Goal: Information Seeking & Learning: Find specific fact

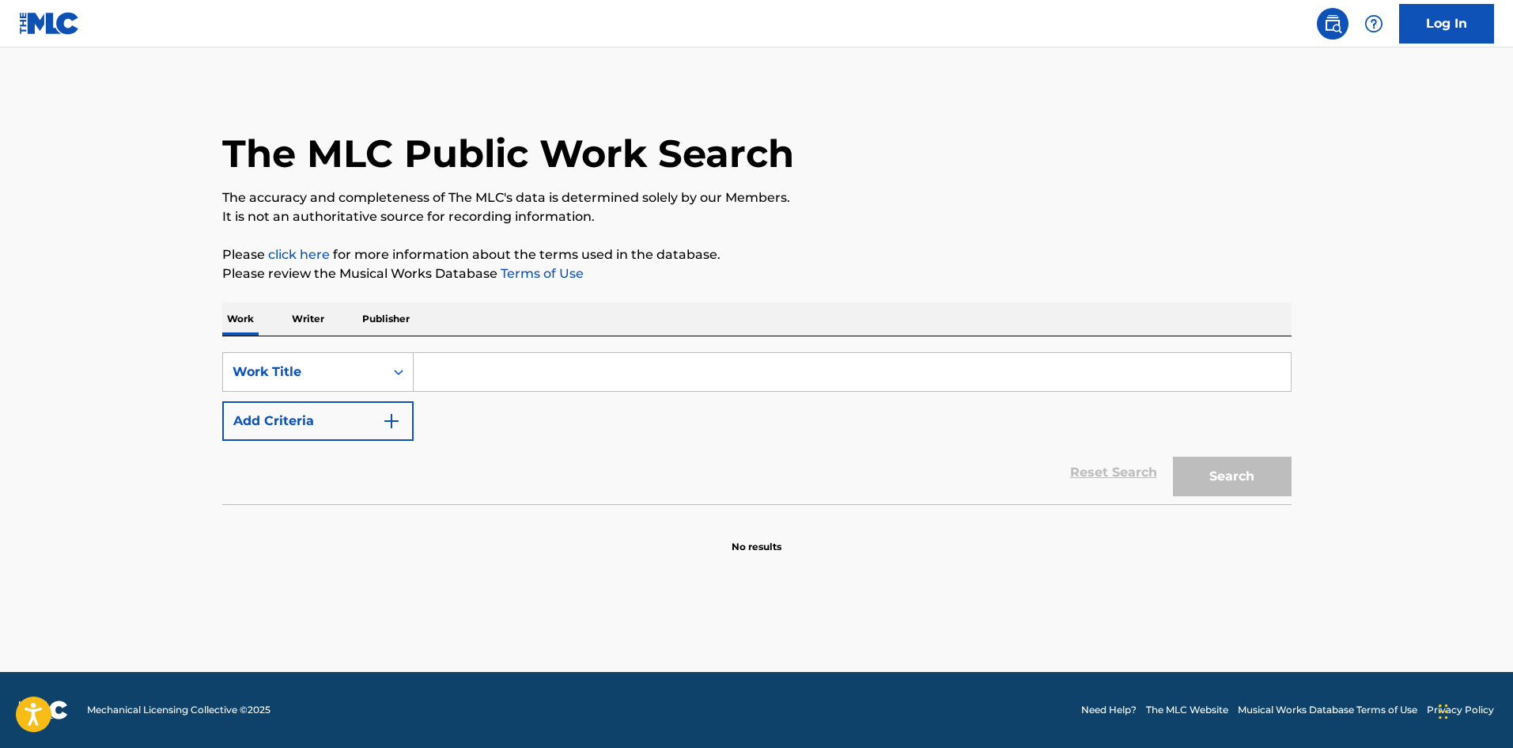
click at [470, 366] on input "Search Form" at bounding box center [852, 372] width 877 height 38
paste input "Respect"
type input "Respect"
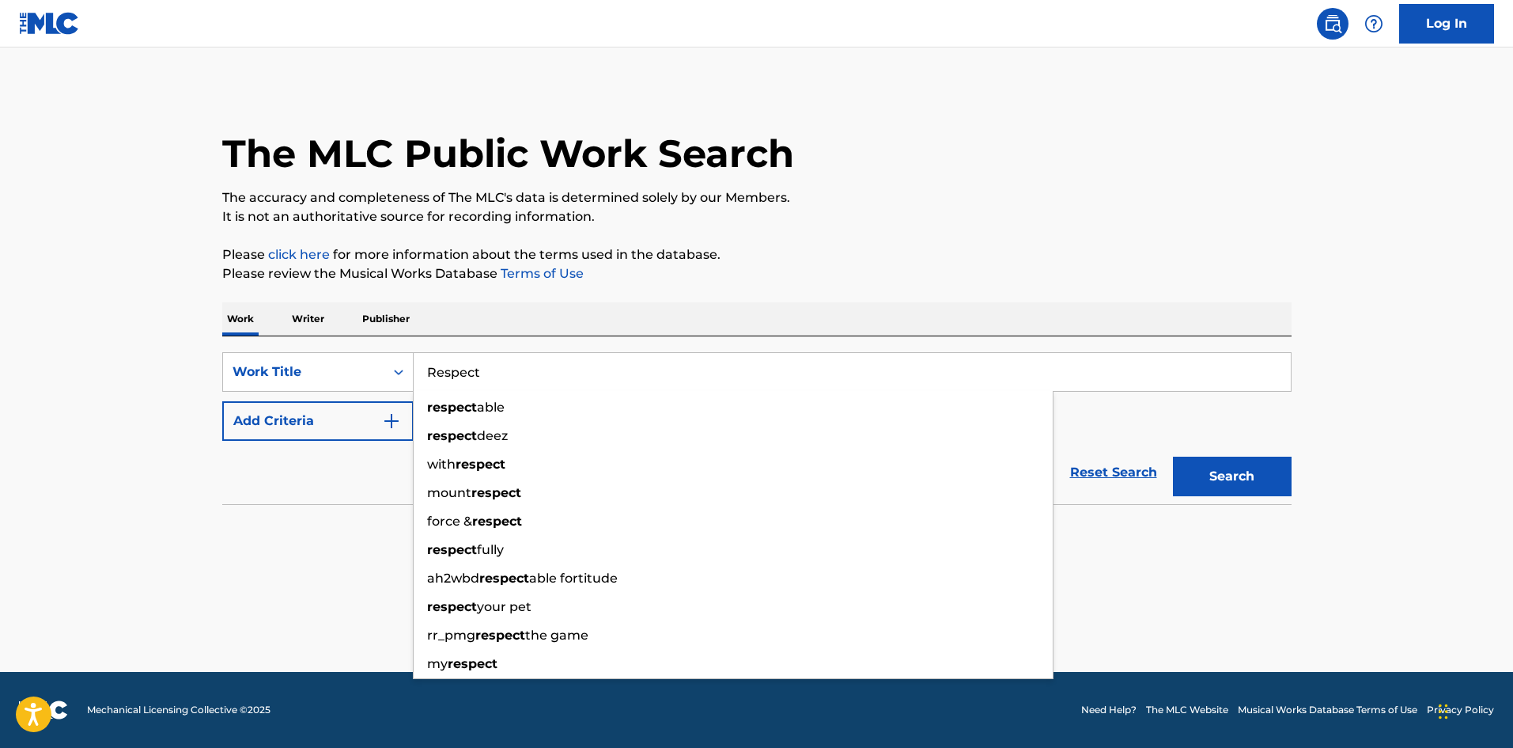
click at [305, 558] on main "The MLC Public Work Search The accuracy and completeness of The MLC's data is d…" at bounding box center [756, 359] width 1513 height 624
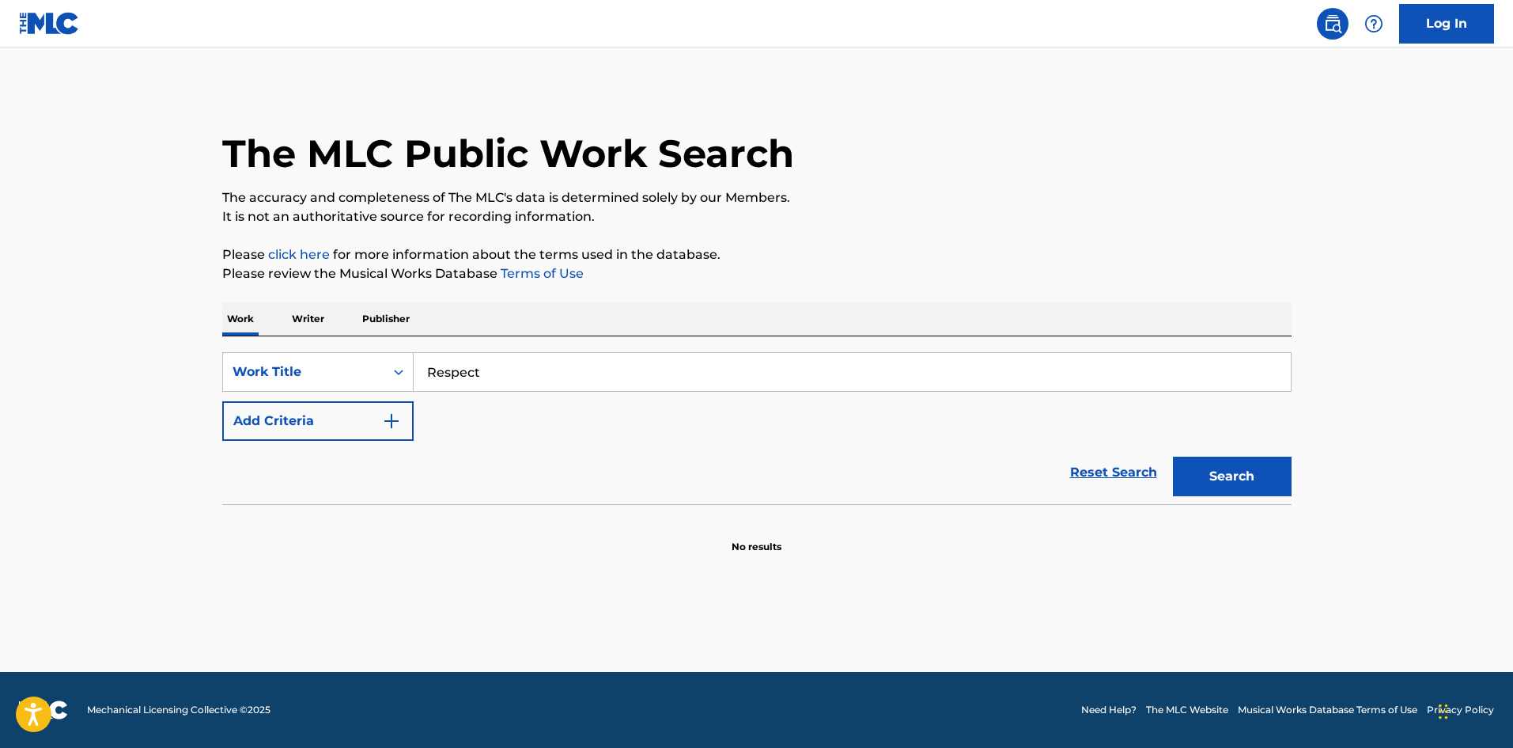
click at [403, 408] on button "Add Criteria" at bounding box center [317, 421] width 191 height 40
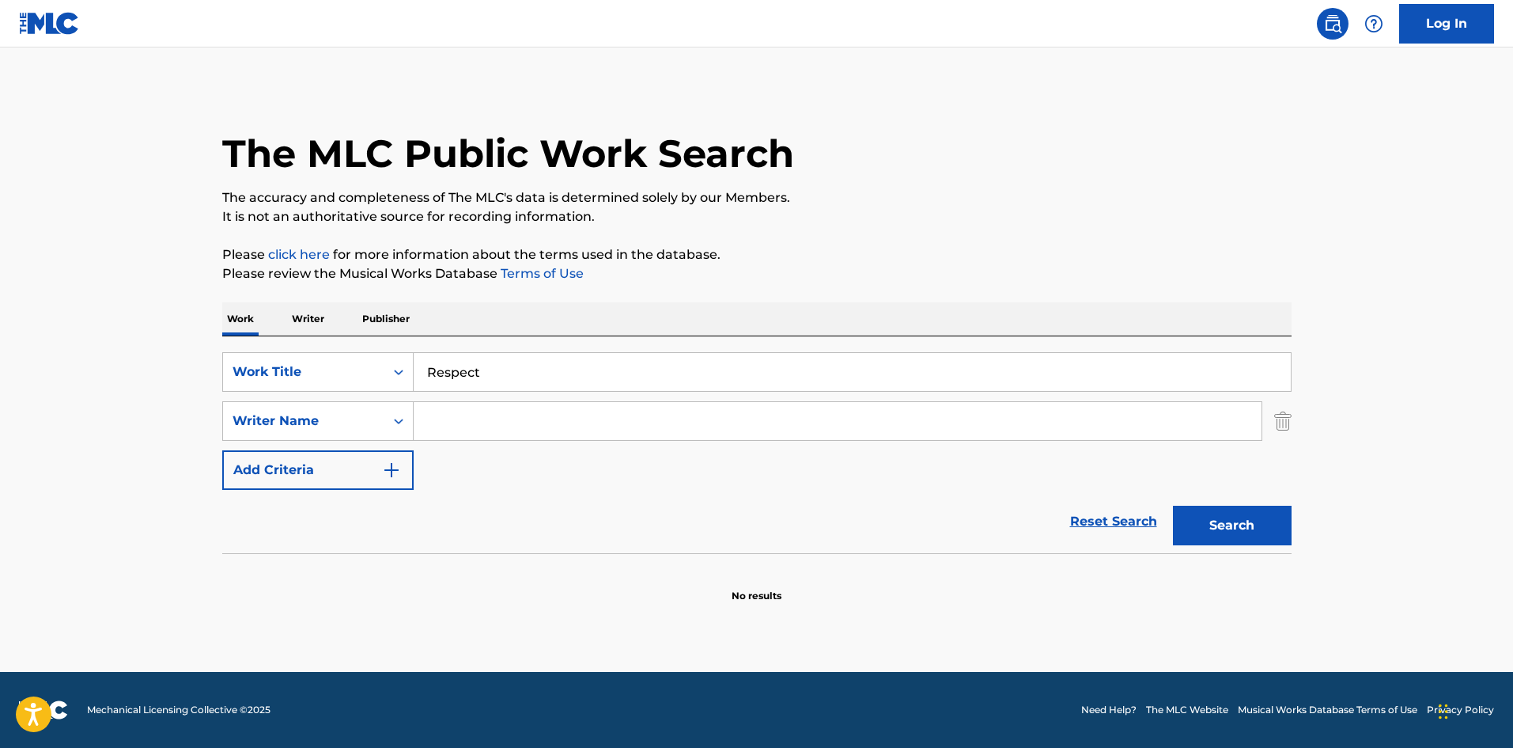
click at [486, 412] on input "Search Form" at bounding box center [838, 421] width 848 height 38
paste input "[PERSON_NAME]"
type input "[PERSON_NAME]"
click at [1264, 520] on button "Search" at bounding box center [1232, 526] width 119 height 40
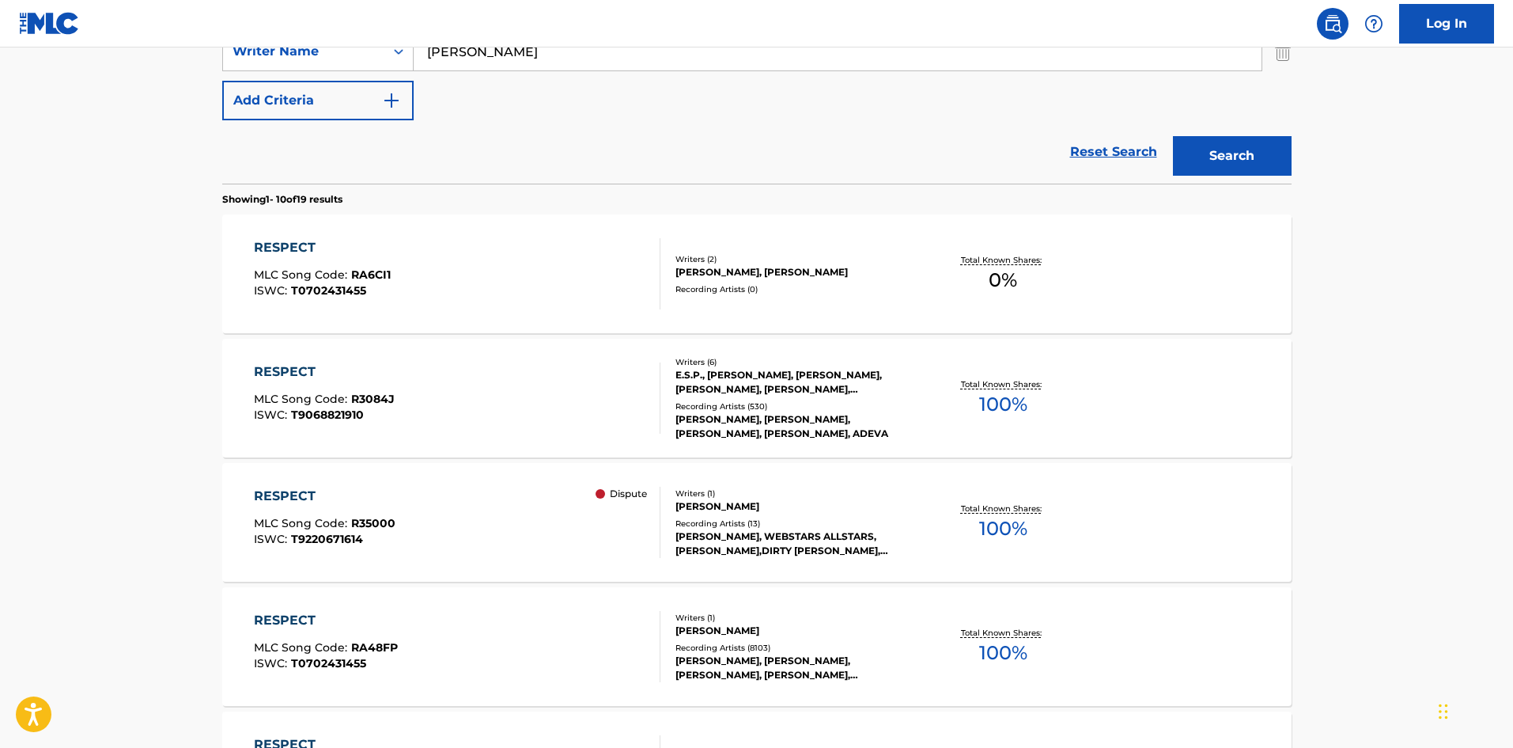
scroll to position [396, 0]
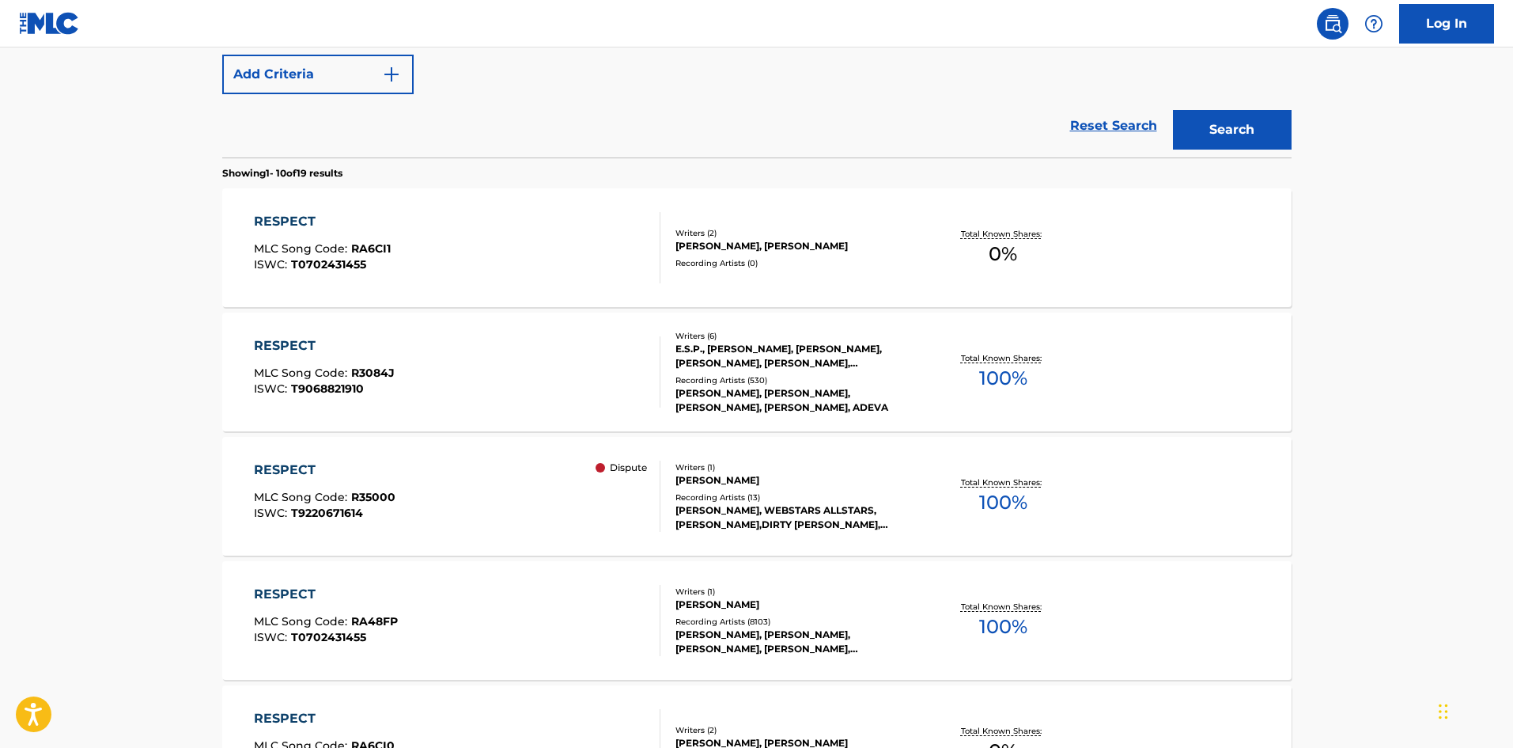
drag, startPoint x: 351, startPoint y: 347, endPoint x: 0, endPoint y: 28, distance: 474.4
click at [351, 347] on div "RESPECT" at bounding box center [324, 345] width 141 height 19
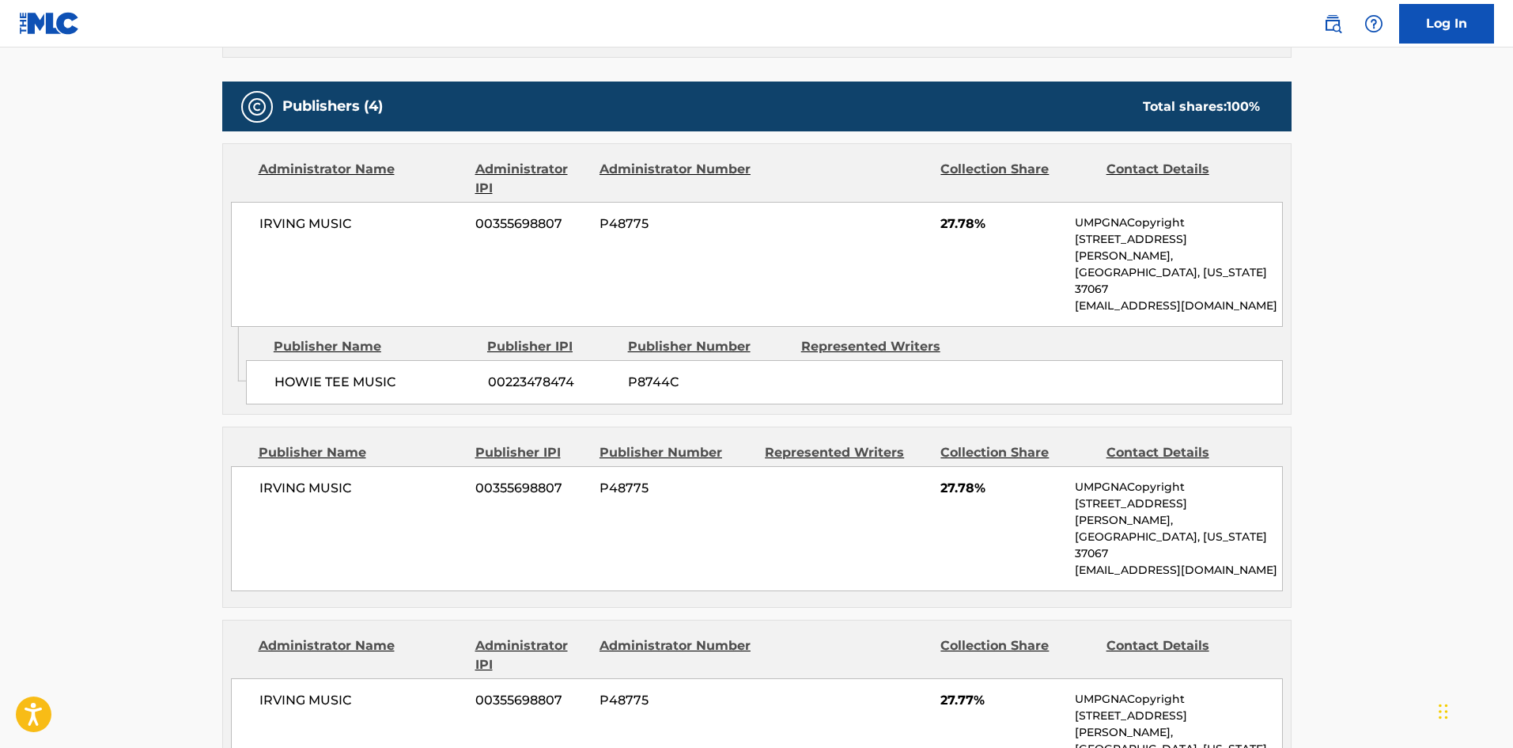
scroll to position [712, 0]
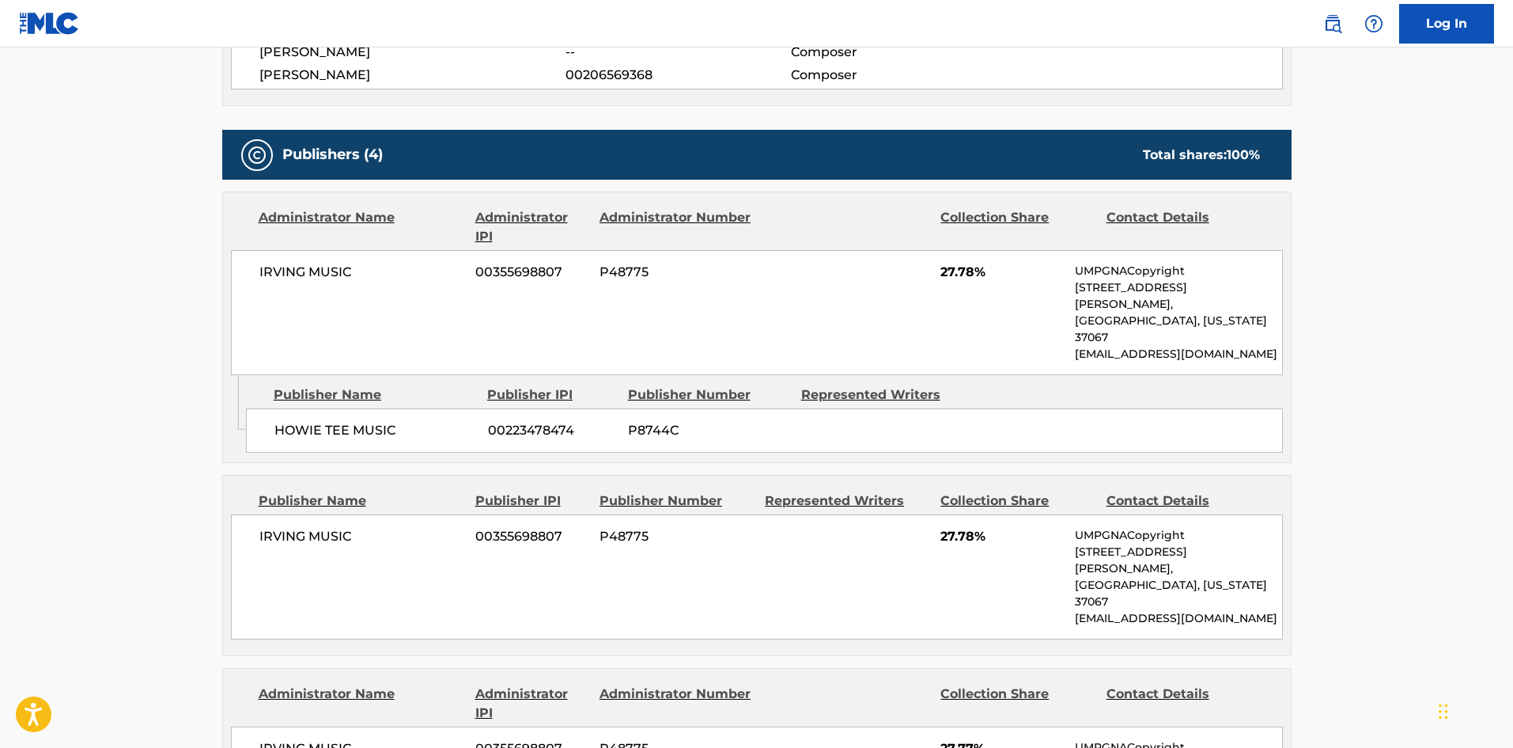
click at [262, 408] on div "HOWIE TEE MUSIC 00223478474 P8744C" at bounding box center [764, 430] width 1037 height 44
drag, startPoint x: 262, startPoint y: 400, endPoint x: 396, endPoint y: 396, distance: 133.8
click at [396, 408] on div "HOWIE TEE MUSIC 00223478474 P8744C" at bounding box center [764, 430] width 1037 height 44
copy div "HOWIE TEE MUSIC"
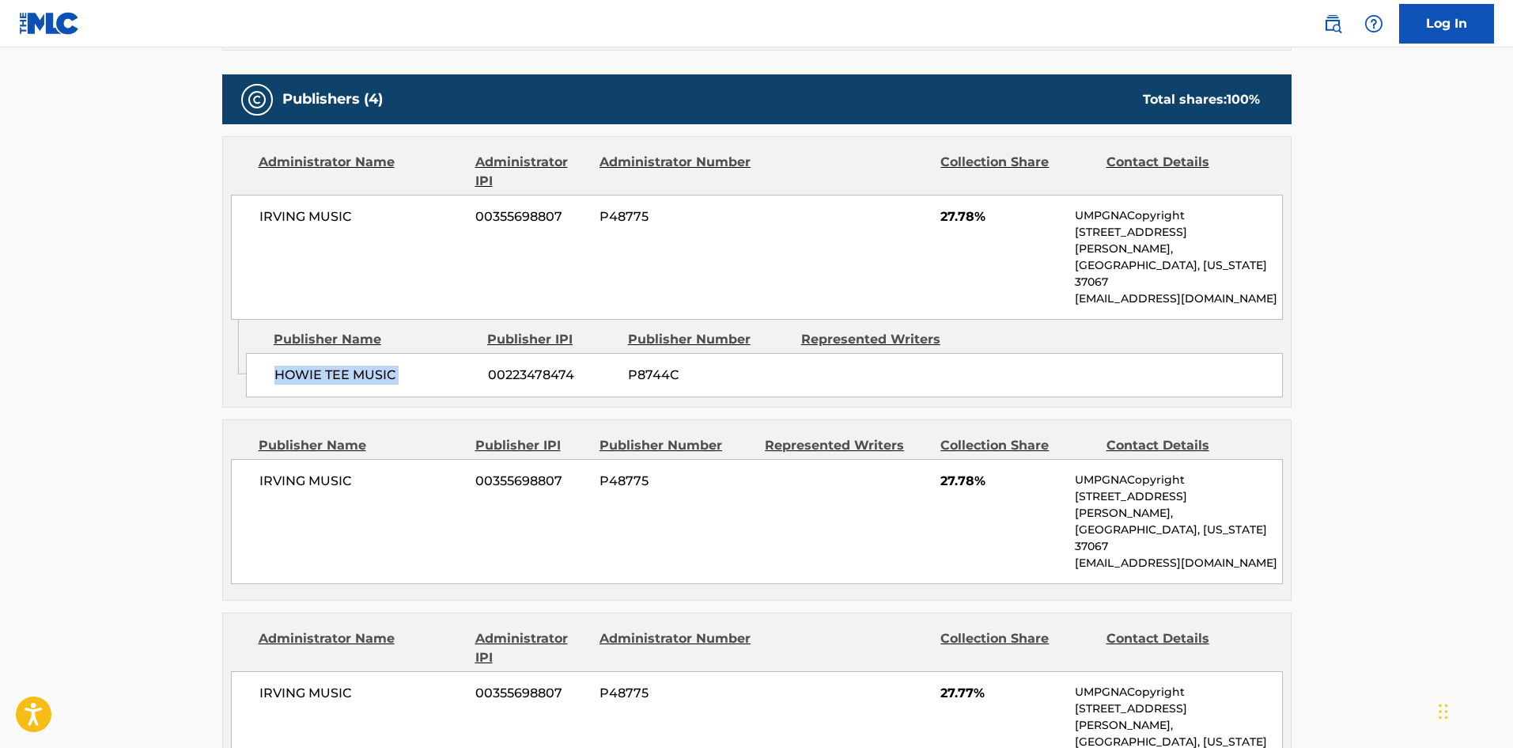
scroll to position [949, 0]
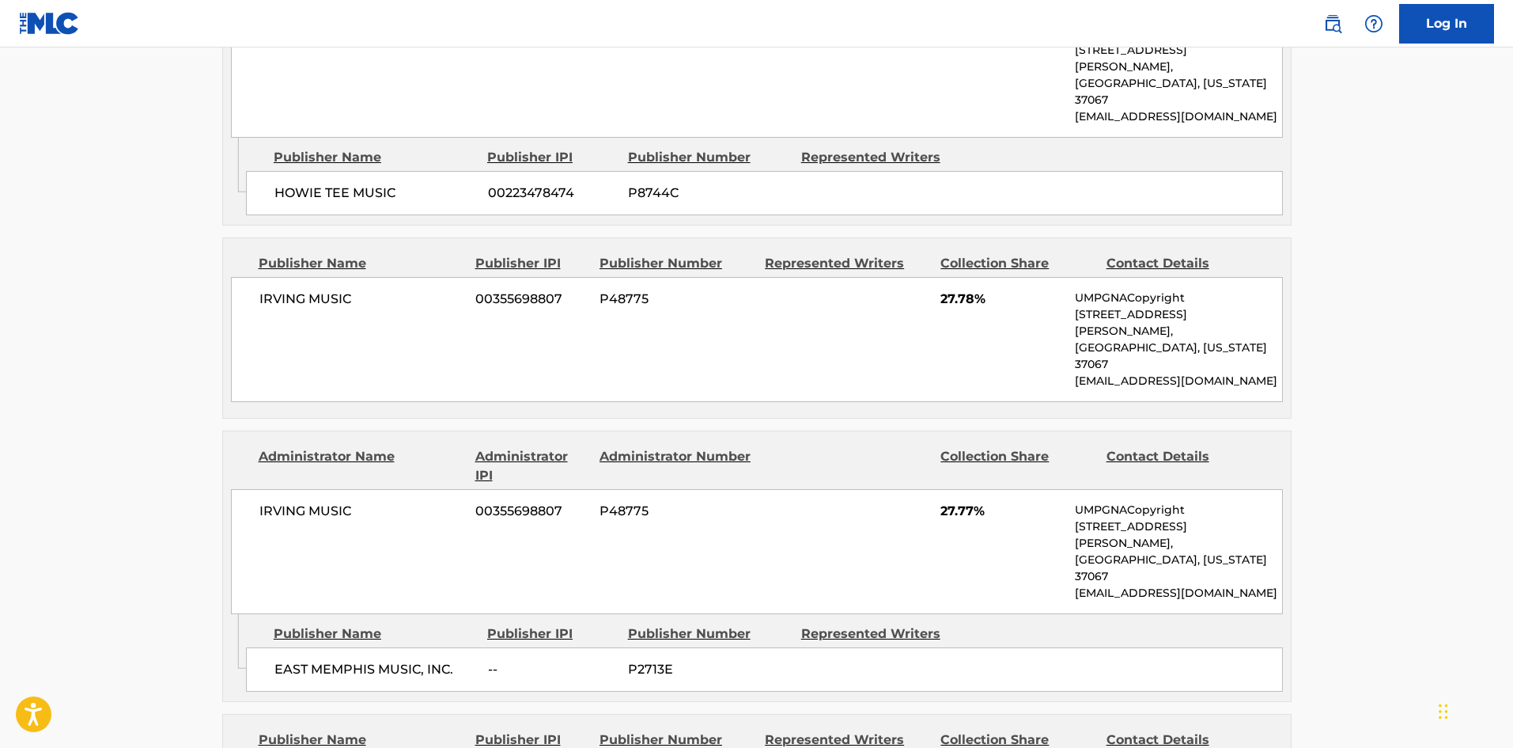
click at [262, 277] on div "IRVING MUSIC 00355698807 P48775 27.78% UMPGNACopyright [STREET_ADDRESS][PERSON_…" at bounding box center [757, 339] width 1052 height 125
drag, startPoint x: 262, startPoint y: 247, endPoint x: 361, endPoint y: 276, distance: 103.1
click at [361, 277] on div "IRVING MUSIC 00355698807 P48775 27.78% UMPGNACopyright [STREET_ADDRESS][PERSON_…" at bounding box center [757, 339] width 1052 height 125
copy div "IRVING MUSIC"
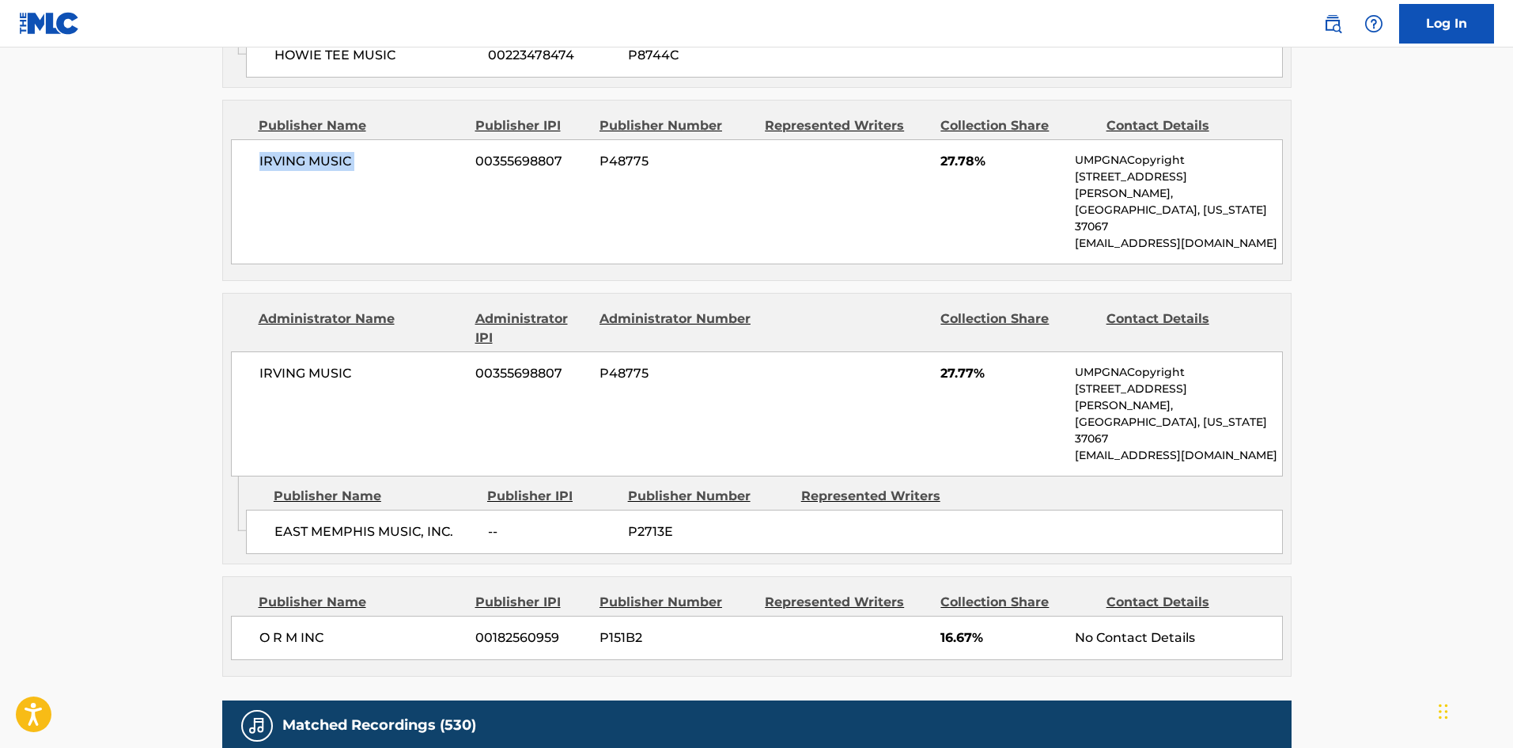
scroll to position [1108, 0]
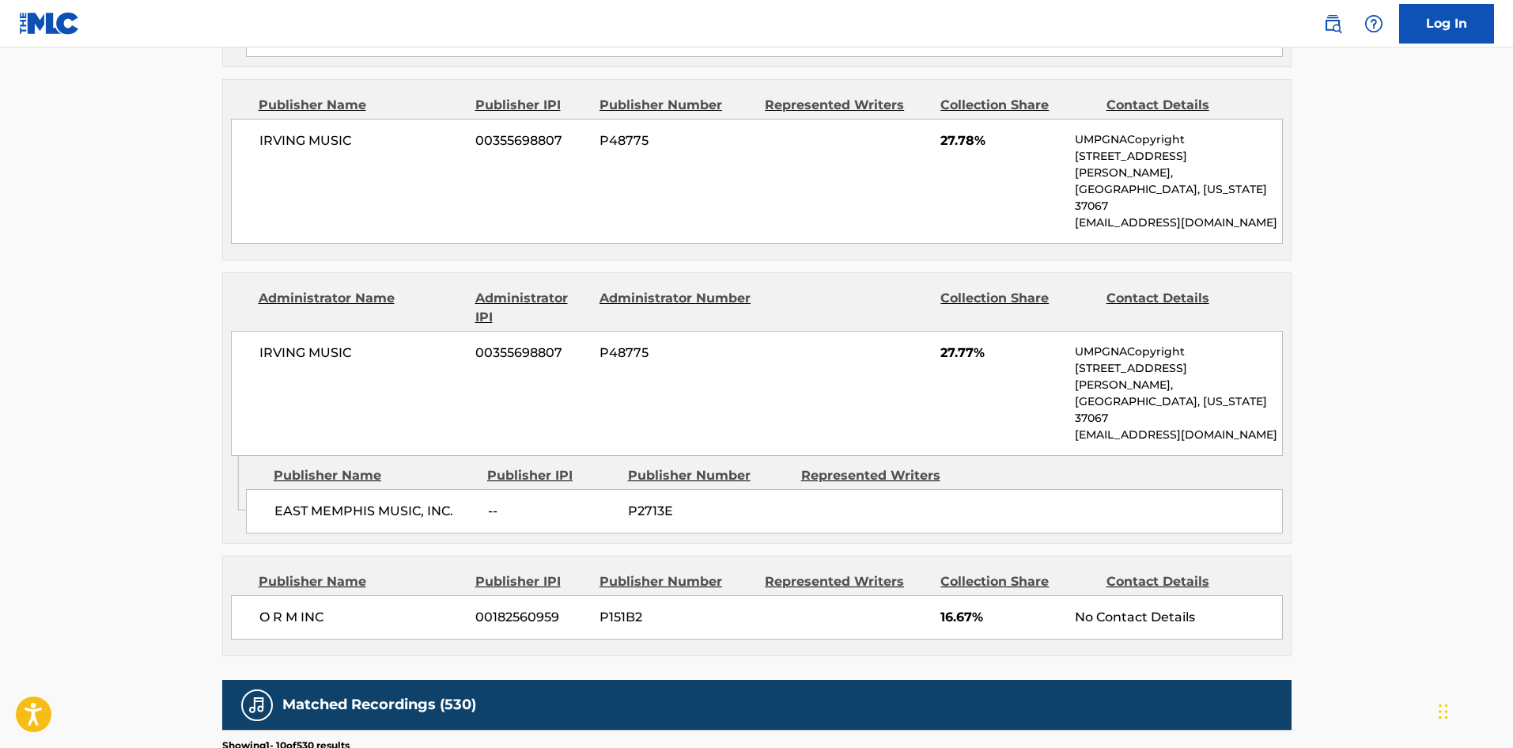
click at [271, 489] on div "EAST MEMPHIS MUSIC, INC. -- P2713E" at bounding box center [764, 511] width 1037 height 44
drag, startPoint x: 271, startPoint y: 416, endPoint x: 414, endPoint y: 416, distance: 143.2
click at [414, 489] on div "EAST MEMPHIS MUSIC, INC. -- P2713E" at bounding box center [764, 511] width 1037 height 44
copy span "EAST MEMPHIS MUSIC"
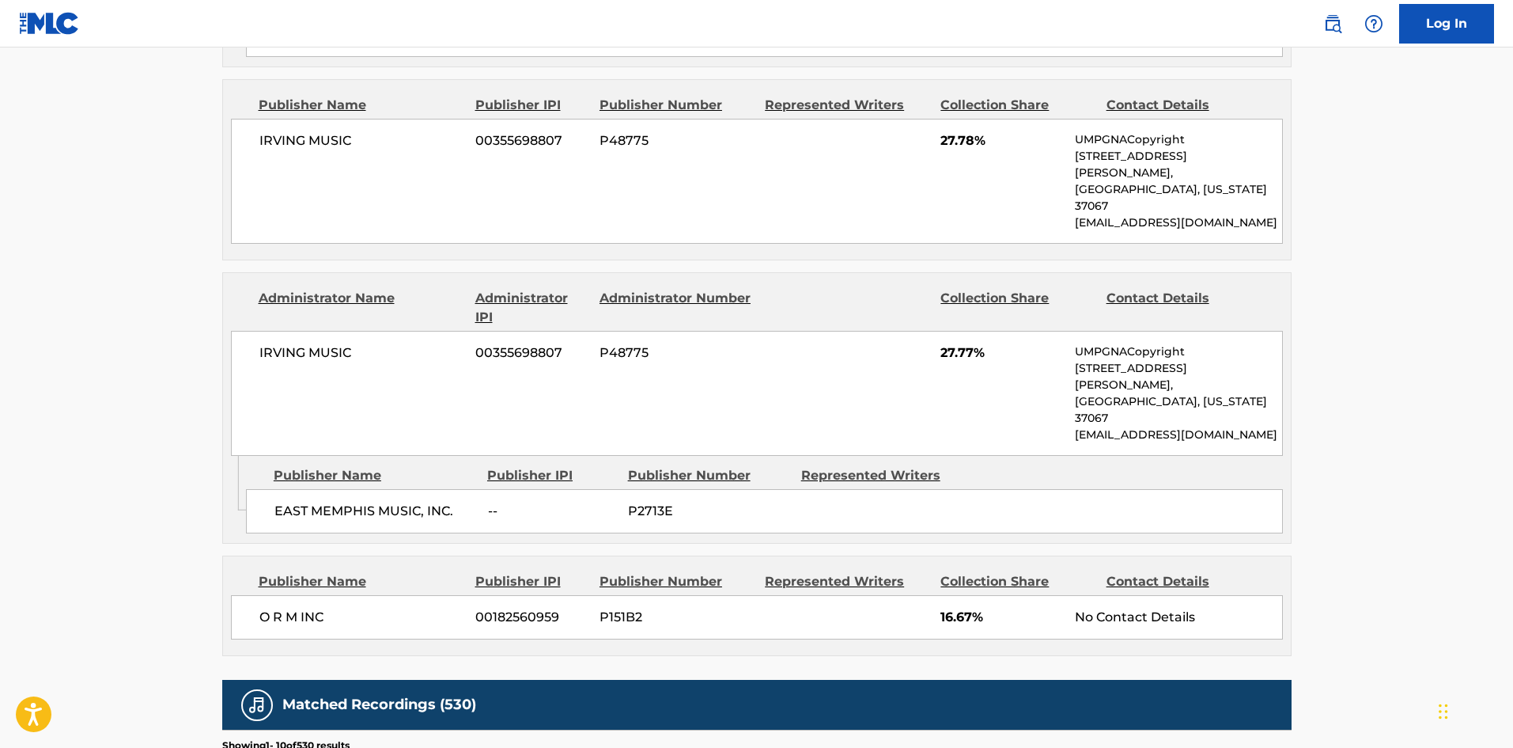
click at [273, 595] on div "O R M INC 00182560959 P151B2 16.67% No Contact Details" at bounding box center [757, 617] width 1052 height 44
drag, startPoint x: 273, startPoint y: 506, endPoint x: 324, endPoint y: 513, distance: 51.9
click at [324, 595] on div "O R M INC 00182560959 P151B2 16.67% No Contact Details" at bounding box center [757, 617] width 1052 height 44
click at [258, 595] on div "O R M INC 00182560959 P151B2 16.67% No Contact Details" at bounding box center [757, 617] width 1052 height 44
drag, startPoint x: 258, startPoint y: 518, endPoint x: 305, endPoint y: 521, distance: 46.8
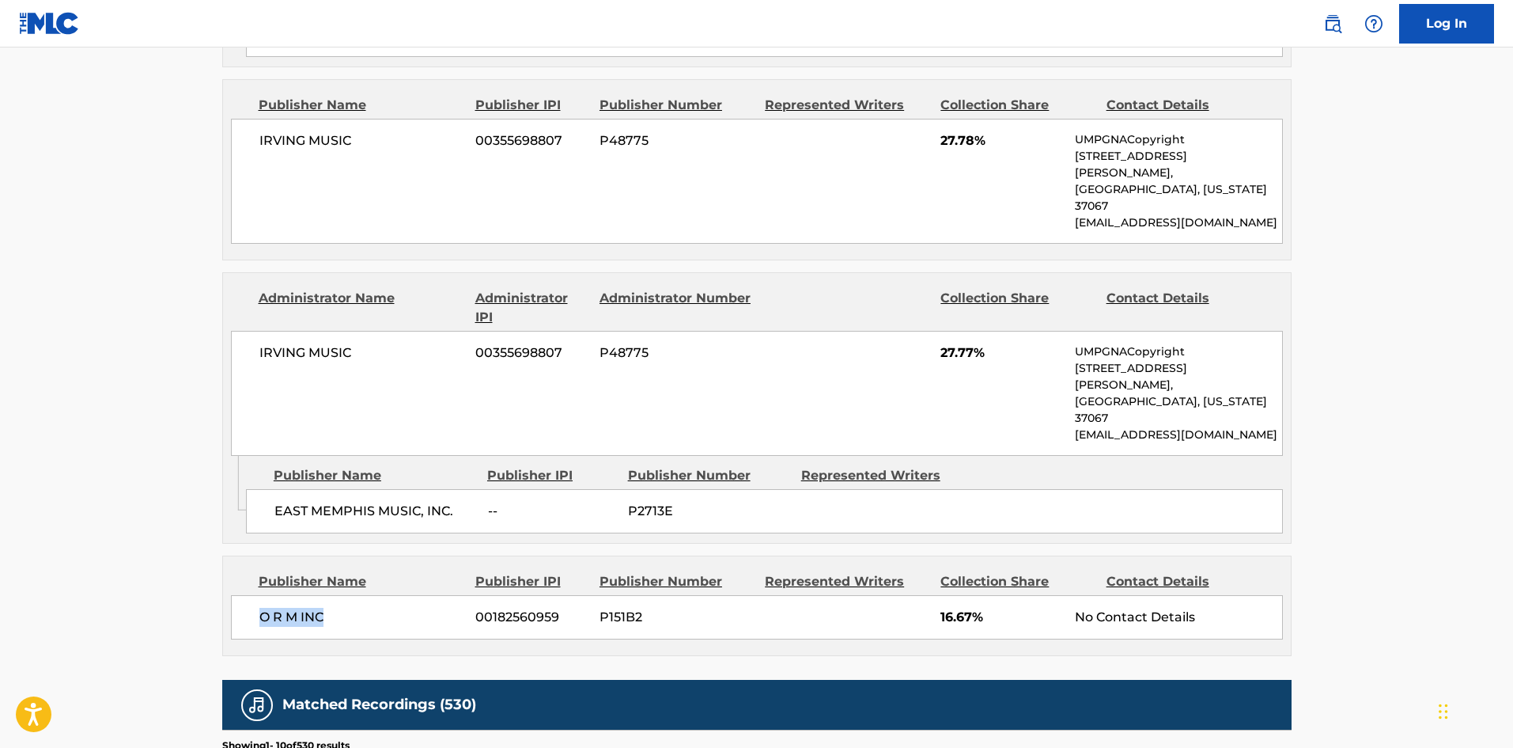
click at [305, 595] on div "O R M INC 00182560959 P151B2 16.67% No Contact Details" at bounding box center [757, 617] width 1052 height 44
copy span "O R M INC"
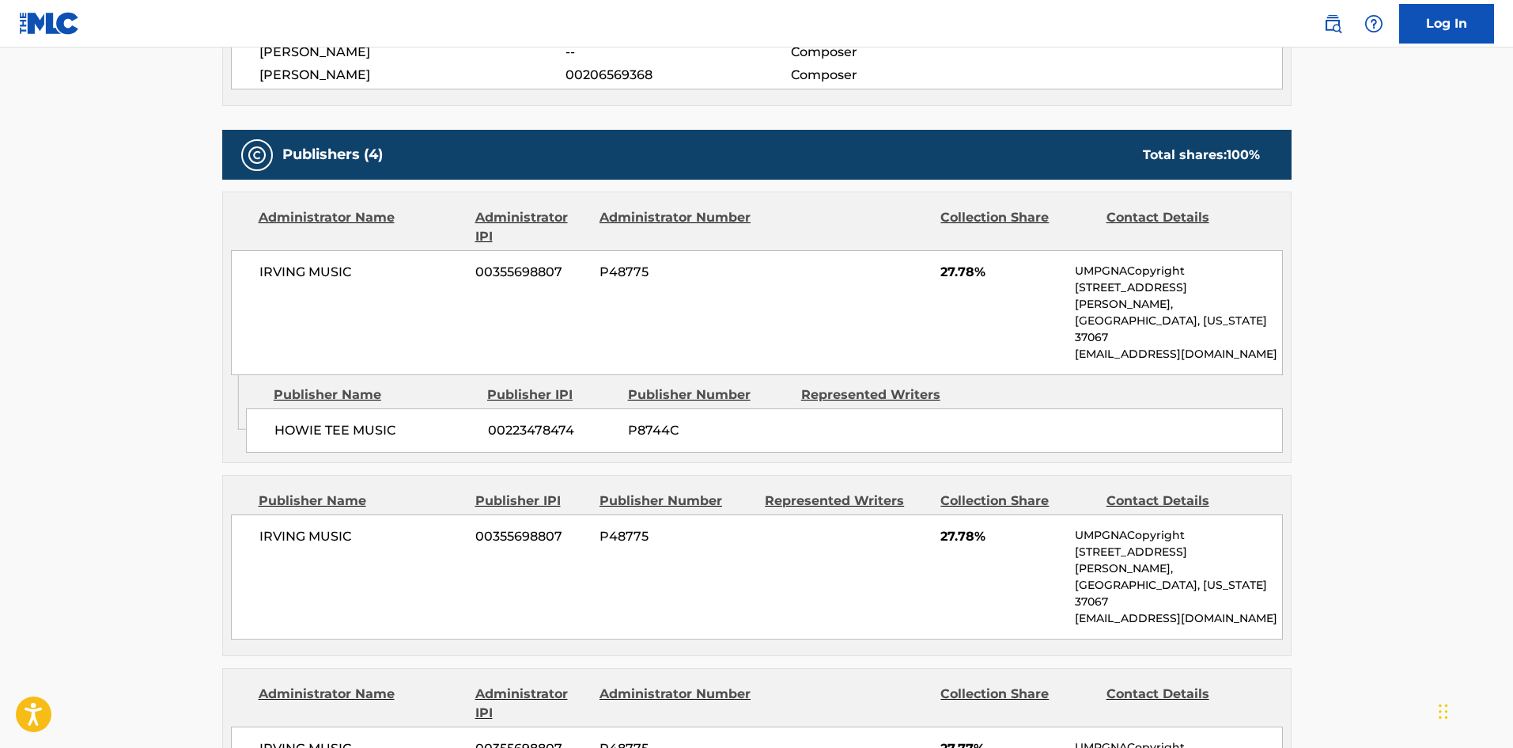
scroll to position [1028, 0]
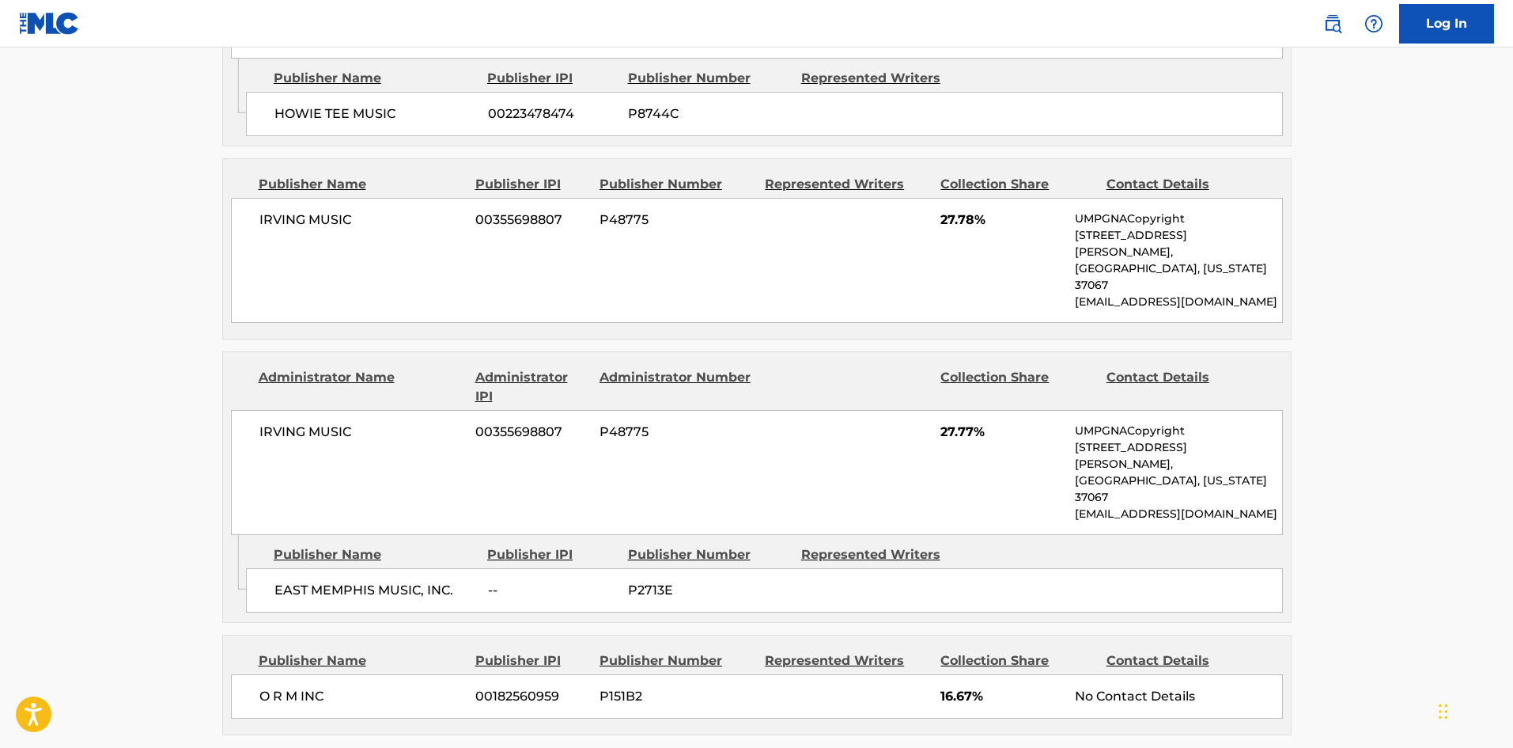
scroll to position [486, 0]
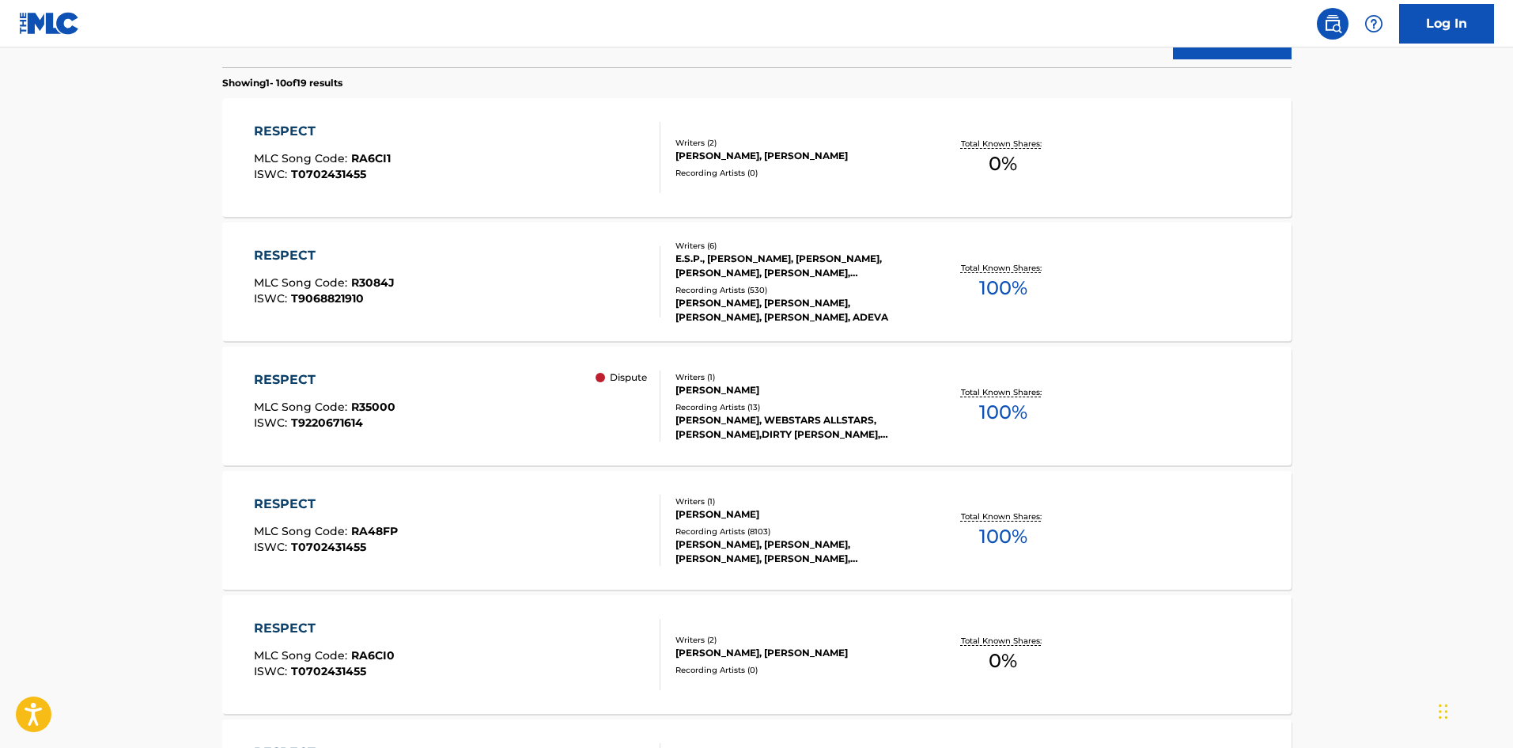
click at [405, 278] on div "RESPECT MLC Song Code : R3084J ISWC : T9068821910" at bounding box center [457, 281] width 407 height 71
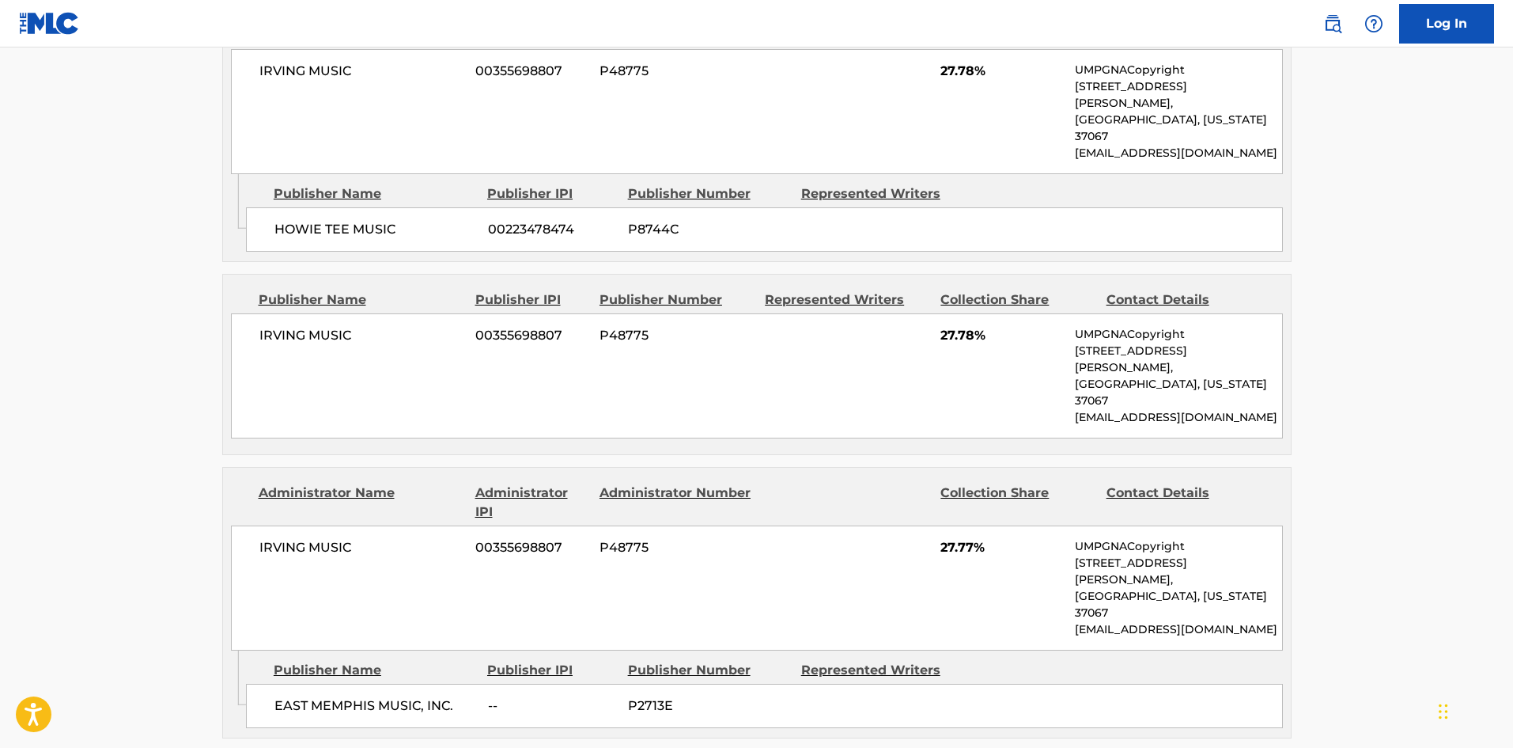
scroll to position [1108, 0]
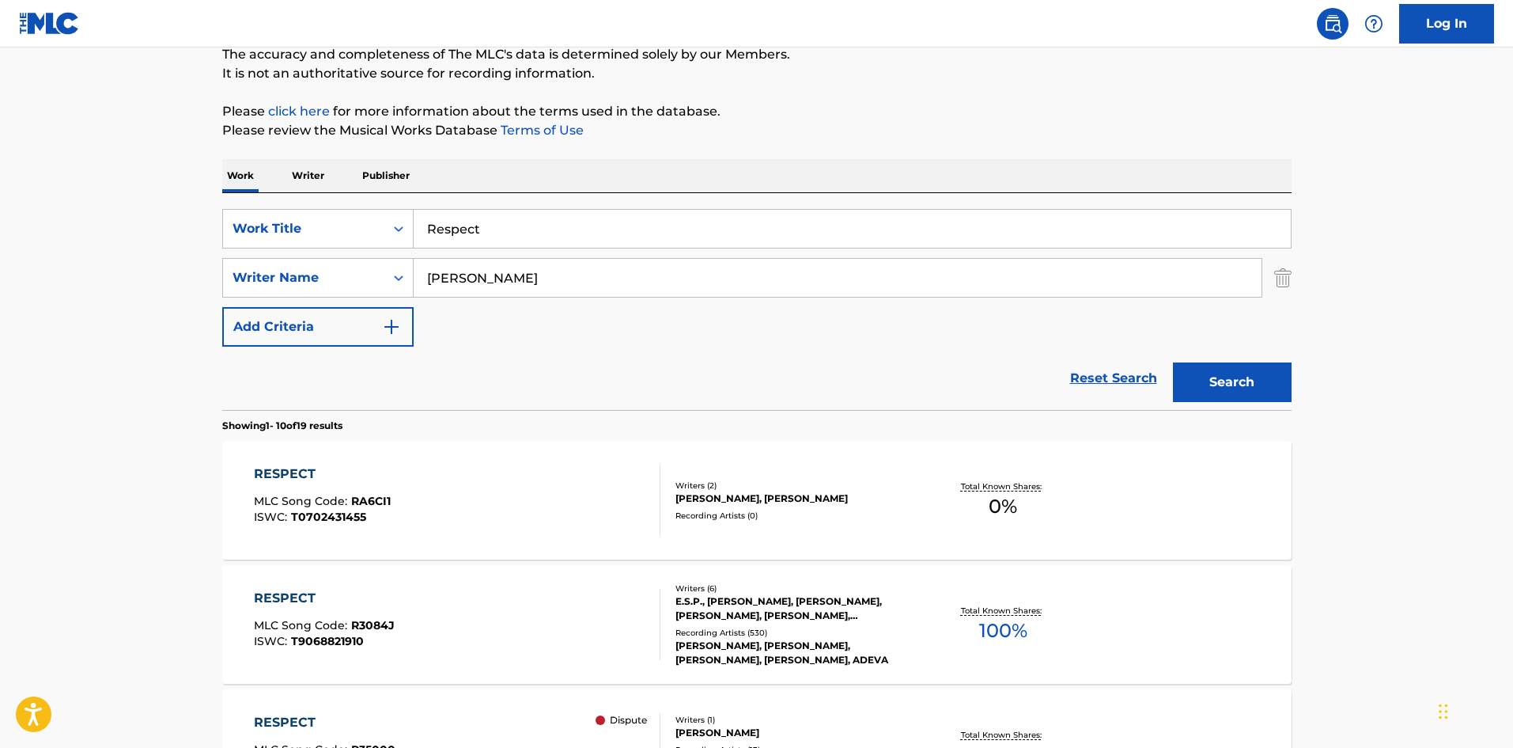
scroll to position [22, 0]
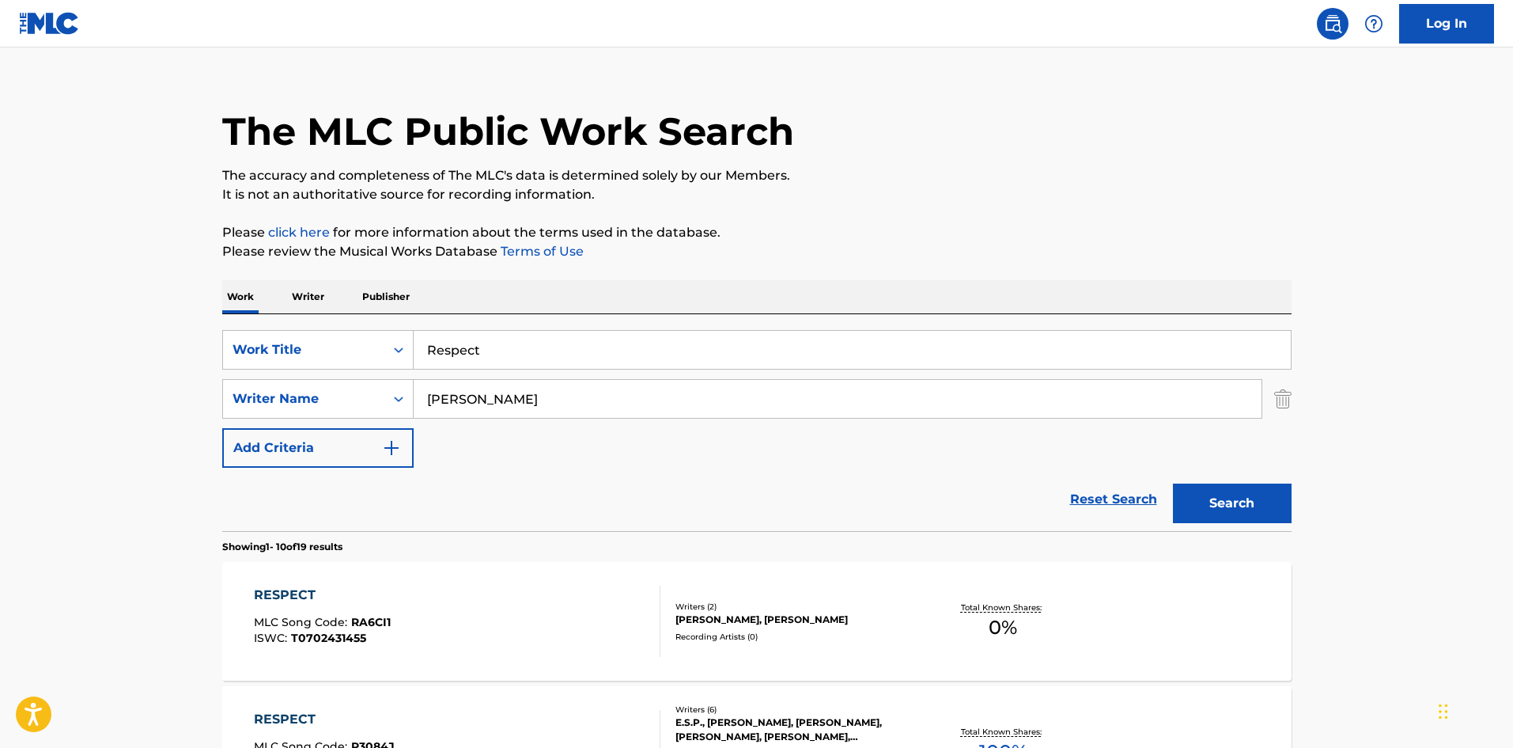
click at [456, 338] on input "Respect" at bounding box center [852, 350] width 877 height 38
paste input "Skylark"
type input "Skylark"
drag, startPoint x: 90, startPoint y: 454, endPoint x: 470, endPoint y: 431, distance: 380.4
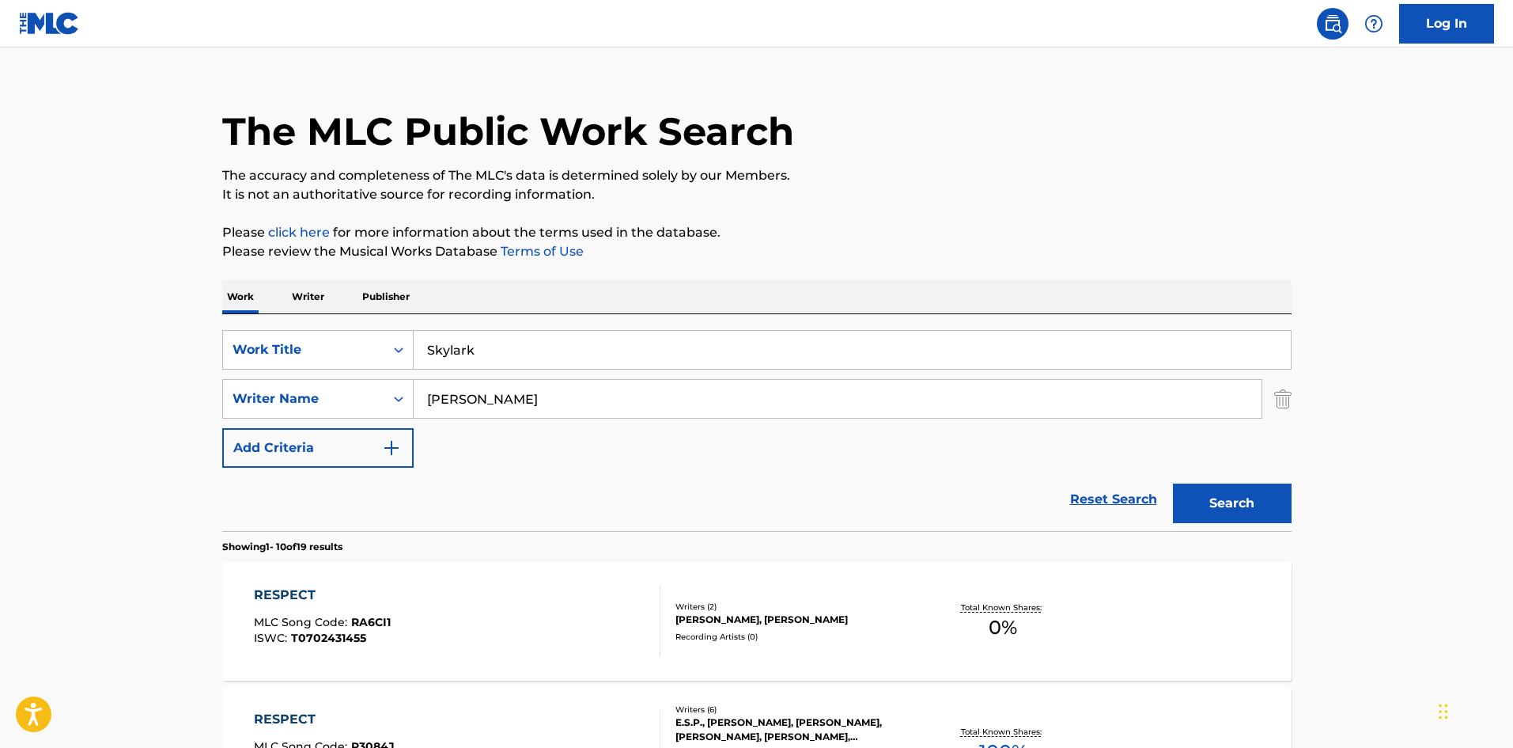
click at [491, 414] on input "[PERSON_NAME]" at bounding box center [838, 399] width 848 height 38
paste input "[PERSON_NAME]"
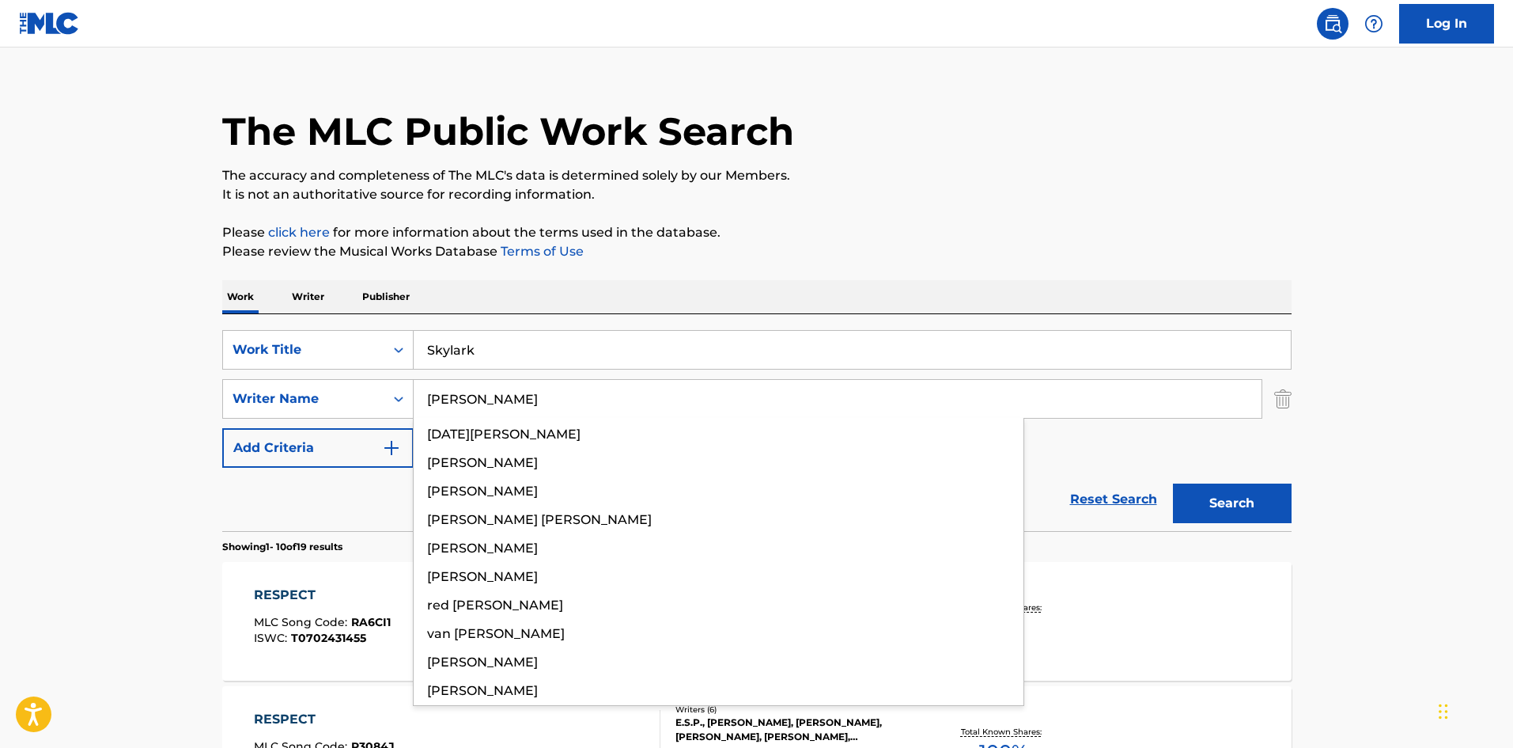
type input "[PERSON_NAME]"
click at [1179, 499] on button "Search" at bounding box center [1232, 503] width 119 height 40
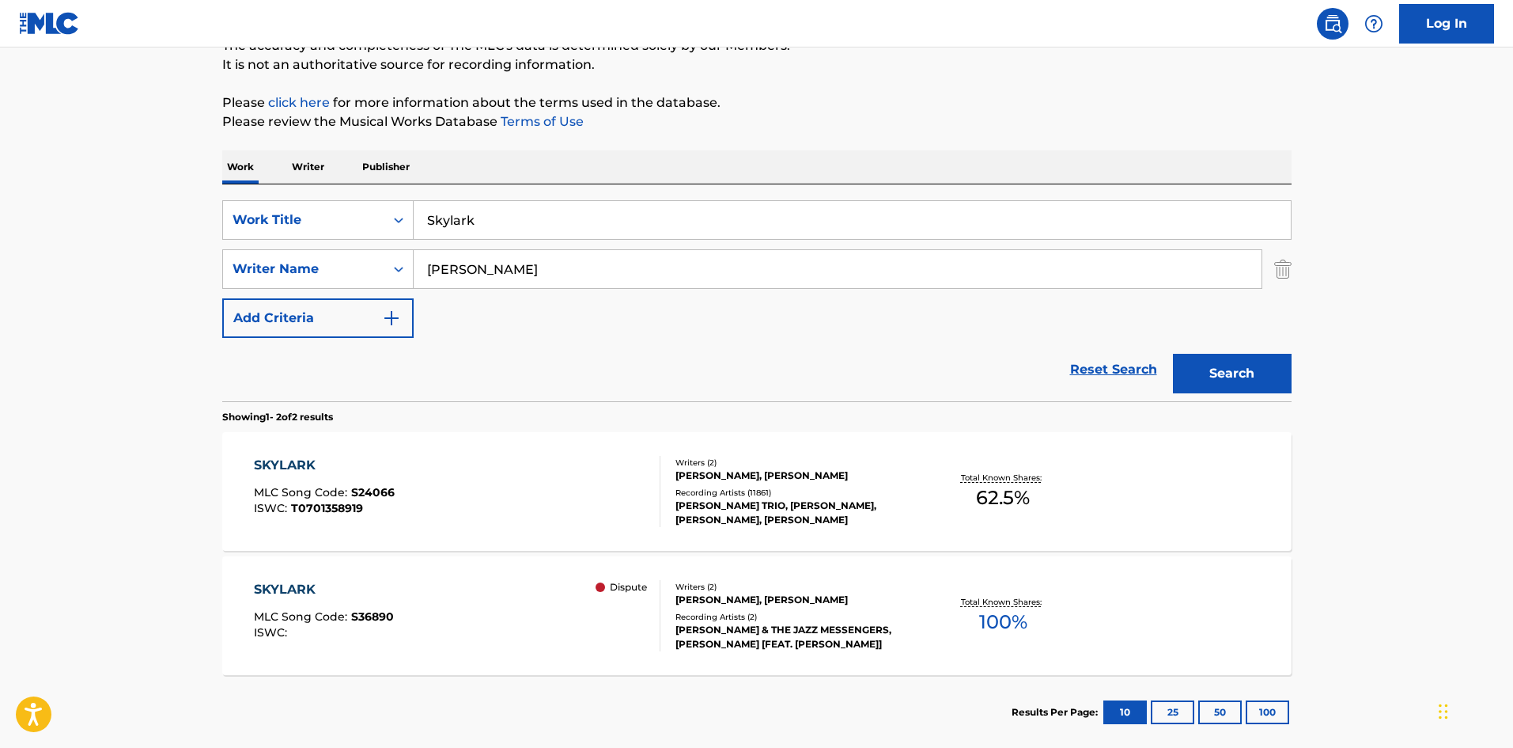
scroll to position [237, 0]
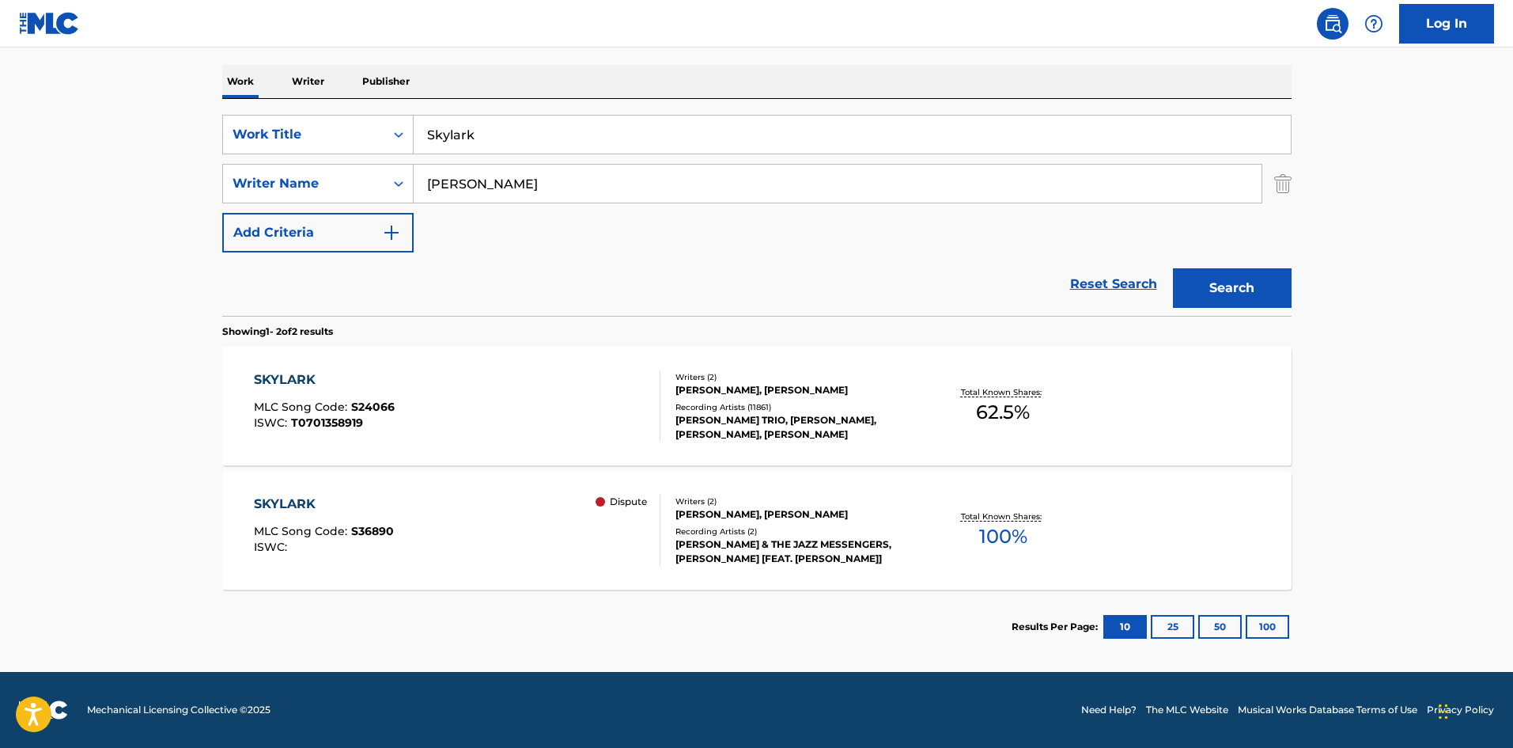
click at [407, 492] on div "SKYLARK MLC Song Code : S36890 ISWC : Dispute Writers ( 2 ) [PERSON_NAME], [PER…" at bounding box center [757, 530] width 1070 height 119
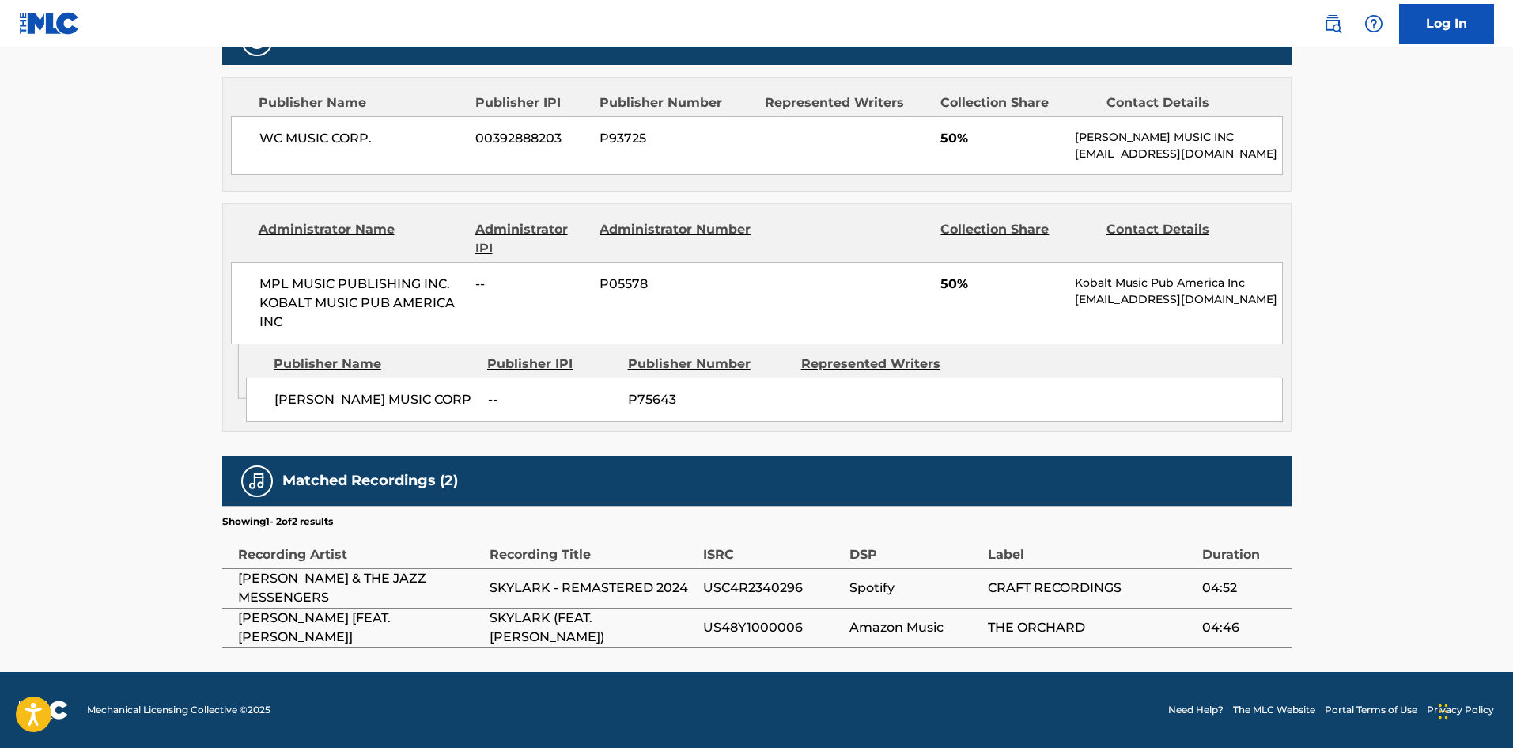
scroll to position [752, 0]
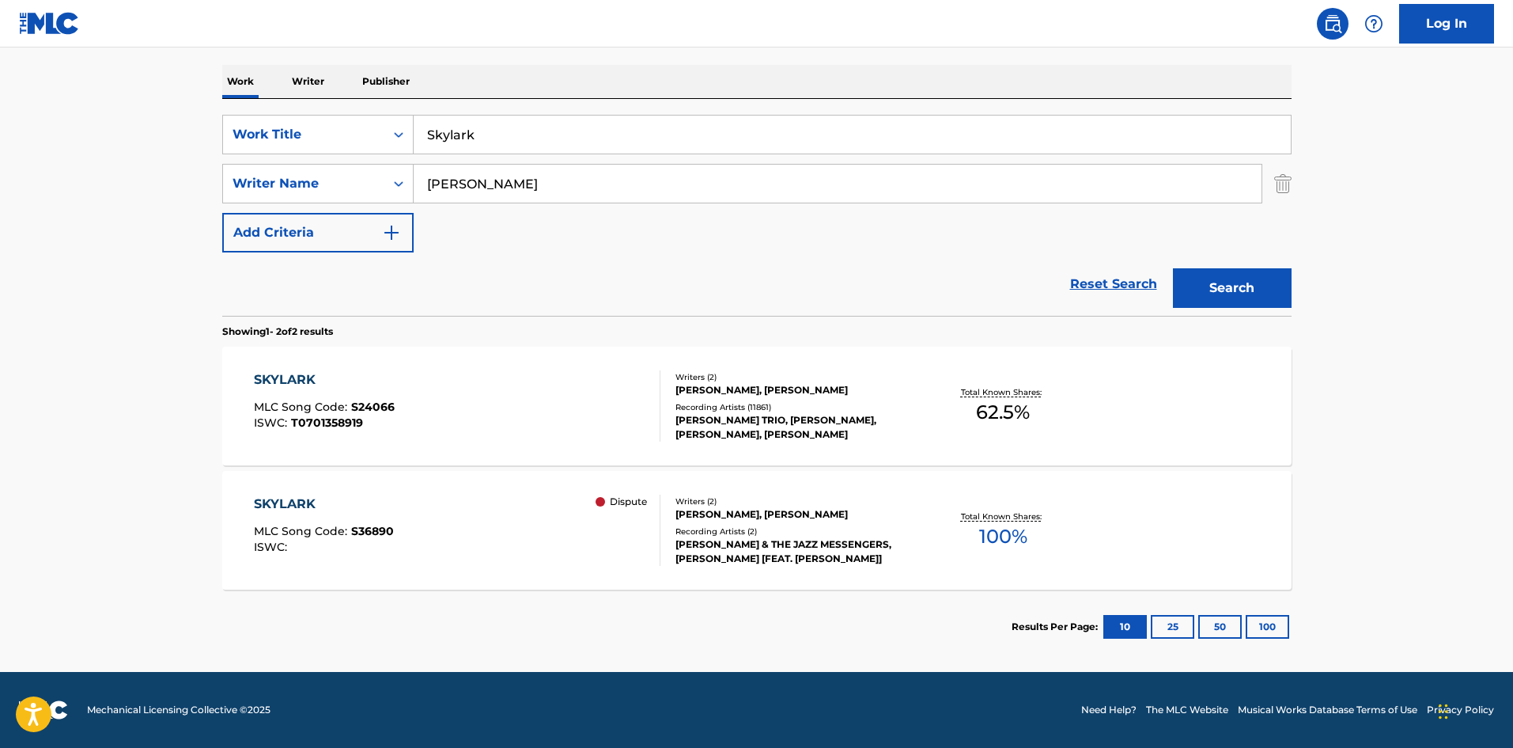
scroll to position [237, 0]
click at [505, 444] on div "SKYLARK MLC Song Code : S24066 ISWC : T0701358919 Writers ( 2 ) [PERSON_NAME], …" at bounding box center [757, 406] width 1070 height 119
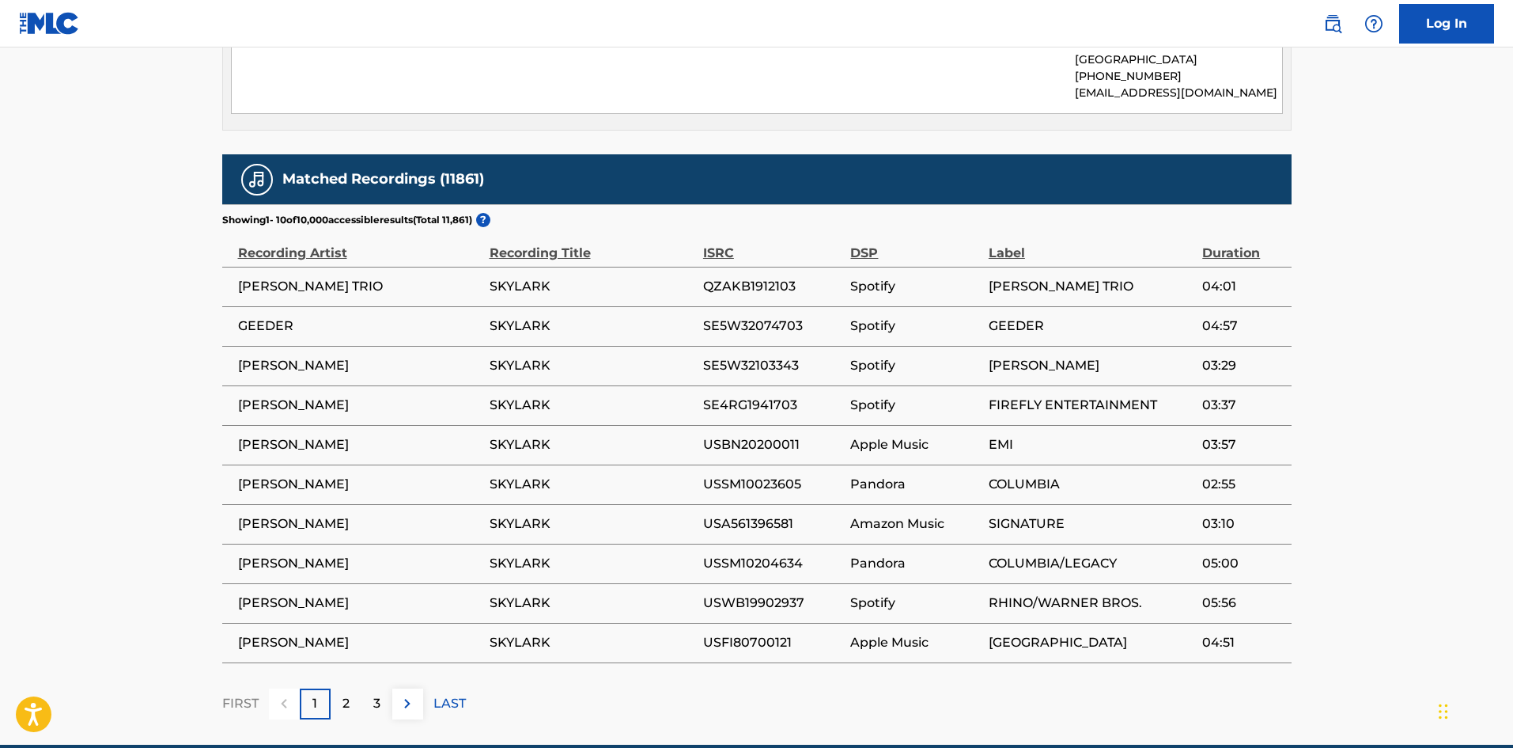
scroll to position [1237, 0]
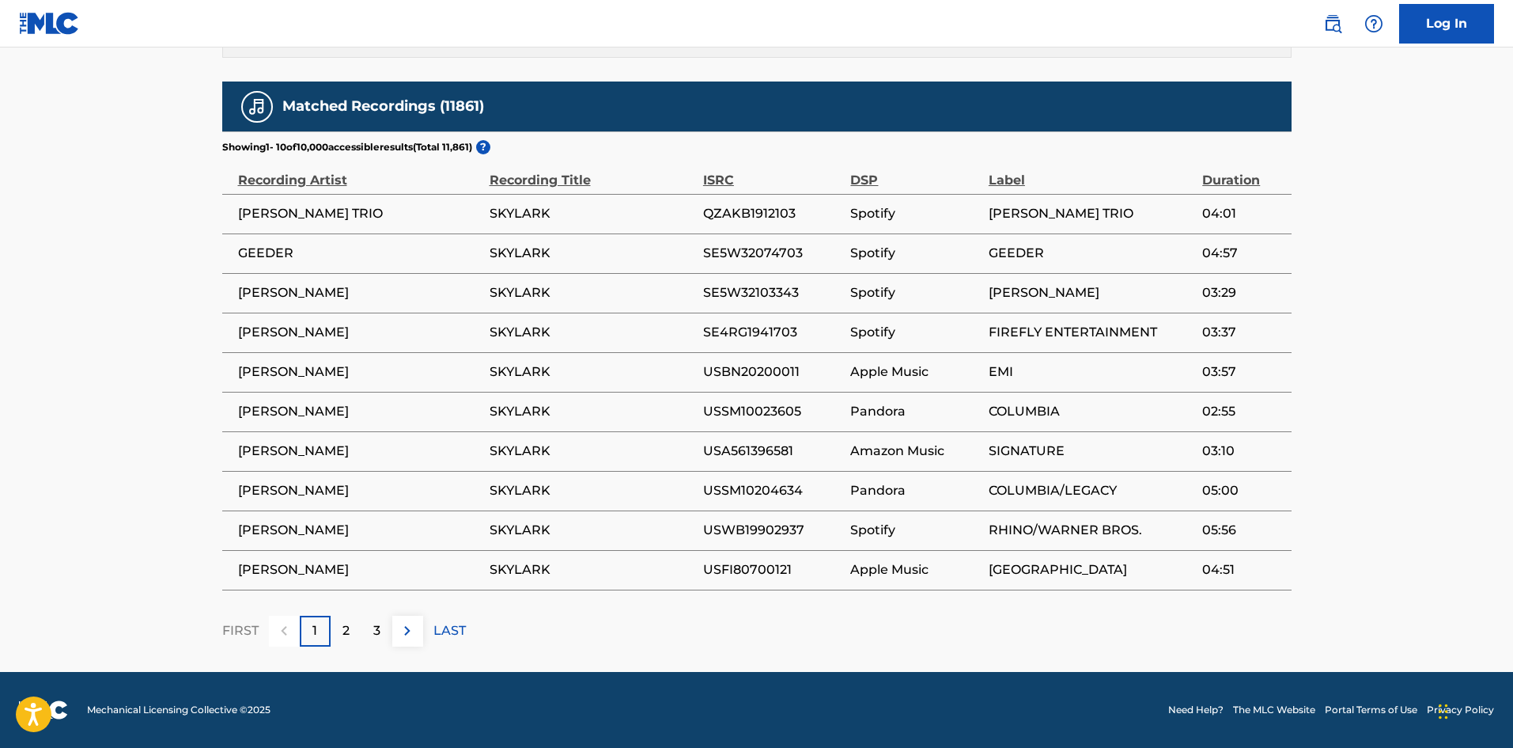
click at [341, 630] on div "2" at bounding box center [346, 631] width 31 height 31
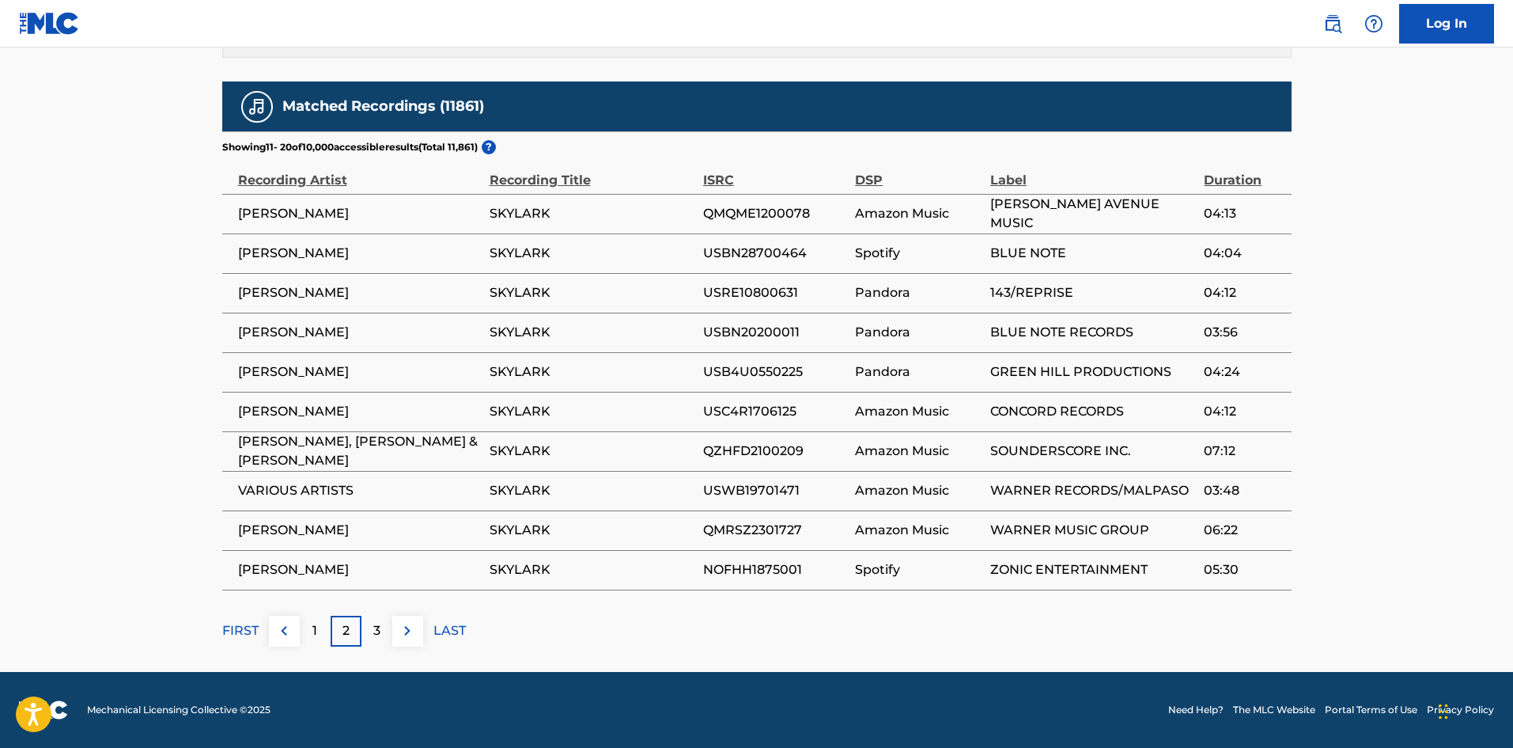
click at [384, 634] on div "3" at bounding box center [377, 631] width 31 height 31
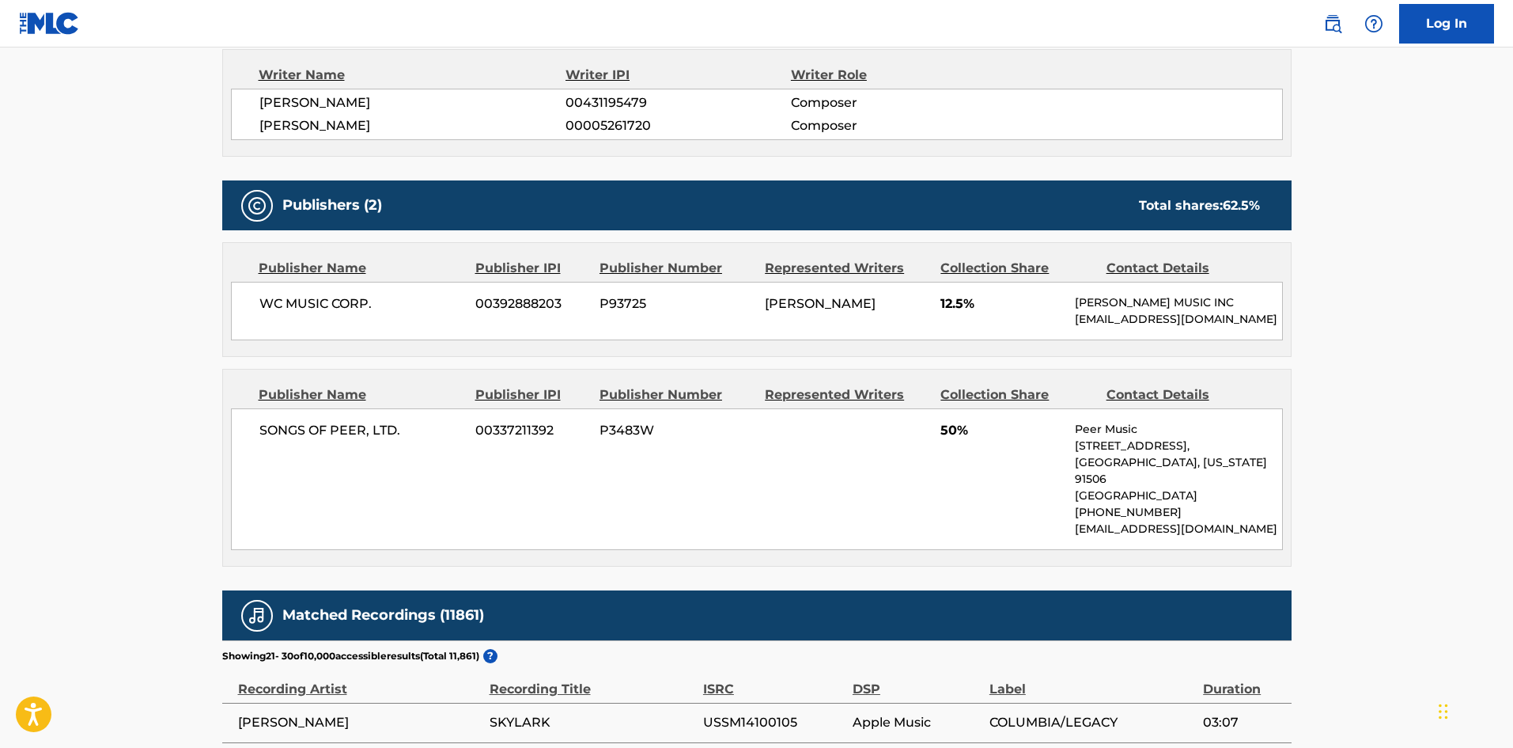
scroll to position [684, 0]
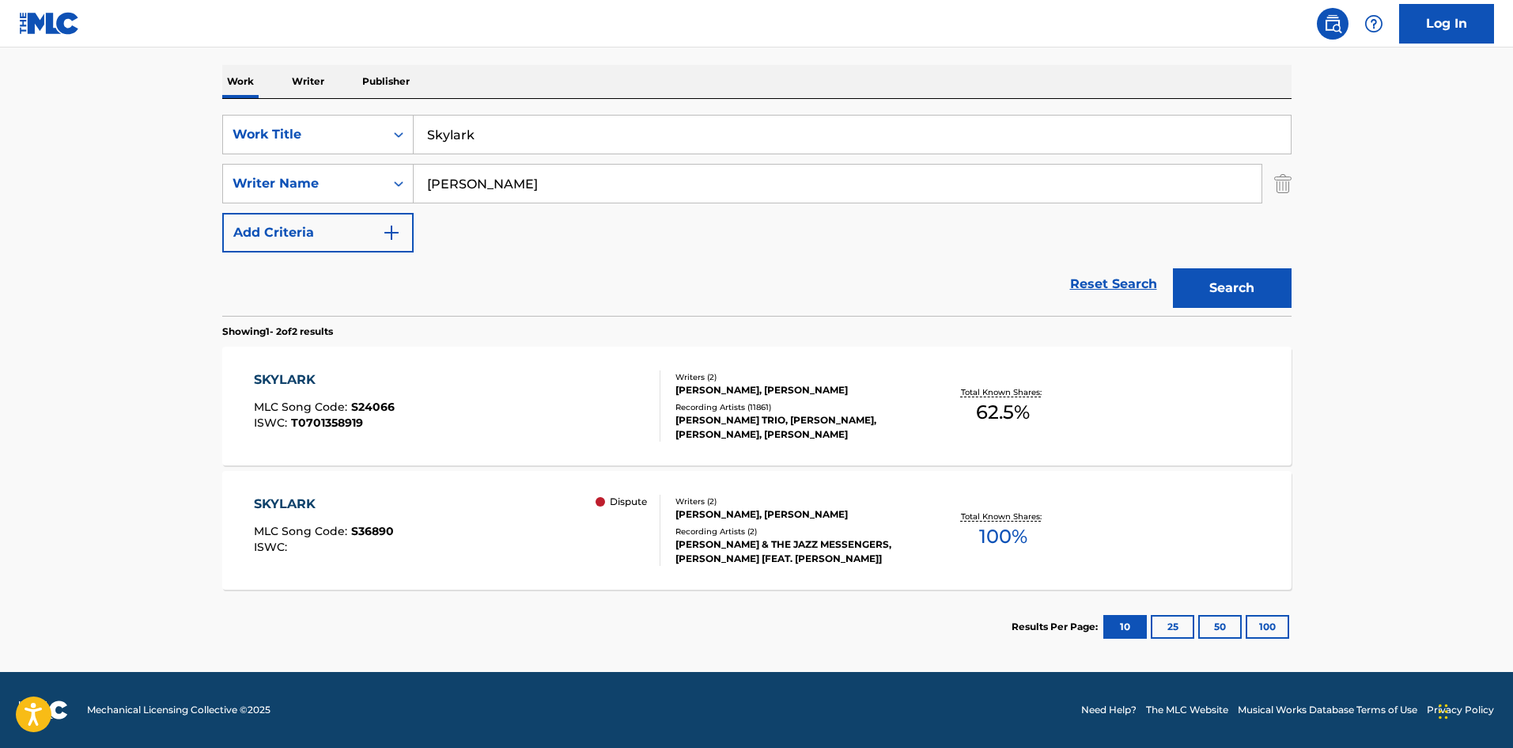
scroll to position [237, 0]
click at [396, 417] on div "SKYLARK MLC Song Code : S24066 ISWC : T0701358919" at bounding box center [457, 405] width 407 height 71
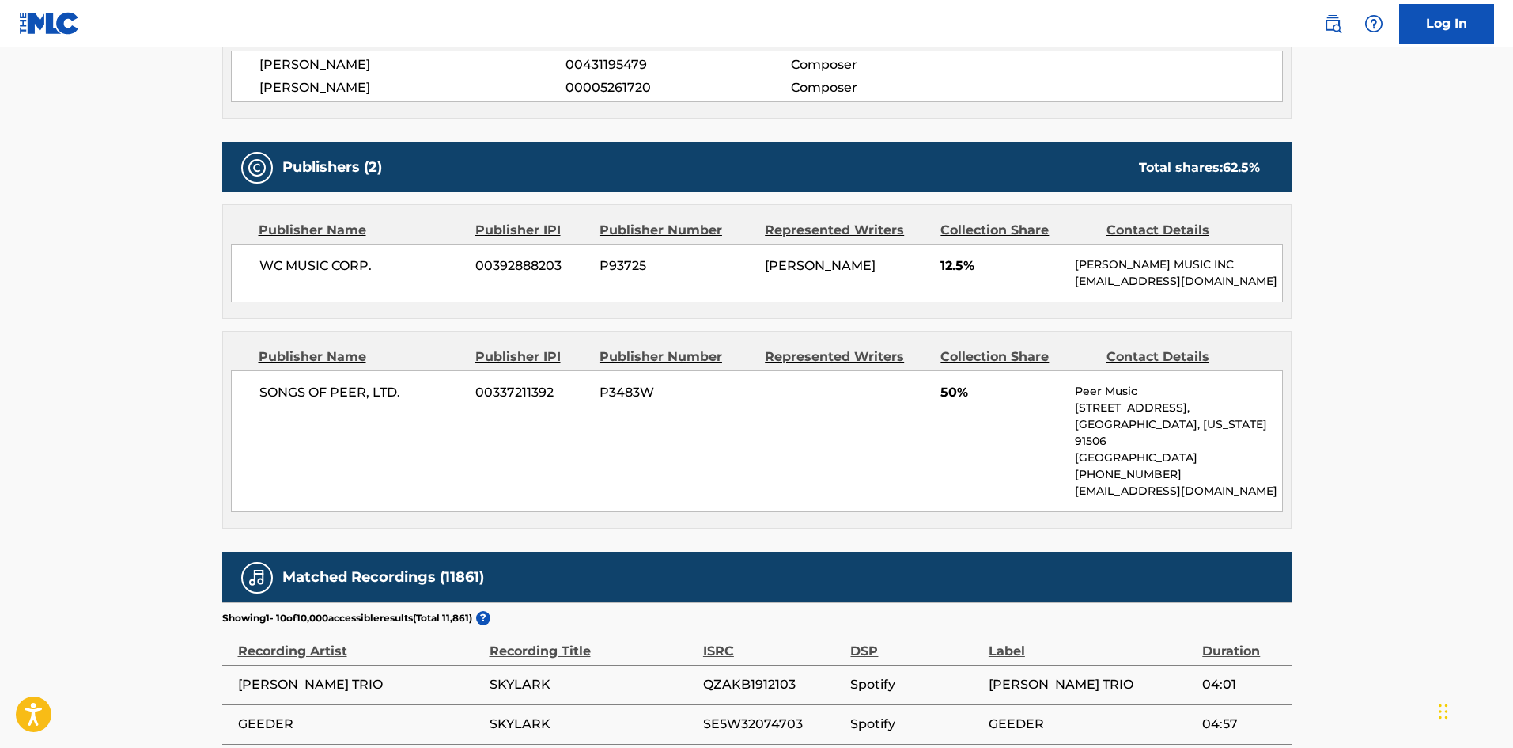
scroll to position [743, 0]
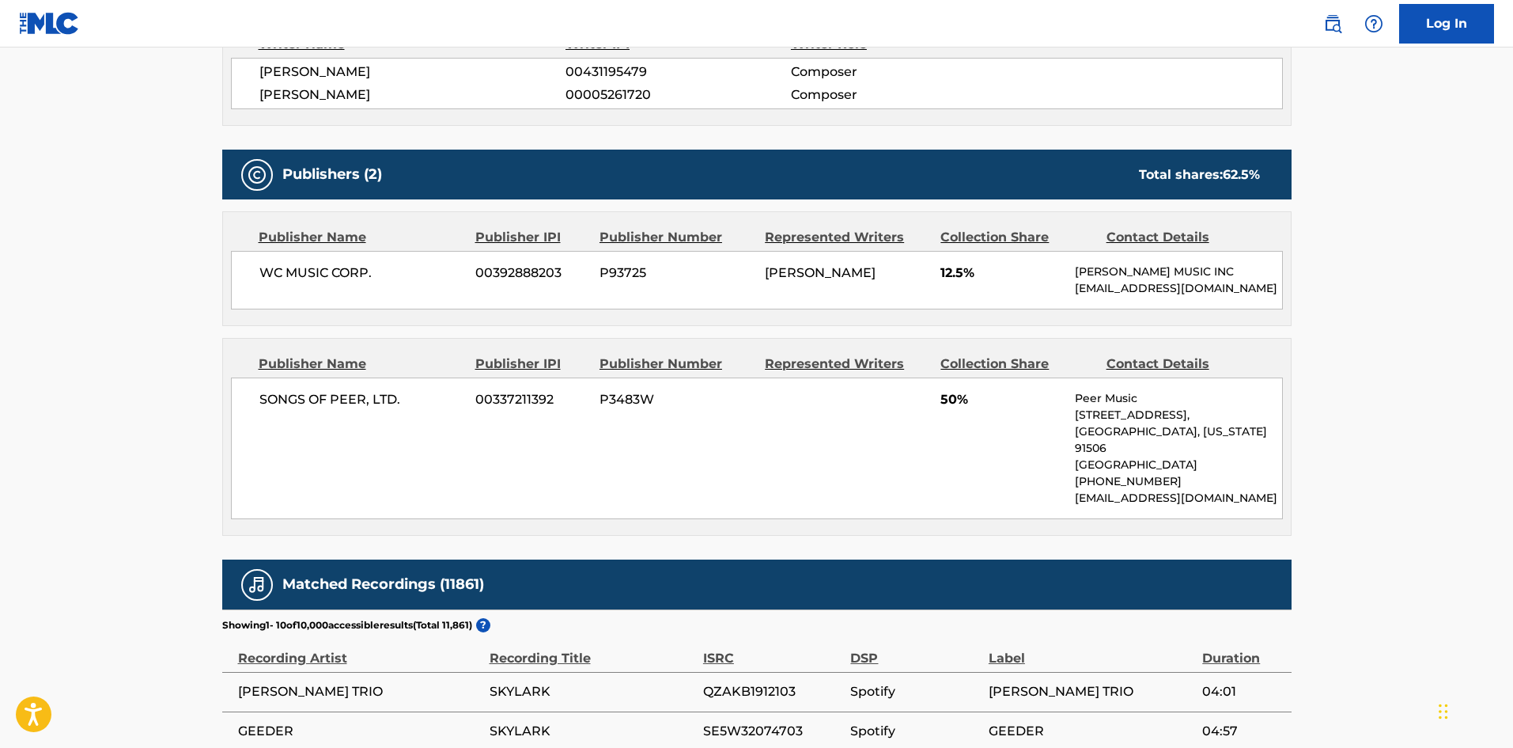
scroll to position [237, 0]
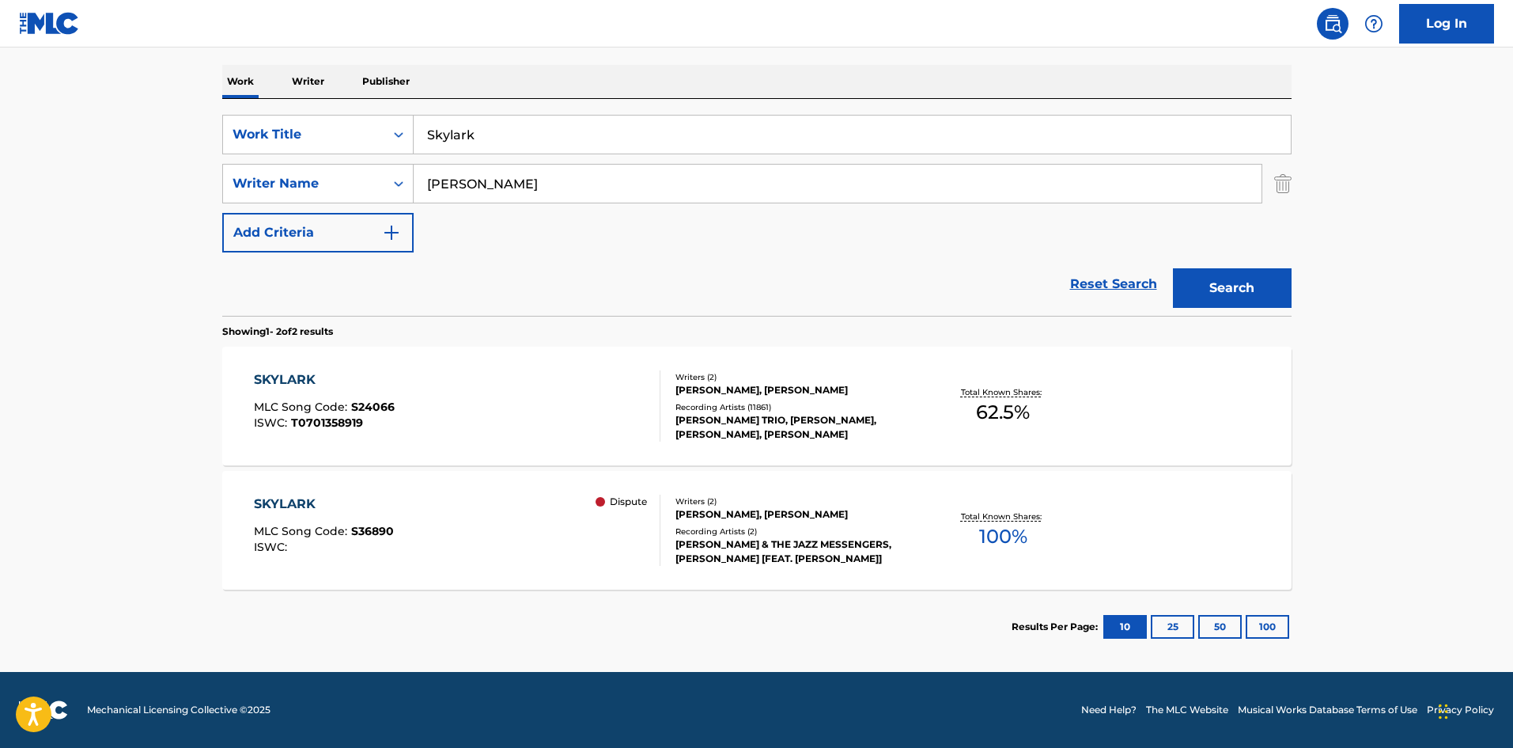
click at [566, 191] on input "[PERSON_NAME]" at bounding box center [838, 184] width 848 height 38
paste input "[PERSON_NAME]"
type input "[PERSON_NAME]"
click at [1281, 308] on div "Search" at bounding box center [1228, 283] width 127 height 63
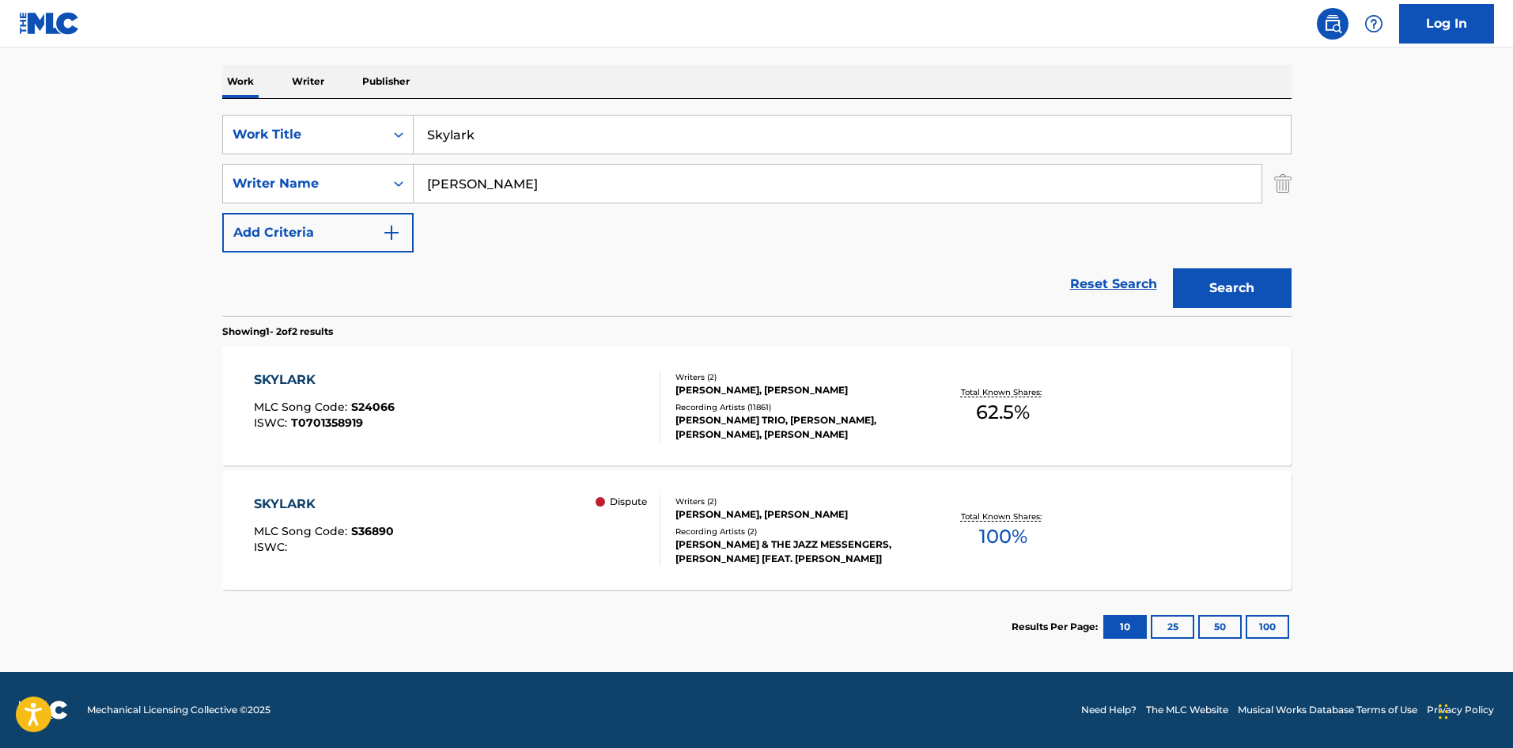
click at [1274, 309] on div "Search" at bounding box center [1228, 283] width 127 height 63
click at [1255, 300] on button "Search" at bounding box center [1232, 288] width 119 height 40
click at [497, 522] on div "SKYLARK MLC Song Code : S36890 ISWC : Dispute" at bounding box center [457, 529] width 407 height 71
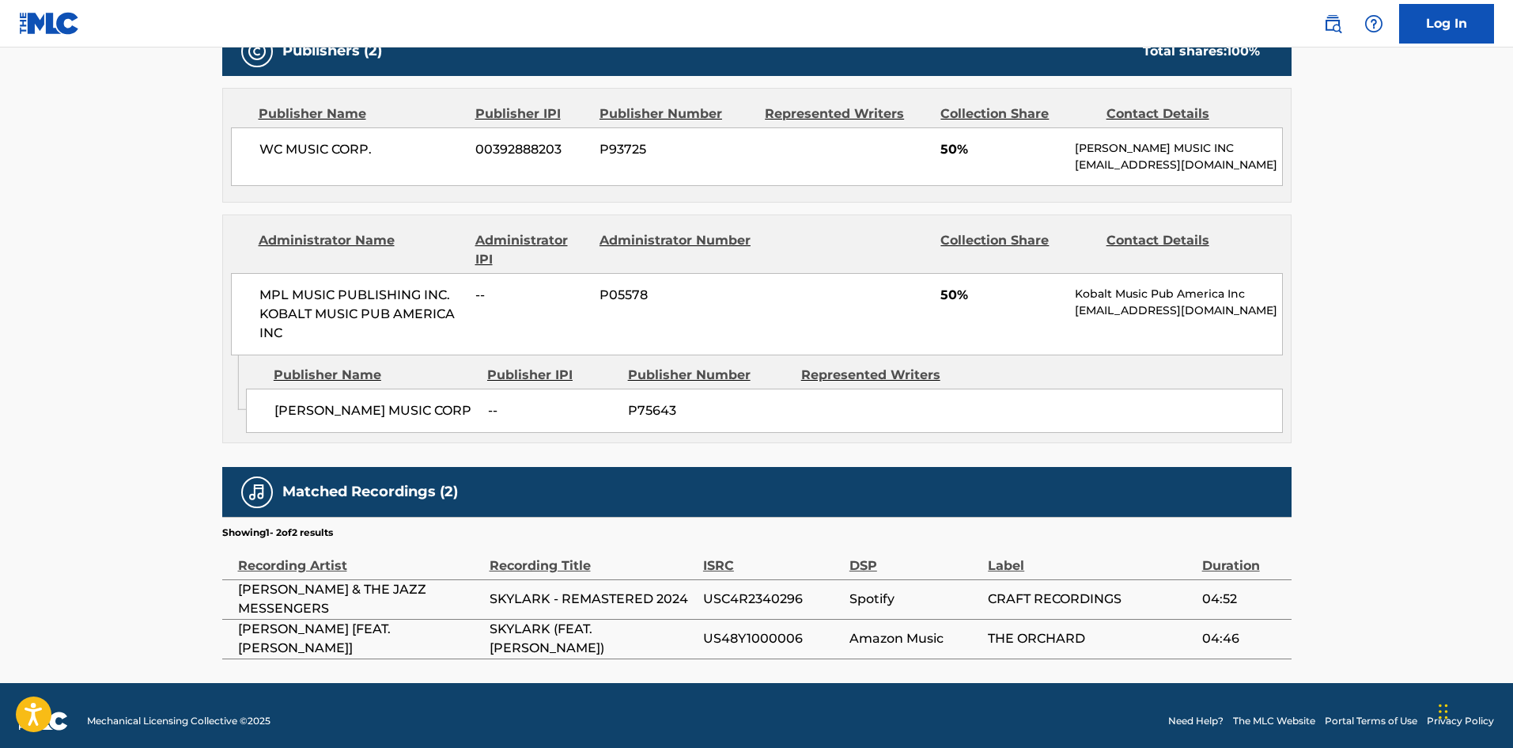
scroll to position [752, 0]
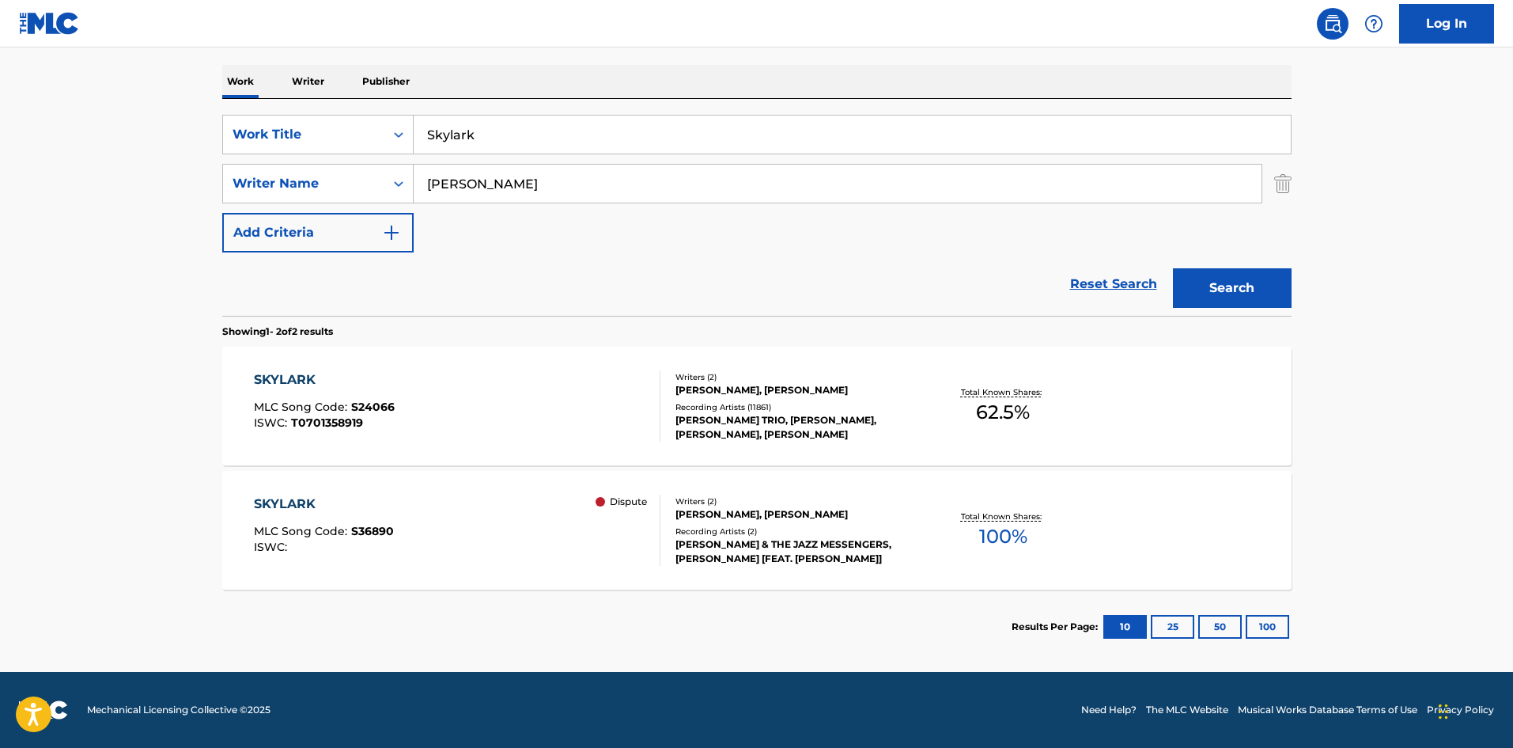
scroll to position [237, 0]
click at [479, 547] on div "SKYLARK MLC Song Code : S36890 ISWC : Dispute" at bounding box center [457, 529] width 407 height 71
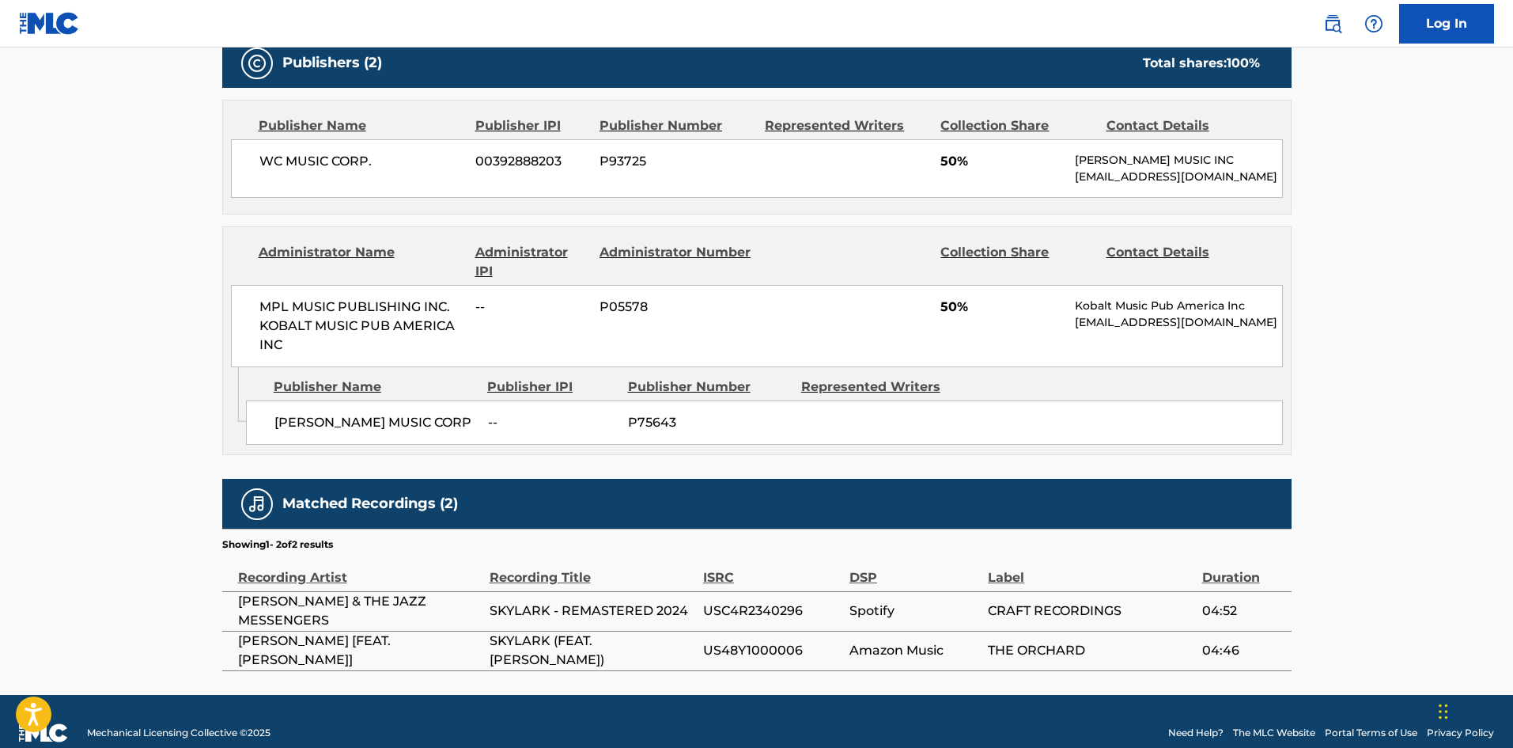
scroll to position [752, 0]
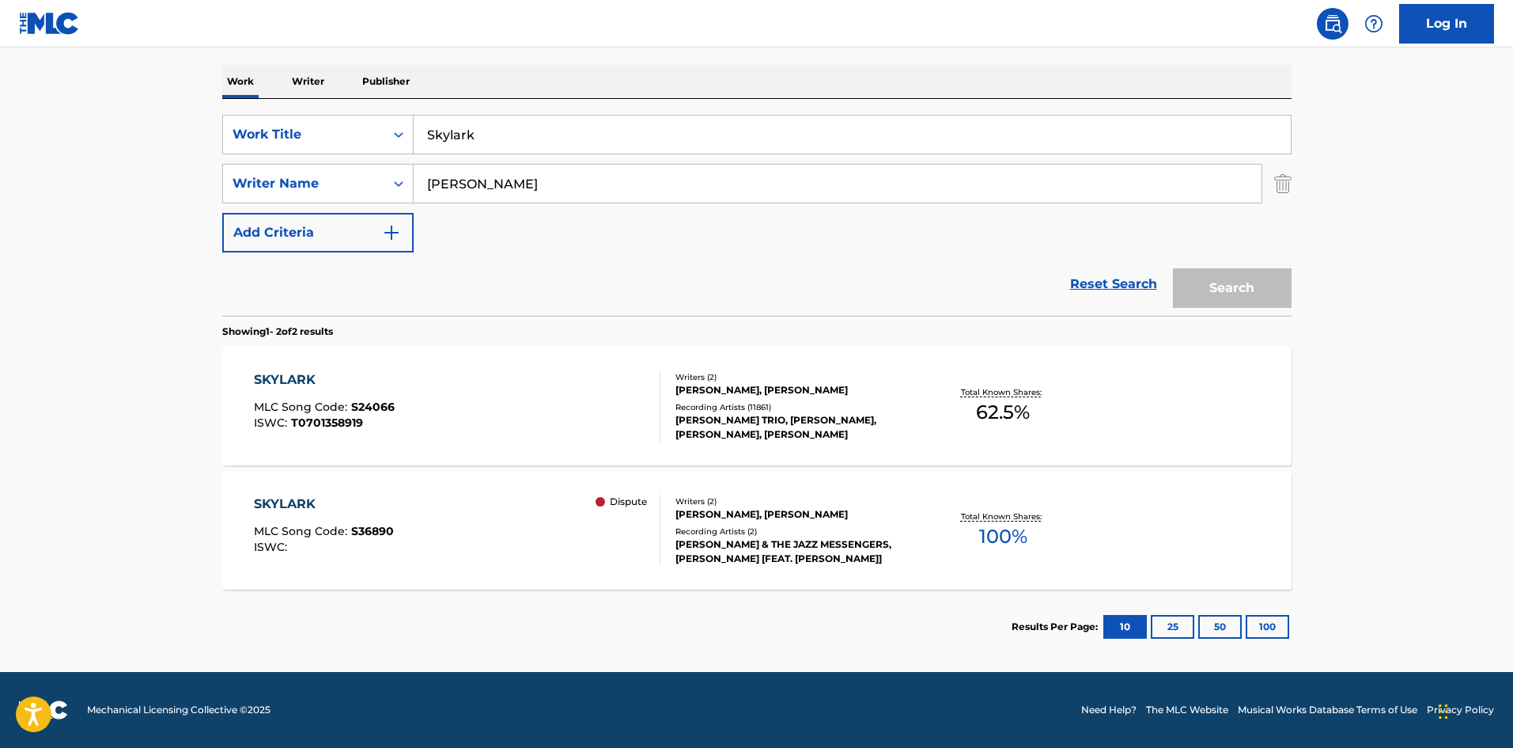
scroll to position [237, 0]
click at [513, 405] on div "SKYLARK MLC Song Code : S24066 ISWC : T0701358919" at bounding box center [457, 405] width 407 height 71
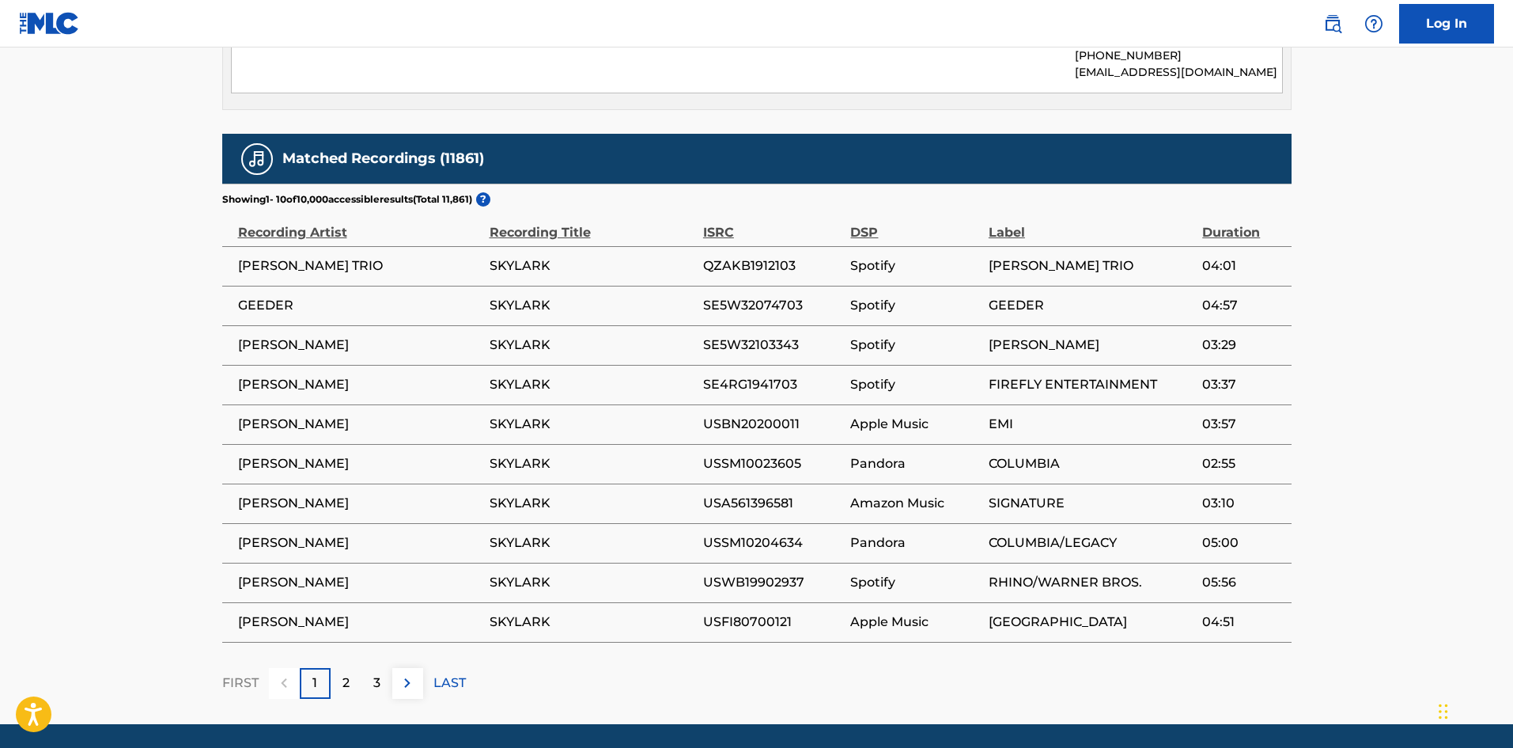
scroll to position [1237, 0]
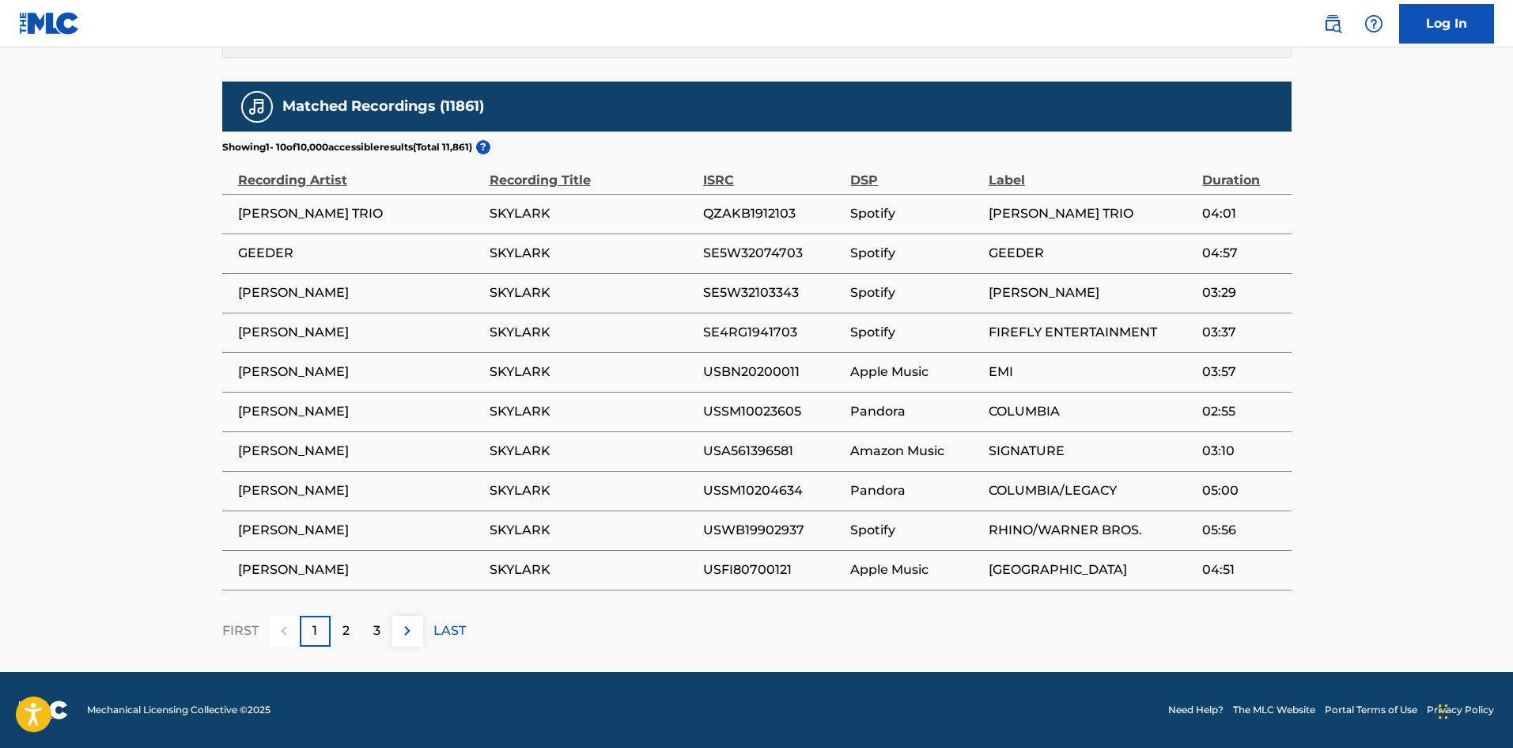
click at [352, 634] on div "2" at bounding box center [346, 631] width 31 height 31
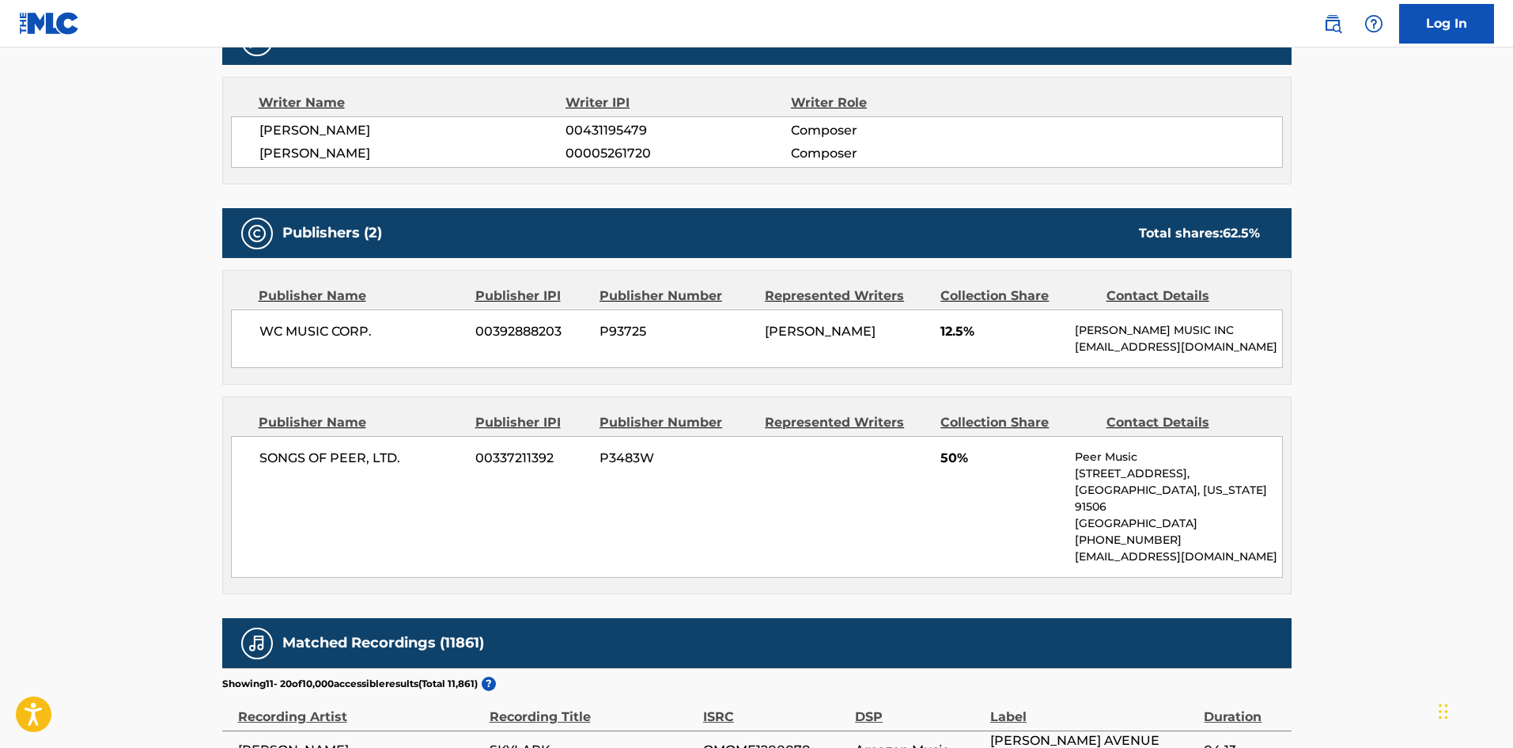
scroll to position [684, 0]
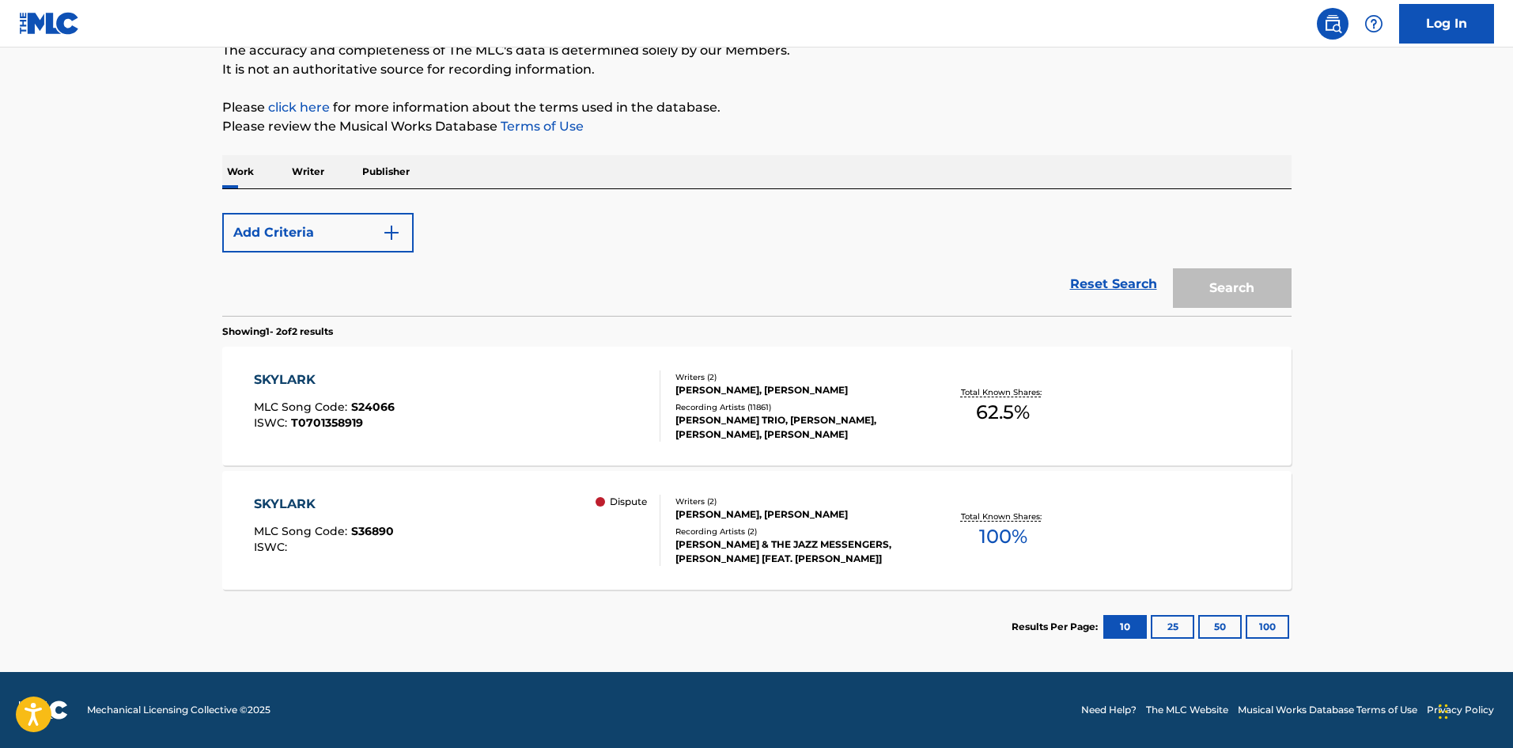
scroll to position [237, 0]
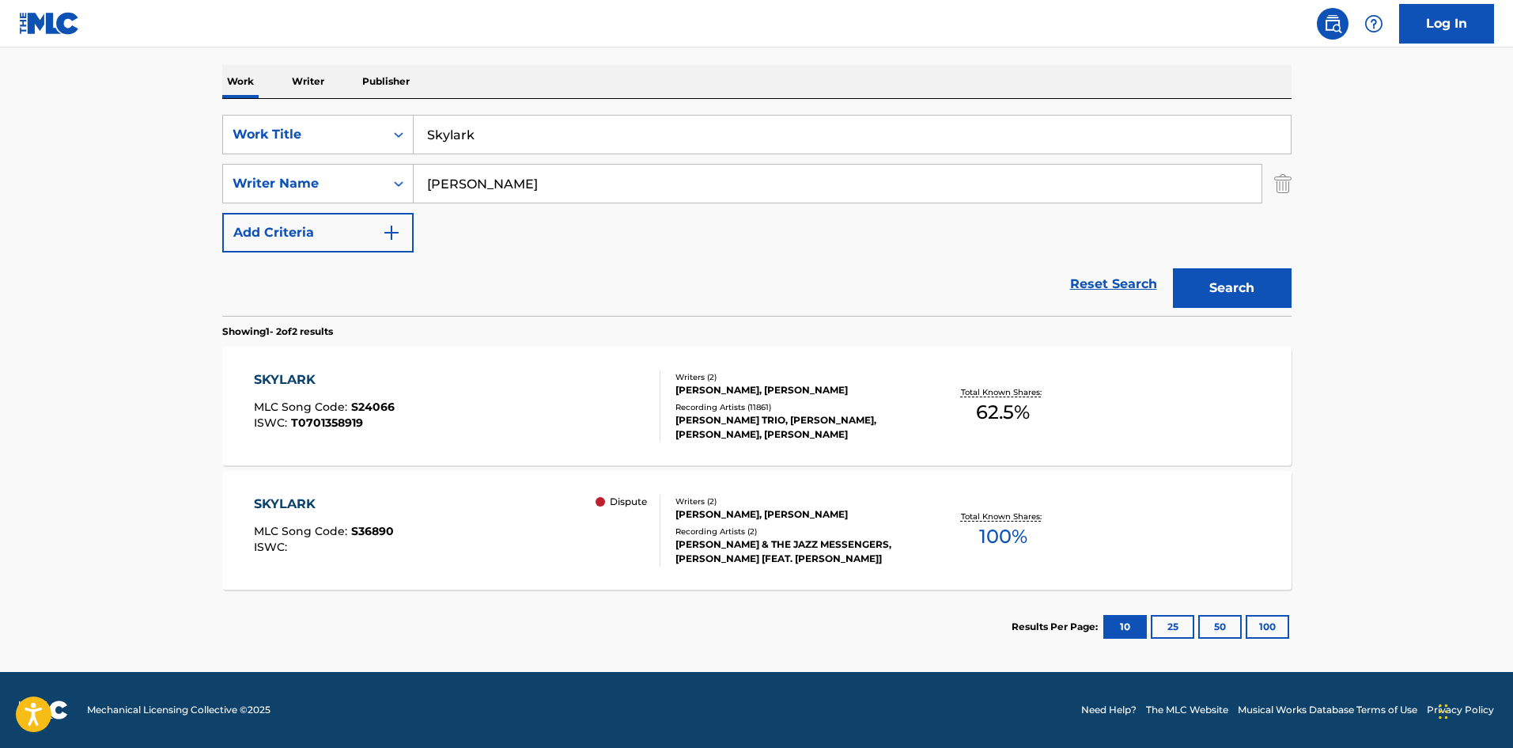
click at [450, 504] on div "SKYLARK MLC Song Code : S36890 ISWC : Dispute" at bounding box center [457, 529] width 407 height 71
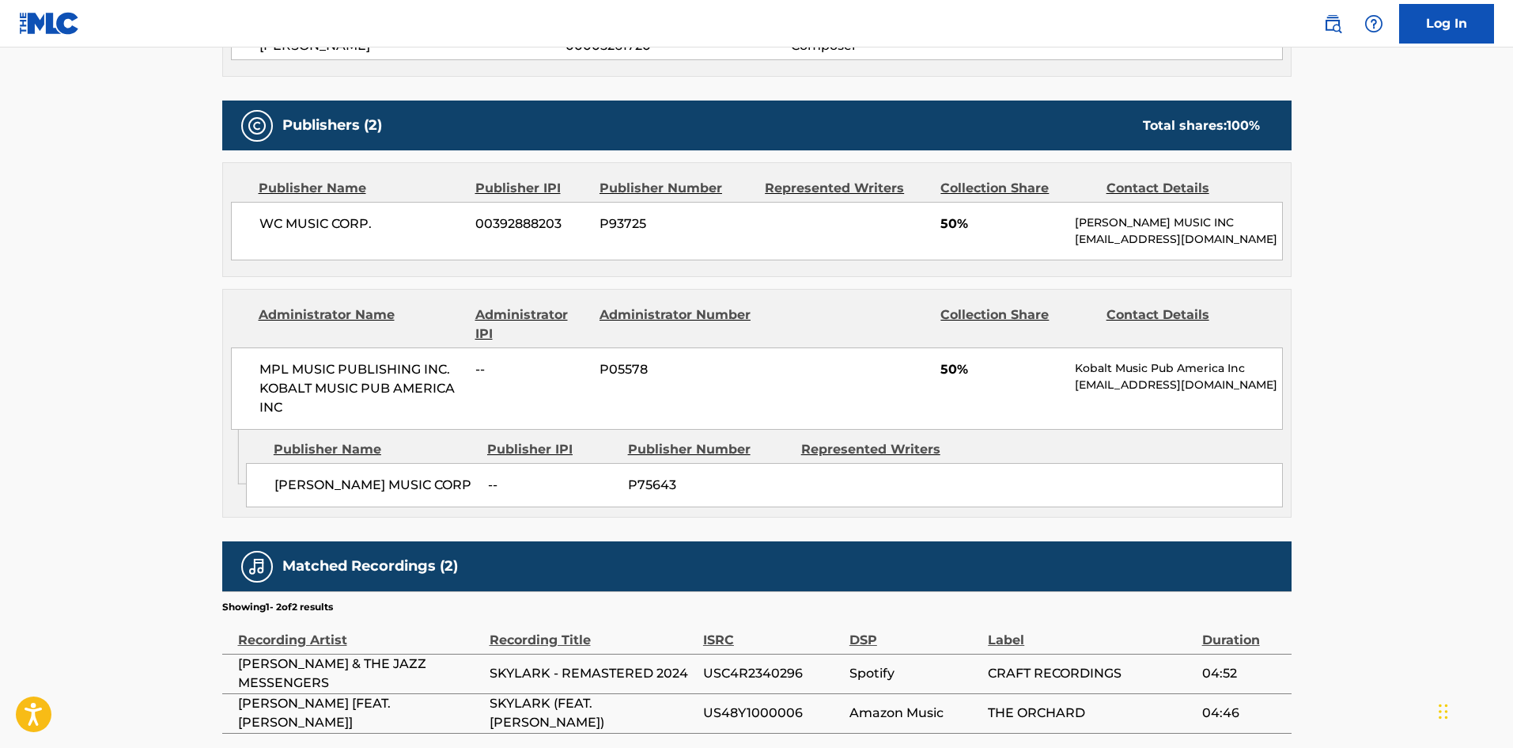
scroll to position [752, 0]
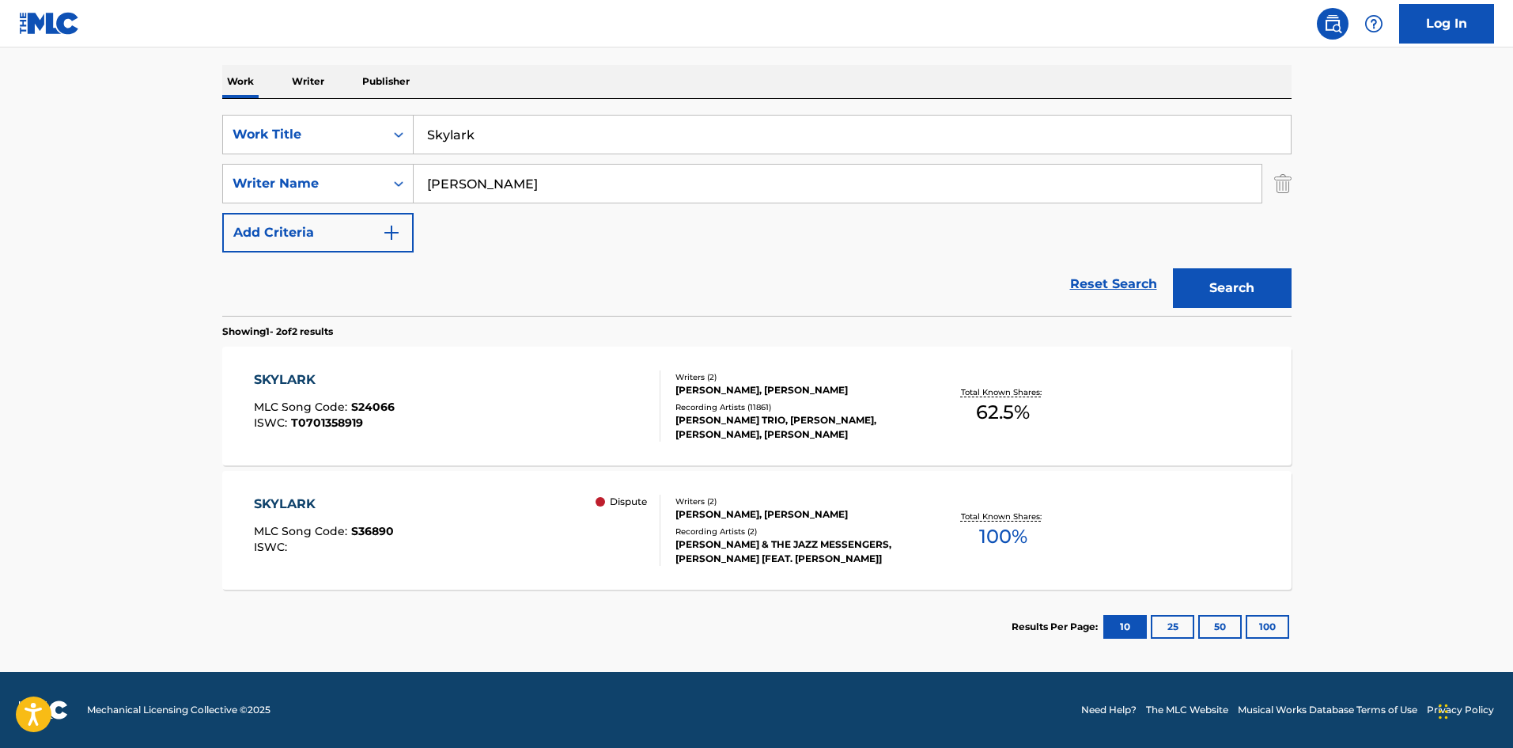
scroll to position [237, 0]
click at [623, 114] on div "SearchWithCriteria6eb35240-1a81-480e-8705-b0db5f13e0e9 Work Title Skylark Searc…" at bounding box center [757, 207] width 1070 height 217
click at [620, 140] on input "Skylark" at bounding box center [852, 135] width 877 height 38
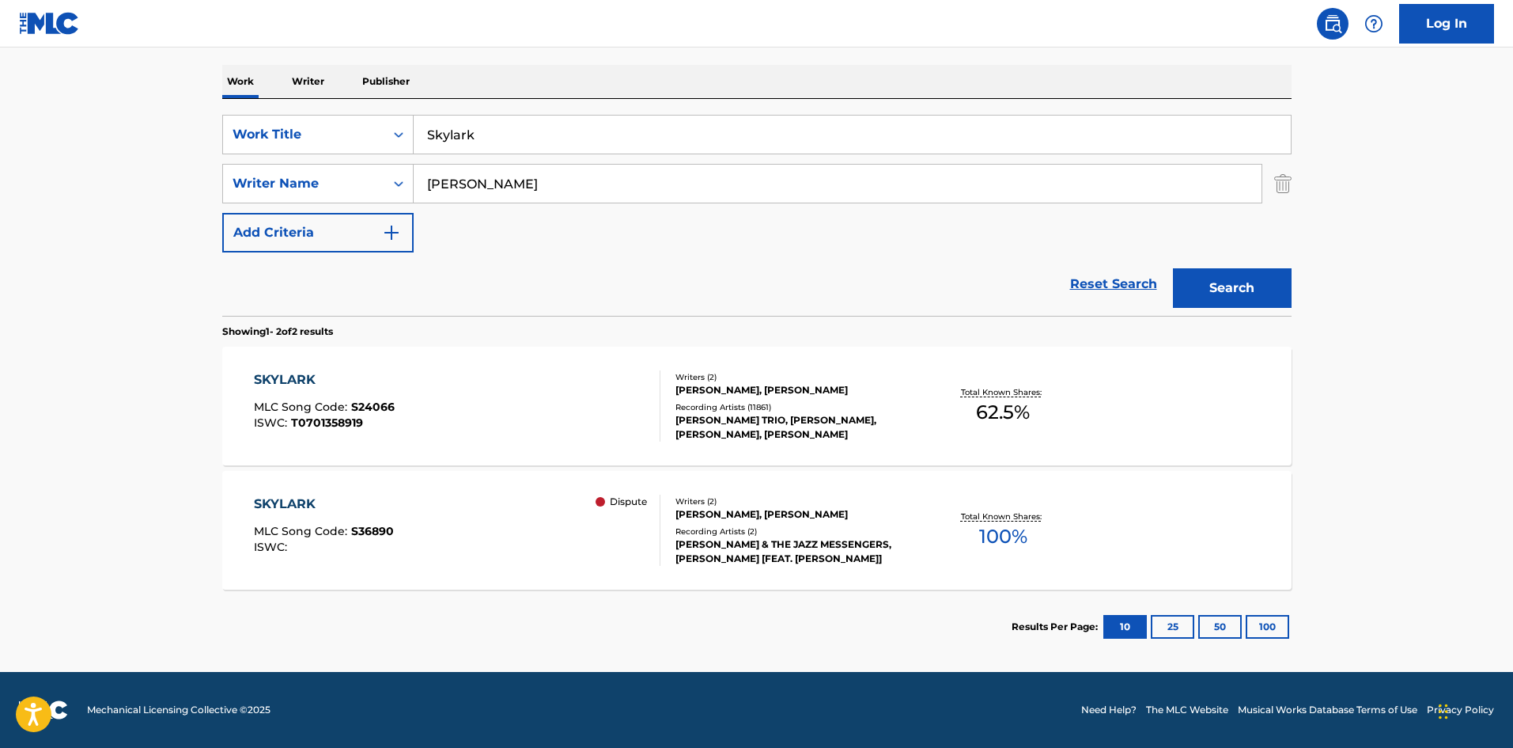
paste input "o Long"
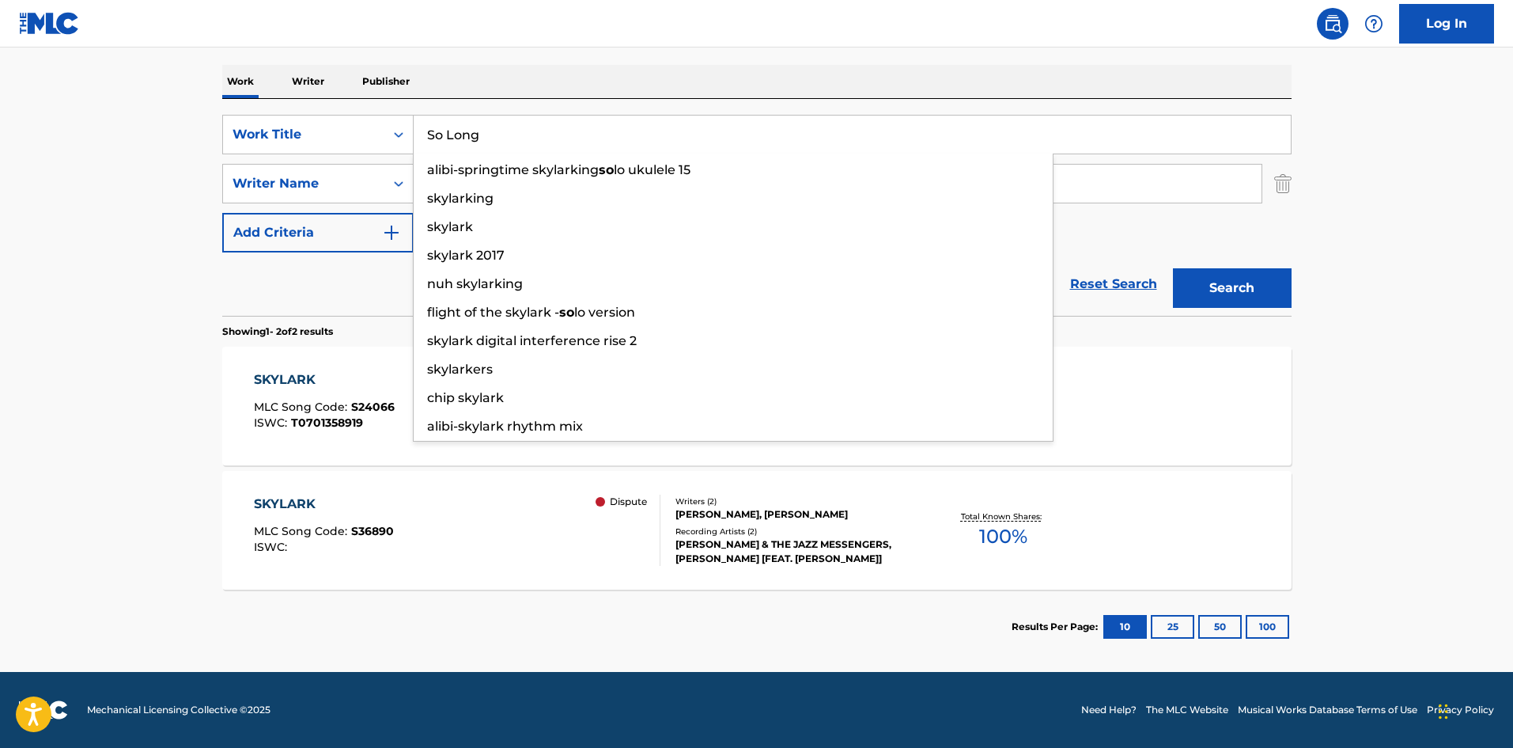
type input "So Long"
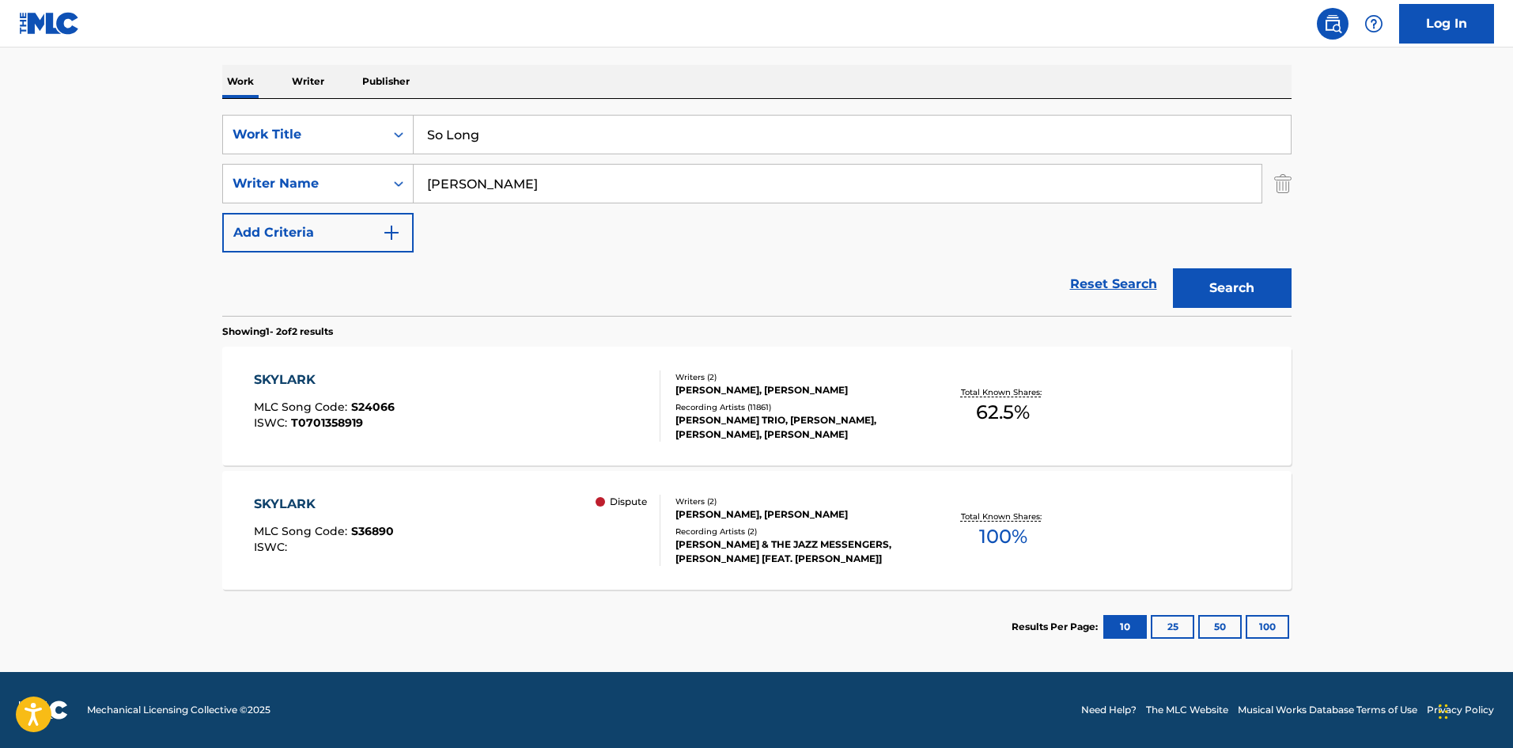
click at [928, 59] on div "The MLC Public Work Search The accuracy and completeness of The MLC's data is d…" at bounding box center [757, 257] width 1108 height 814
click at [819, 180] on input "[PERSON_NAME]" at bounding box center [838, 184] width 848 height 38
paste input "[GEOGRAPHIC_DATA]"
type input "[GEOGRAPHIC_DATA]"
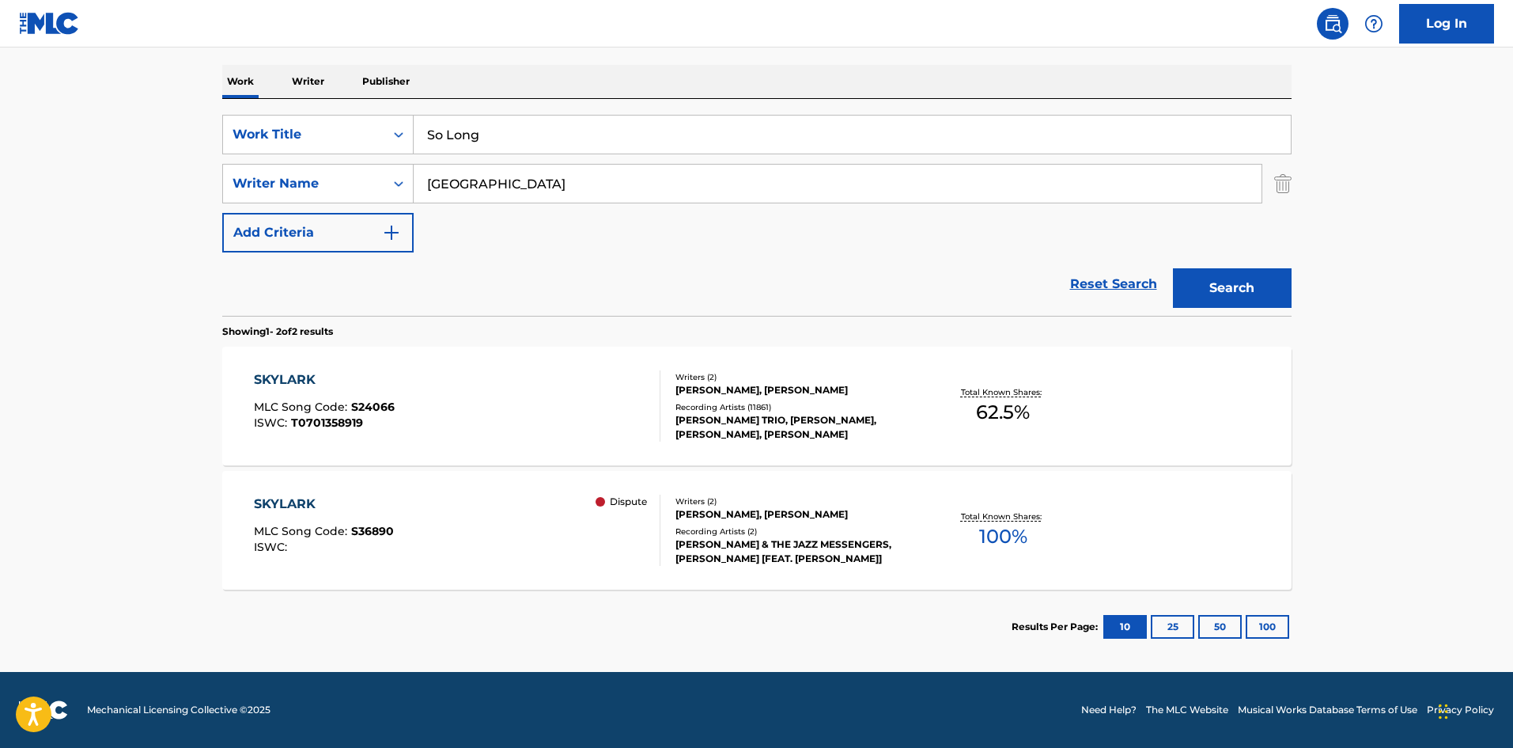
click at [1237, 291] on button "Search" at bounding box center [1232, 288] width 119 height 40
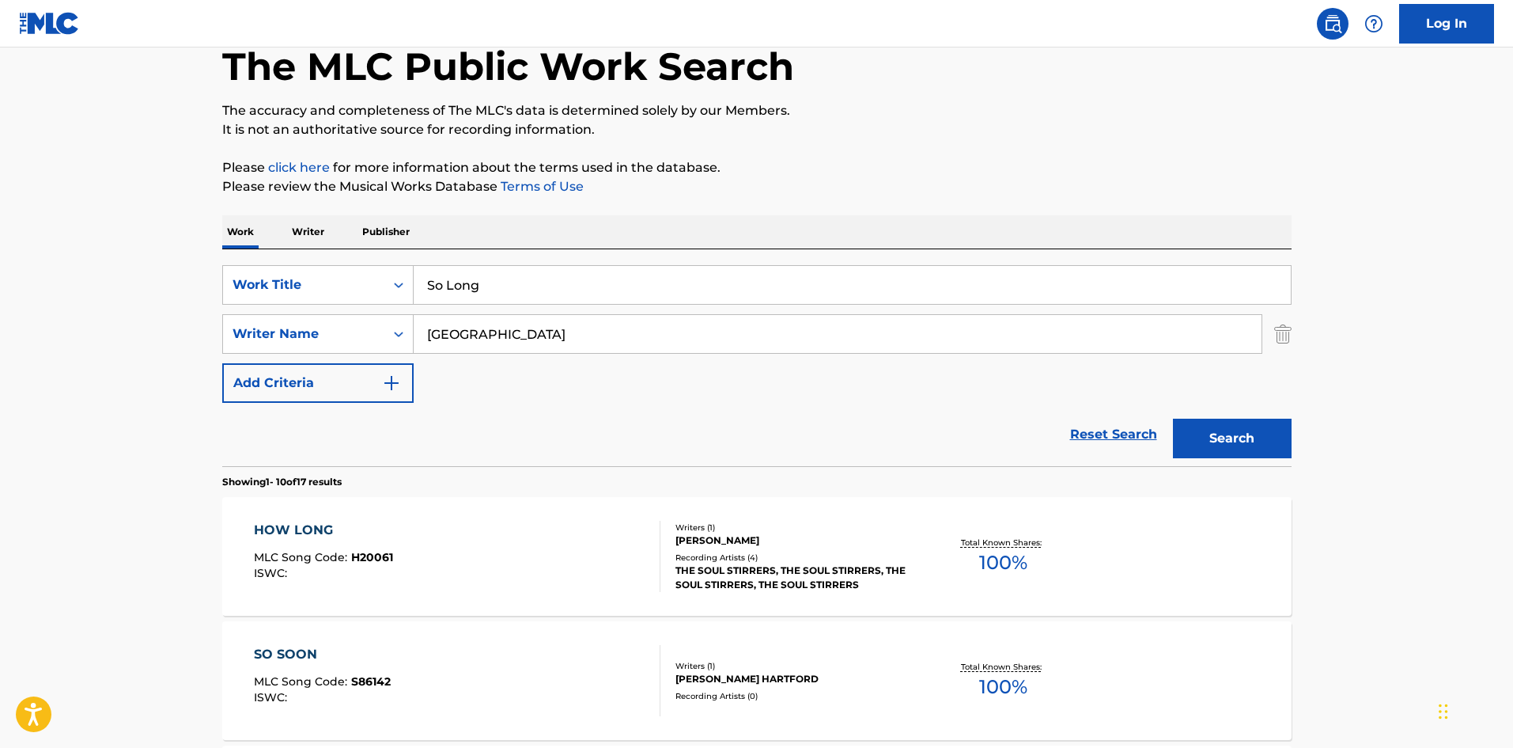
scroll to position [79, 0]
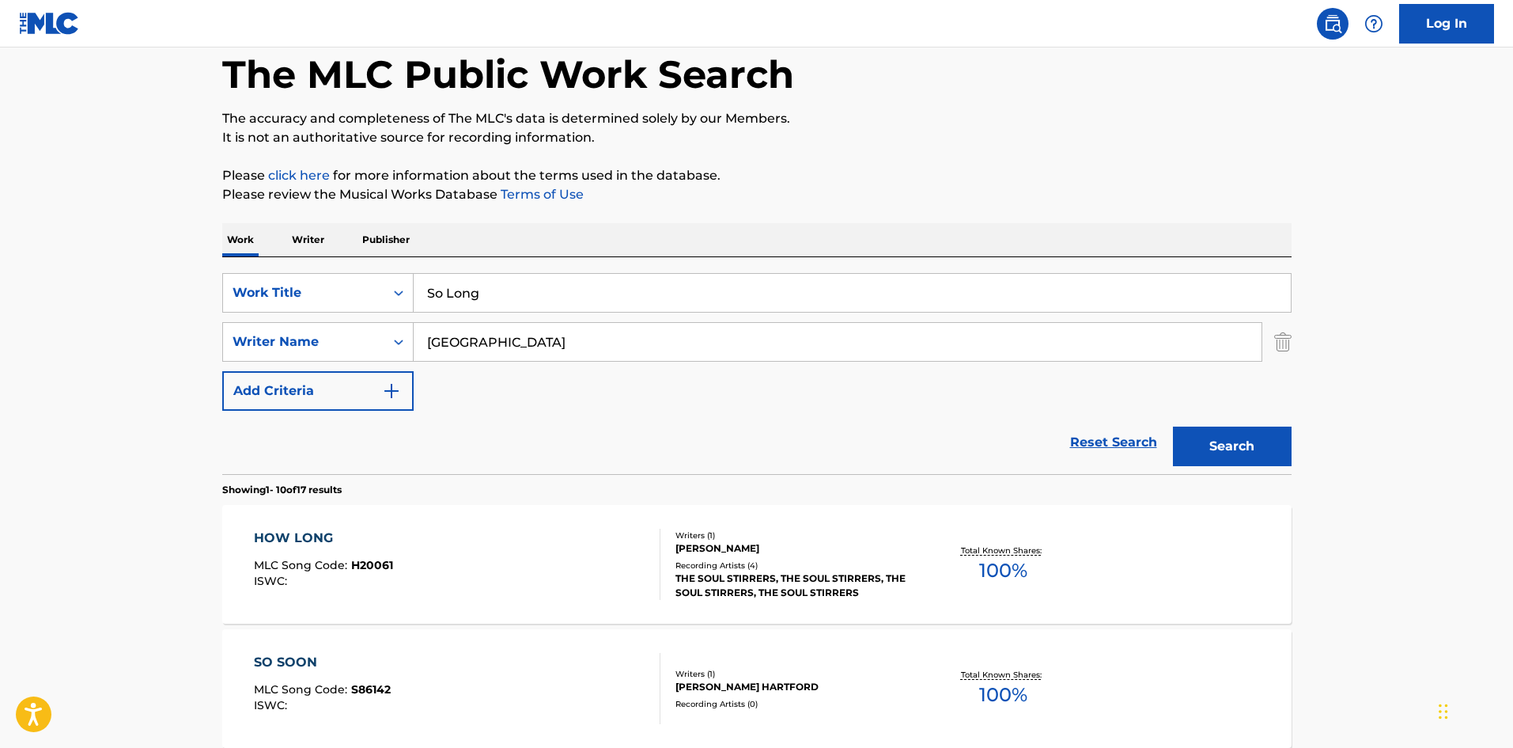
click at [1222, 473] on div "Search" at bounding box center [1228, 442] width 127 height 63
click at [1241, 456] on button "Search" at bounding box center [1232, 446] width 119 height 40
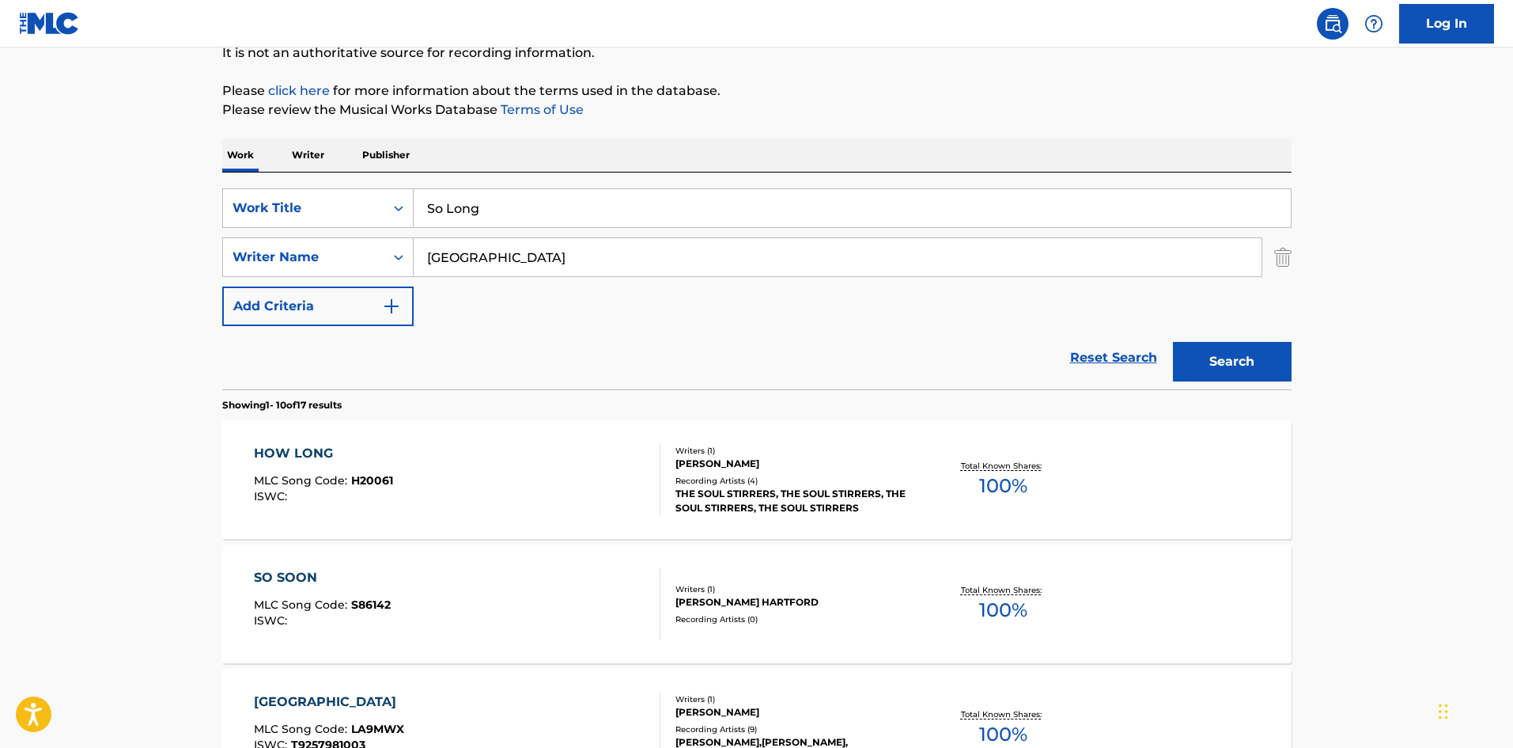
scroll to position [158, 0]
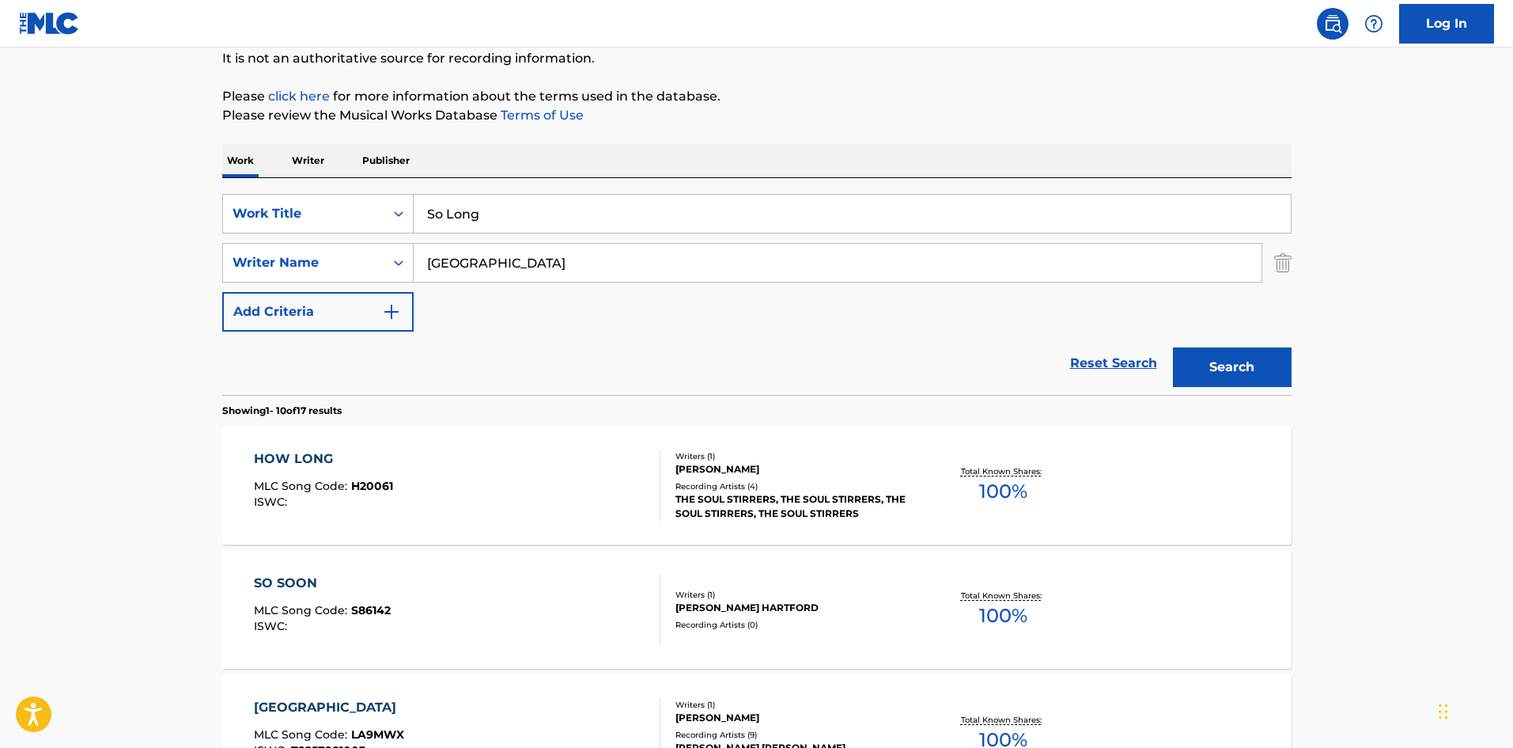
click at [476, 210] on input "So Long" at bounding box center [852, 214] width 877 height 38
paste input "The Christmas Song (Chestnuts Roasting On An Open Fire) (2011 Remaster)"
drag, startPoint x: 810, startPoint y: 204, endPoint x: 1254, endPoint y: 247, distance: 445.9
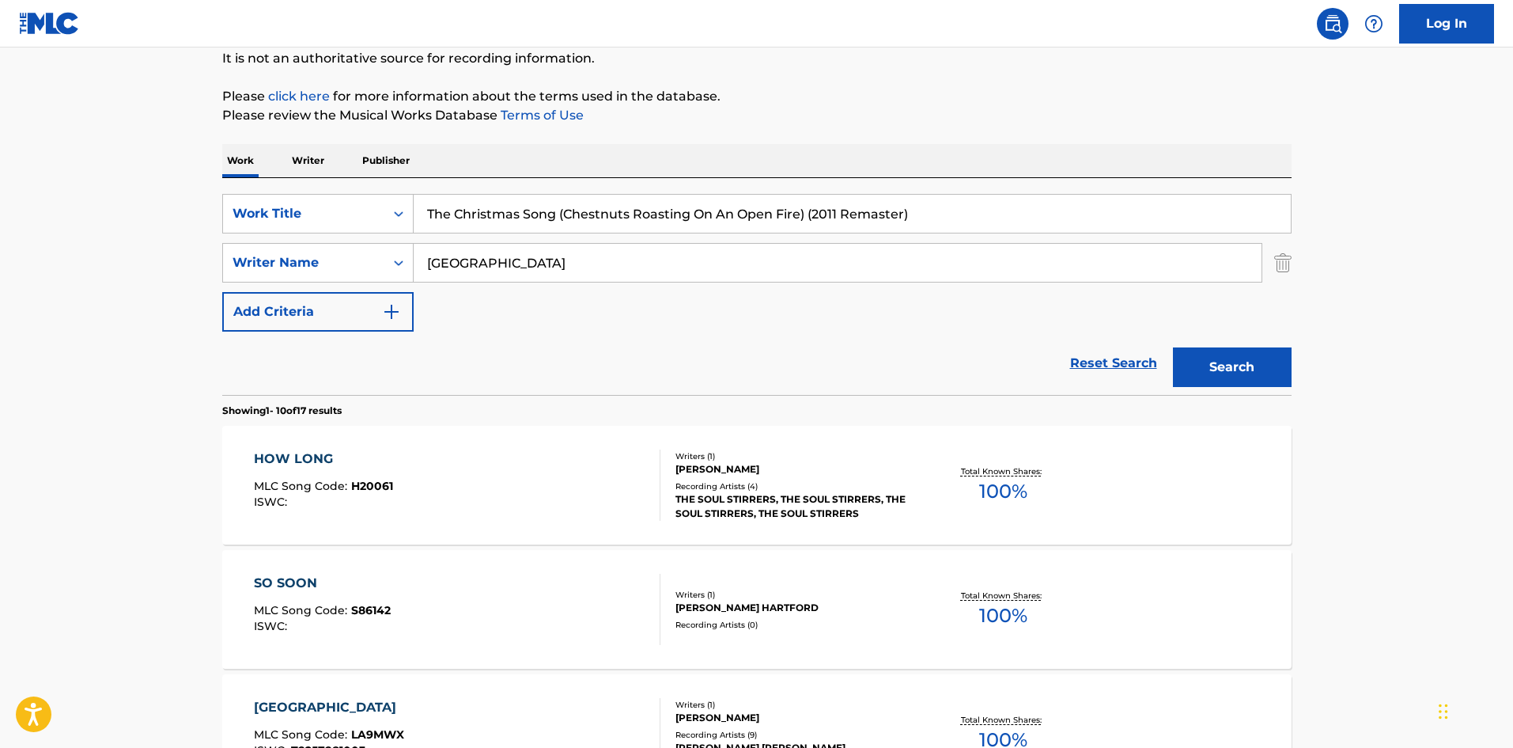
click at [1254, 247] on div "SearchWithCriteria6eb35240-1a81-480e-8705-b0db5f13e0e9 Work Title The Christmas…" at bounding box center [757, 263] width 1070 height 138
type input "The Christmas Song (Chestnuts Roasting On An Open Fire)"
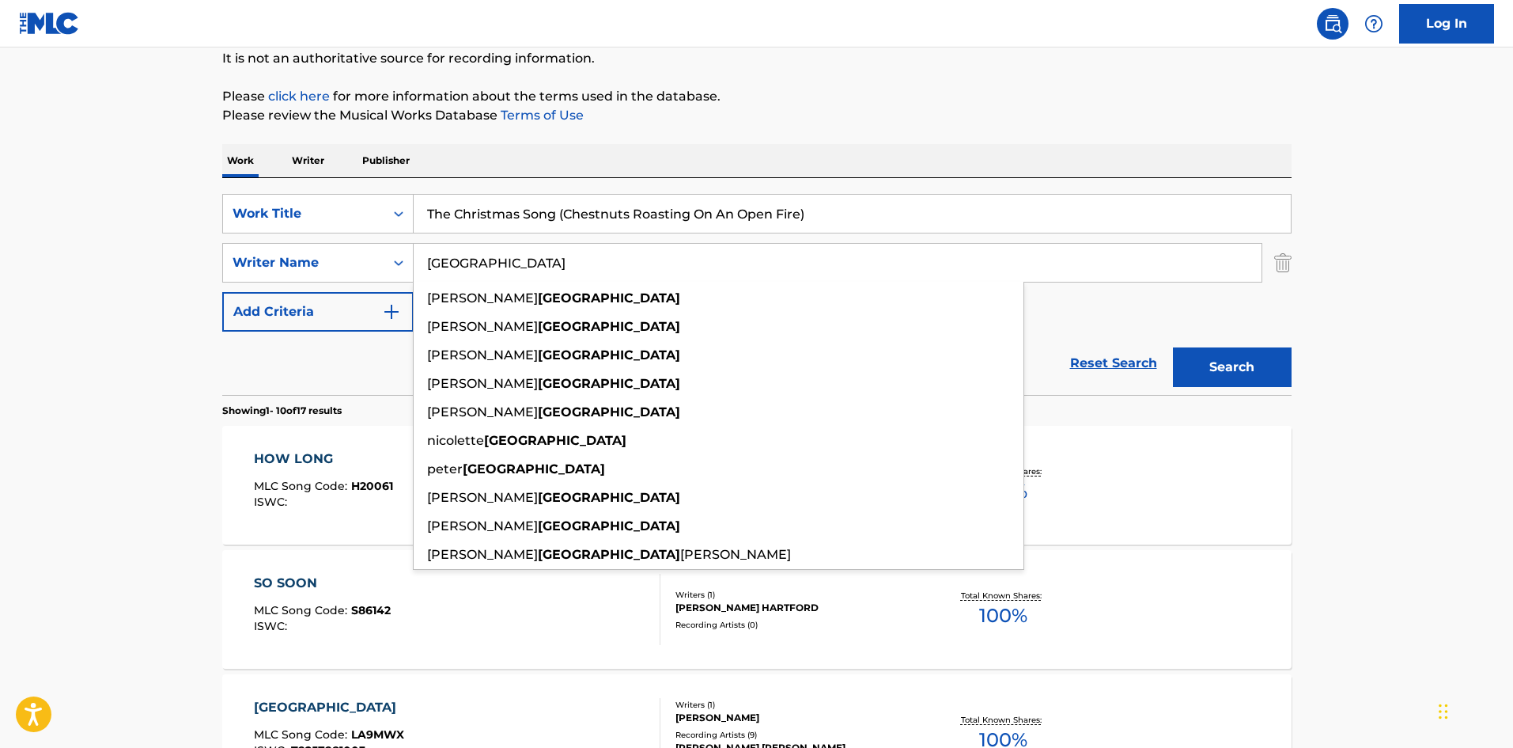
click at [1131, 264] on input "[GEOGRAPHIC_DATA]" at bounding box center [838, 263] width 848 height 38
click at [1131, 264] on input "Search Form" at bounding box center [838, 263] width 848 height 38
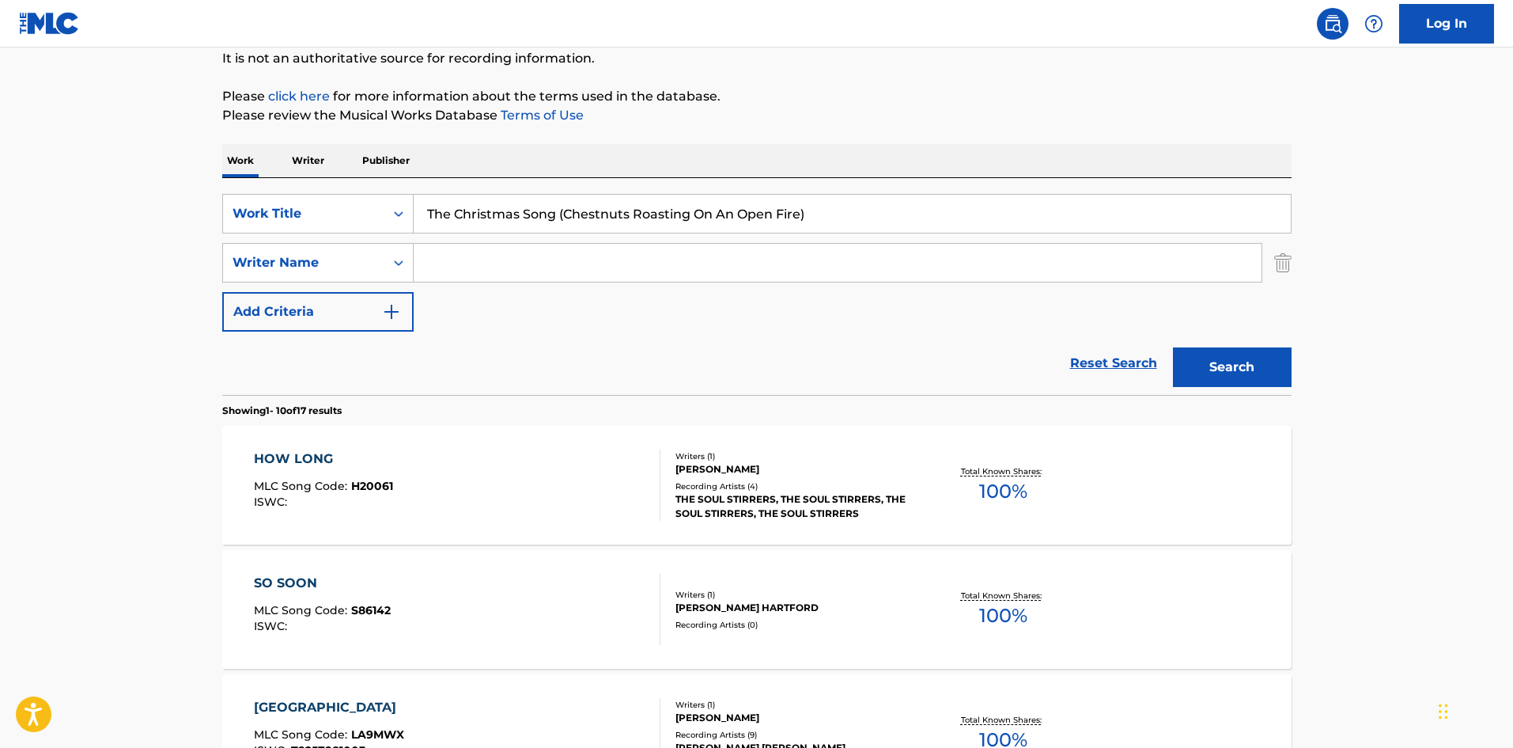
click at [1173, 347] on button "Search" at bounding box center [1232, 367] width 119 height 40
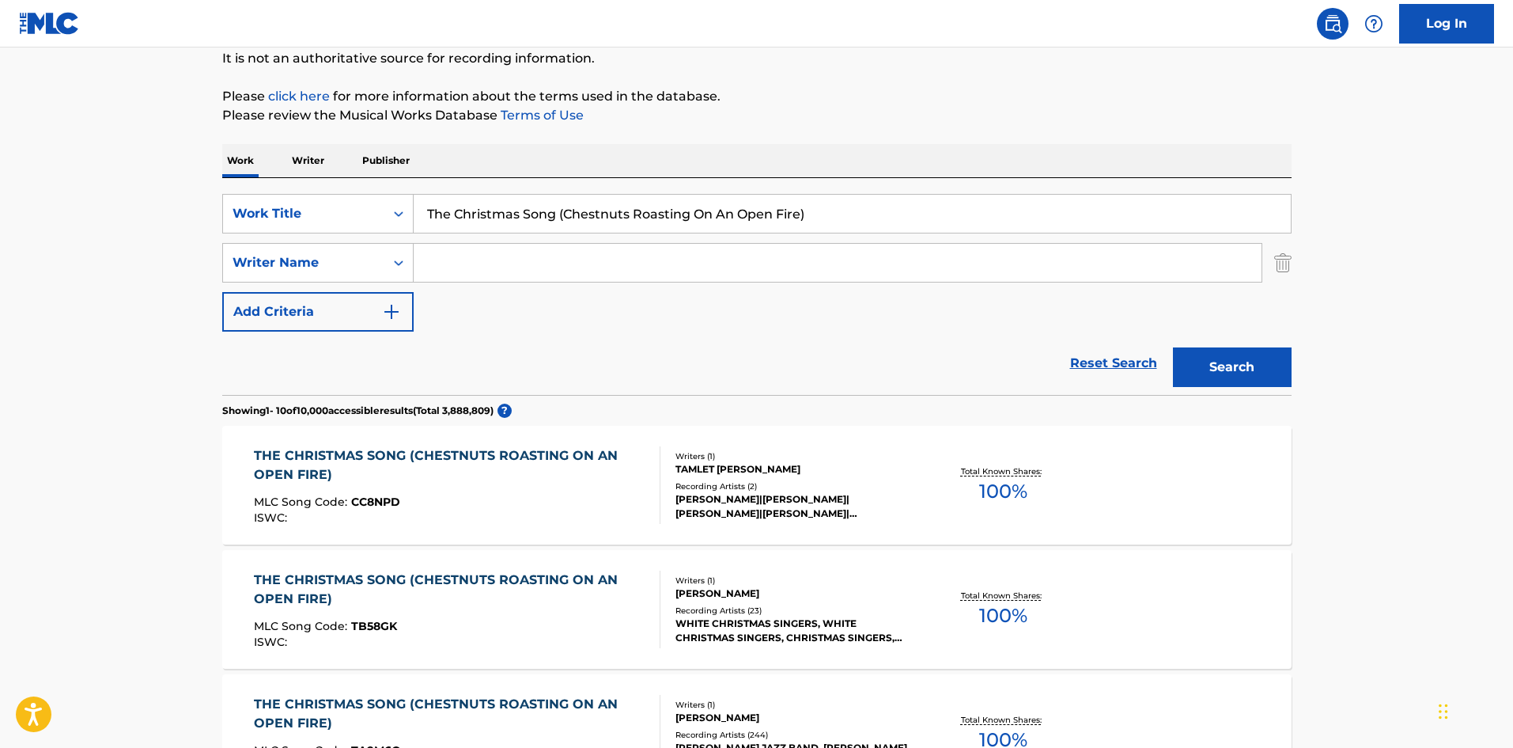
click at [445, 262] on input "Search Form" at bounding box center [838, 263] width 848 height 38
paste input "[PERSON_NAME]"
type input "[PERSON_NAME]"
click at [1272, 370] on button "Search" at bounding box center [1232, 367] width 119 height 40
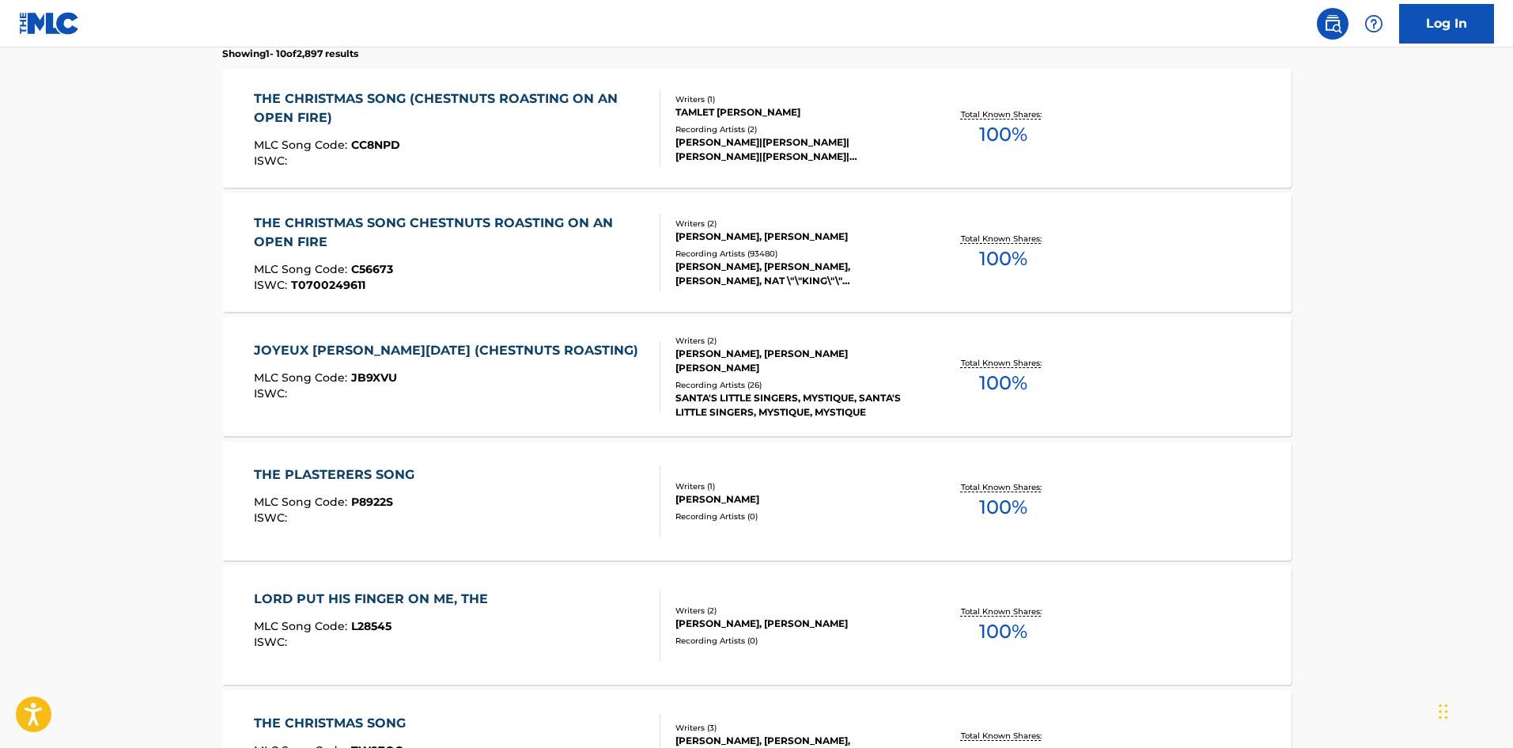
scroll to position [316, 0]
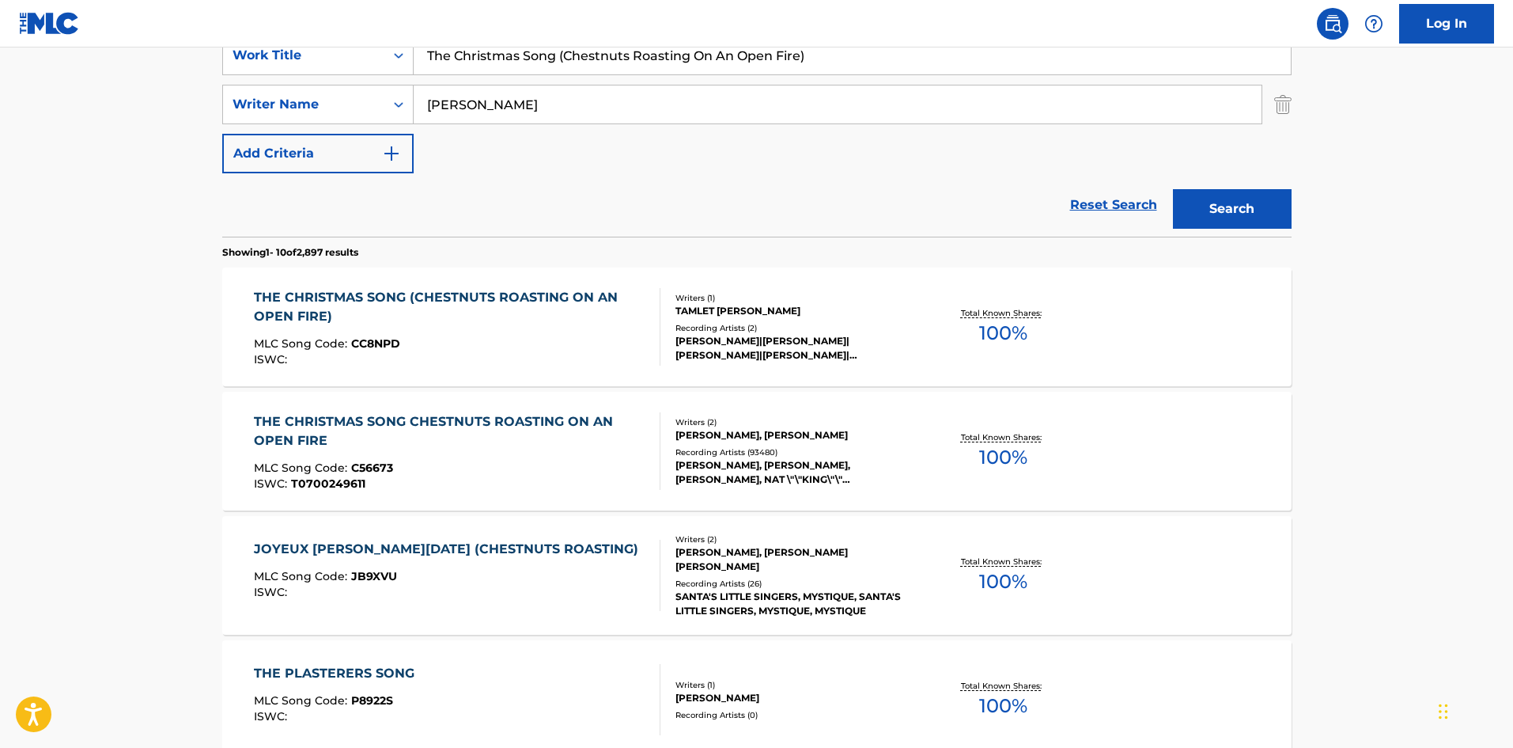
click at [450, 433] on div "THE CHRISTMAS SONG CHESTNUTS ROASTING ON AN OPEN FIRE" at bounding box center [450, 431] width 393 height 38
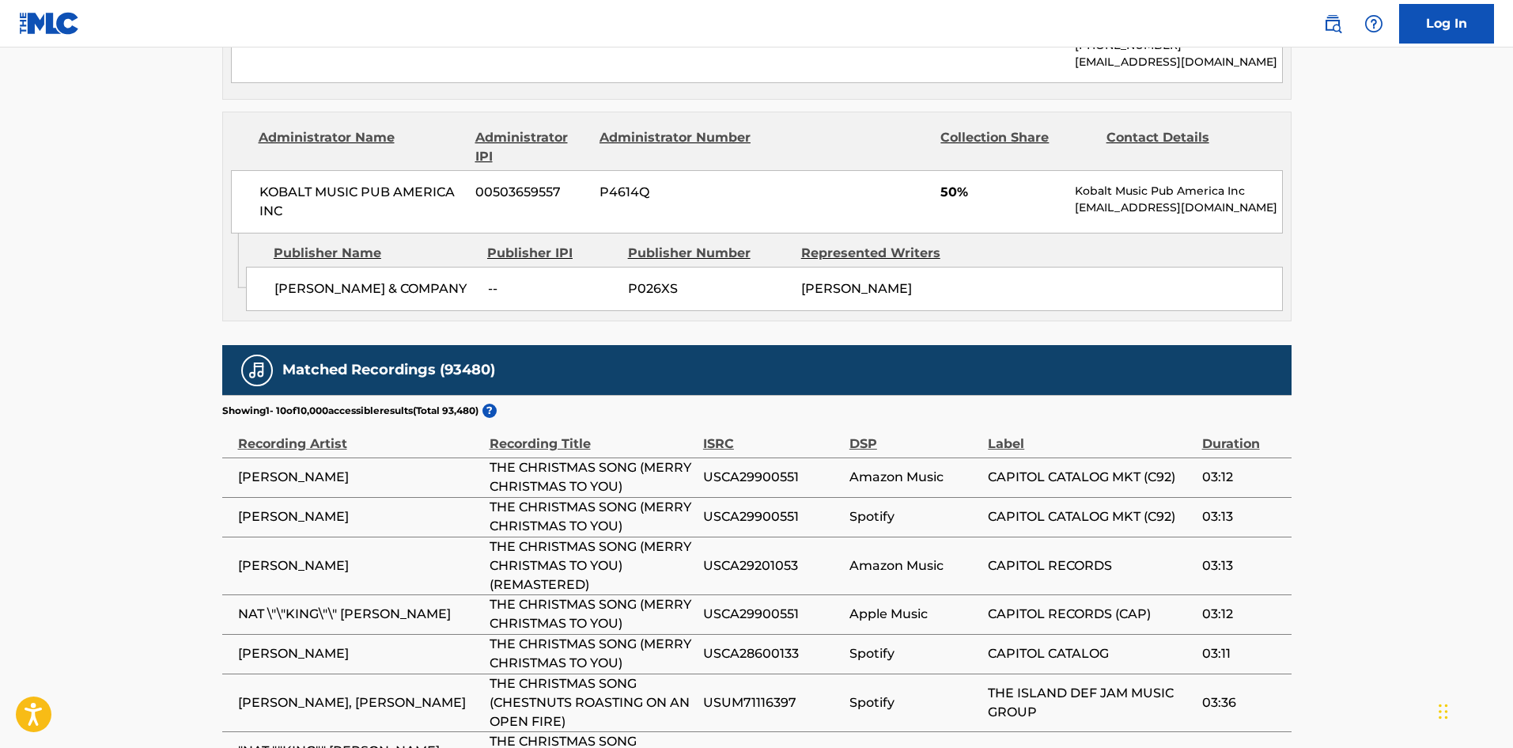
scroll to position [1820, 0]
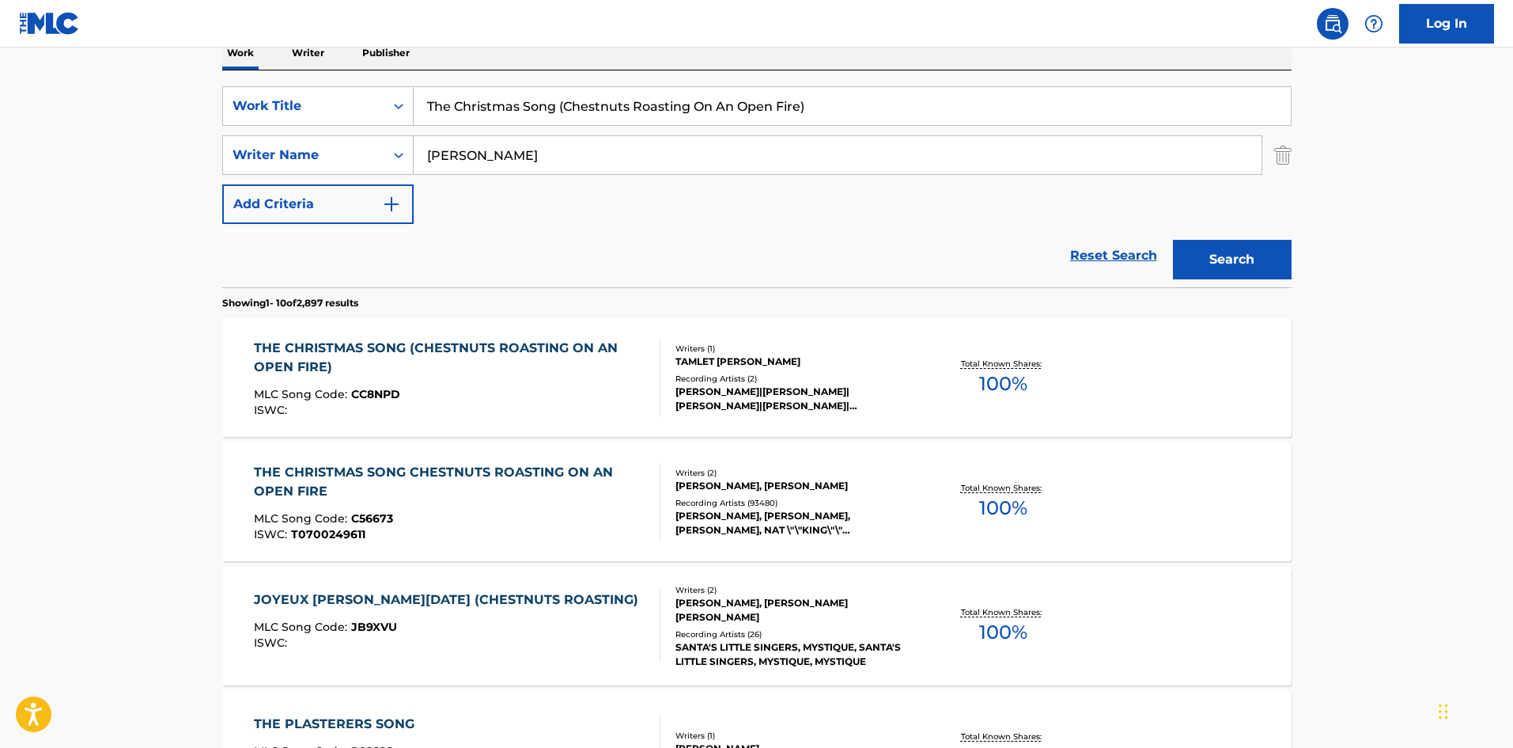
scroll to position [79, 0]
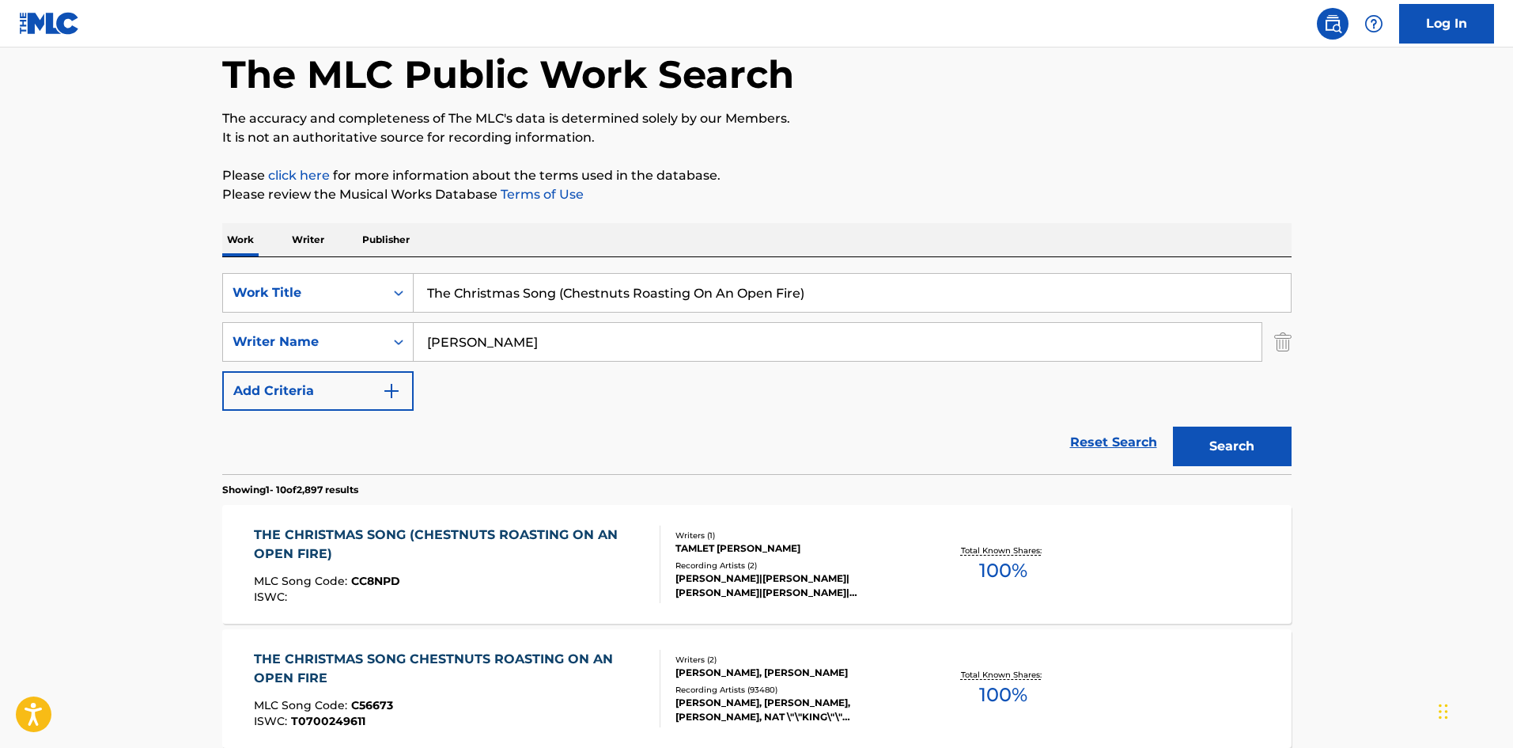
click at [488, 290] on input "The Christmas Song (Chestnuts Roasting On An Open Fire)" at bounding box center [852, 293] width 877 height 38
paste input "Only Thing Missin"
type input "The Only Thing Missin"
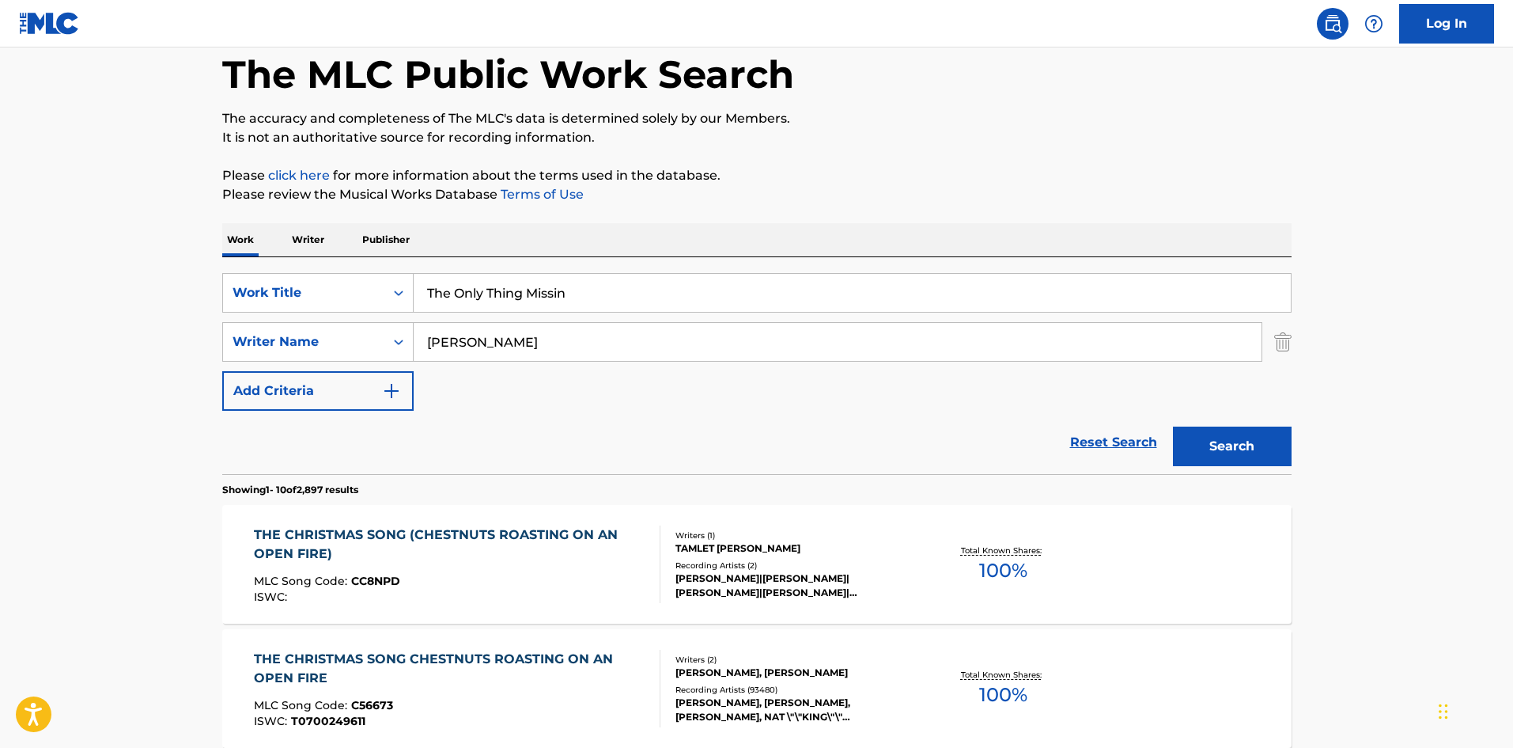
click at [483, 327] on input "[PERSON_NAME]" at bounding box center [838, 342] width 848 height 38
click at [1173, 426] on button "Search" at bounding box center [1232, 446] width 119 height 40
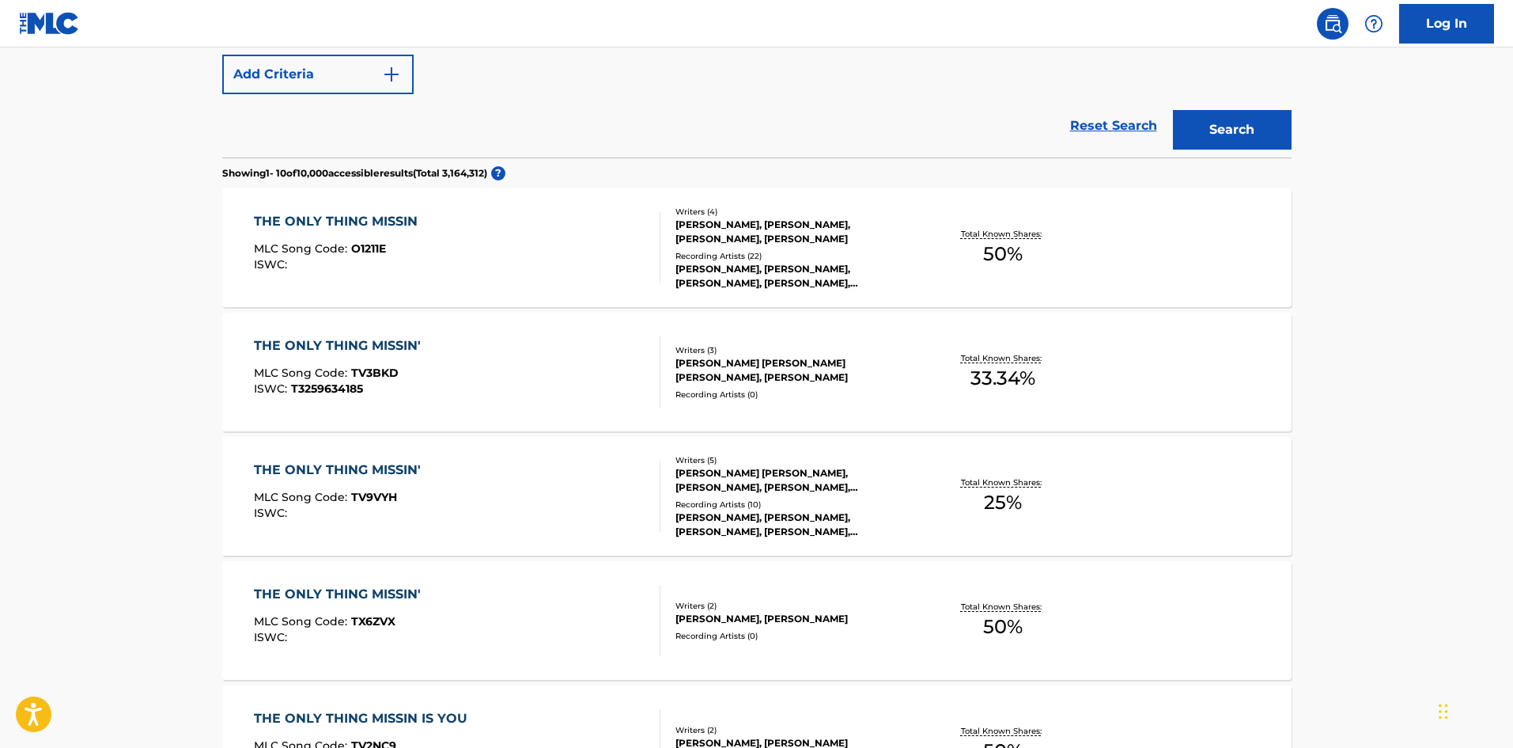
scroll to position [158, 0]
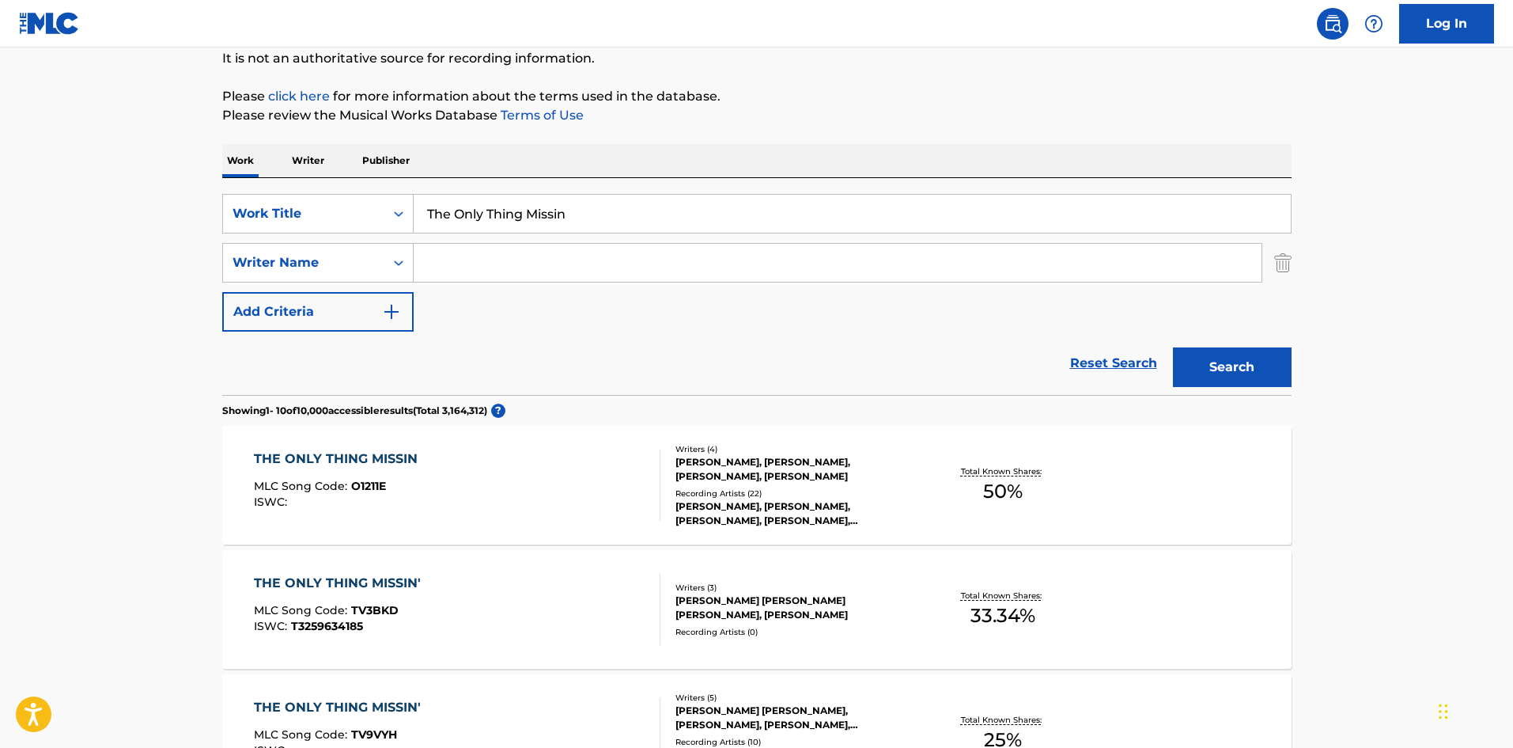
click at [526, 470] on div "THE ONLY THING MISSIN MLC Song Code : O1211E ISWC :" at bounding box center [457, 484] width 407 height 71
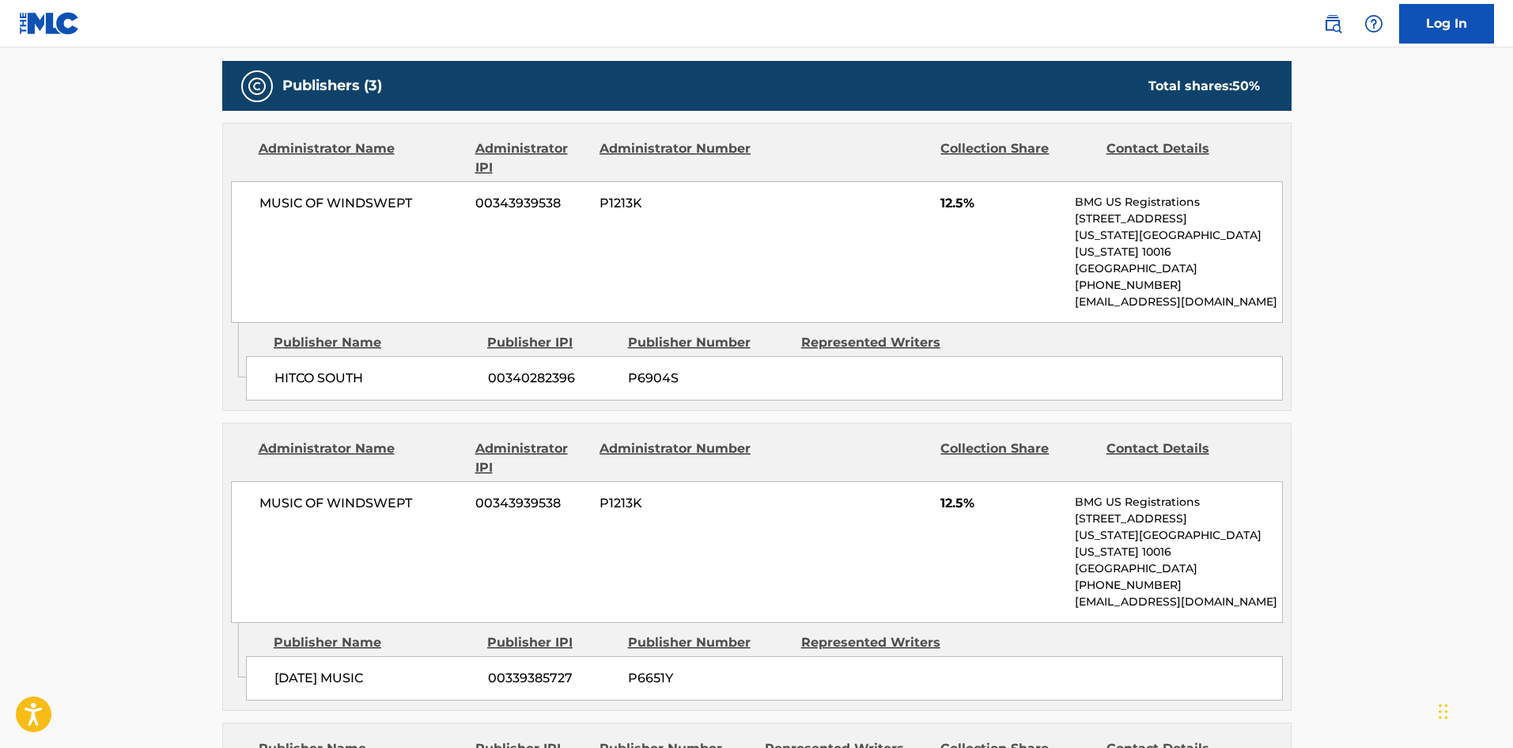
scroll to position [846, 0]
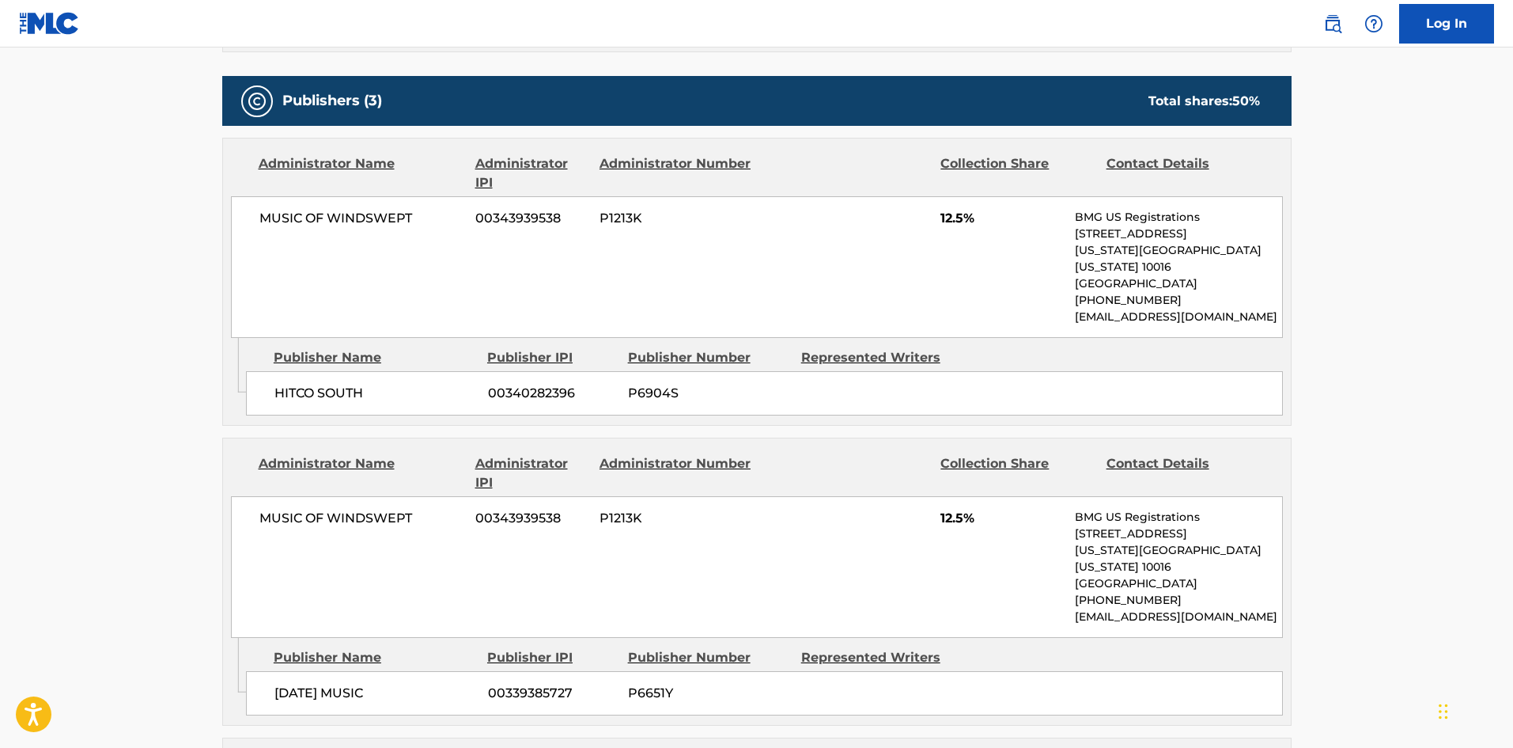
click at [282, 384] on span "HITCO SOUTH" at bounding box center [376, 393] width 202 height 19
drag, startPoint x: 282, startPoint y: 370, endPoint x: 337, endPoint y: 369, distance: 55.4
click at [337, 384] on span "HITCO SOUTH" at bounding box center [376, 393] width 202 height 19
copy span "HITCO SOUTH"
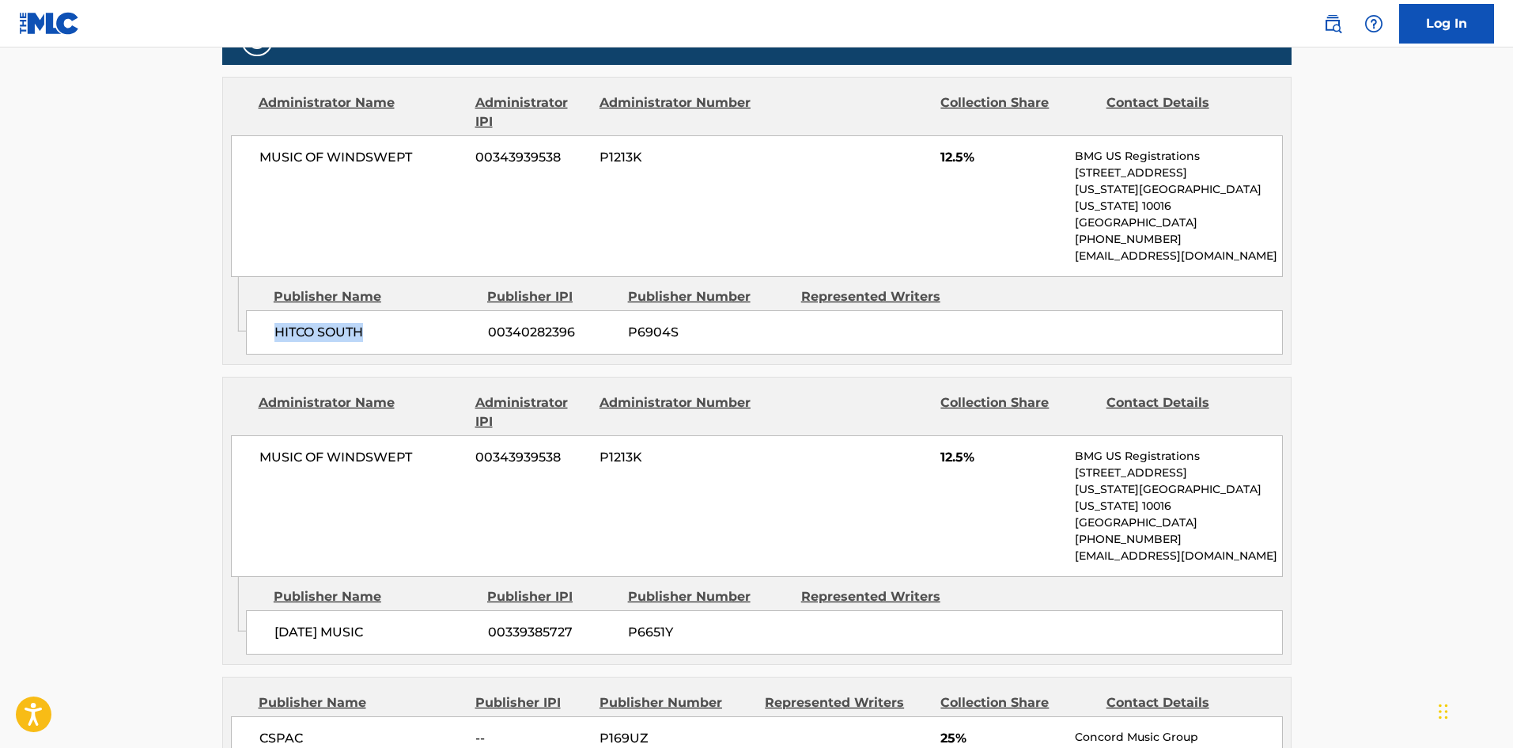
scroll to position [1083, 0]
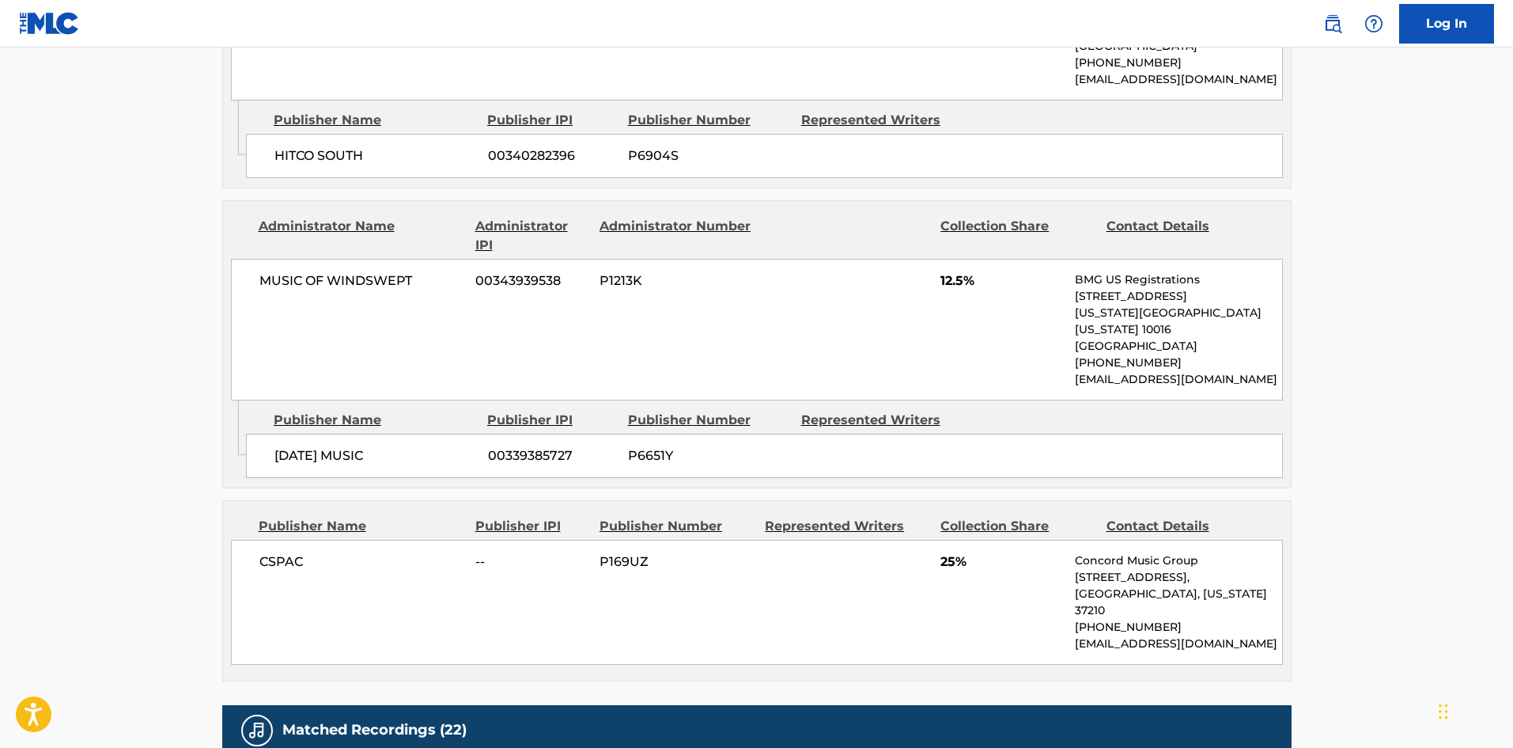
click at [280, 446] on span "[DATE] MUSIC" at bounding box center [376, 455] width 202 height 19
drag, startPoint x: 280, startPoint y: 426, endPoint x: 460, endPoint y: 424, distance: 179.6
click at [460, 446] on span "[DATE] MUSIC" at bounding box center [376, 455] width 202 height 19
copy div "[DATE] MUSIC"
click at [266, 552] on span "CSPAC" at bounding box center [361, 561] width 205 height 19
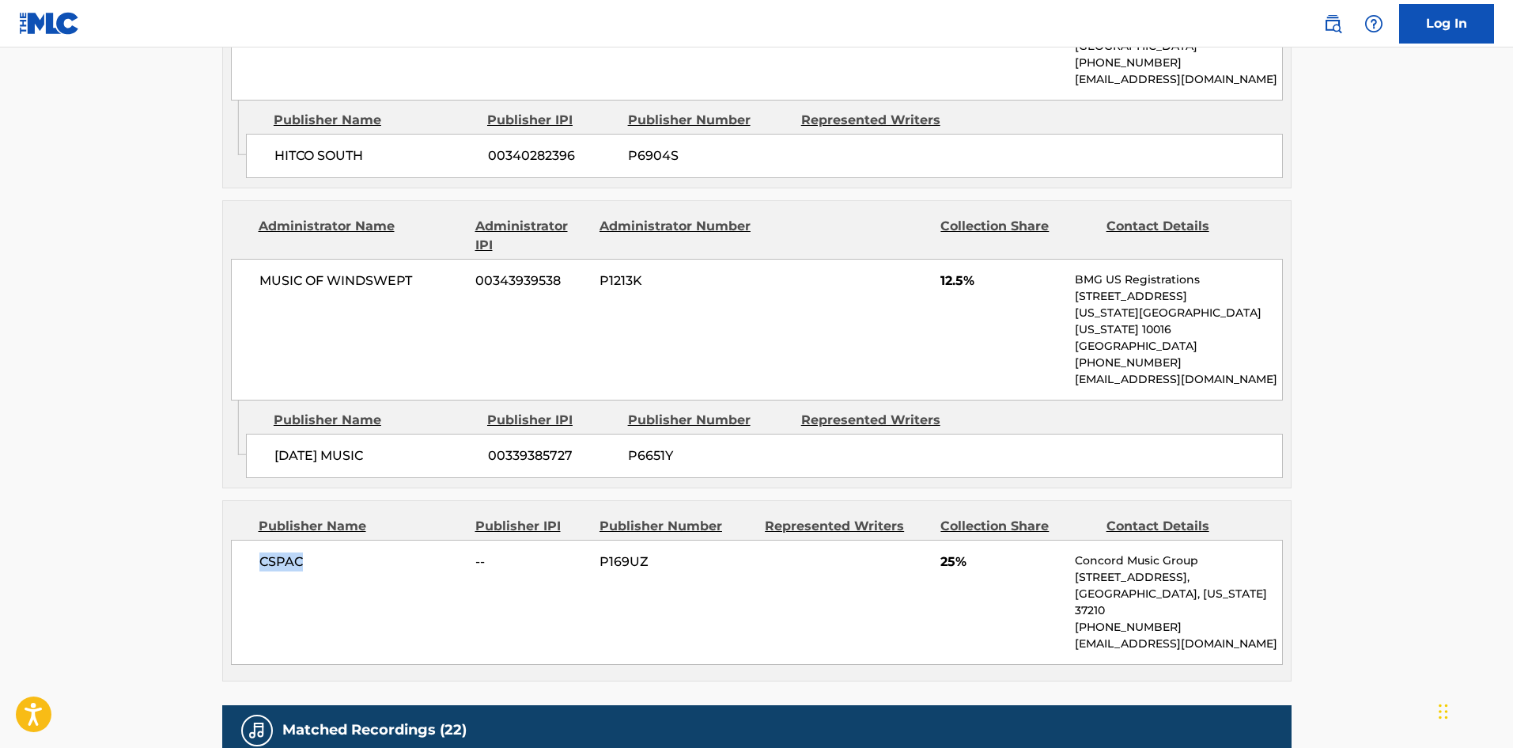
click at [266, 552] on span "CSPAC" at bounding box center [361, 561] width 205 height 19
copy span "CSPAC"
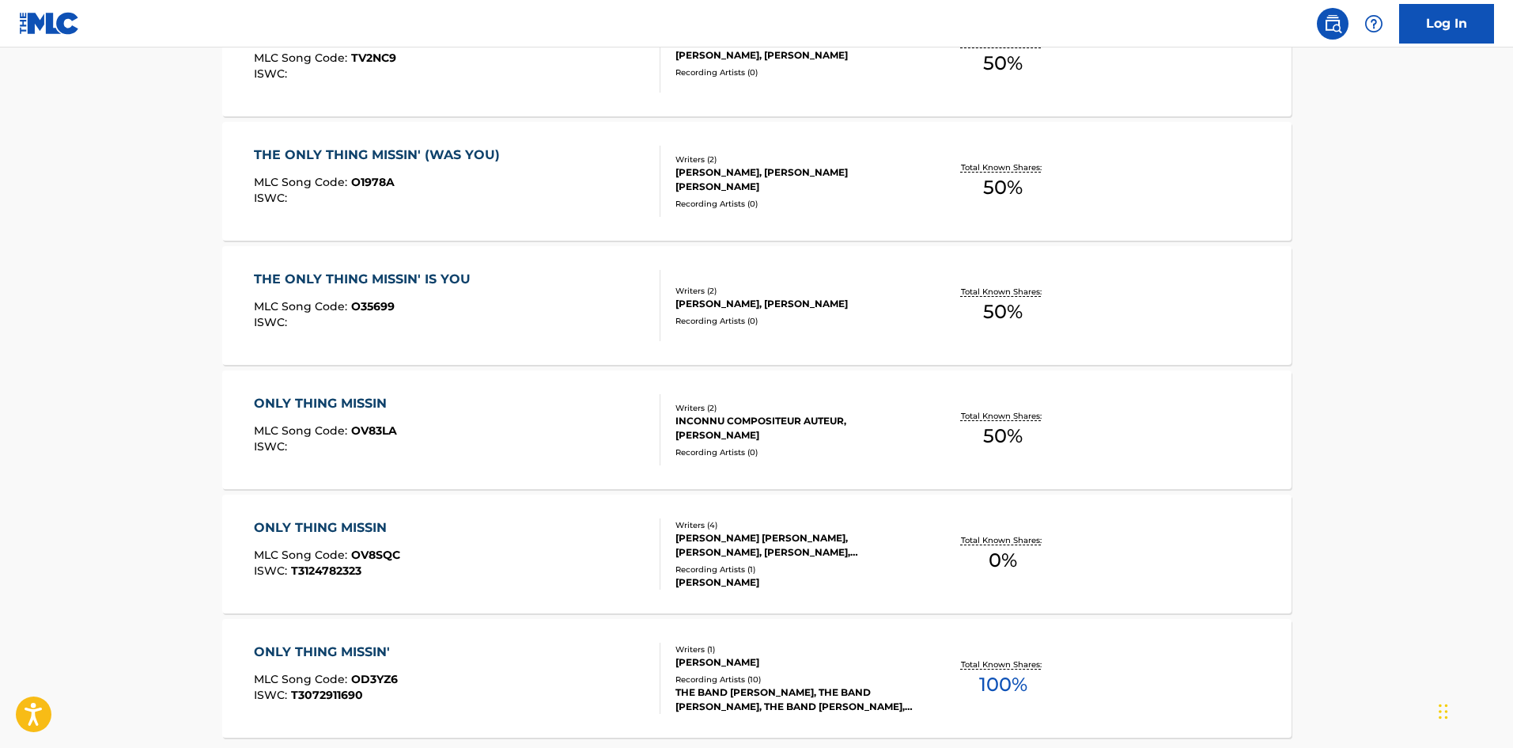
scroll to position [158, 0]
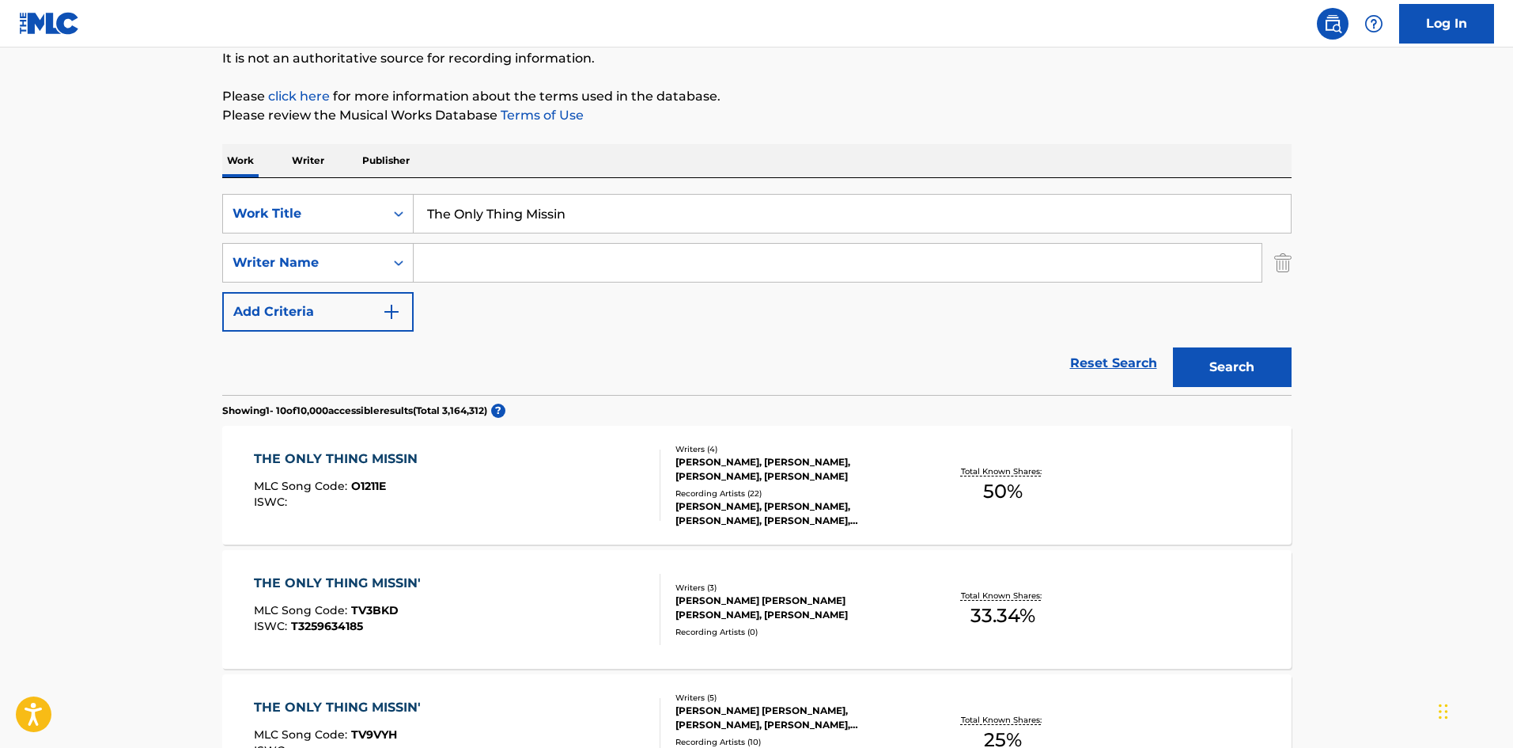
click at [468, 229] on input "The Only Thing Missin" at bounding box center [852, 214] width 877 height 38
paste input "is Christmas"
type input "This Christmas"
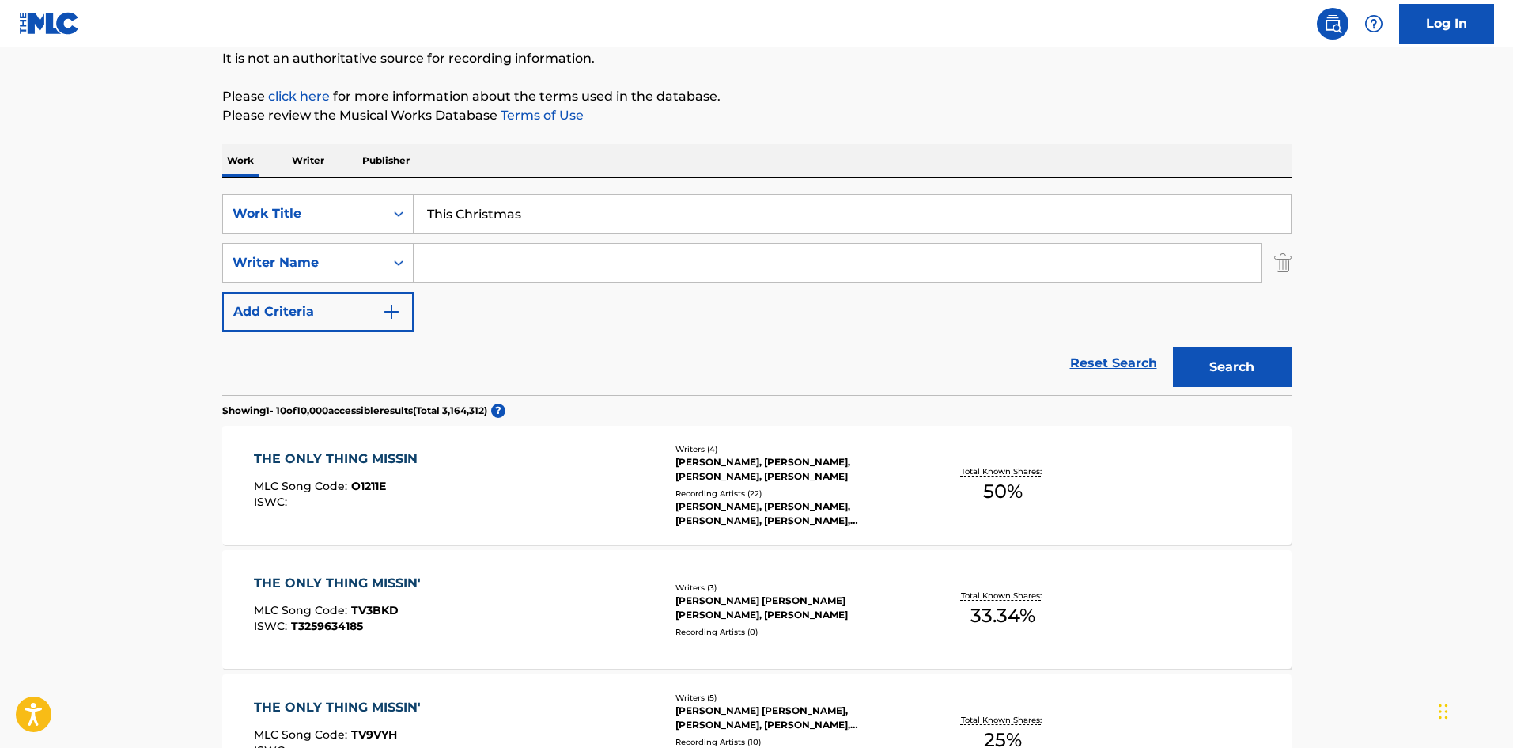
click at [457, 269] on input "Search Form" at bounding box center [838, 263] width 848 height 38
paste input "Hathaway"
type input "Hathaway"
click at [1247, 372] on button "Search" at bounding box center [1232, 367] width 119 height 40
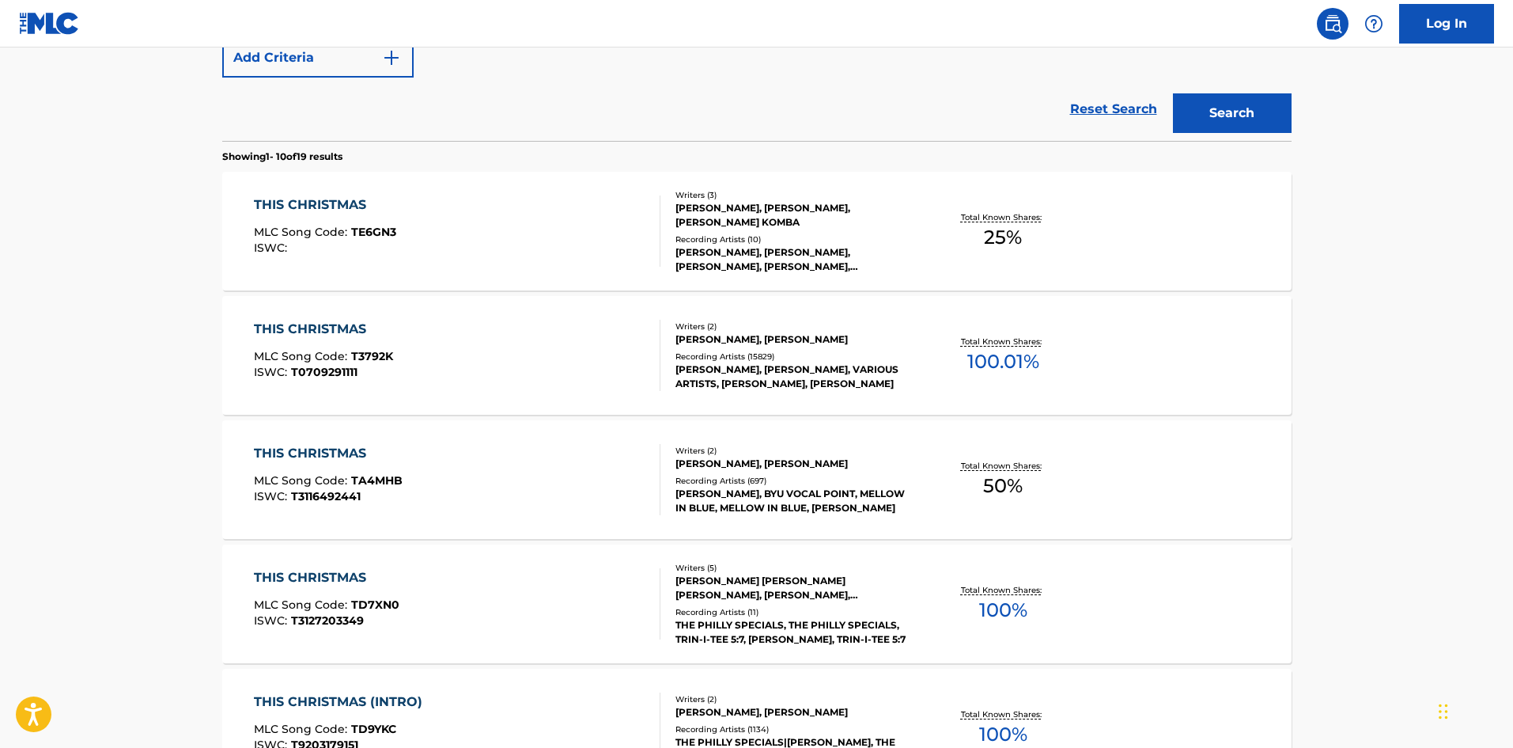
scroll to position [396, 0]
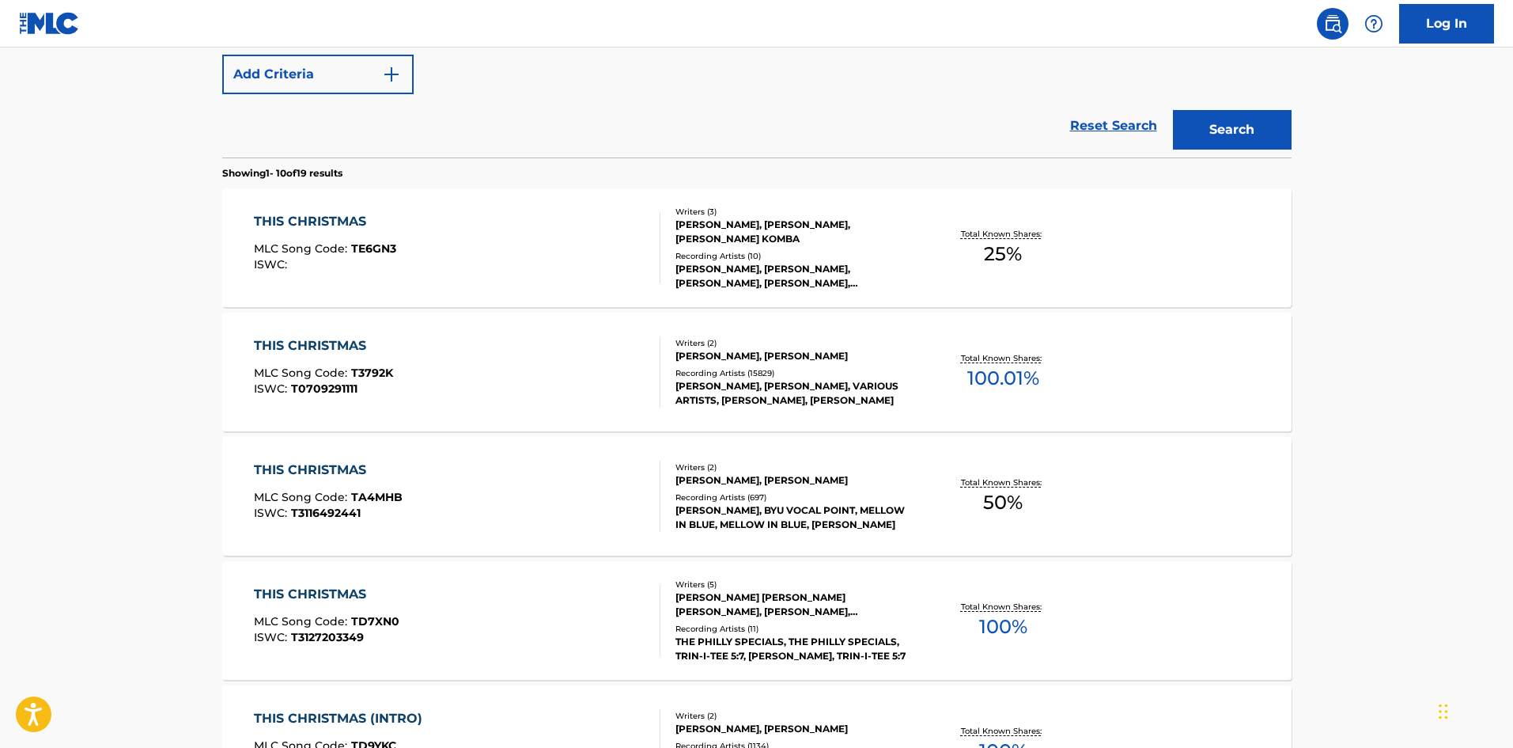
click at [521, 360] on div "THIS CHRISTMAS MLC Song Code : T3792K ISWC : T0709291111" at bounding box center [457, 371] width 407 height 71
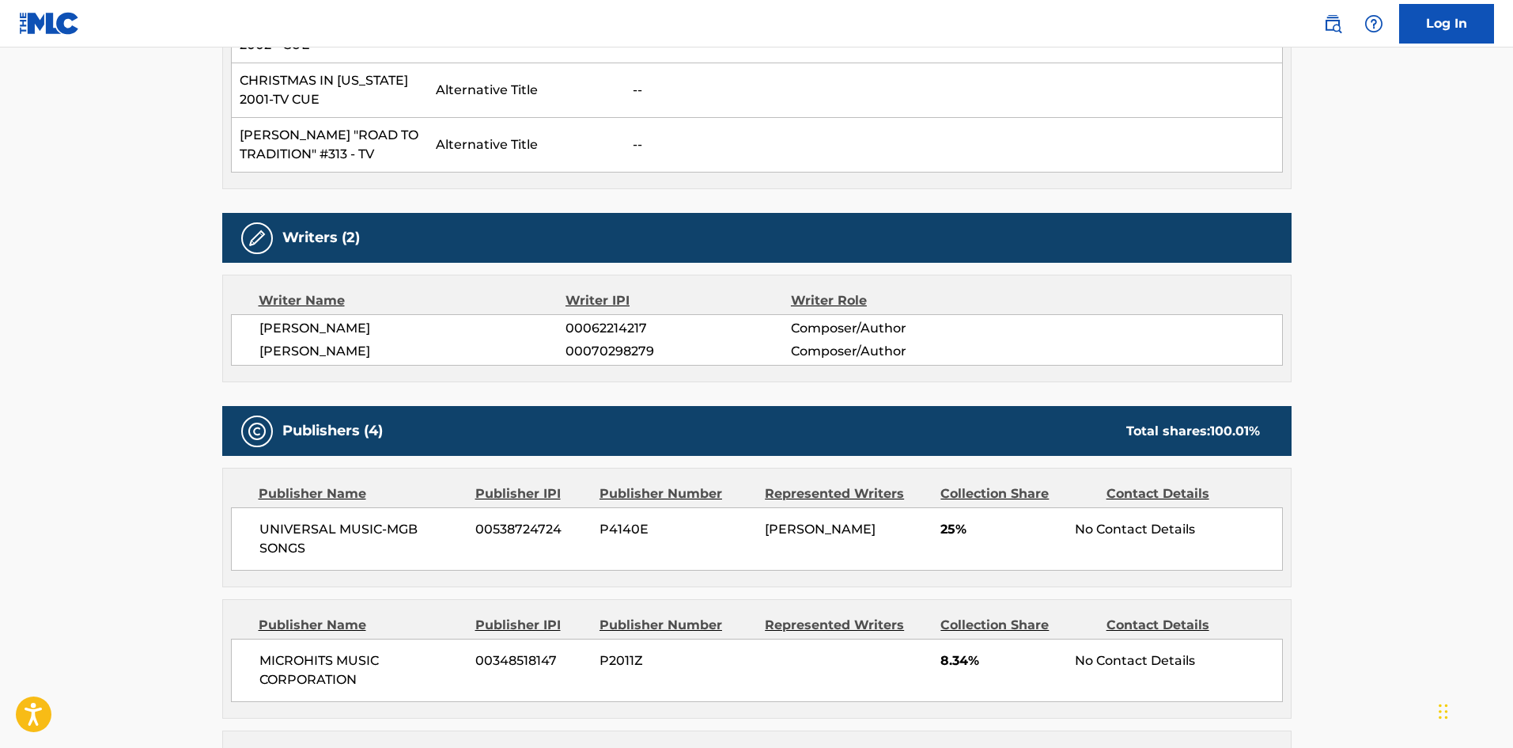
scroll to position [949, 0]
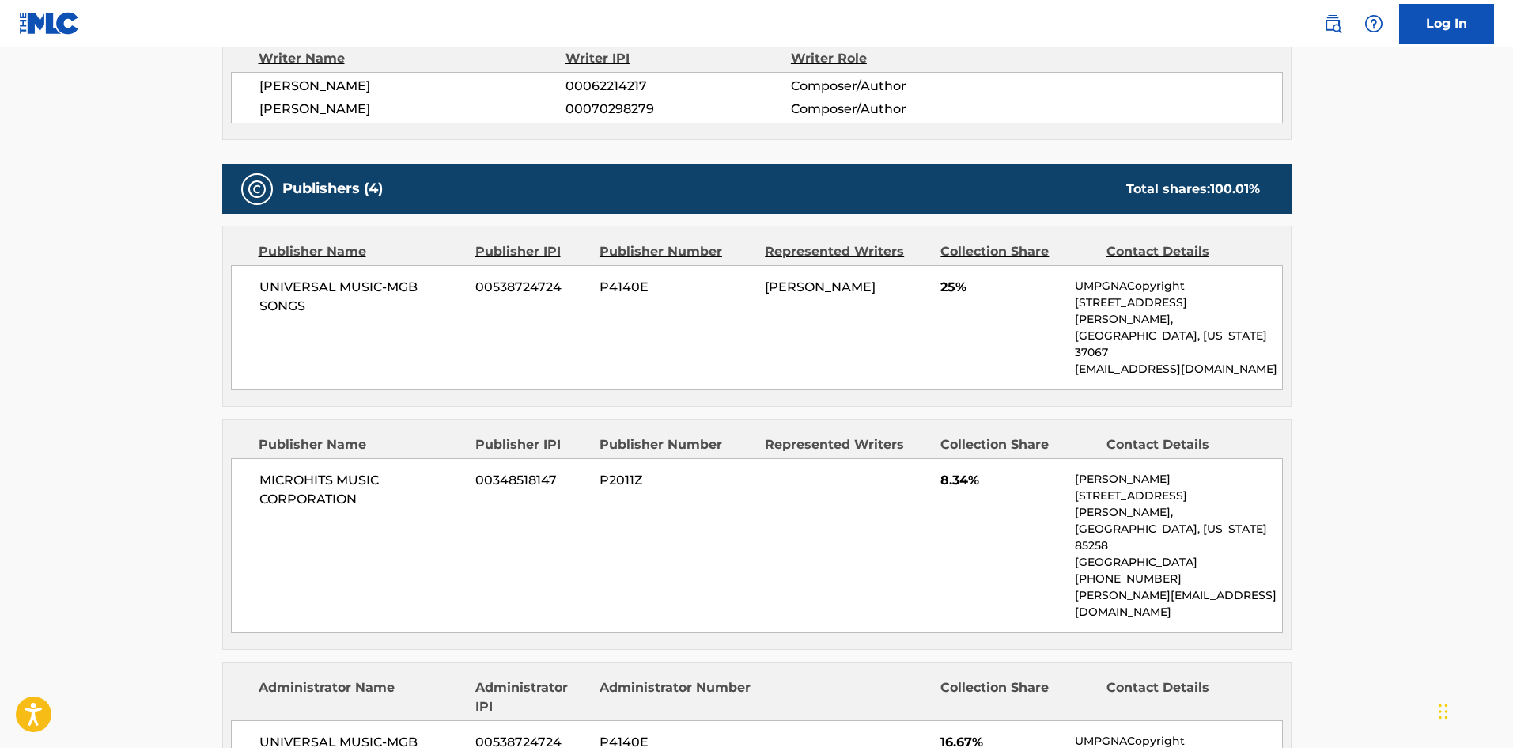
click at [260, 471] on span "MICROHITS MUSIC CORPORATION" at bounding box center [361, 490] width 205 height 38
drag, startPoint x: 260, startPoint y: 430, endPoint x: 348, endPoint y: 421, distance: 88.3
click at [348, 471] on span "MICROHITS MUSIC CORPORATION" at bounding box center [361, 490] width 205 height 38
copy span "MICROHITS MUSIC"
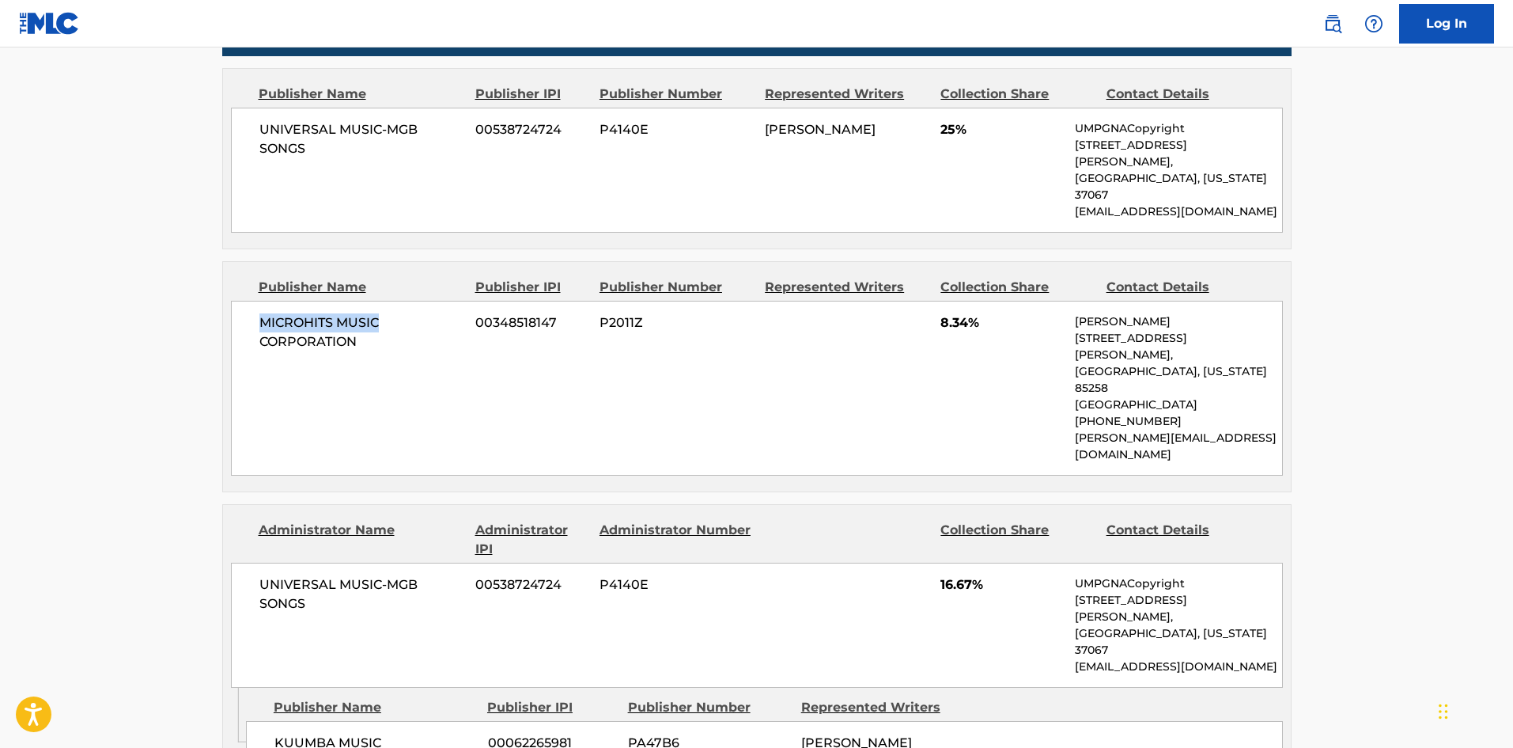
scroll to position [1108, 0]
click at [275, 733] on span "KUUMBA MUSIC" at bounding box center [376, 742] width 202 height 19
drag, startPoint x: 274, startPoint y: 607, endPoint x: 298, endPoint y: 605, distance: 24.6
click at [298, 733] on span "KUUMBA MUSIC" at bounding box center [376, 742] width 202 height 19
copy span "KUUMBA"
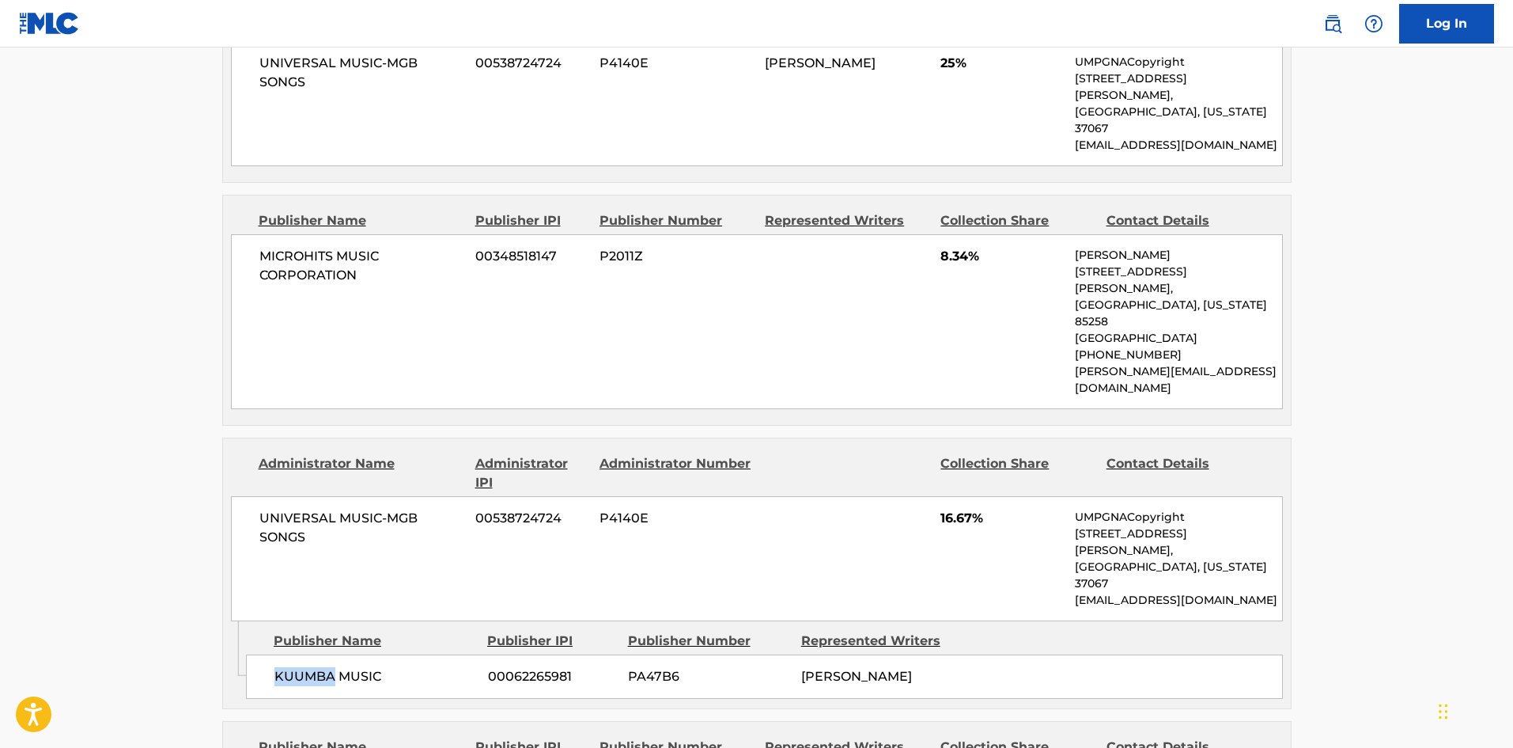
scroll to position [1424, 0]
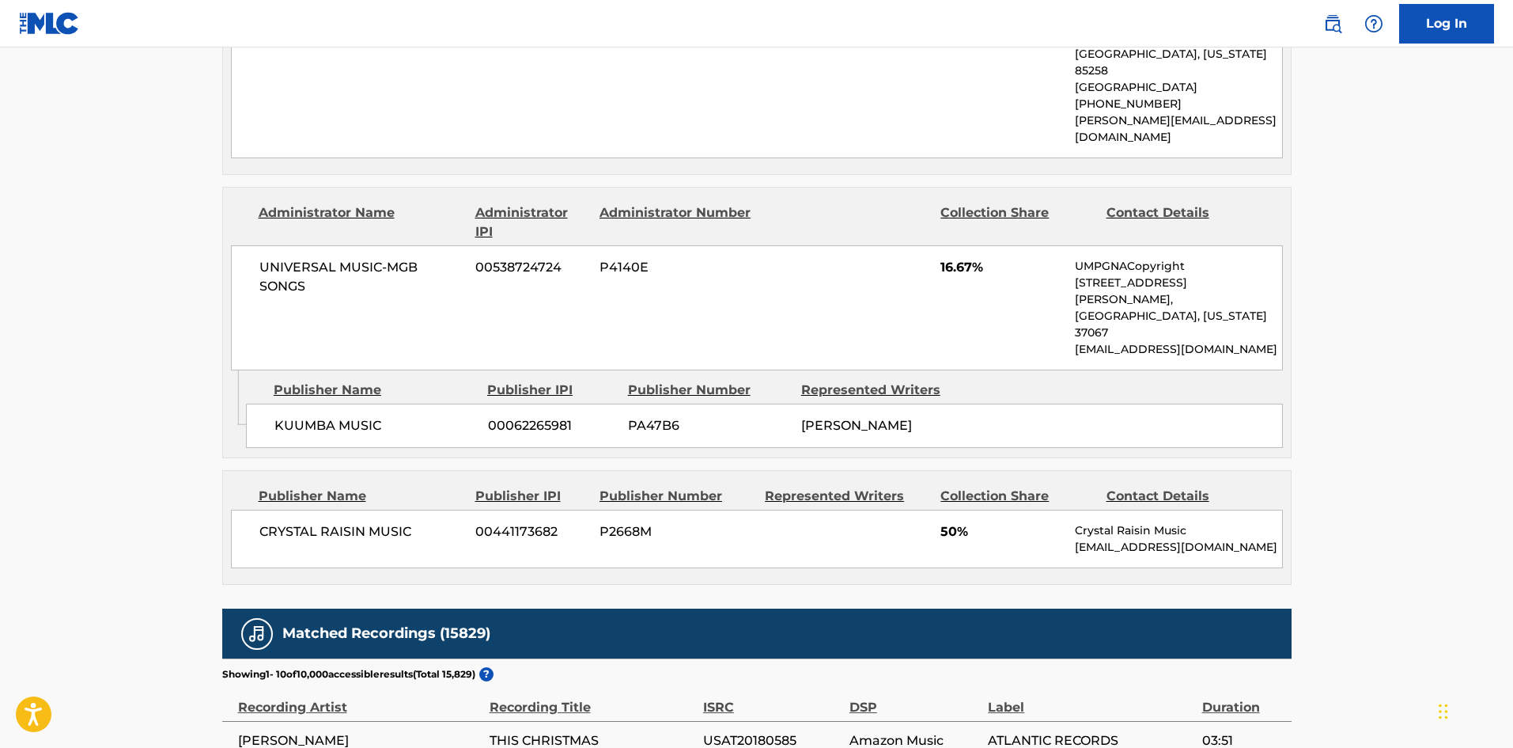
click at [293, 509] on div "CRYSTAL RAISIN MUSIC 00441173682 P2668M 50% Crystal Raisin Music [EMAIL_ADDRESS…" at bounding box center [757, 538] width 1052 height 59
drag, startPoint x: 293, startPoint y: 407, endPoint x: 354, endPoint y: 403, distance: 61.1
click at [354, 509] on div "CRYSTAL RAISIN MUSIC 00441173682 P2668M 50% Crystal Raisin Music [EMAIL_ADDRESS…" at bounding box center [757, 538] width 1052 height 59
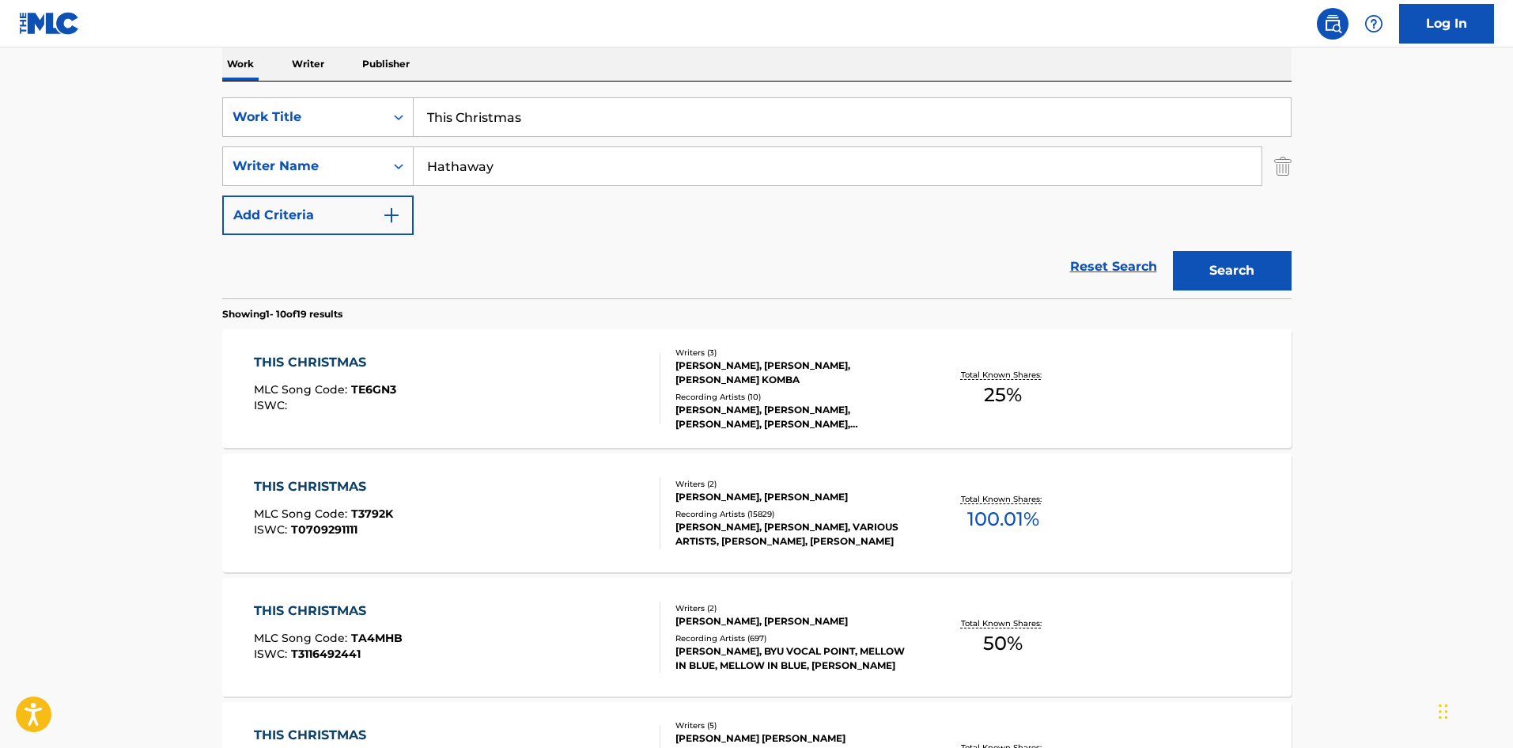
scroll to position [248, 0]
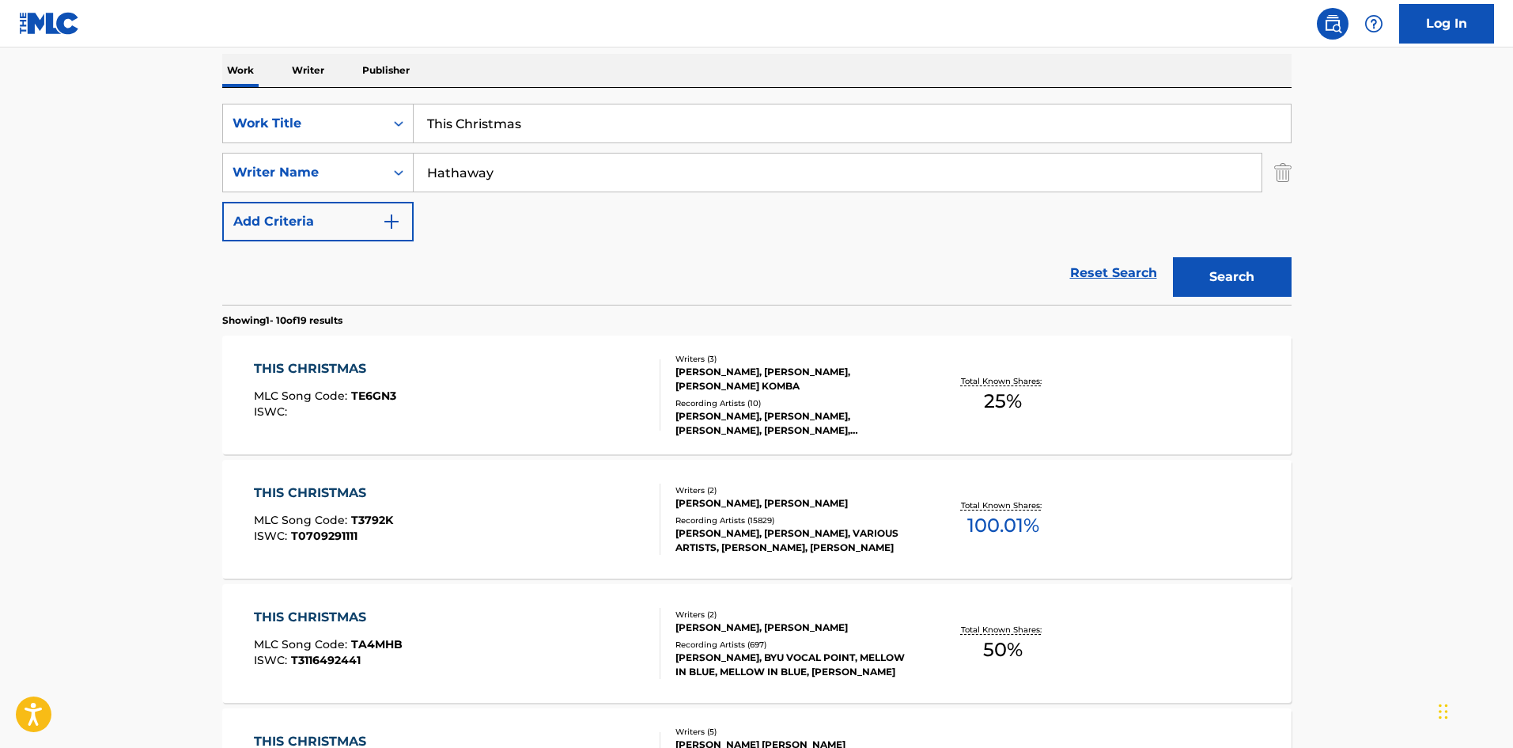
click at [493, 131] on input "This Christmas" at bounding box center [852, 123] width 877 height 38
paste input "What A Diff'rence A Day Made"
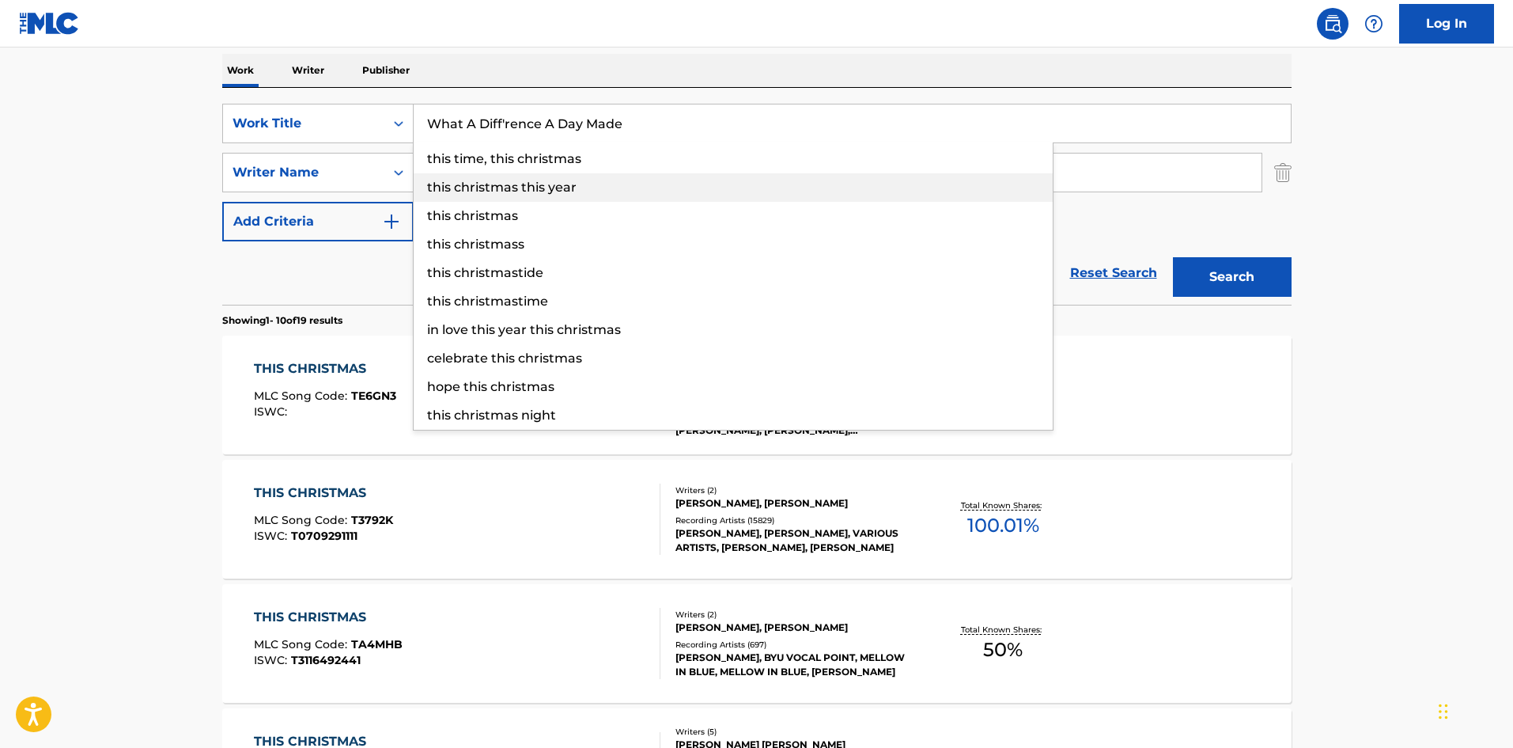
click at [494, 187] on span "this christmas this year" at bounding box center [502, 187] width 150 height 15
type input "this christmas this year"
click at [494, 187] on input "Hathaway" at bounding box center [838, 172] width 848 height 38
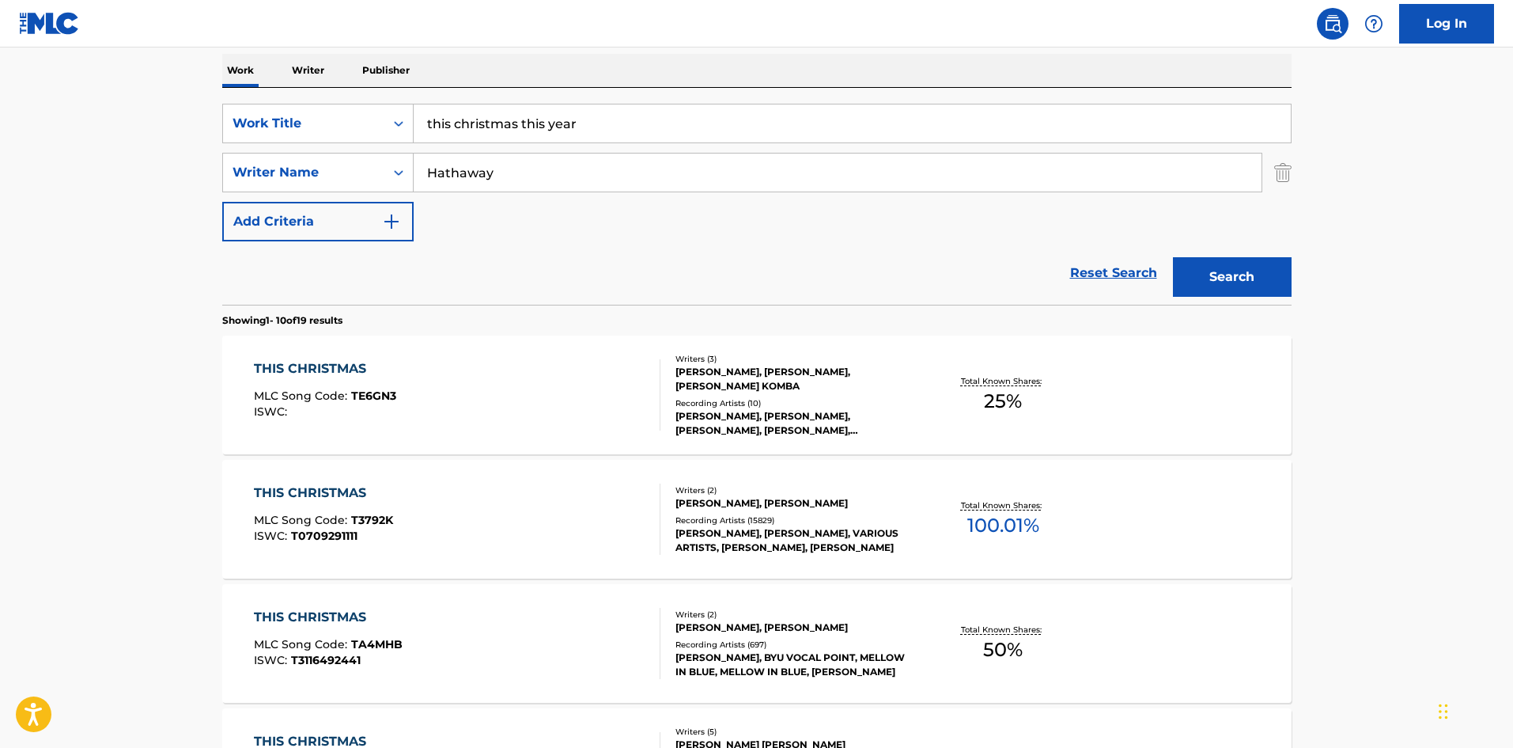
click at [506, 186] on input "Hathaway" at bounding box center [838, 172] width 848 height 38
click at [549, 124] on input "this christmas this year" at bounding box center [852, 123] width 877 height 38
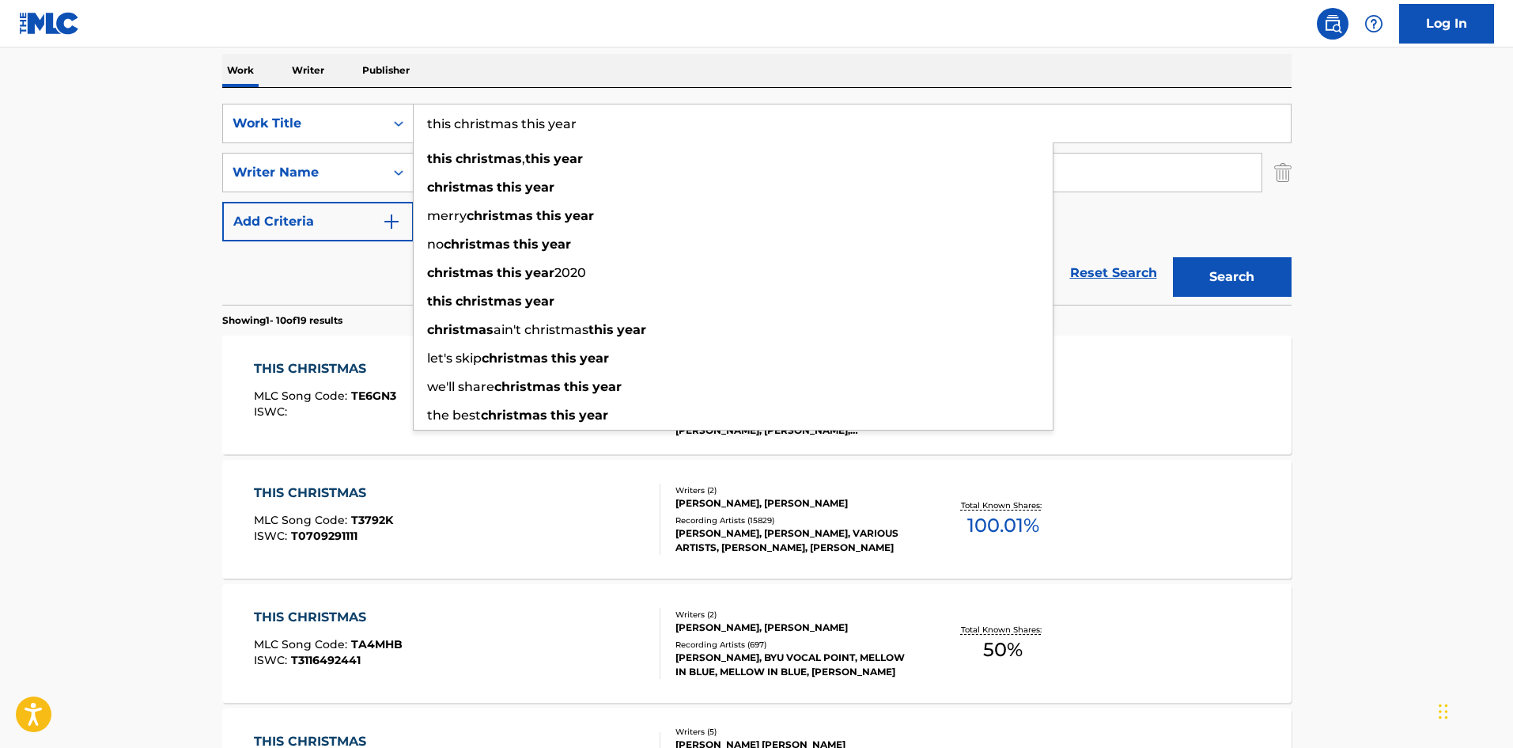
paste input "What A Diff'rence A Day Made"
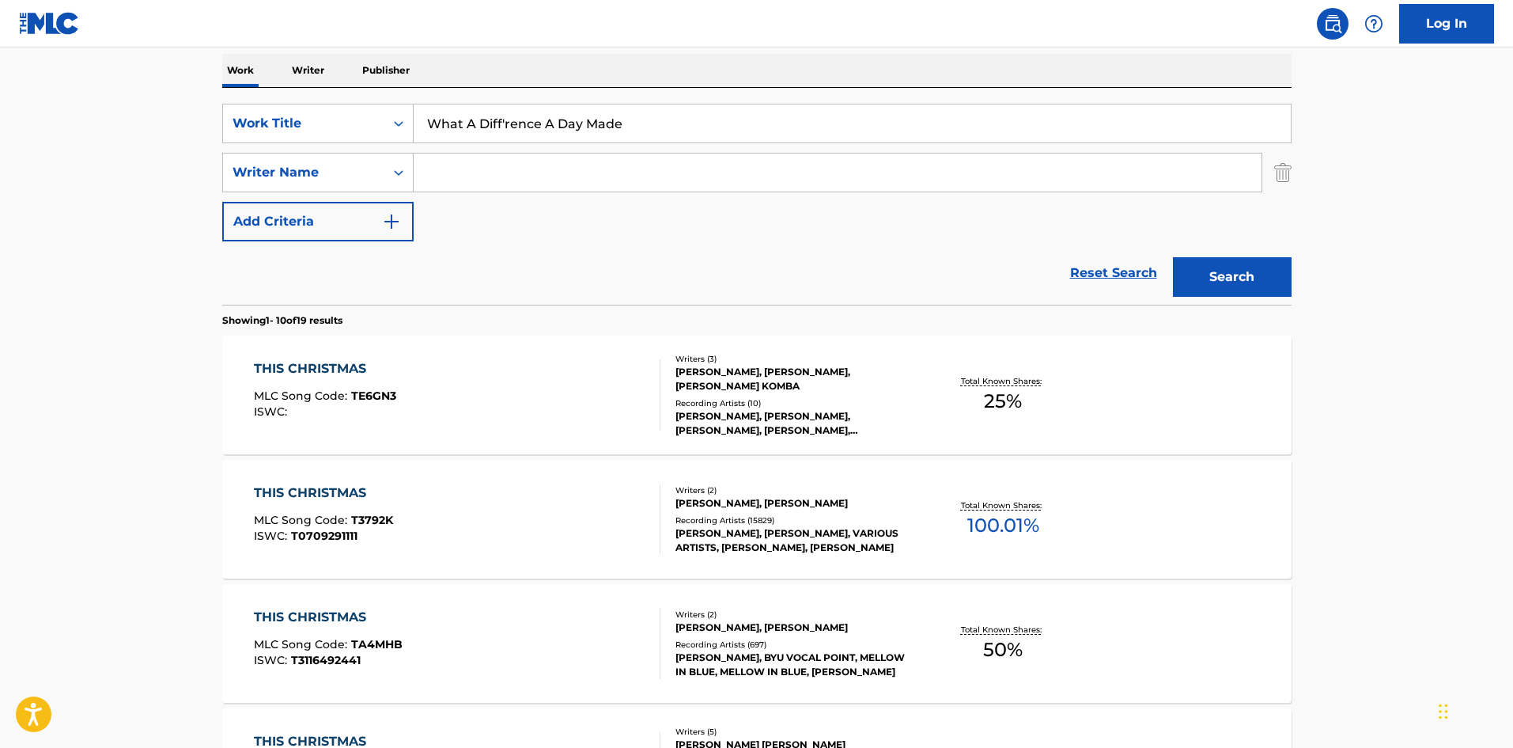
type input "What A Diff'rence A Day Made"
click at [1252, 265] on button "Search" at bounding box center [1232, 277] width 119 height 40
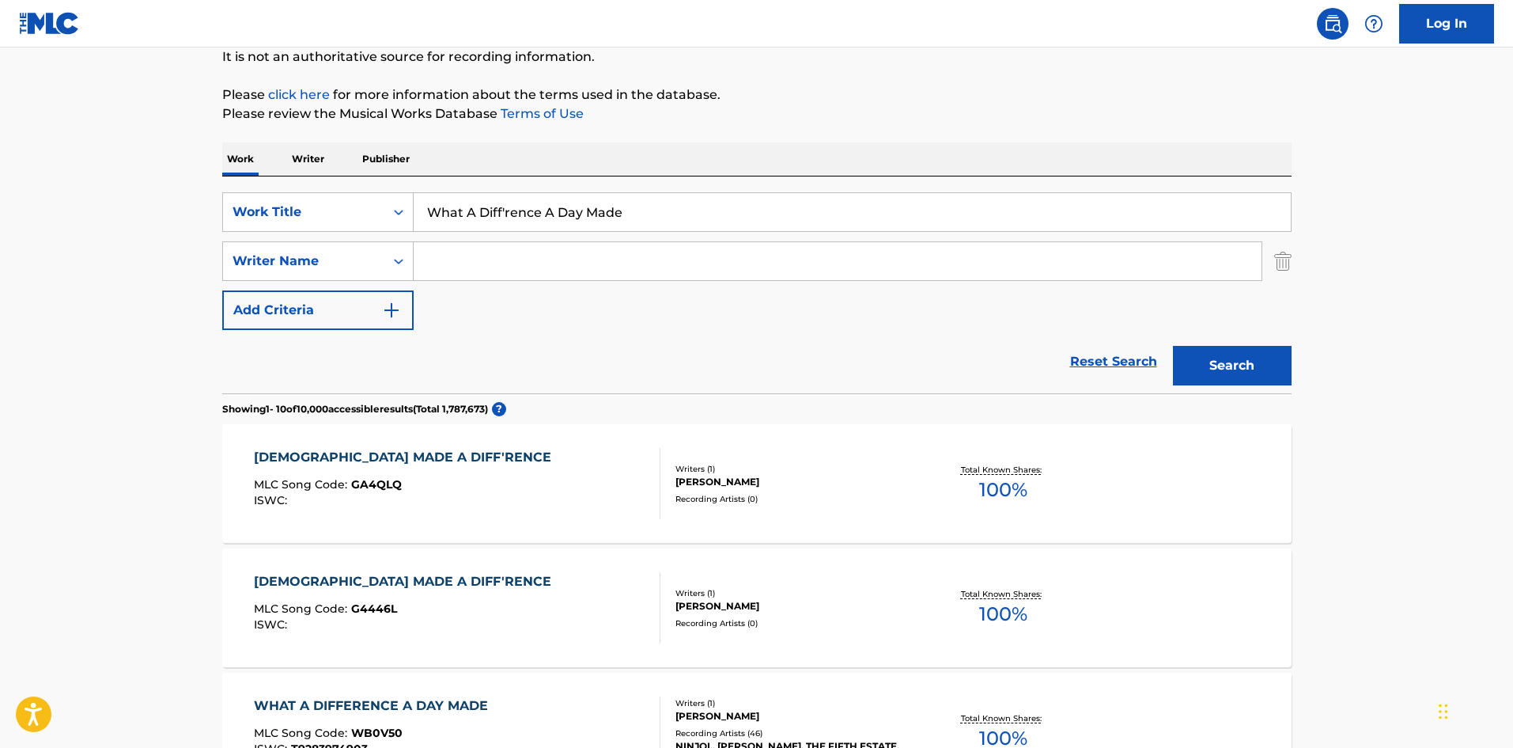
scroll to position [158, 0]
click at [565, 256] on input "Search Form" at bounding box center [838, 263] width 848 height 38
paste input "[PERSON_NAME]"
type input "[PERSON_NAME]"
click at [1237, 350] on button "Search" at bounding box center [1232, 367] width 119 height 40
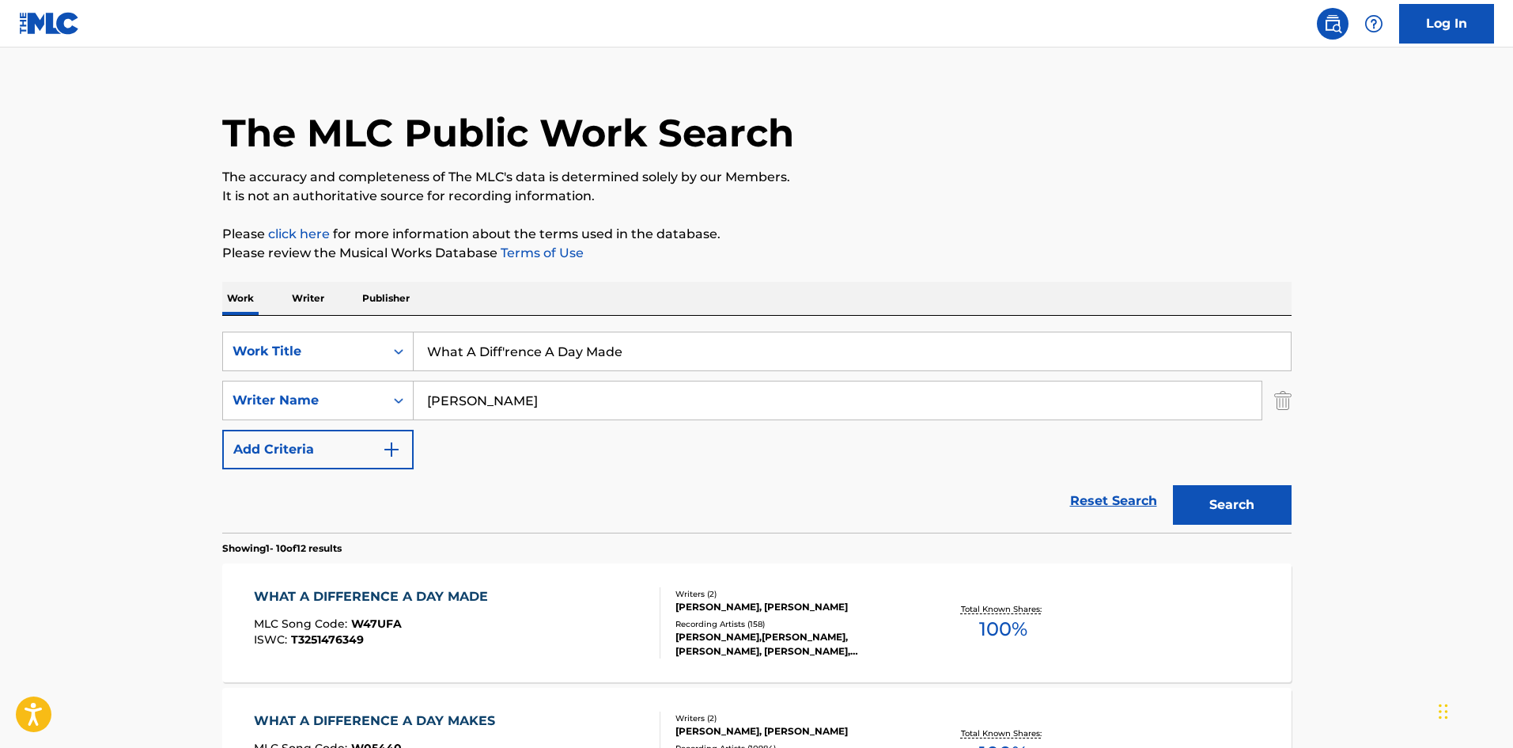
scroll to position [316, 0]
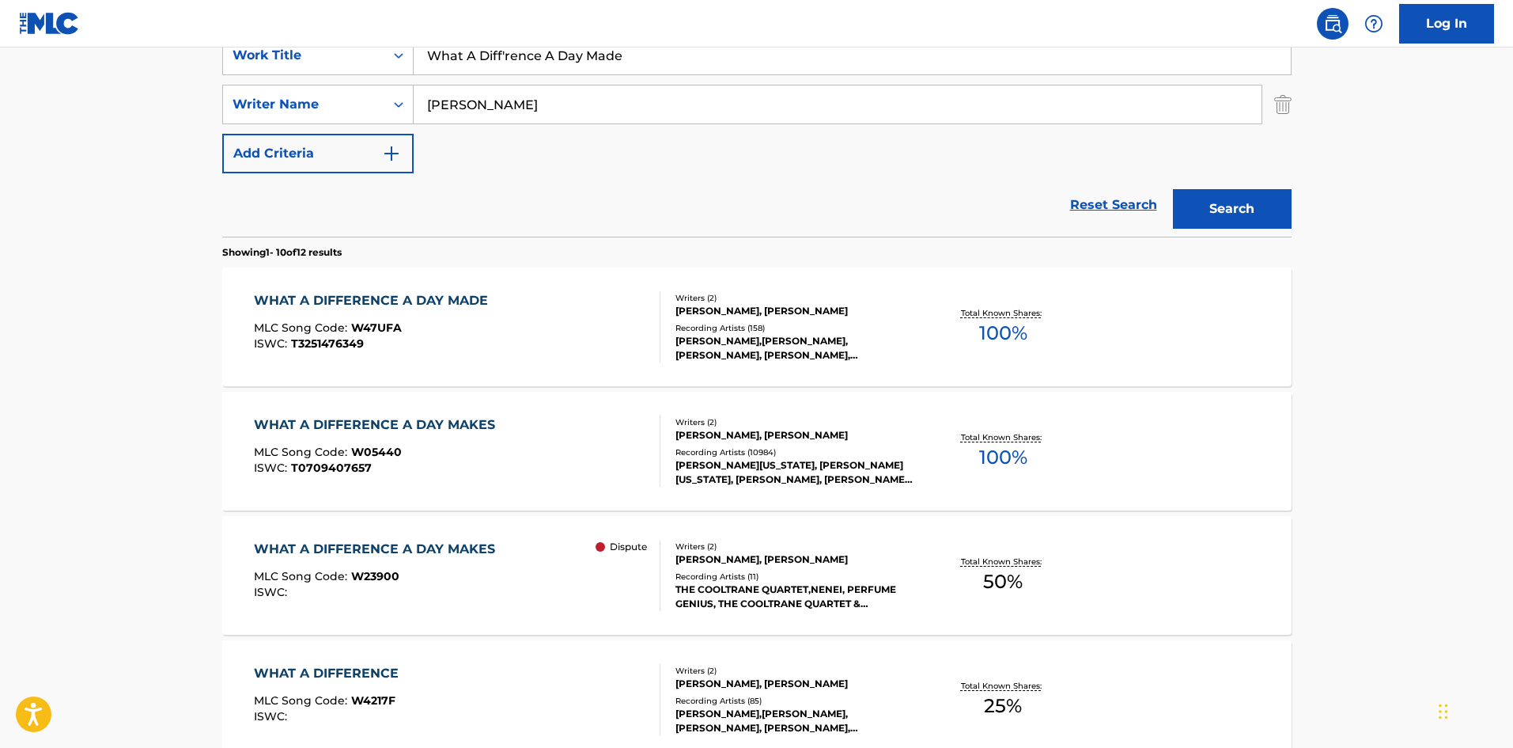
click at [607, 353] on div "WHAT A DIFFERENCE A DAY MADE MLC Song Code : W47UFA ISWC : T3251476349" at bounding box center [457, 326] width 407 height 71
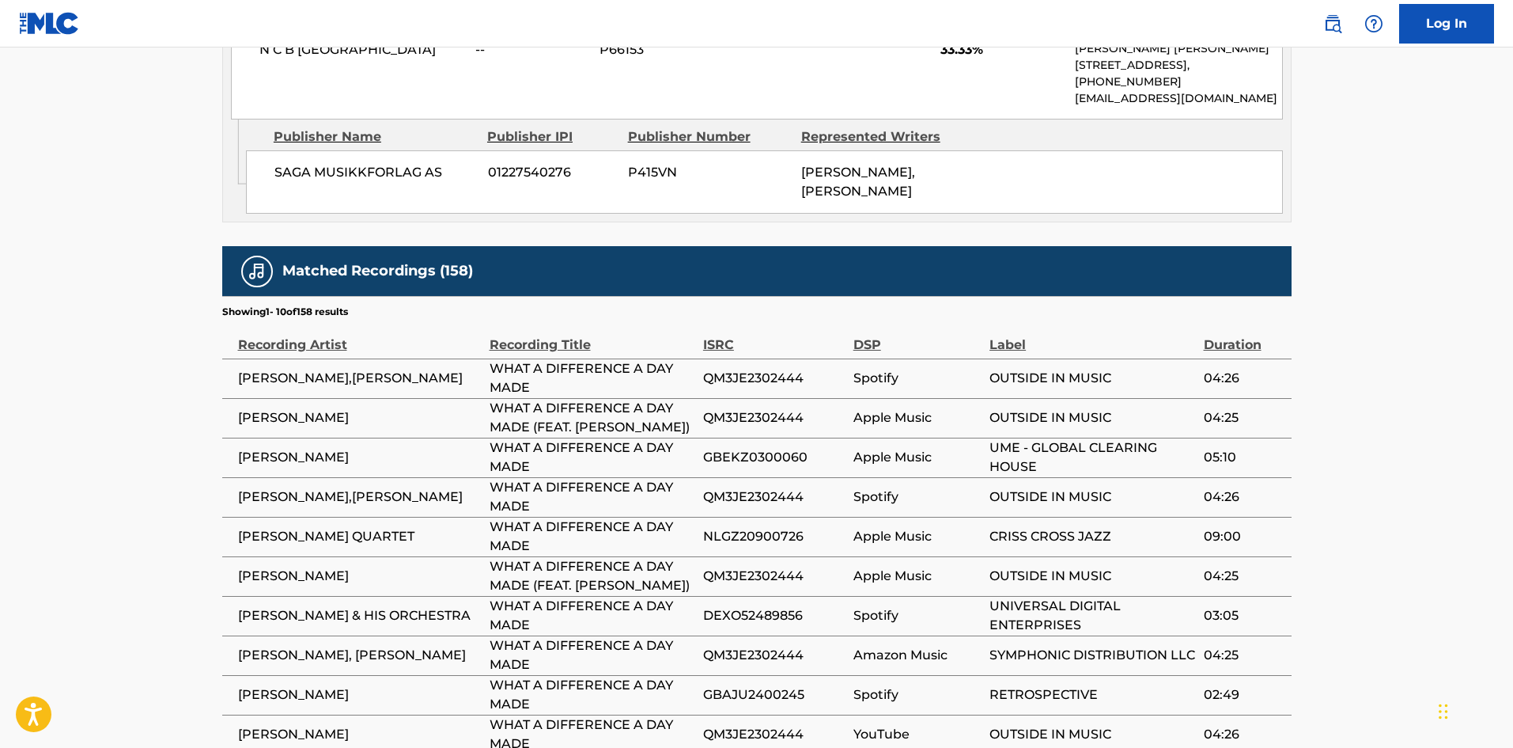
scroll to position [1167, 0]
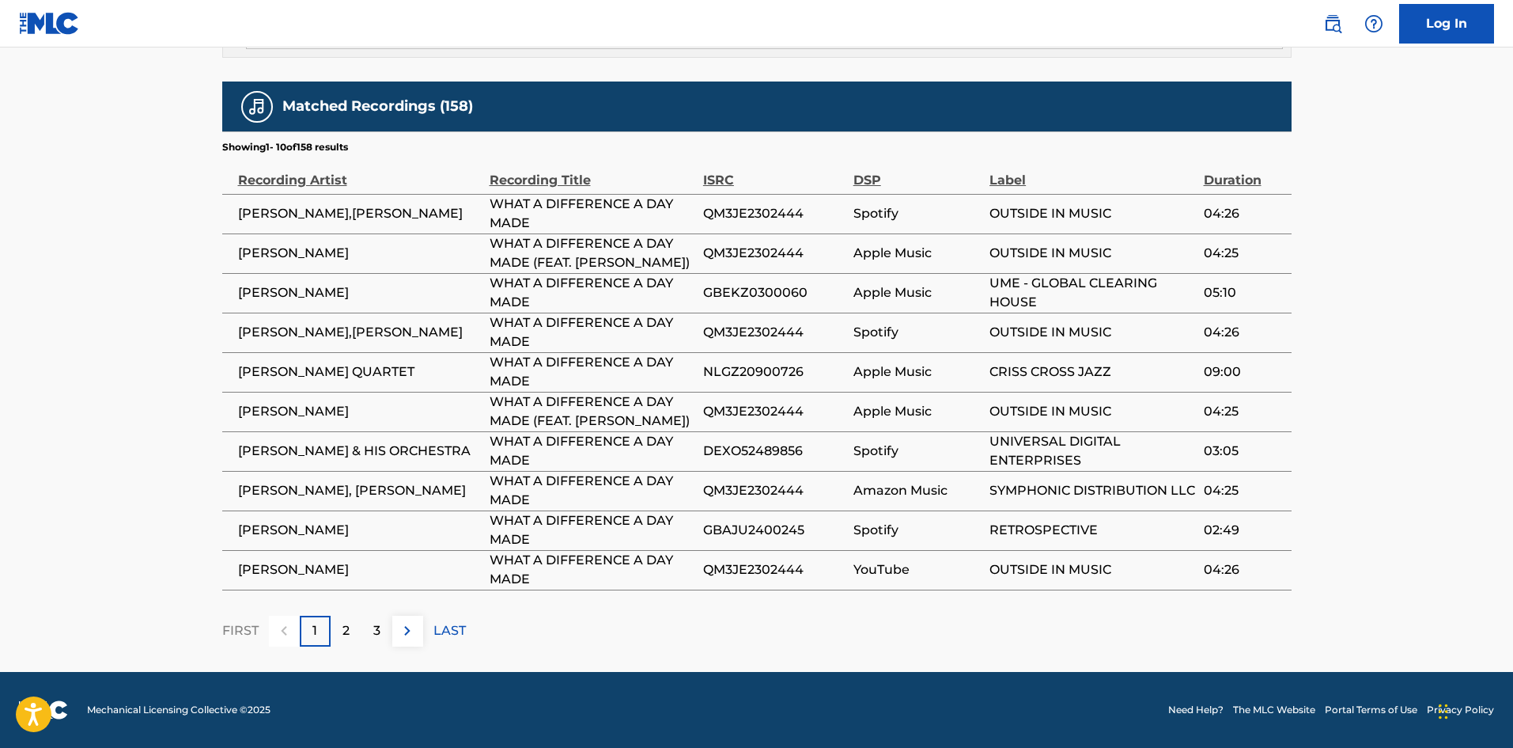
click at [352, 621] on div "2" at bounding box center [346, 631] width 31 height 31
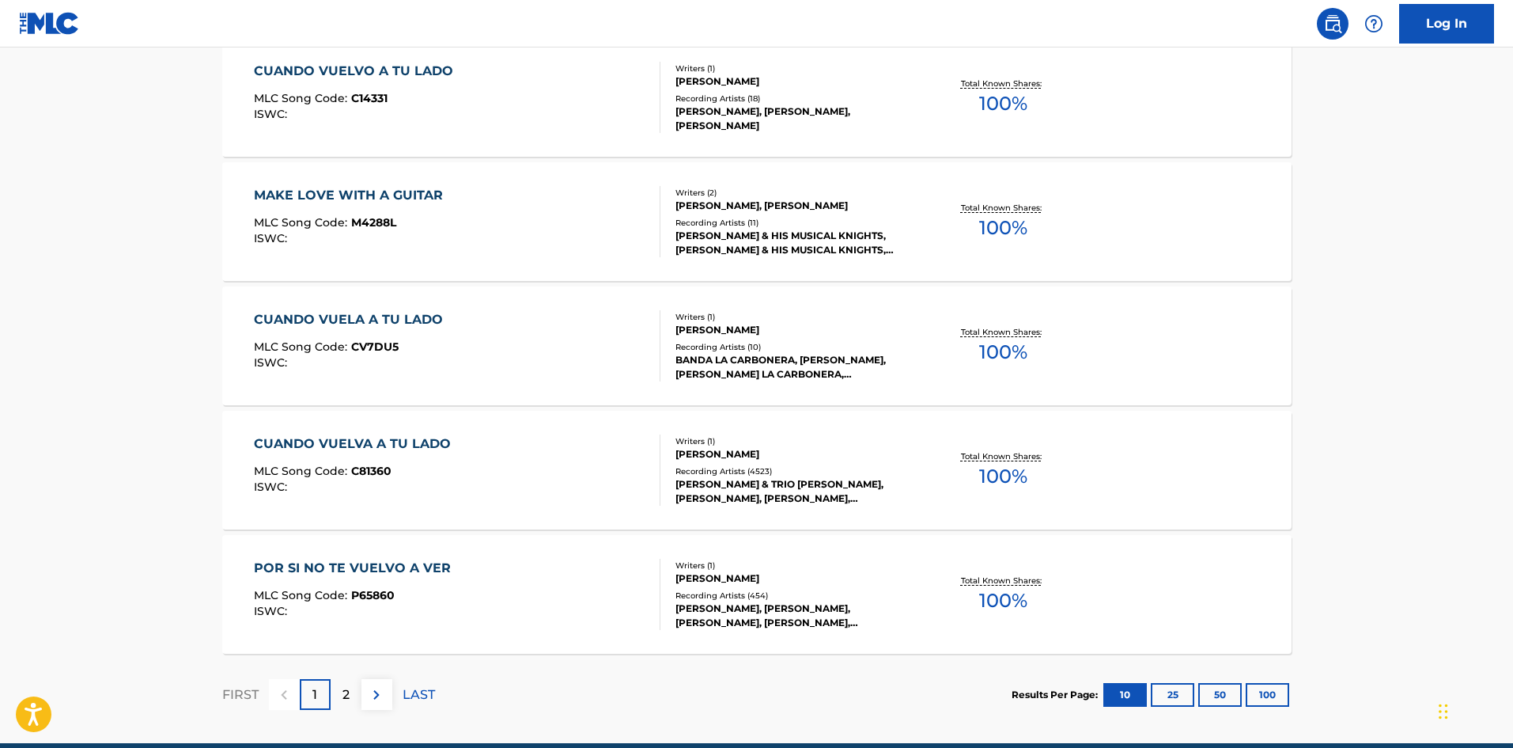
scroll to position [316, 0]
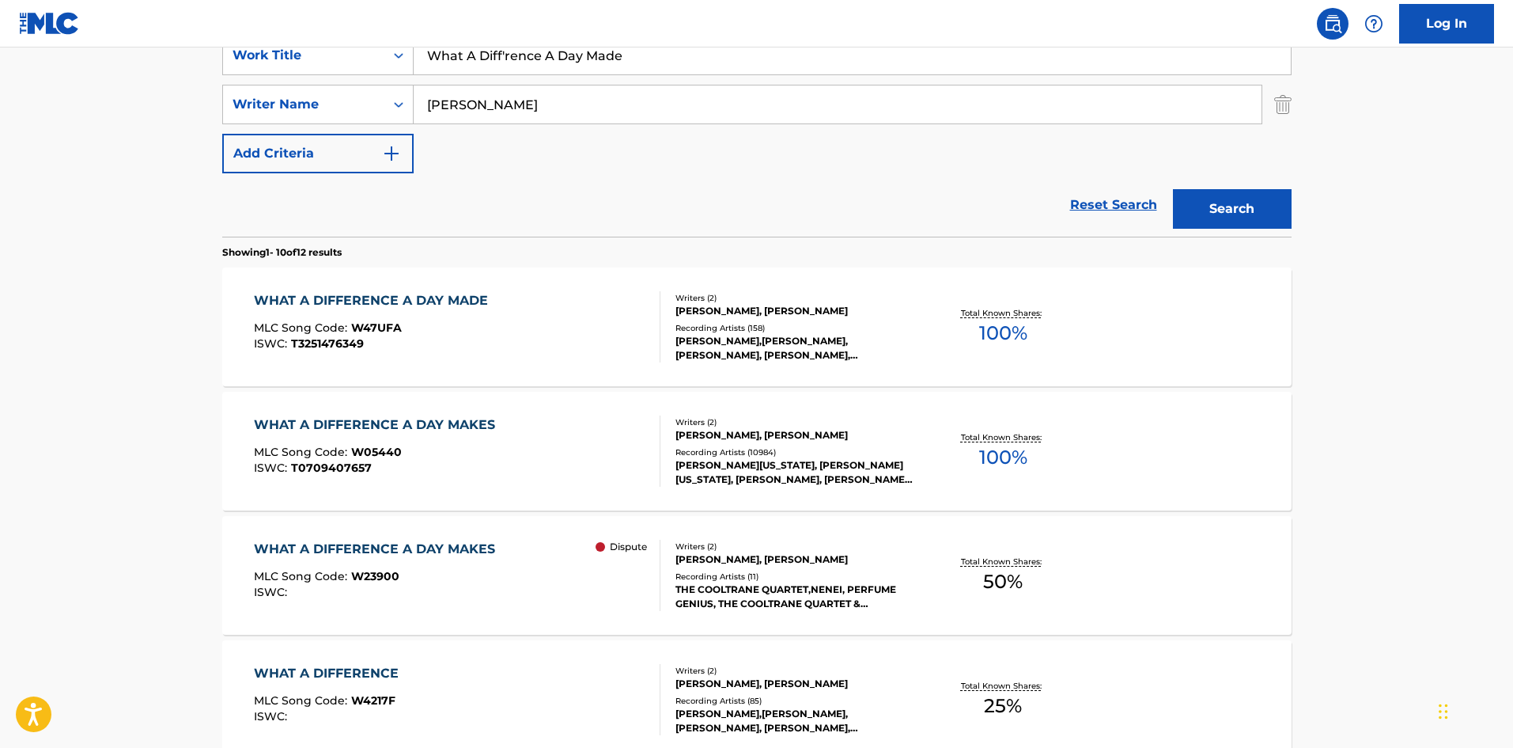
click at [466, 120] on input "[PERSON_NAME]" at bounding box center [838, 104] width 848 height 38
paste input "[PERSON_NAME]"
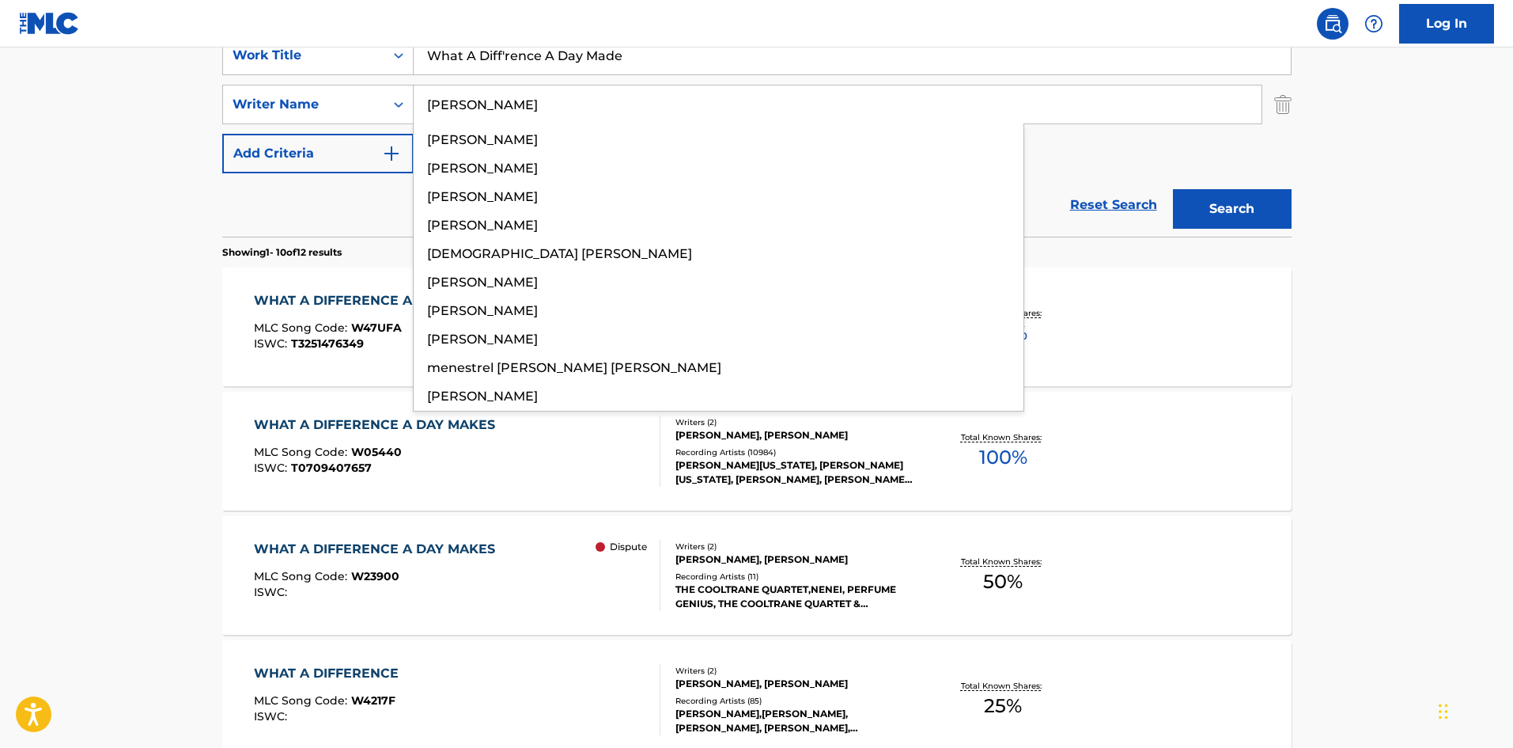
type input "[PERSON_NAME]"
click at [1243, 207] on button "Search" at bounding box center [1232, 209] width 119 height 40
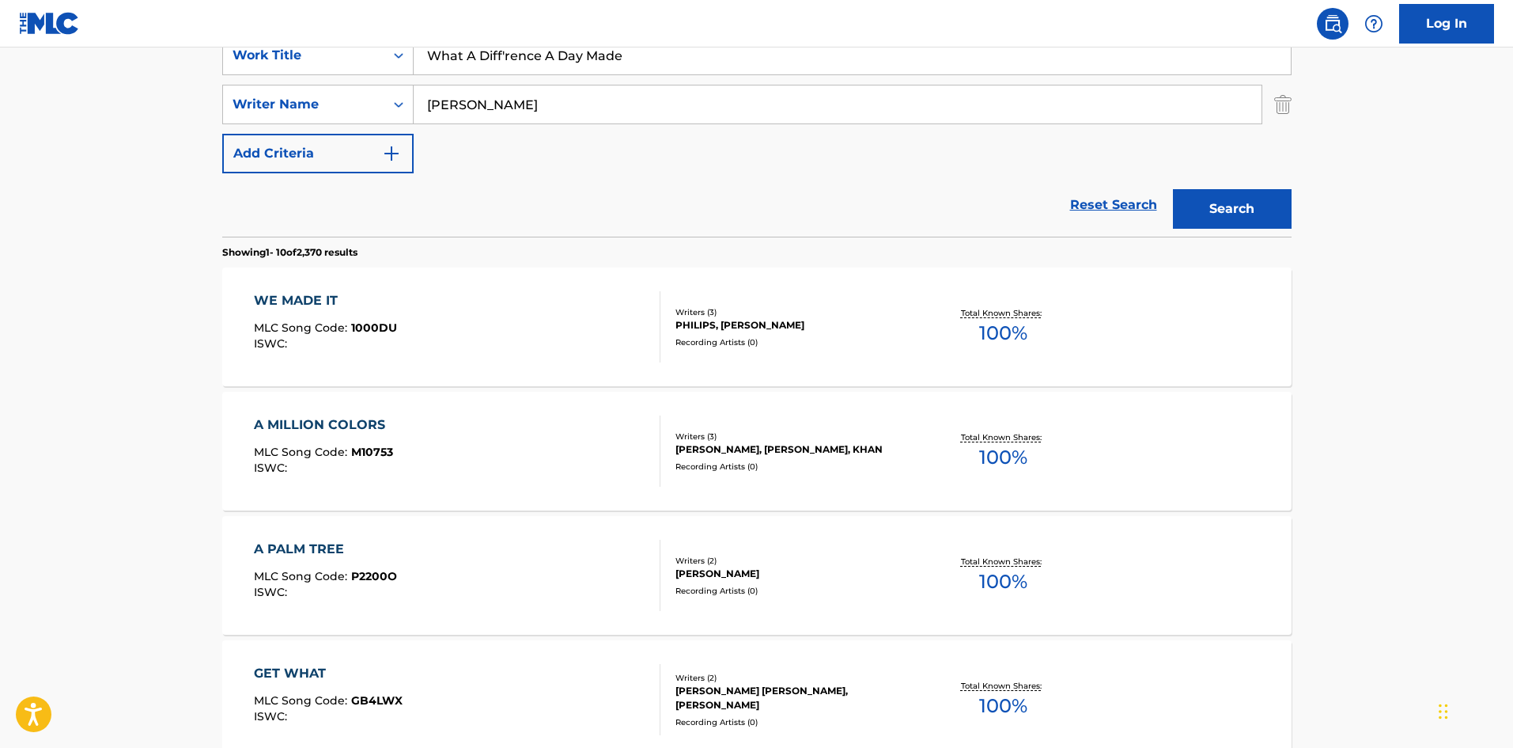
click at [551, 116] on input "[PERSON_NAME]" at bounding box center [838, 104] width 848 height 38
click at [1173, 189] on button "Search" at bounding box center [1232, 209] width 119 height 40
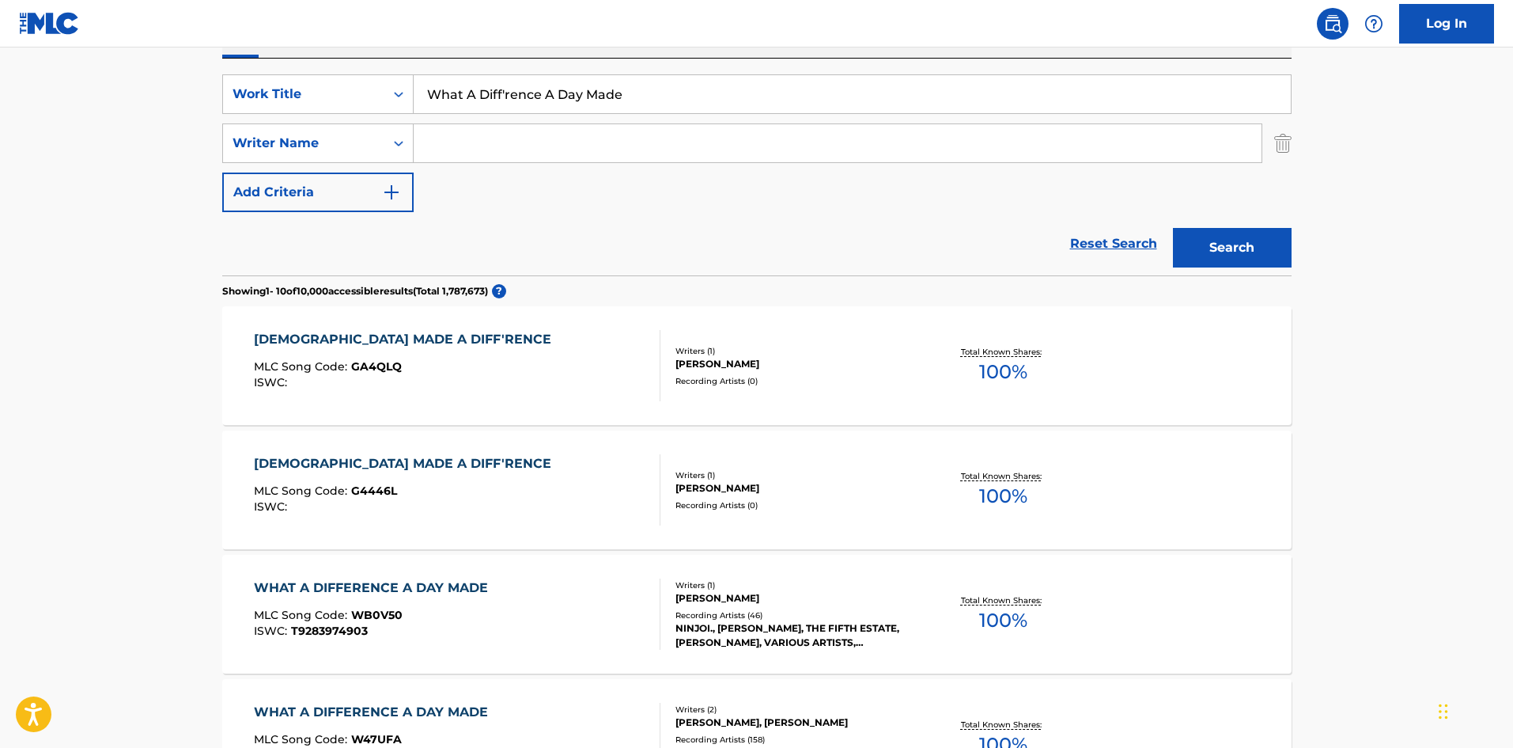
scroll to position [158, 0]
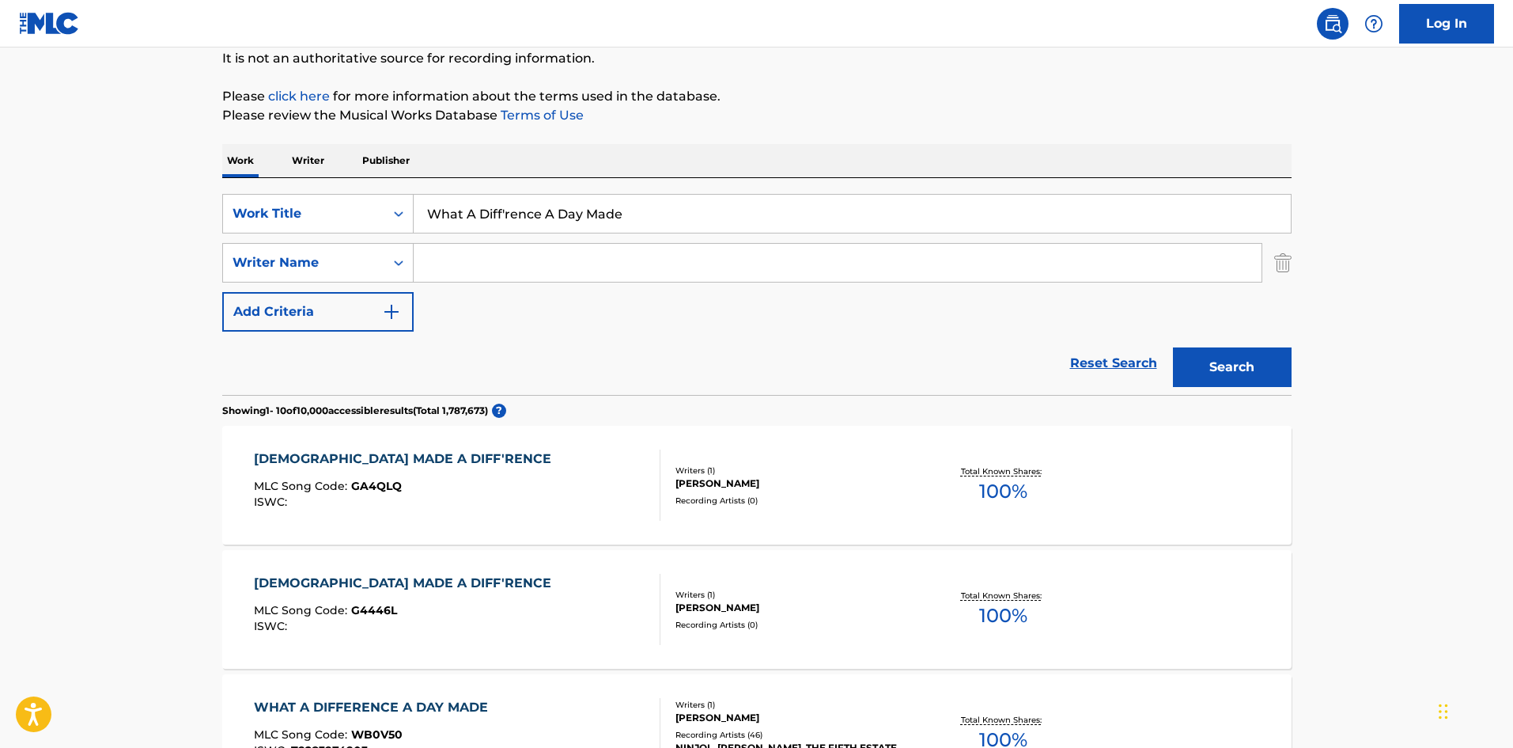
click at [507, 214] on input "What A Diff'rence A Day Made" at bounding box center [852, 214] width 877 height 38
type input "What A Diffrence A Day Made"
click at [1218, 354] on button "Search" at bounding box center [1232, 367] width 119 height 40
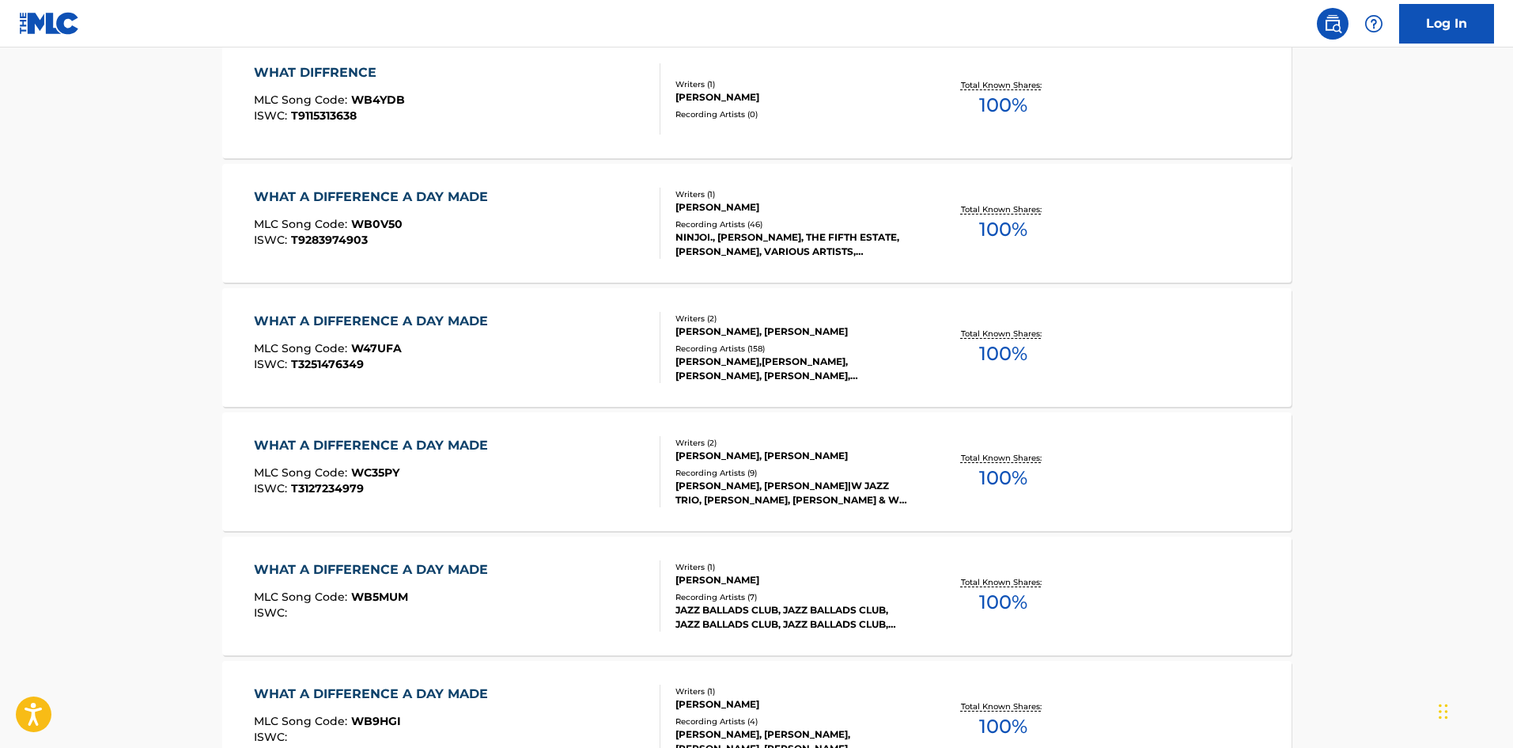
scroll to position [712, 0]
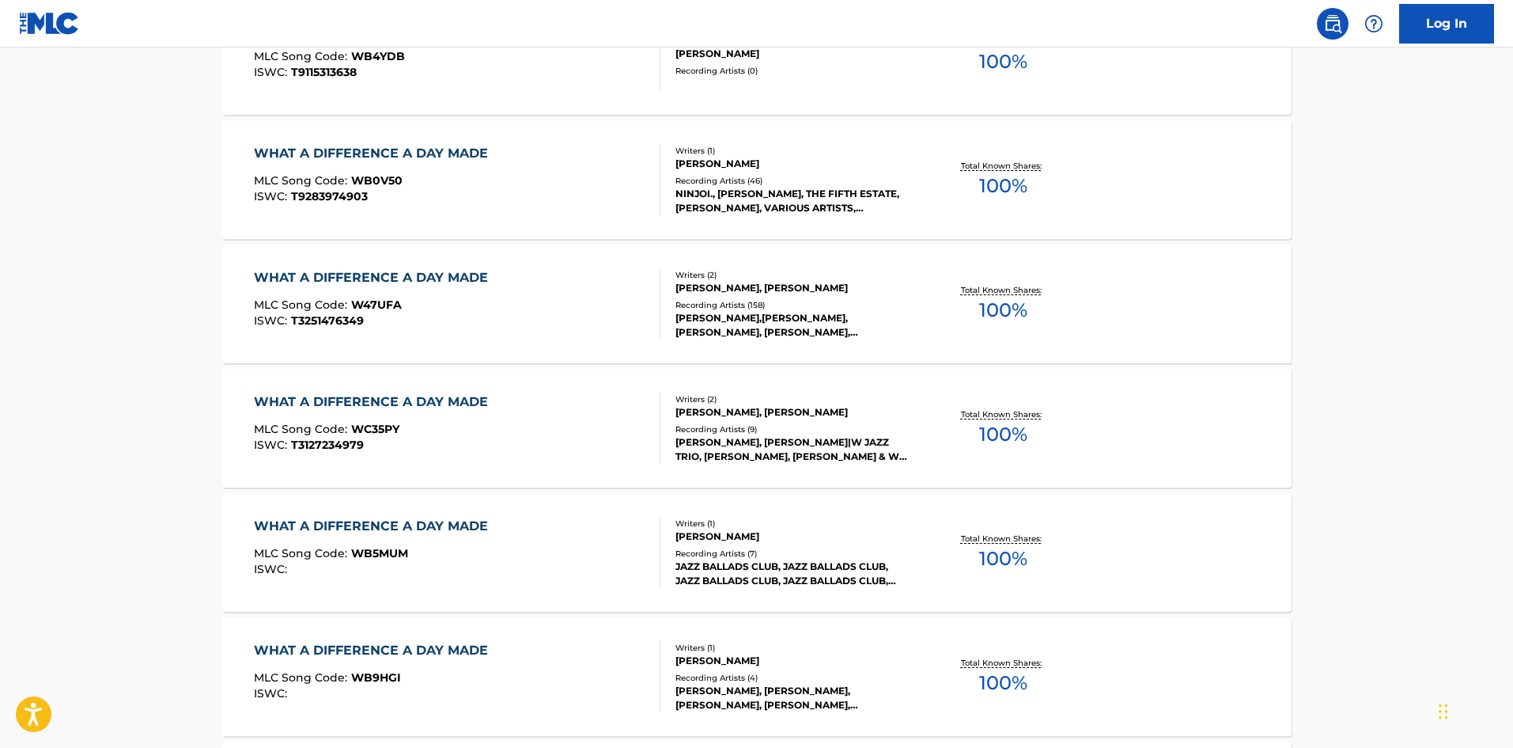
click at [279, 341] on div "WHAT A DIFFERENCE A DAY MADE MLC Song Code : W47UFA ISWC : T3251476349 Writers …" at bounding box center [757, 303] width 1070 height 119
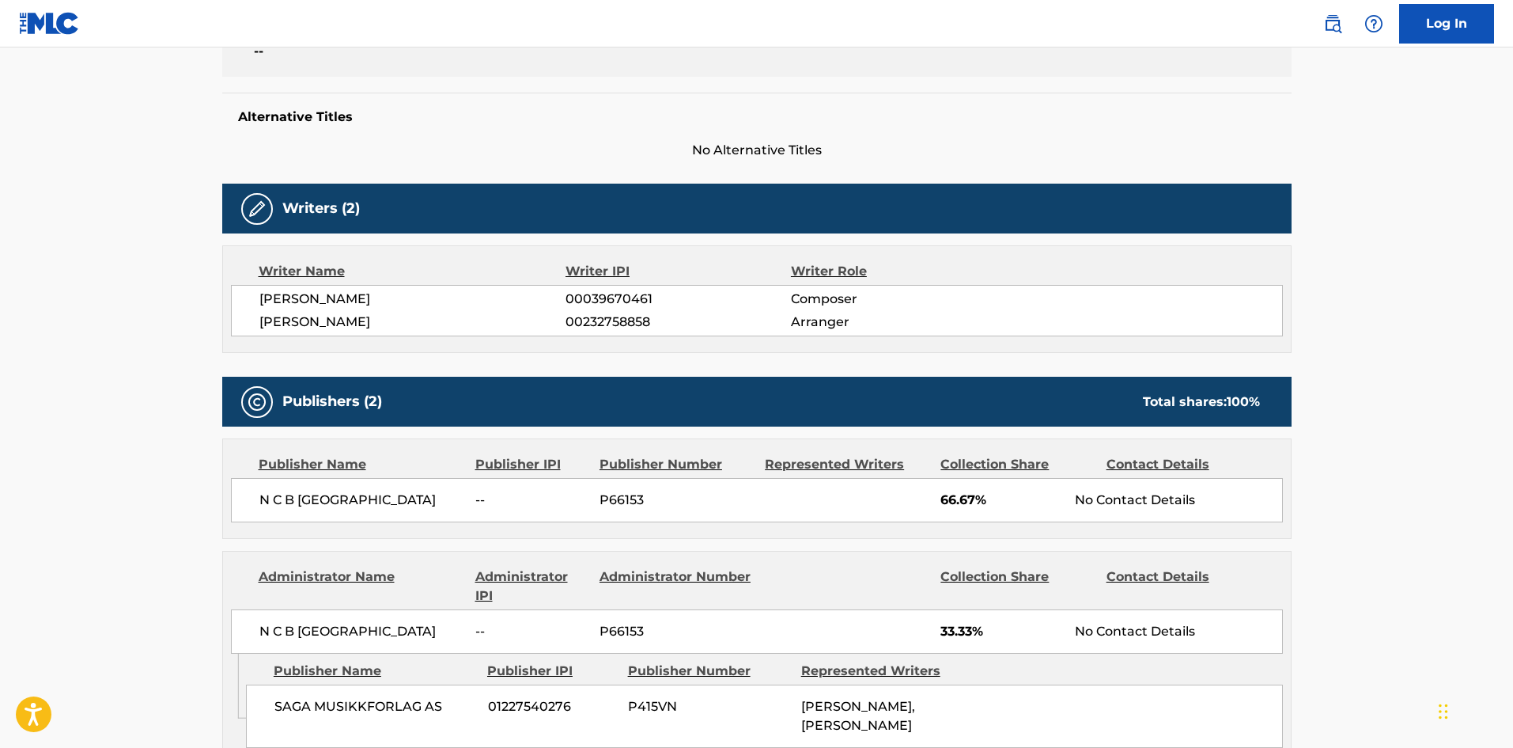
scroll to position [475, 0]
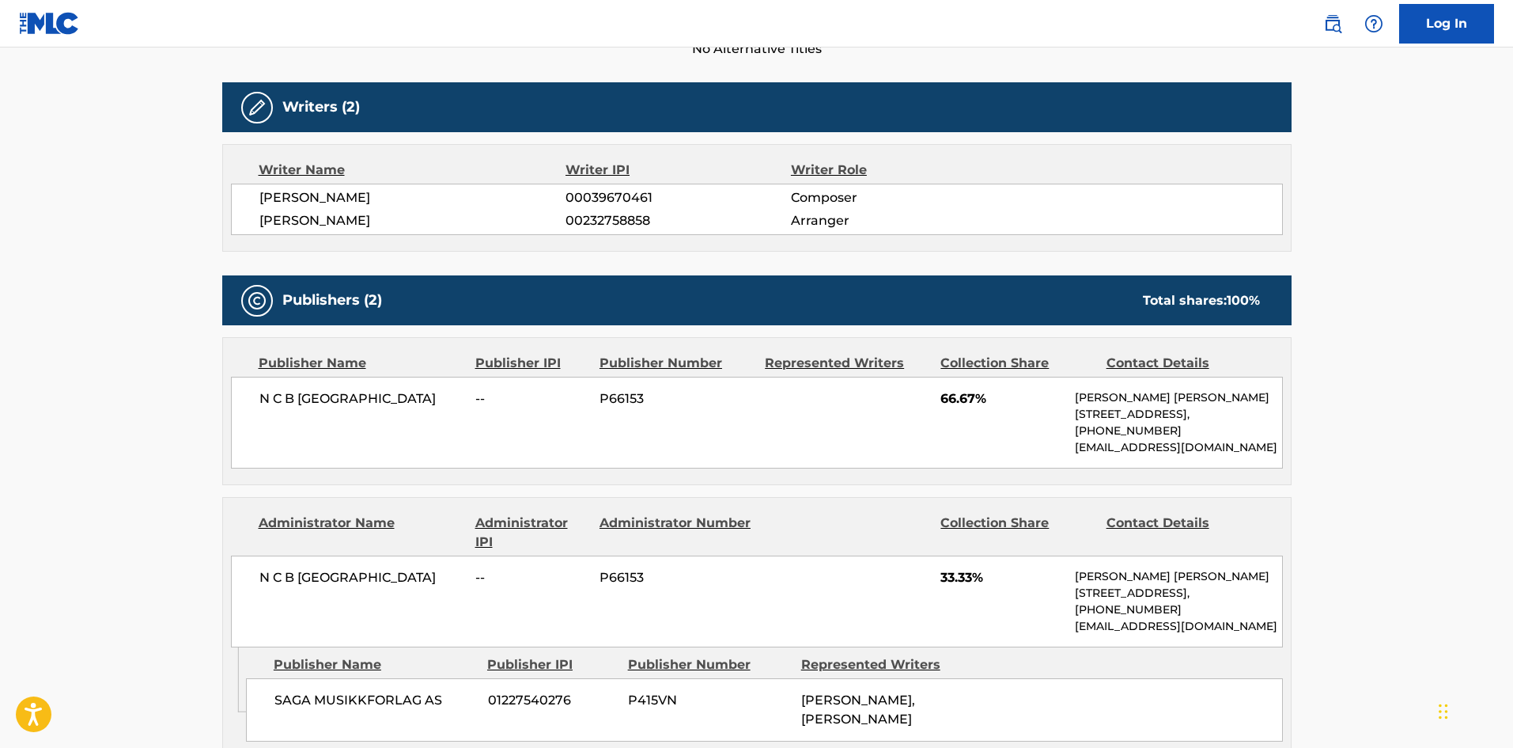
click at [247, 378] on div "N C B SCANDINAVIA -- P66153 66.67% [PERSON_NAME] [PERSON_NAME] [STREET_ADDRESS]…" at bounding box center [757, 423] width 1052 height 92
drag, startPoint x: 247, startPoint y: 378, endPoint x: 345, endPoint y: 392, distance: 99.0
click at [345, 392] on div "N C B SCANDINAVIA -- P66153 66.67% [PERSON_NAME] [PERSON_NAME] [STREET_ADDRESS]…" at bounding box center [757, 423] width 1052 height 92
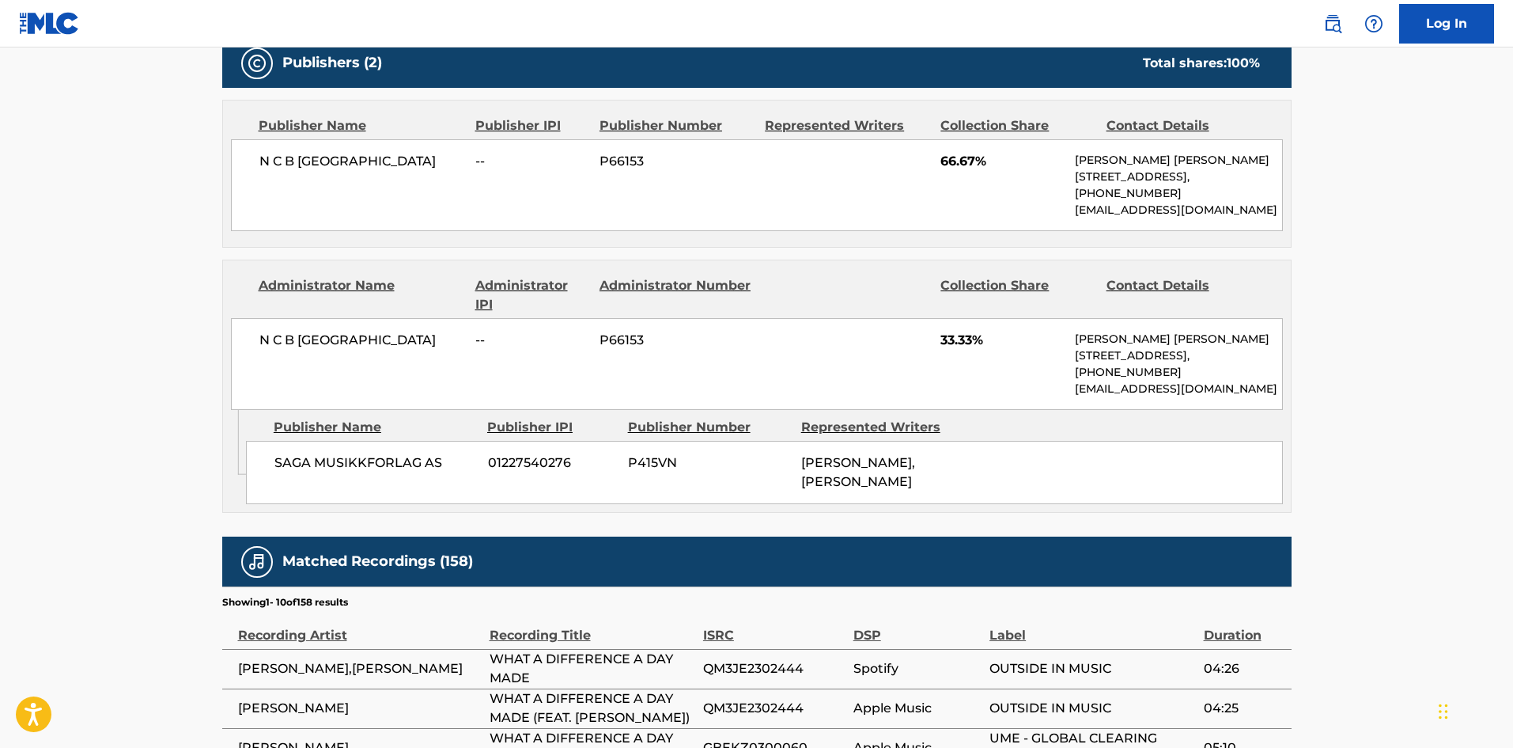
click at [257, 456] on div "SAGA MUSIKKFORLAG AS 01227540276 P415VN [PERSON_NAME], [PERSON_NAME]" at bounding box center [764, 472] width 1037 height 63
drag, startPoint x: 257, startPoint y: 456, endPoint x: 428, endPoint y: 469, distance: 171.4
click at [428, 469] on div "SAGA MUSIKKFORLAG AS 01227540276 P415VN [PERSON_NAME], [PERSON_NAME]" at bounding box center [764, 472] width 1037 height 63
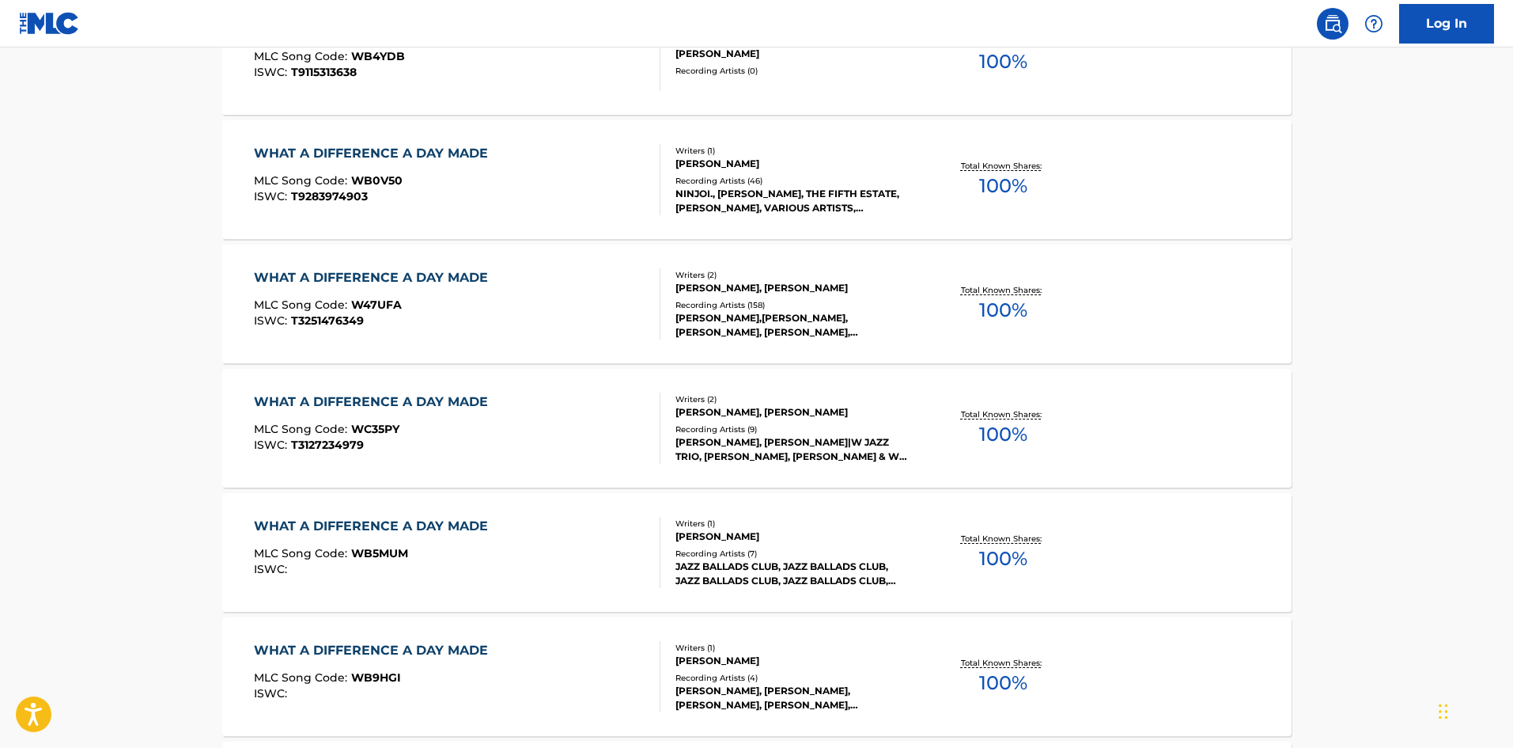
click at [475, 328] on div "WHAT A DIFFERENCE A DAY MADE MLC Song Code : W47UFA ISWC : T3251476349" at bounding box center [375, 303] width 242 height 71
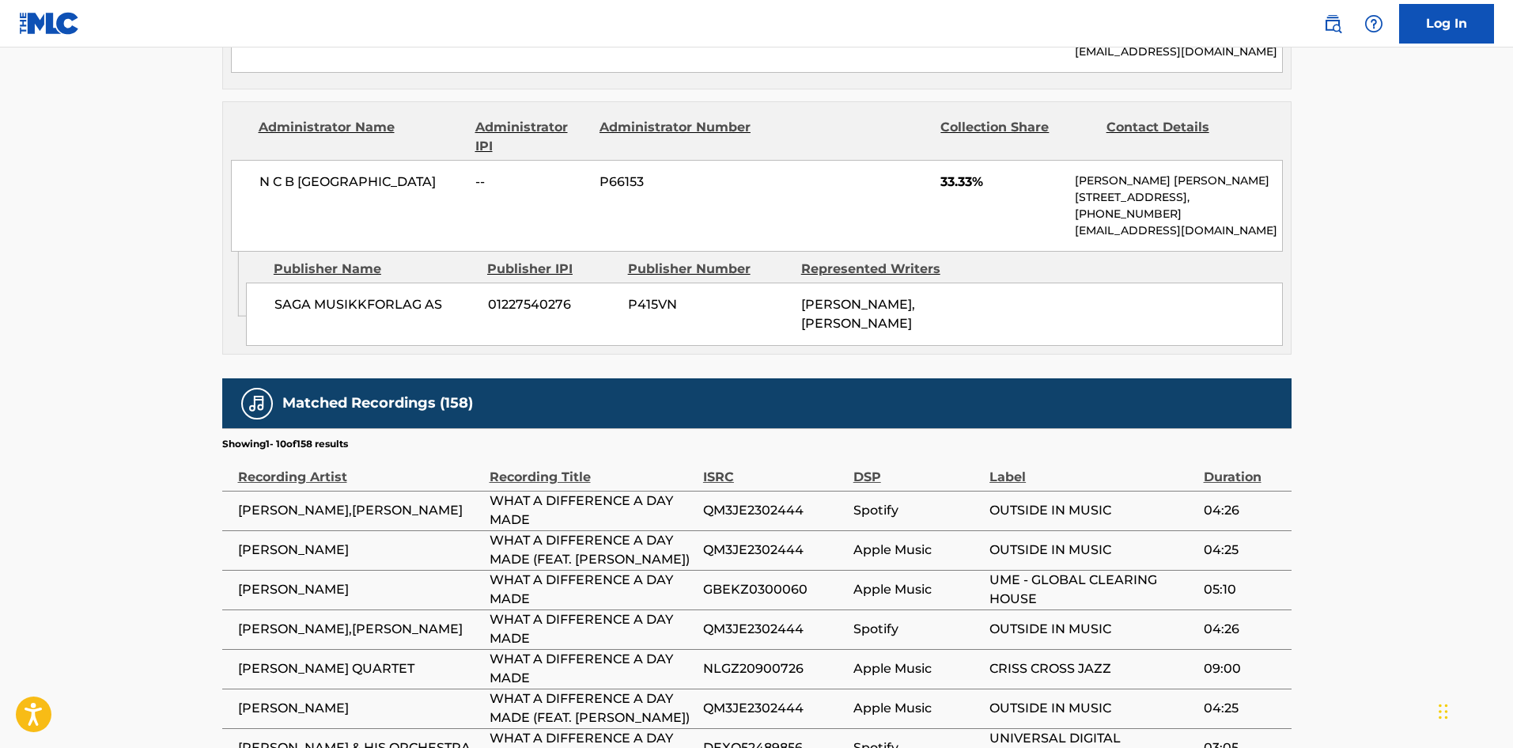
scroll to position [1167, 0]
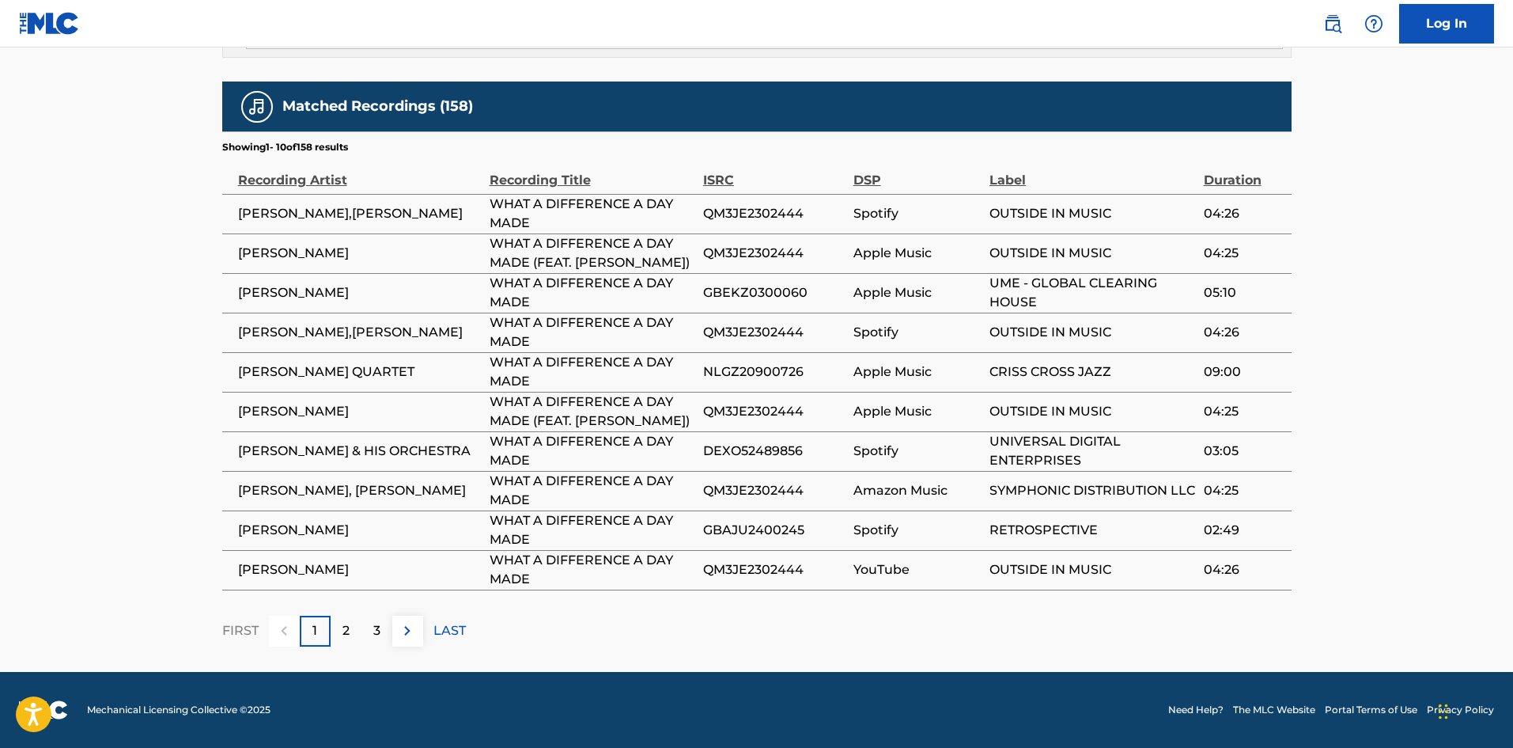
click at [347, 637] on p "2" at bounding box center [346, 630] width 7 height 19
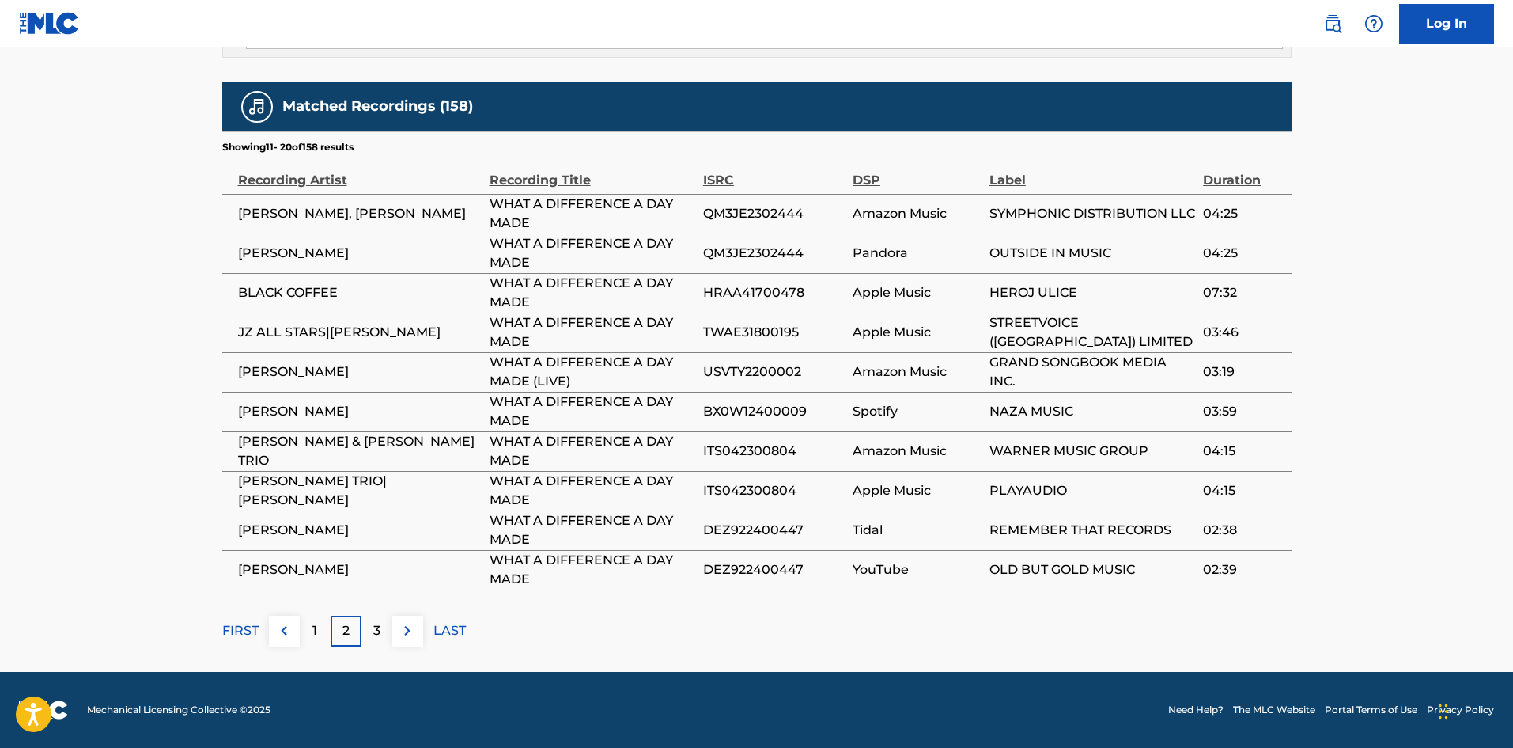
click at [387, 638] on div "3" at bounding box center [377, 631] width 31 height 31
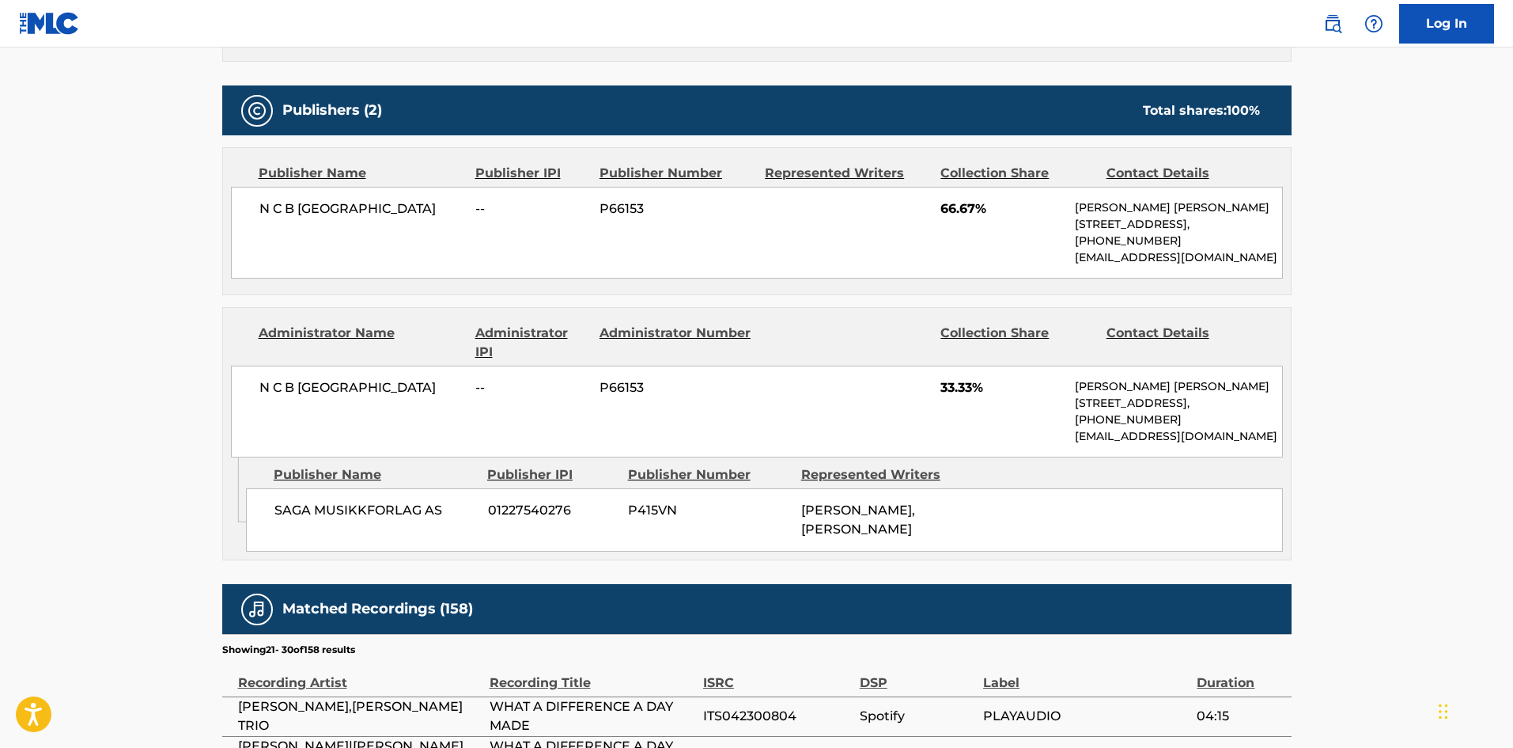
scroll to position [771, 0]
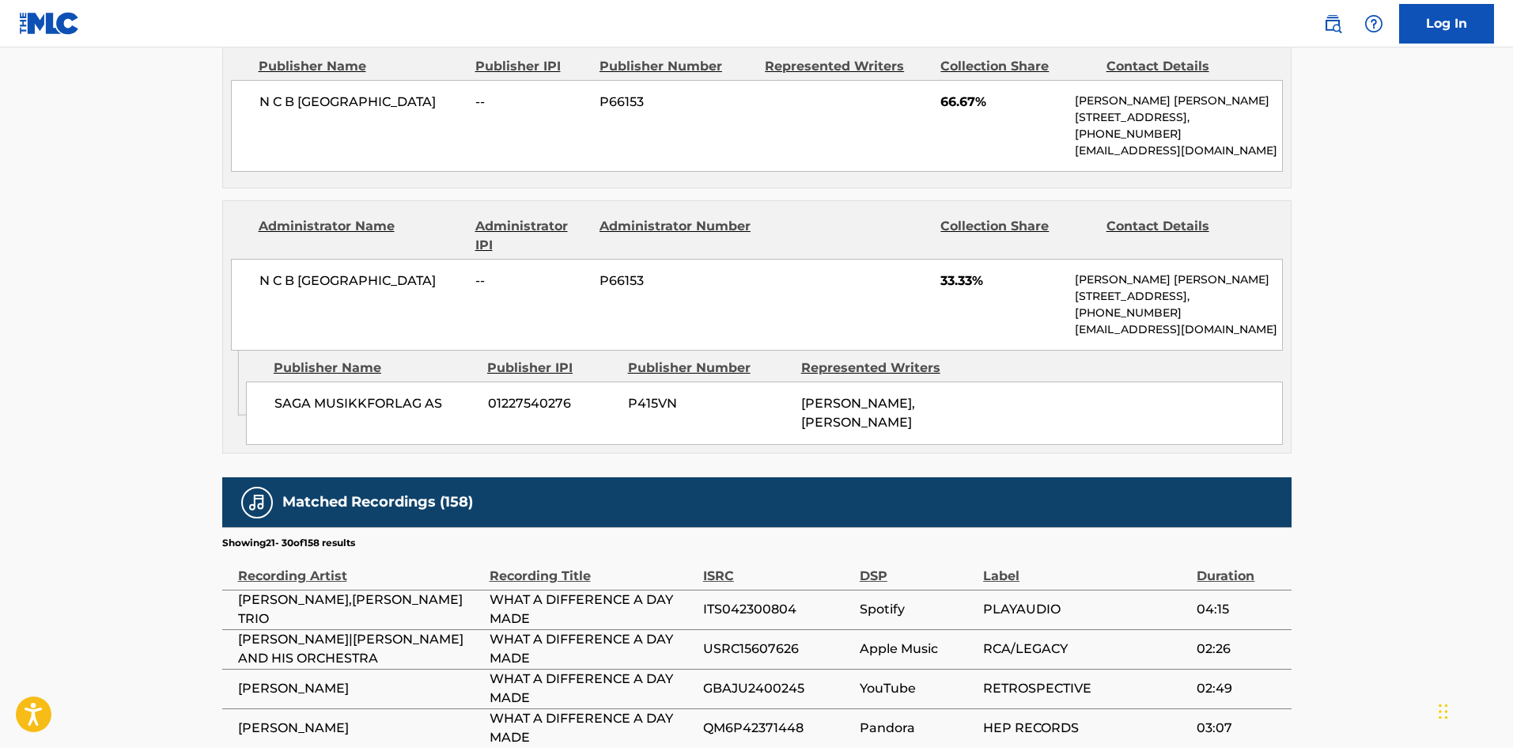
click at [294, 403] on span "SAGA MUSIKKFORLAG AS" at bounding box center [376, 403] width 202 height 19
drag, startPoint x: 294, startPoint y: 403, endPoint x: 439, endPoint y: 407, distance: 145.6
click at [439, 407] on span "SAGA MUSIKKFORLAG AS" at bounding box center [376, 403] width 202 height 19
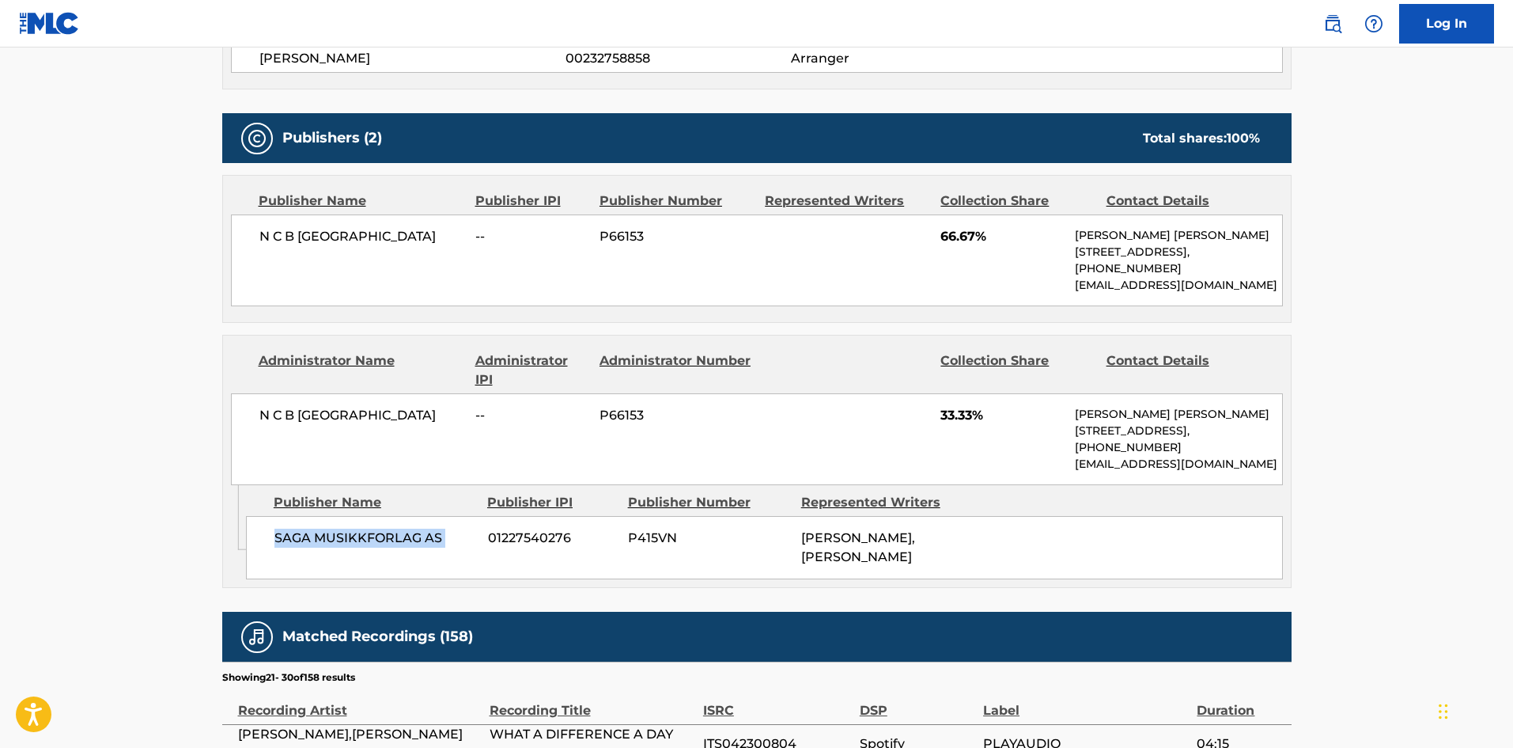
scroll to position [554, 0]
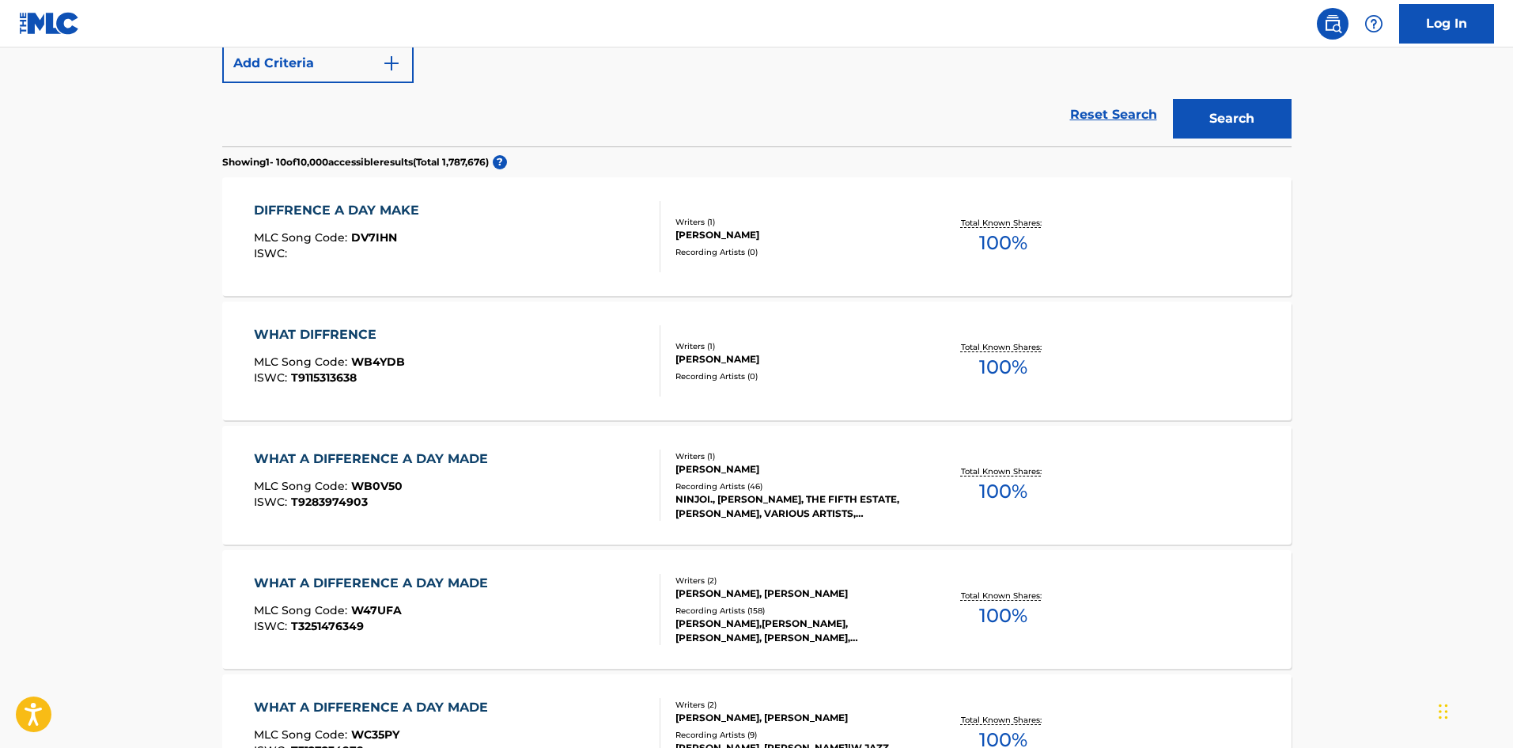
scroll to position [11, 0]
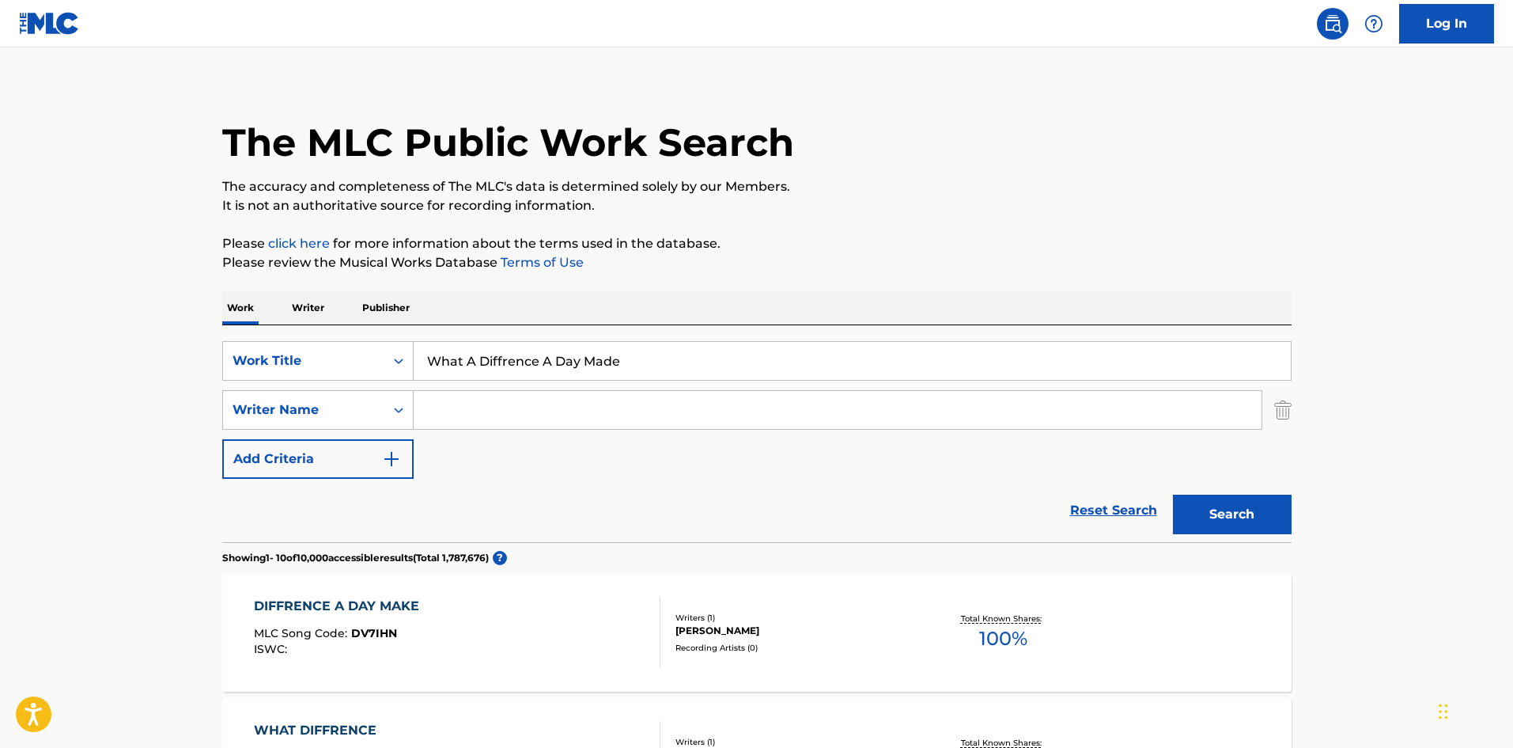
click at [528, 354] on input "What A Diffrence A Day Made" at bounding box center [852, 361] width 877 height 38
paste input "Freak"
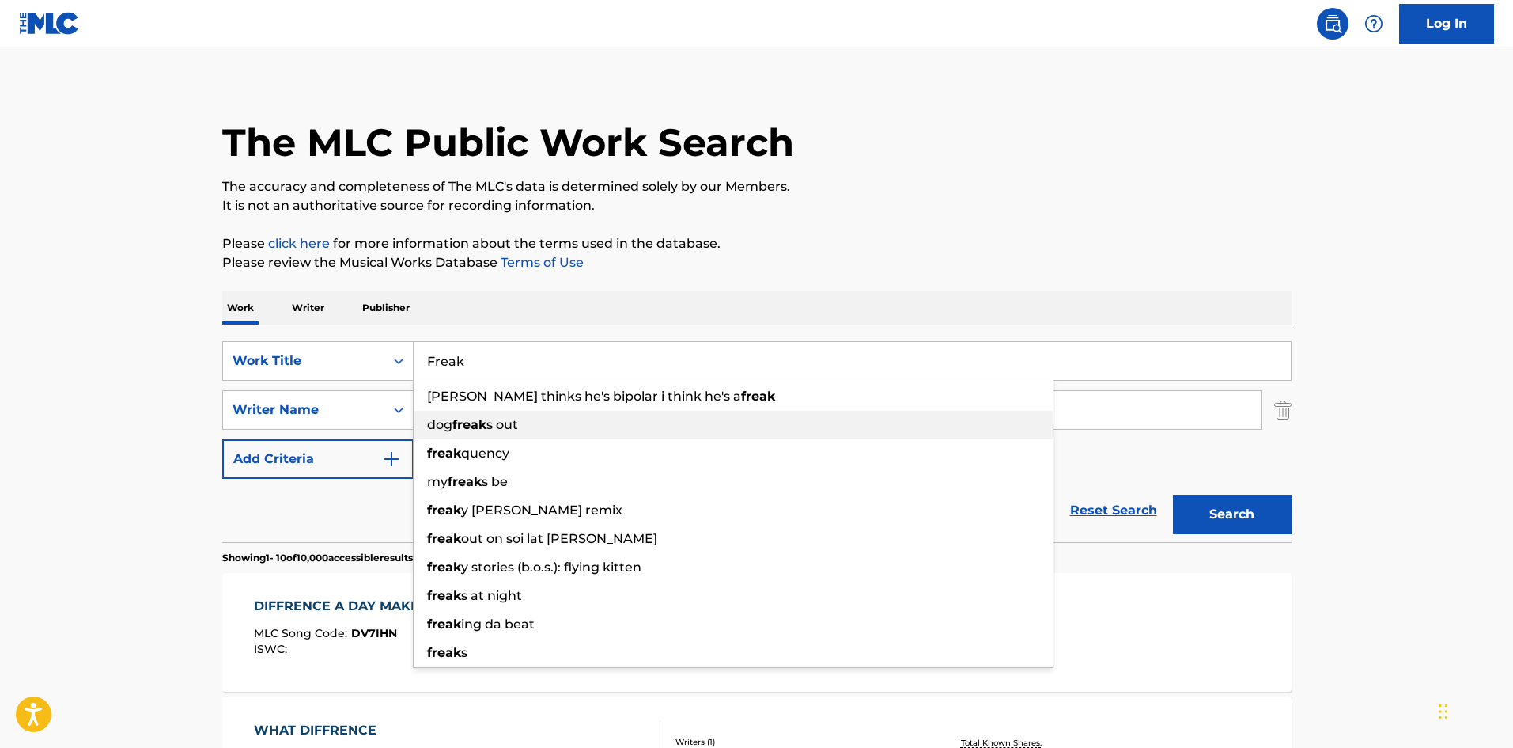
click at [487, 409] on div "[PERSON_NAME] thinks he's bipolar i think he's a freak" at bounding box center [733, 396] width 639 height 28
type input "[PERSON_NAME] thinks he's bipolar i think he's a freak"
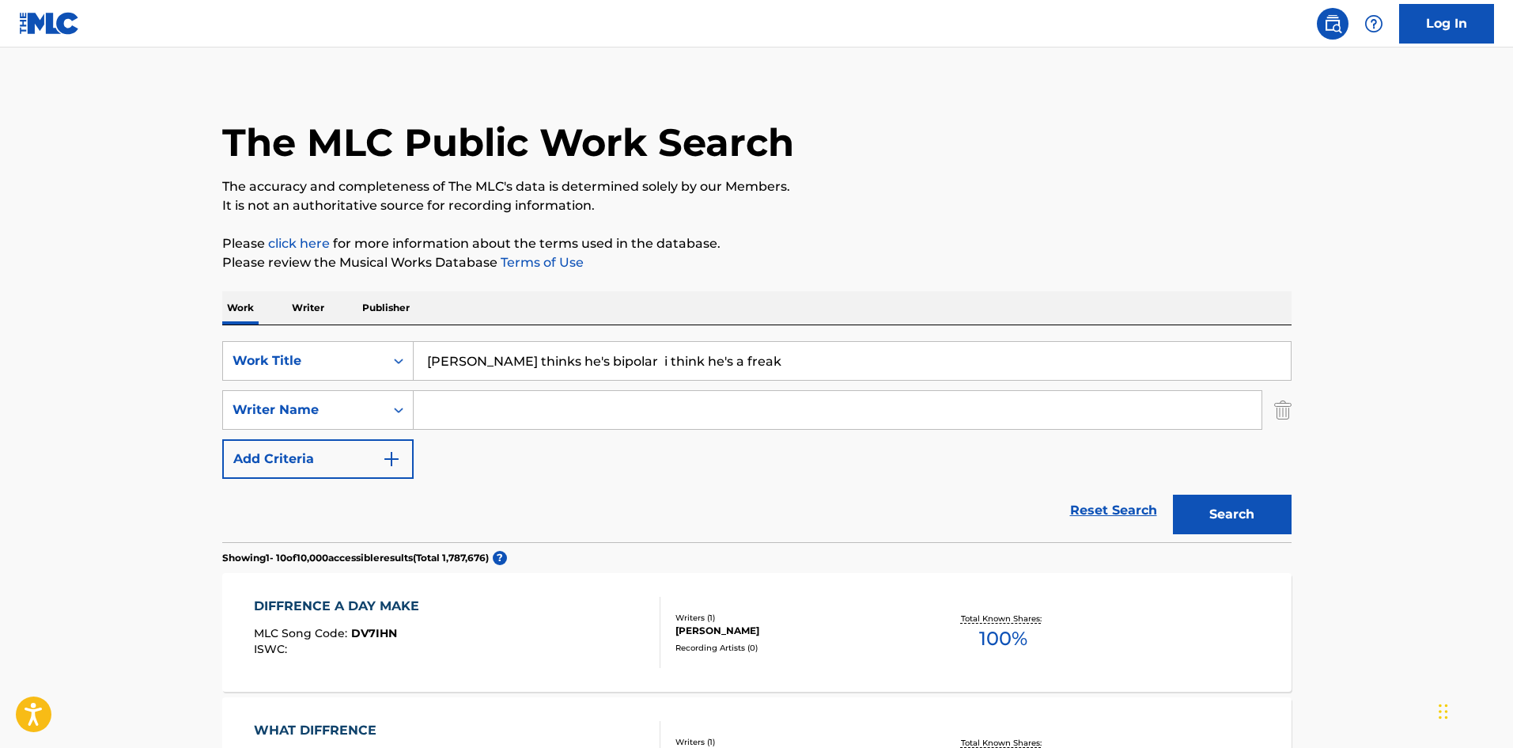
click at [479, 358] on input "[PERSON_NAME] thinks he's bipolar i think he's a freak" at bounding box center [852, 361] width 877 height 38
click at [478, 398] on input "Search Form" at bounding box center [838, 410] width 848 height 38
paste input "[PERSON_NAME]"
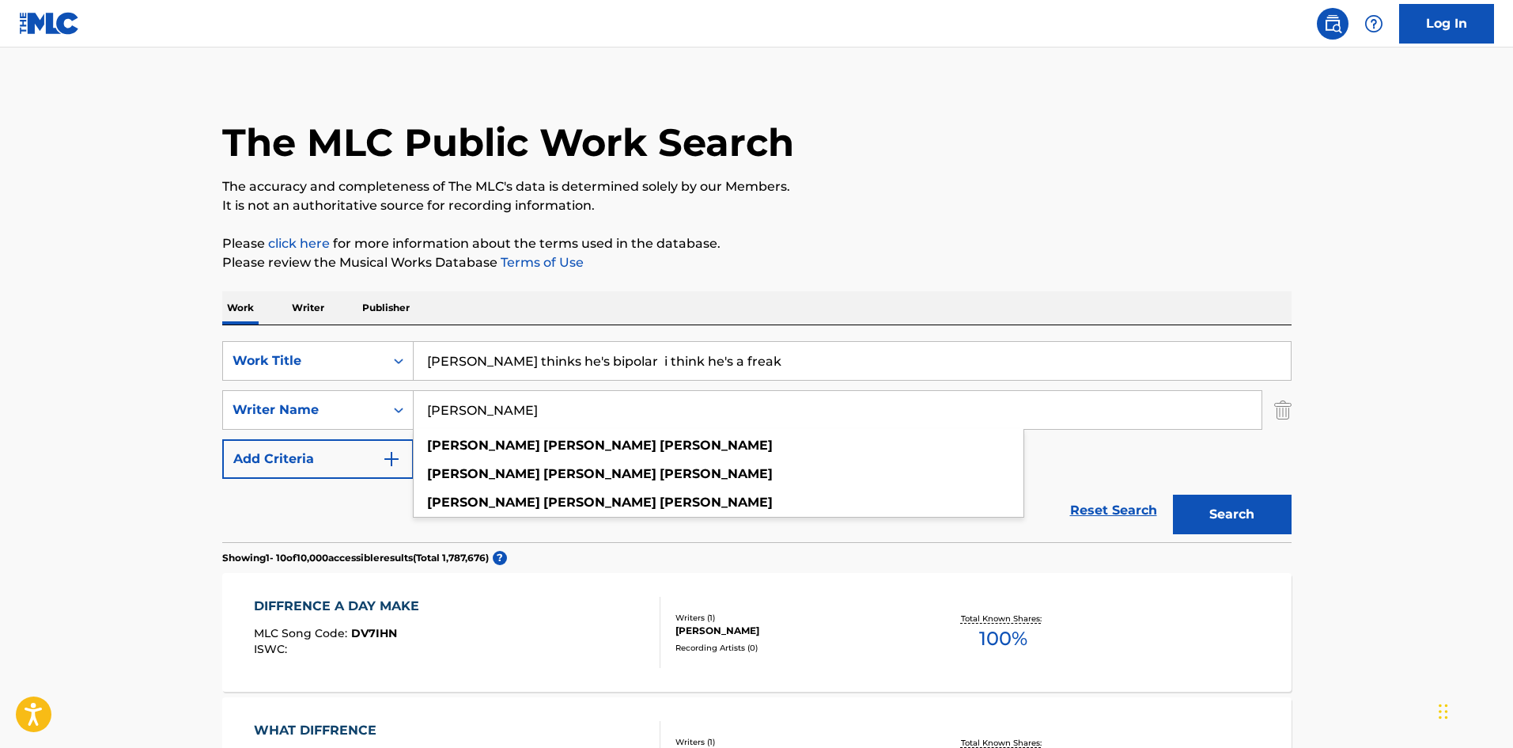
drag, startPoint x: 555, startPoint y: 410, endPoint x: 0, endPoint y: 214, distance: 589.0
type input "[PERSON_NAME]"
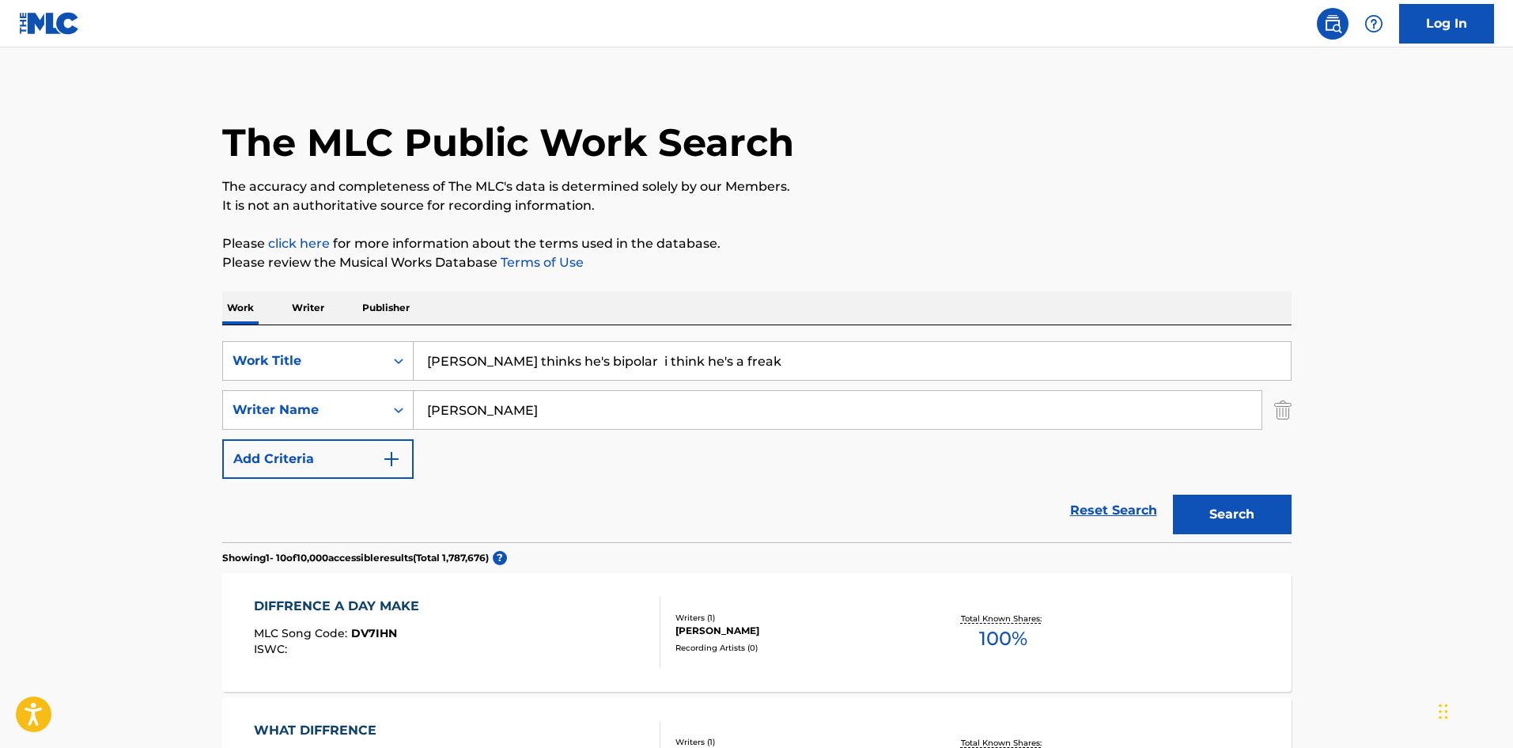
click at [653, 359] on input "[PERSON_NAME] thinks he's bipolar i think he's a freak" at bounding box center [852, 361] width 877 height 38
paste input "F"
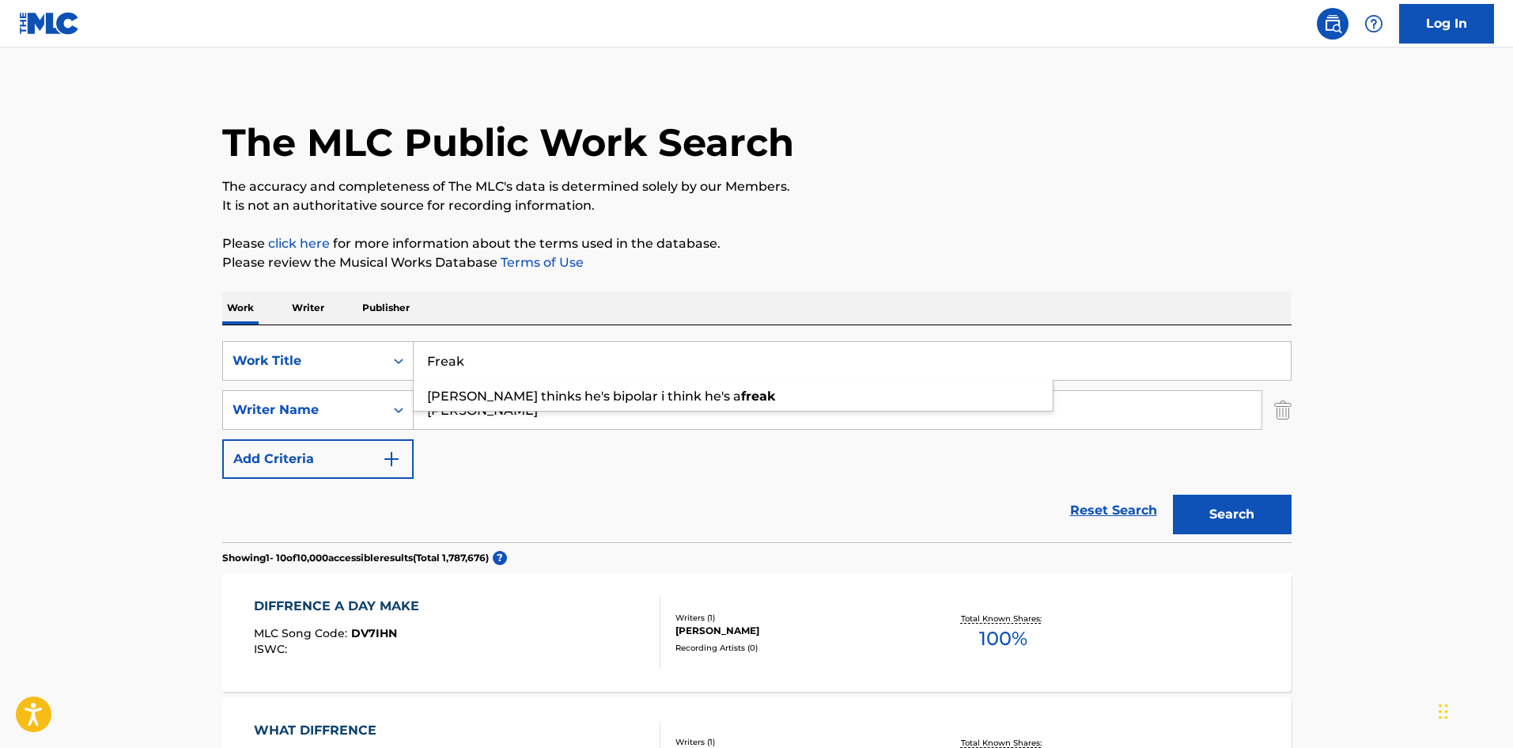
type input "Freak"
click at [1282, 514] on button "Search" at bounding box center [1232, 514] width 119 height 40
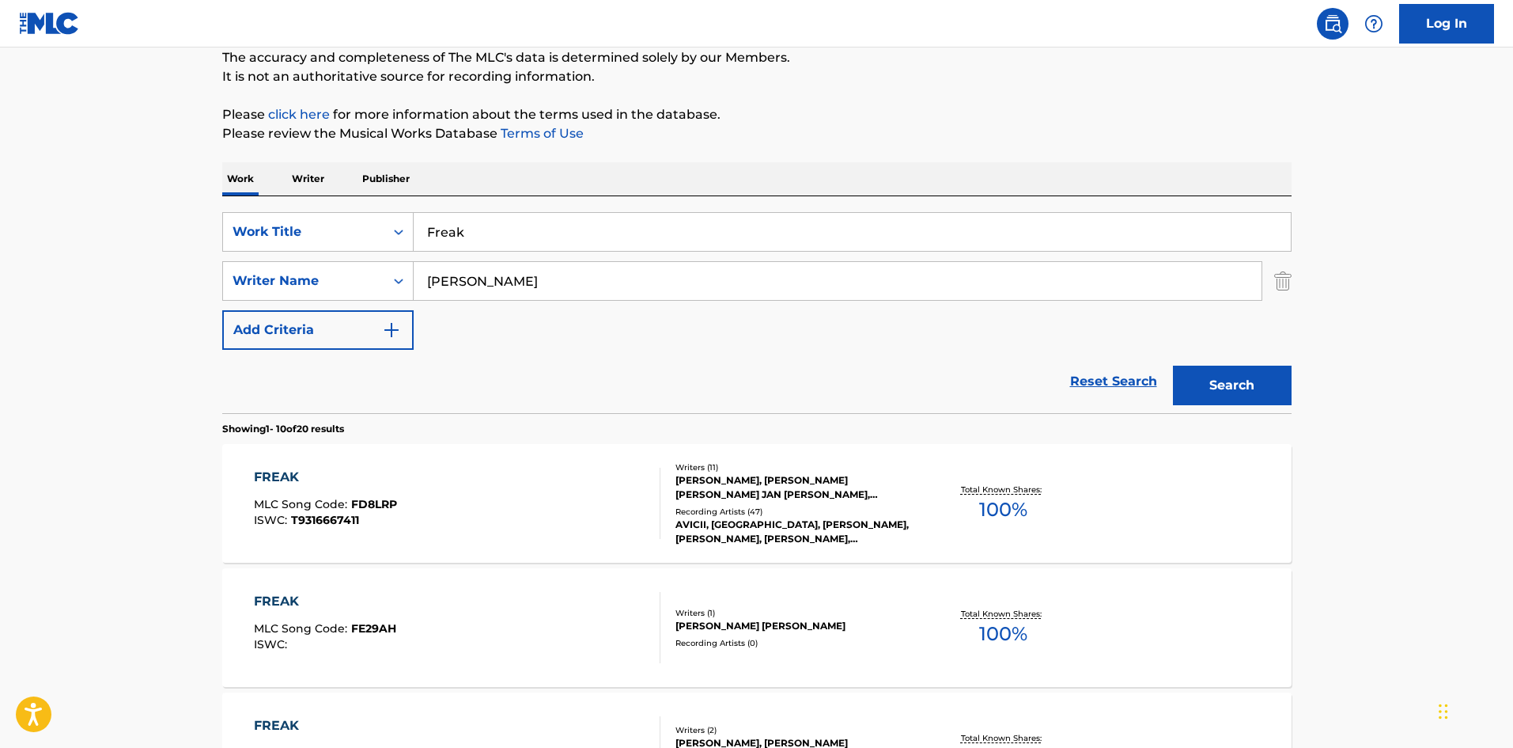
scroll to position [316, 0]
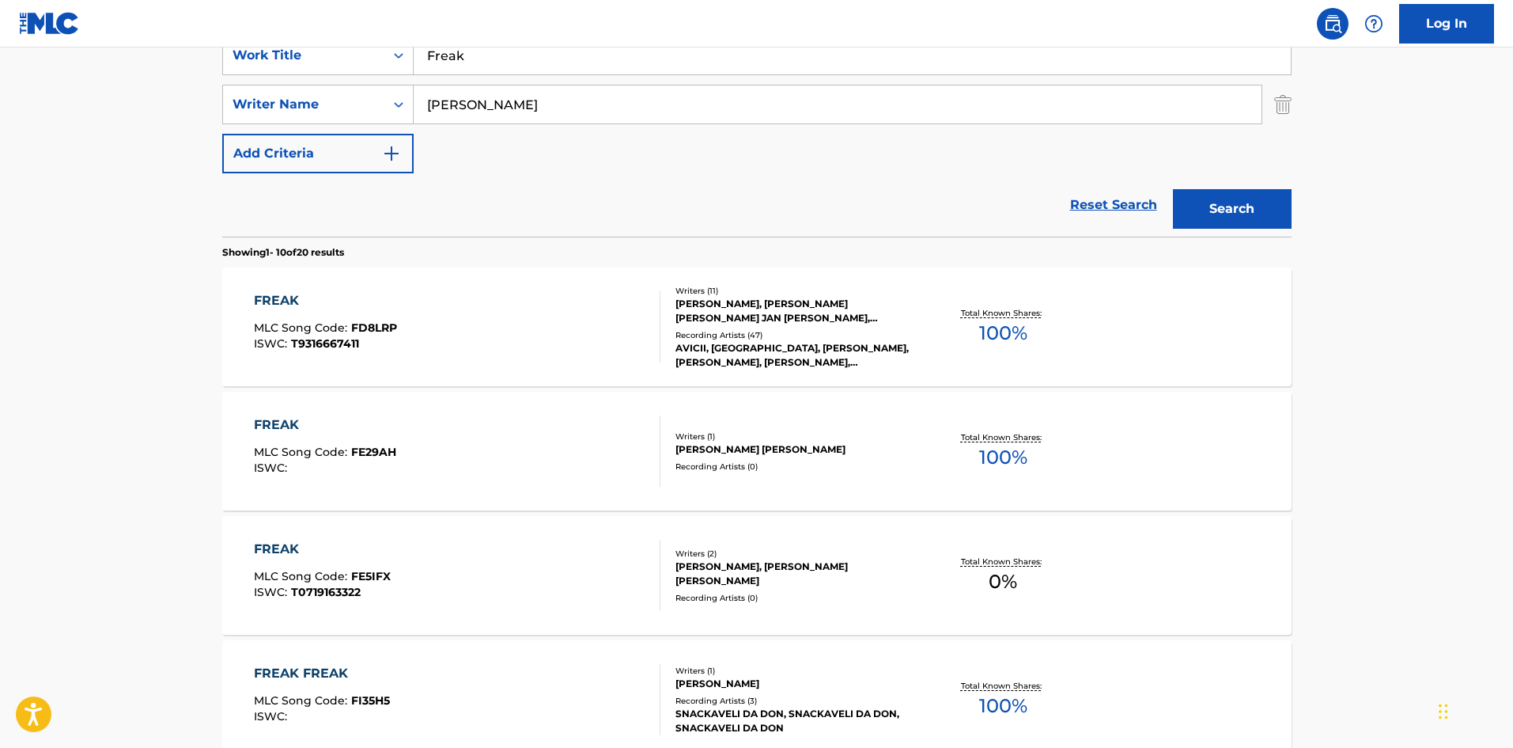
click at [358, 301] on div "FREAK" at bounding box center [325, 300] width 143 height 19
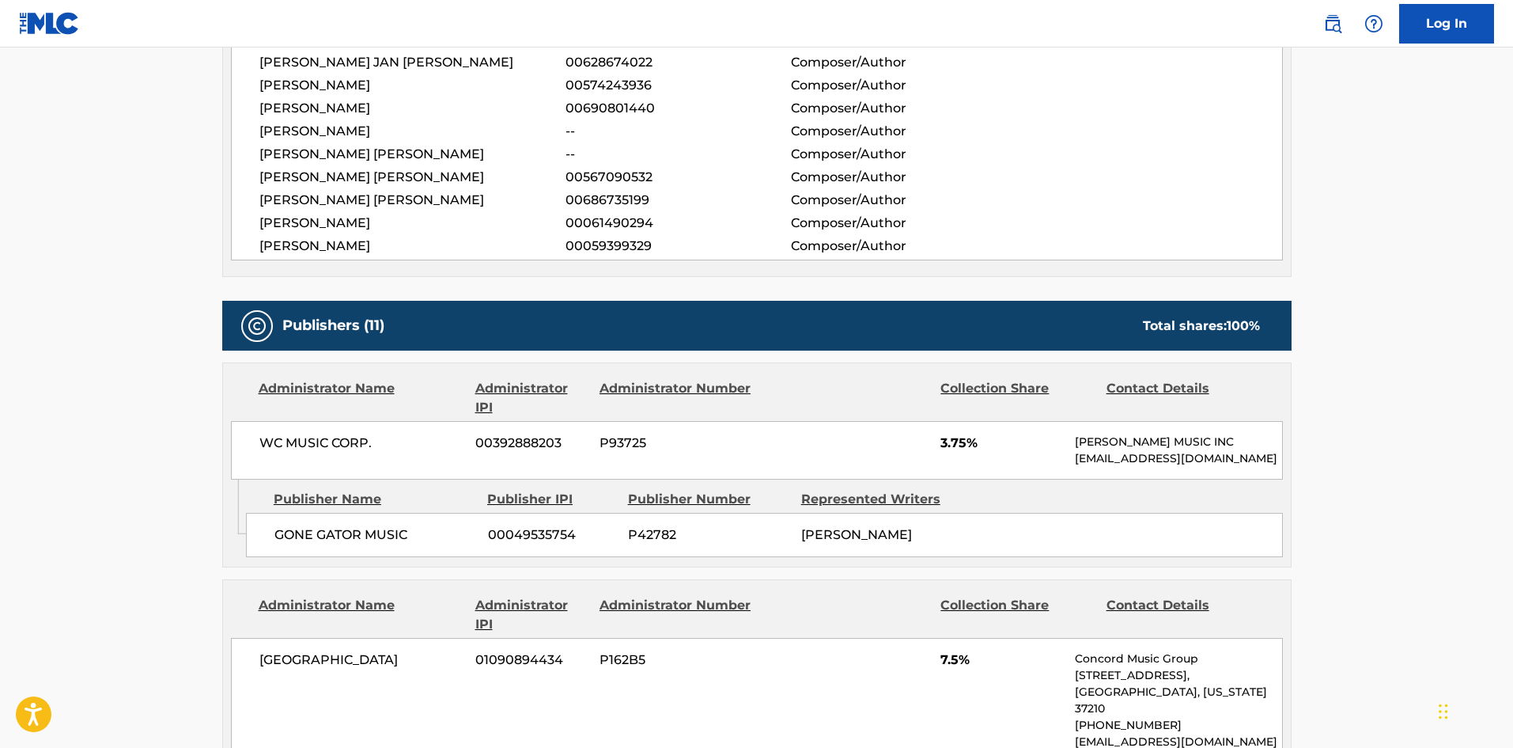
scroll to position [791, 0]
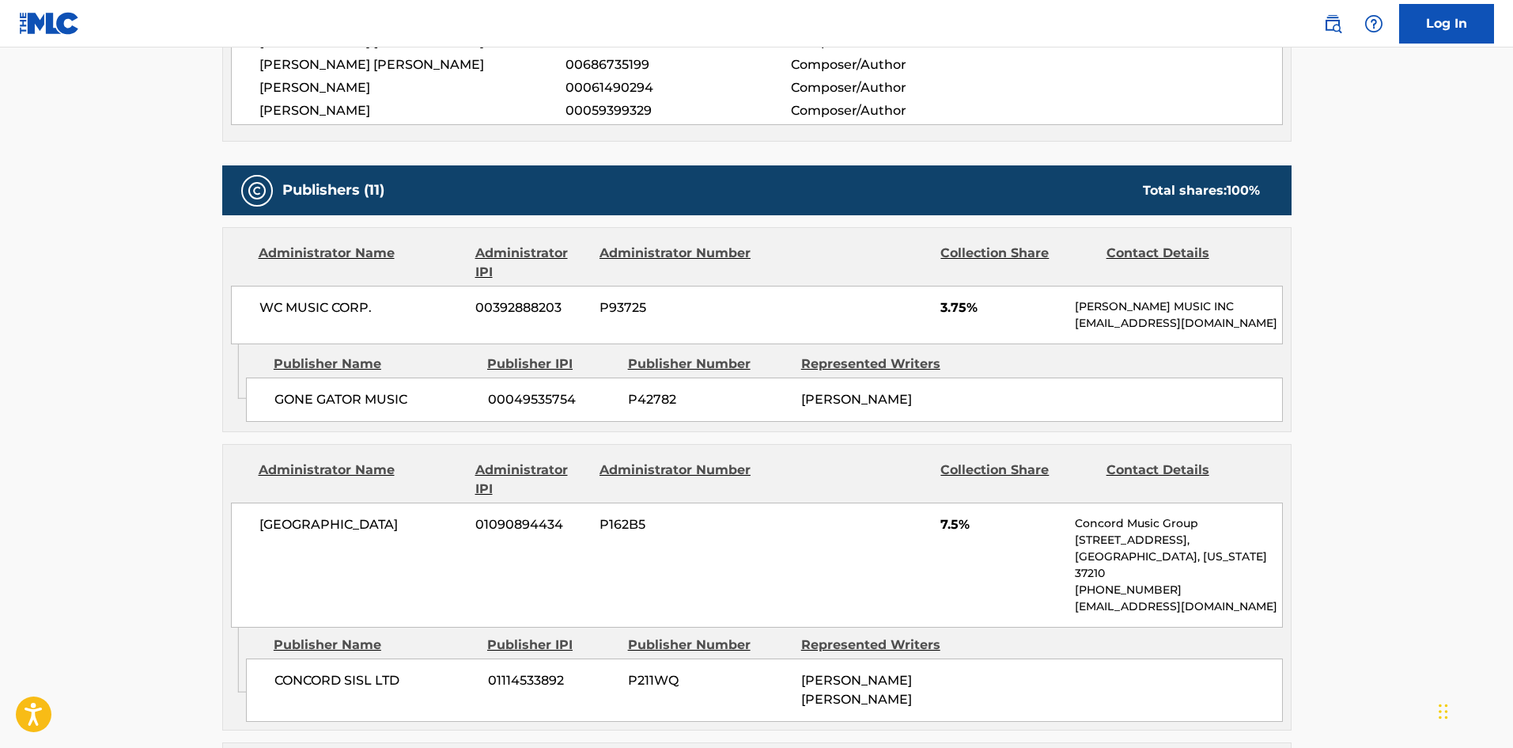
click at [278, 409] on span "GONE GATOR MUSIC" at bounding box center [376, 399] width 202 height 19
drag, startPoint x: 278, startPoint y: 410, endPoint x: 0, endPoint y: 31, distance: 469.8
click at [337, 409] on span "GONE GATOR MUSIC" at bounding box center [376, 399] width 202 height 19
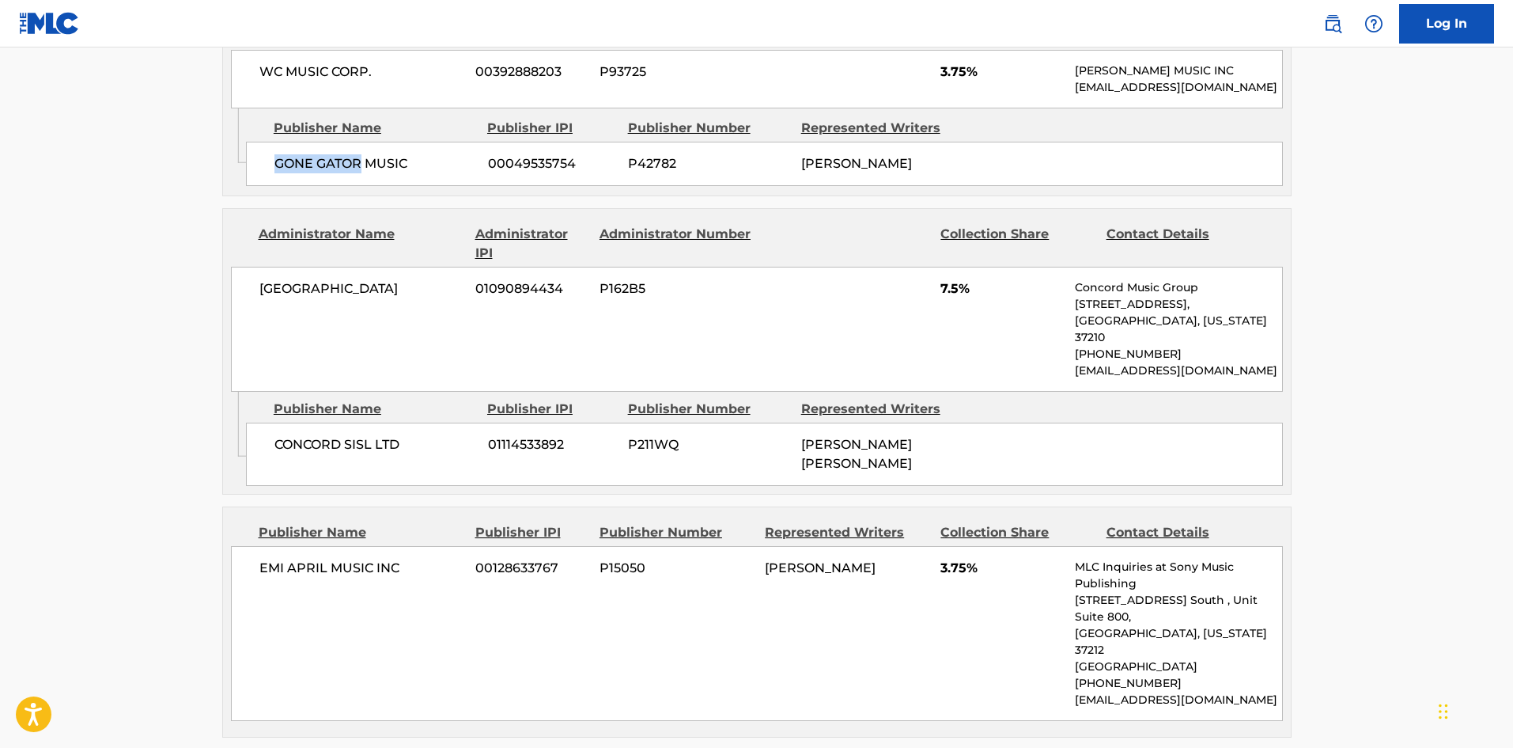
scroll to position [1028, 0]
click at [275, 453] on span "CONCORD SISL LTD" at bounding box center [376, 443] width 202 height 19
drag, startPoint x: 275, startPoint y: 453, endPoint x: 325, endPoint y: 448, distance: 50.1
click at [325, 448] on span "CONCORD SISL LTD" at bounding box center [376, 443] width 202 height 19
click at [279, 449] on span "CONCORD SISL LTD" at bounding box center [376, 443] width 202 height 19
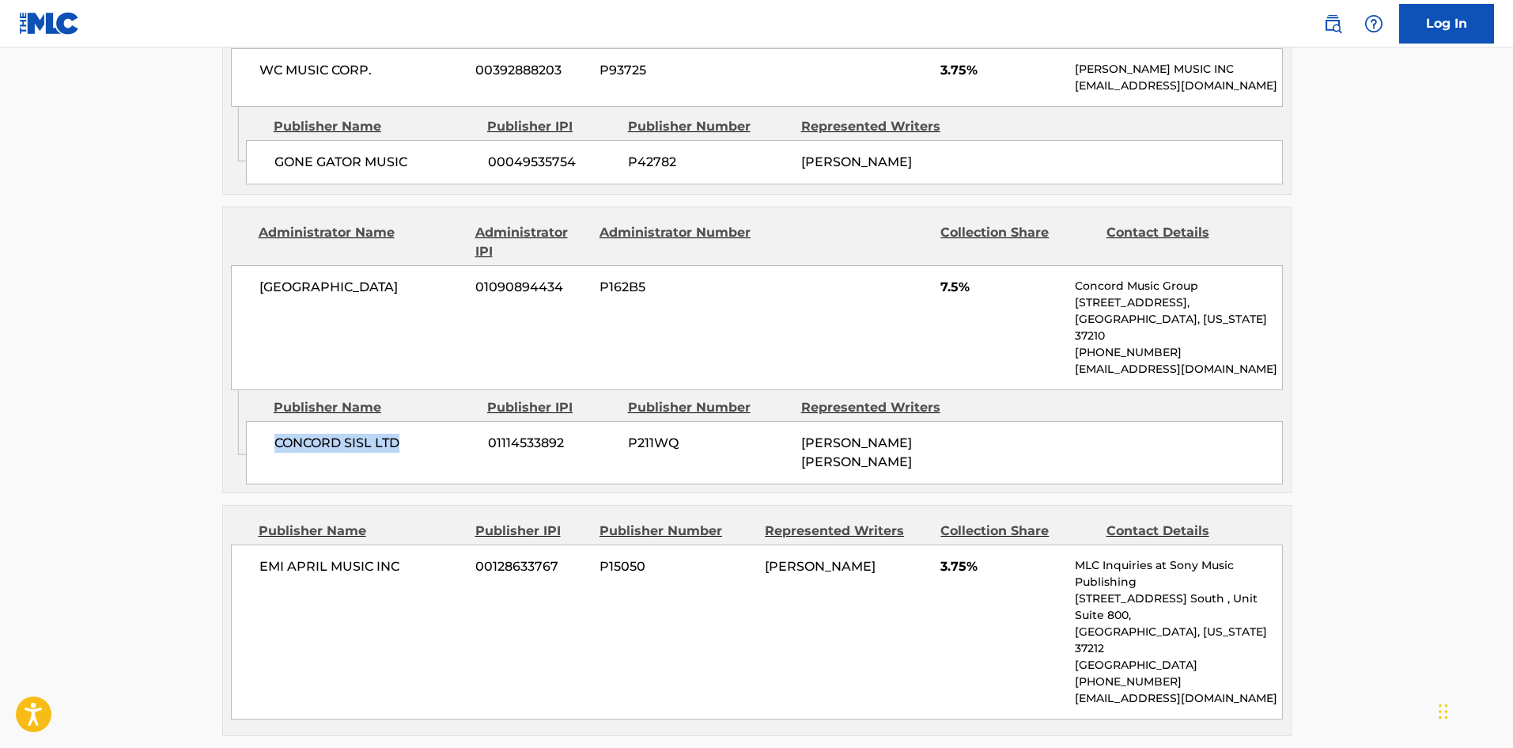
drag, startPoint x: 279, startPoint y: 449, endPoint x: 384, endPoint y: 449, distance: 105.2
click at [384, 449] on span "CONCORD SISL LTD" at bounding box center [376, 443] width 202 height 19
drag, startPoint x: 102, startPoint y: 192, endPoint x: 110, endPoint y: 214, distance: 23.5
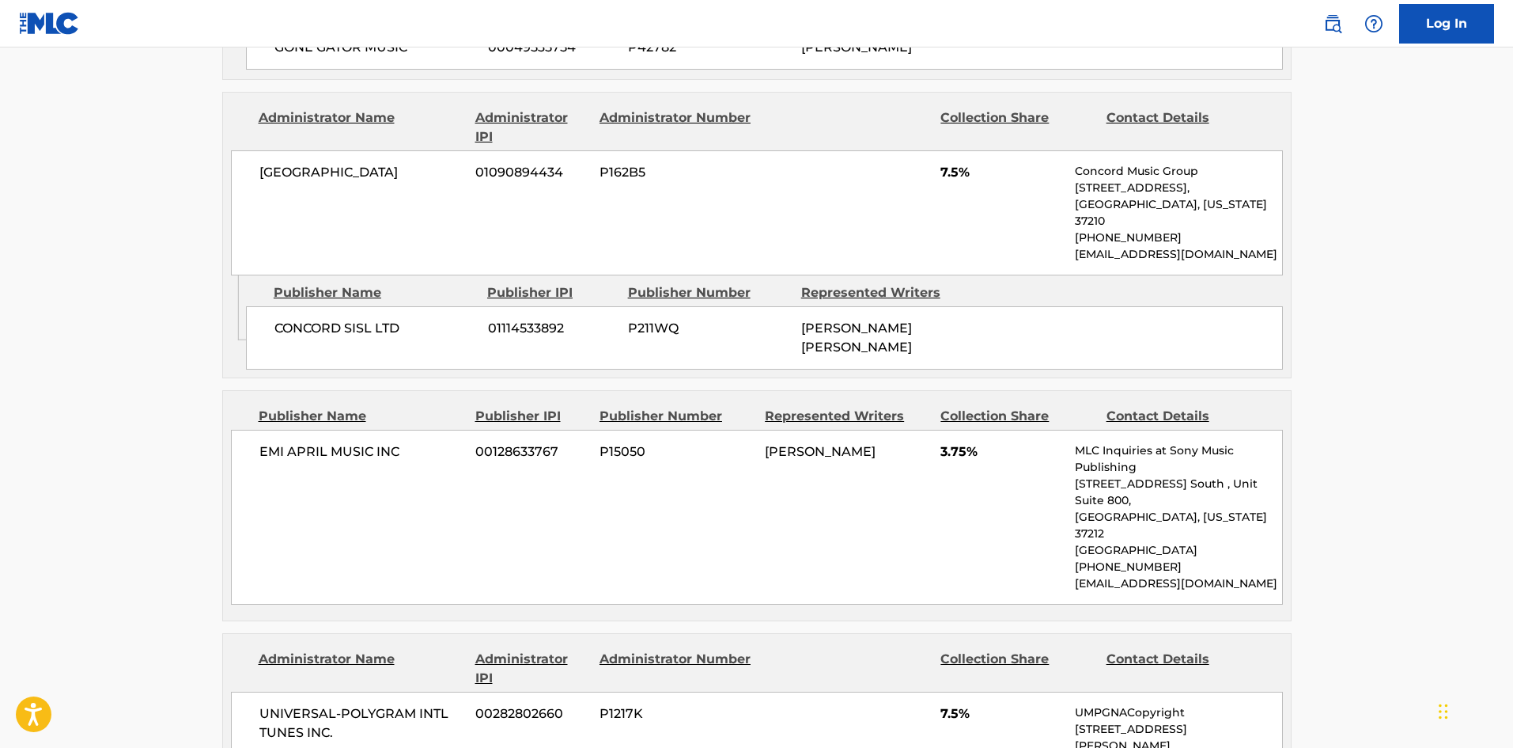
scroll to position [1266, 0]
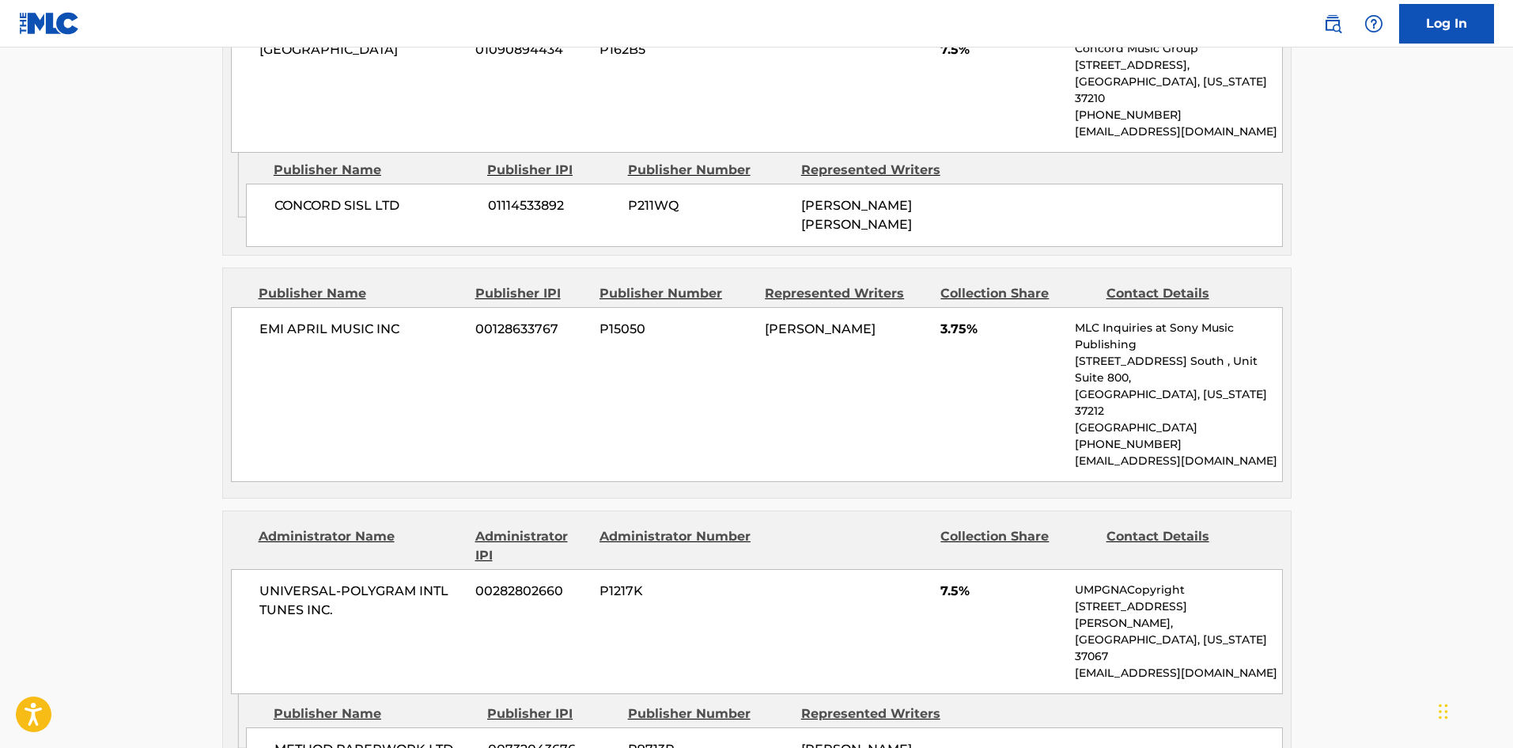
click at [258, 307] on div "EMI APRIL MUSIC INC 00128633767 P15050 [PERSON_NAME] 3.75% MLC Inquiries at Son…" at bounding box center [757, 394] width 1052 height 175
drag, startPoint x: 258, startPoint y: 298, endPoint x: 377, endPoint y: 302, distance: 119.5
click at [377, 307] on div "EMI APRIL MUSIC INC 00128633767 P15050 [PERSON_NAME] 3.75% MLC Inquiries at Son…" at bounding box center [757, 394] width 1052 height 175
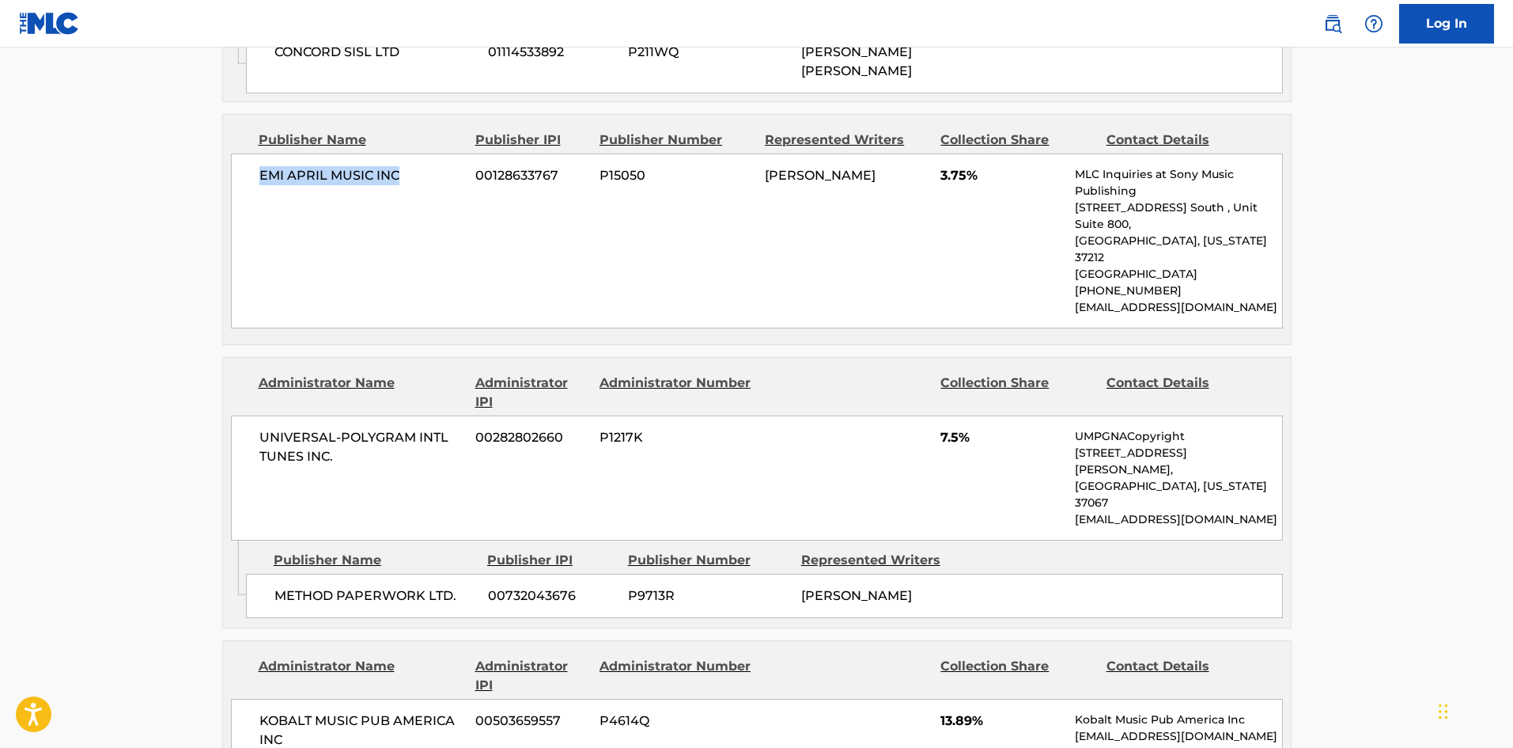
scroll to position [1424, 0]
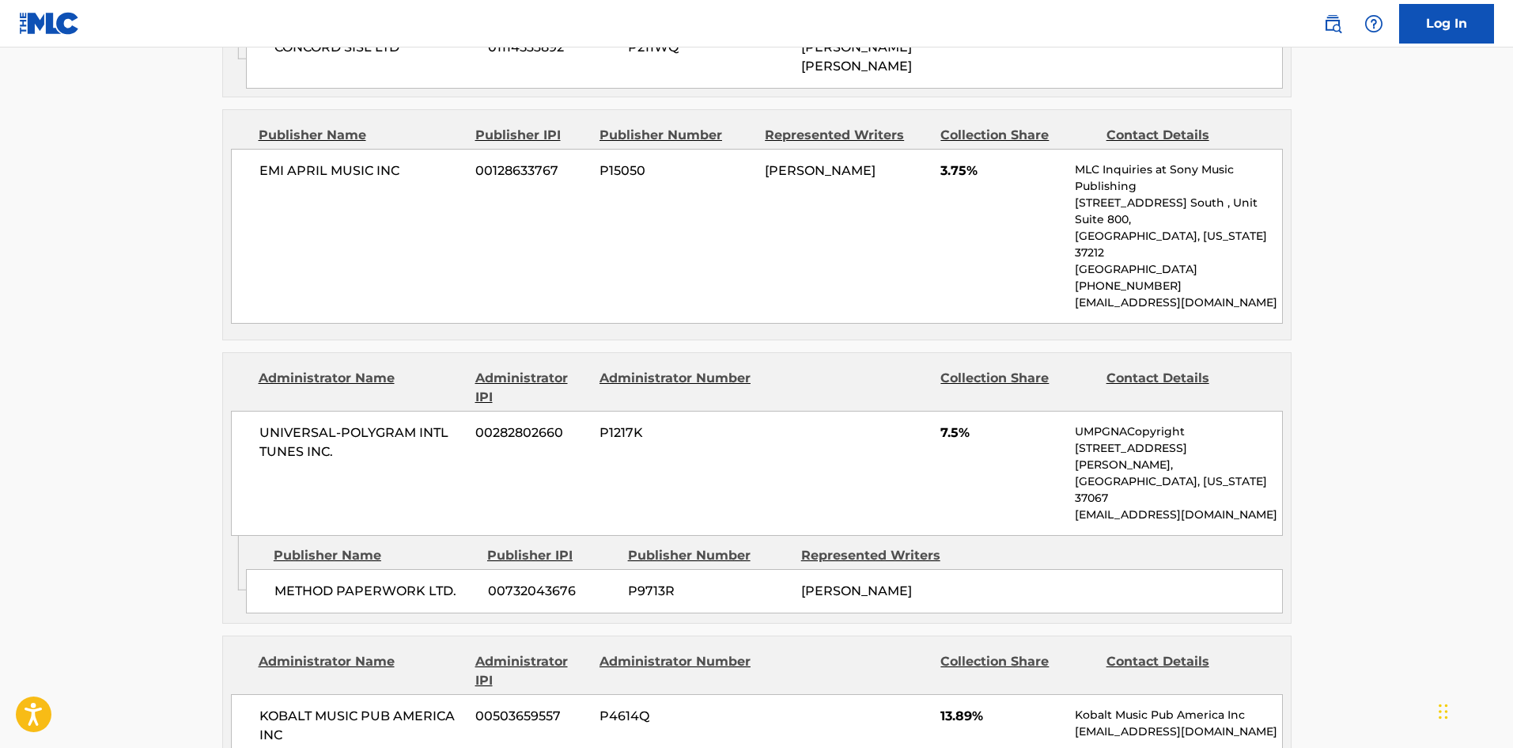
click at [278, 581] on span "METHOD PAPERWORK LTD." at bounding box center [376, 590] width 202 height 19
drag, startPoint x: 278, startPoint y: 507, endPoint x: 325, endPoint y: 509, distance: 47.5
click at [325, 581] on span "METHOD PAPERWORK LTD." at bounding box center [376, 590] width 202 height 19
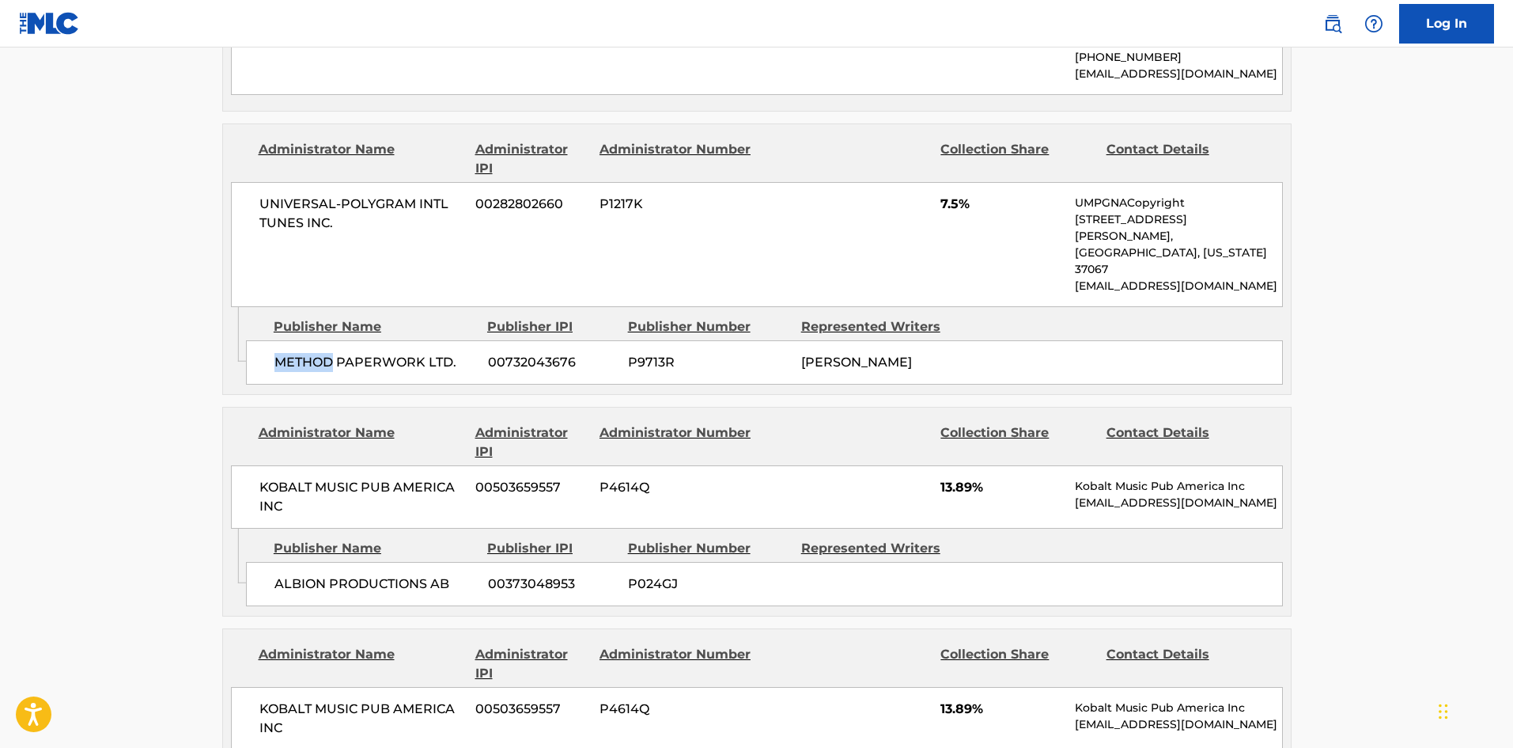
scroll to position [1661, 0]
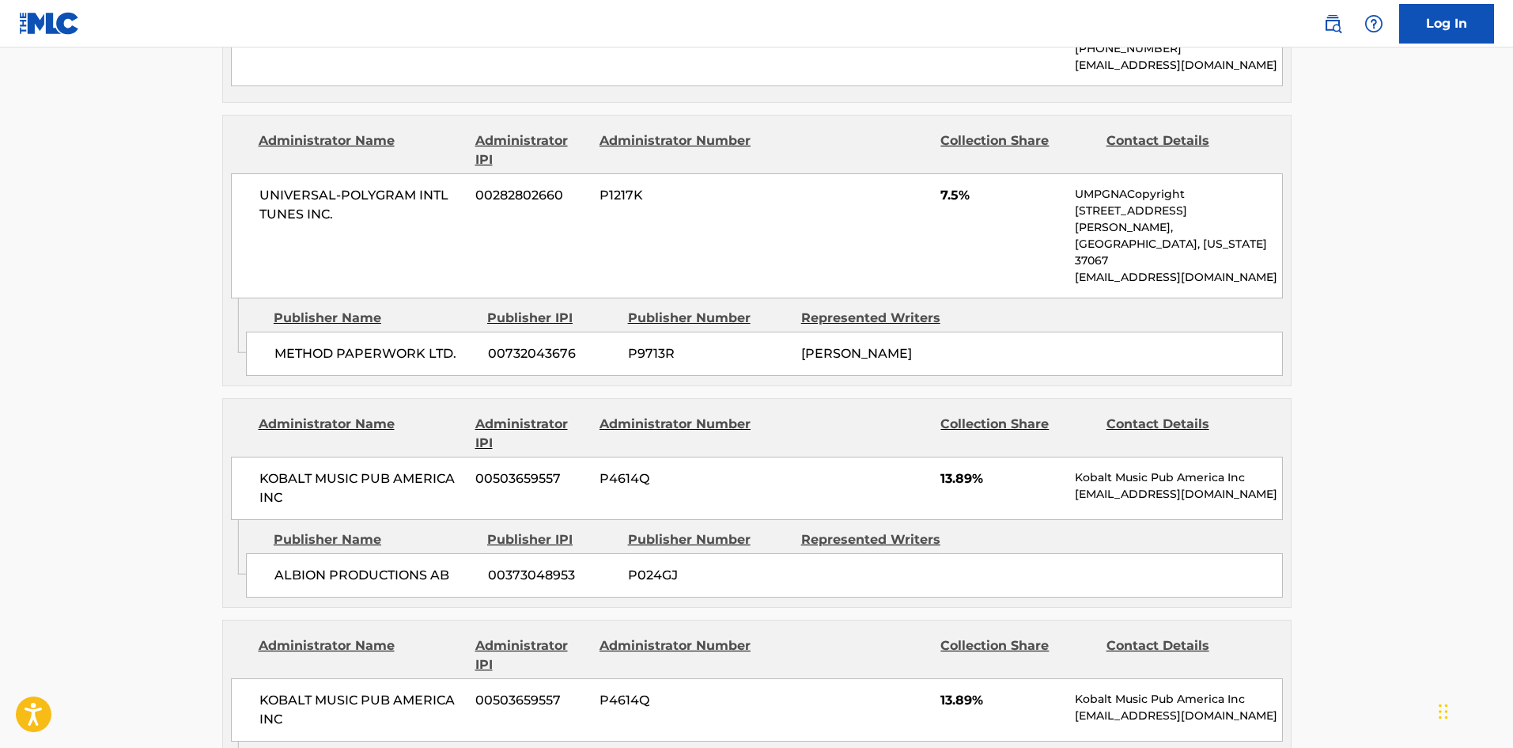
click at [290, 553] on div "ALBION PRODUCTIONS AB 00373048953 P024GJ" at bounding box center [764, 575] width 1037 height 44
drag, startPoint x: 290, startPoint y: 523, endPoint x: 336, endPoint y: 516, distance: 46.4
click at [336, 553] on div "ALBION PRODUCTIONS AB 00373048953 P024GJ" at bounding box center [764, 575] width 1037 height 44
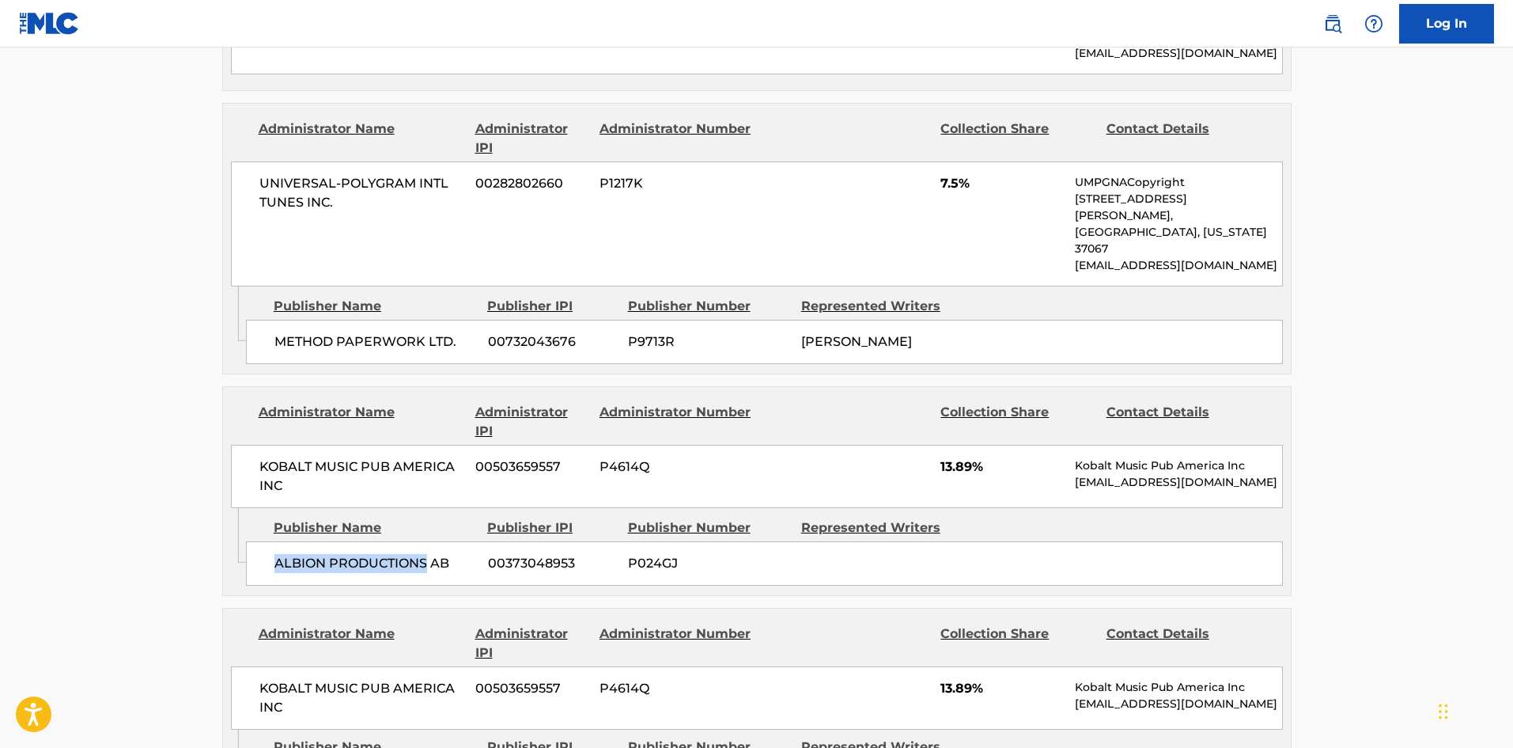
scroll to position [1899, 0]
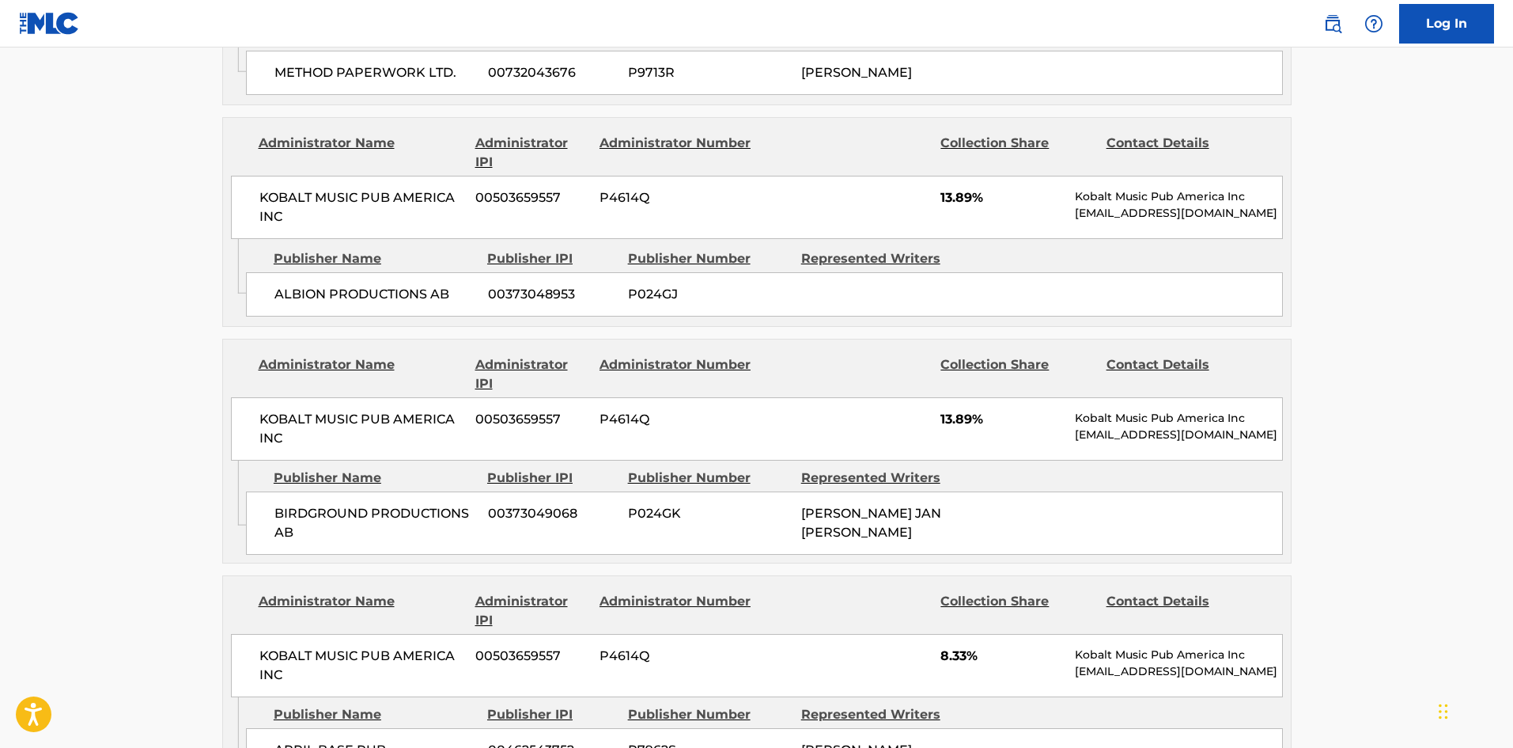
click at [292, 491] on div "BIRDGROUND PRODUCTIONS AB 00373049068 P024GK [PERSON_NAME] JAN [PERSON_NAME]" at bounding box center [764, 522] width 1037 height 63
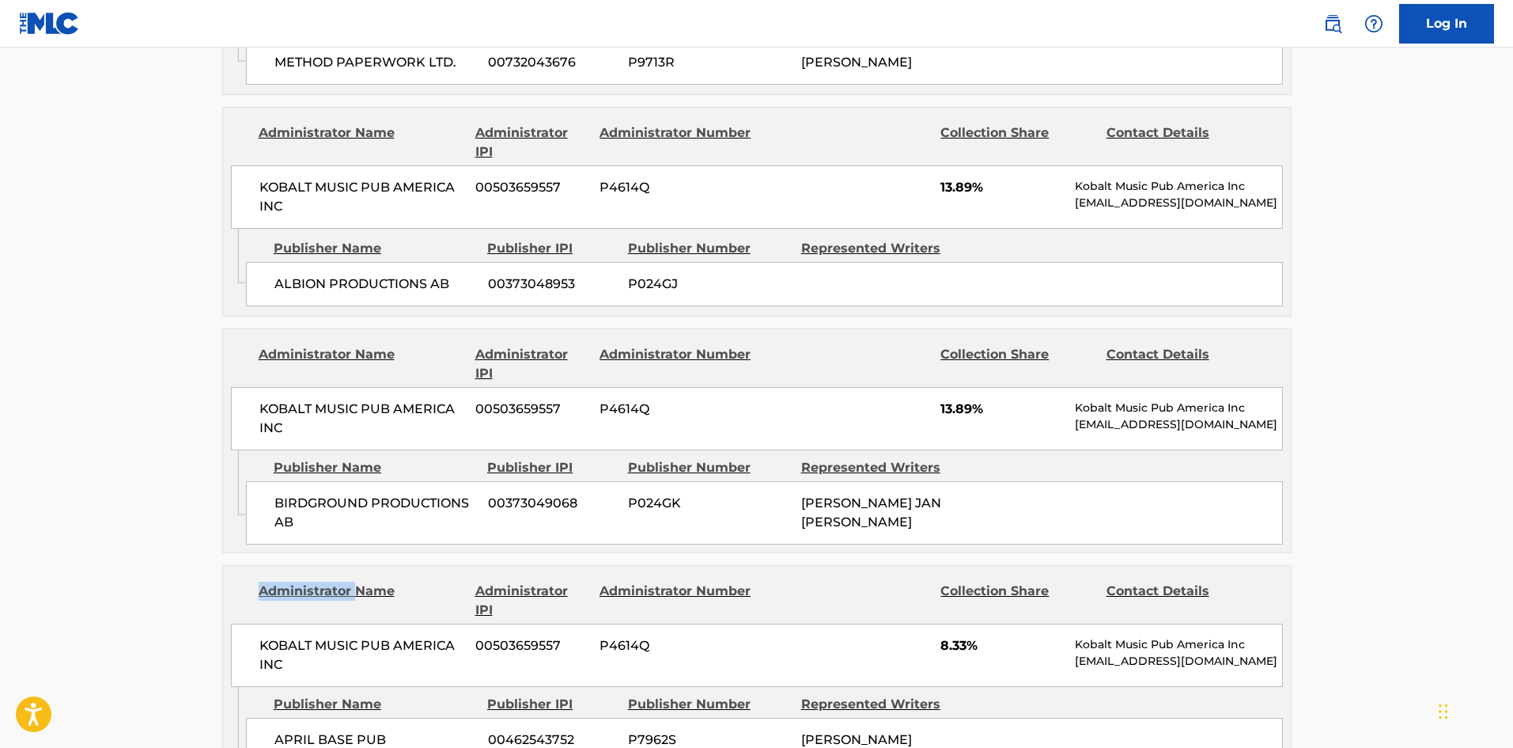
scroll to position [1978, 0]
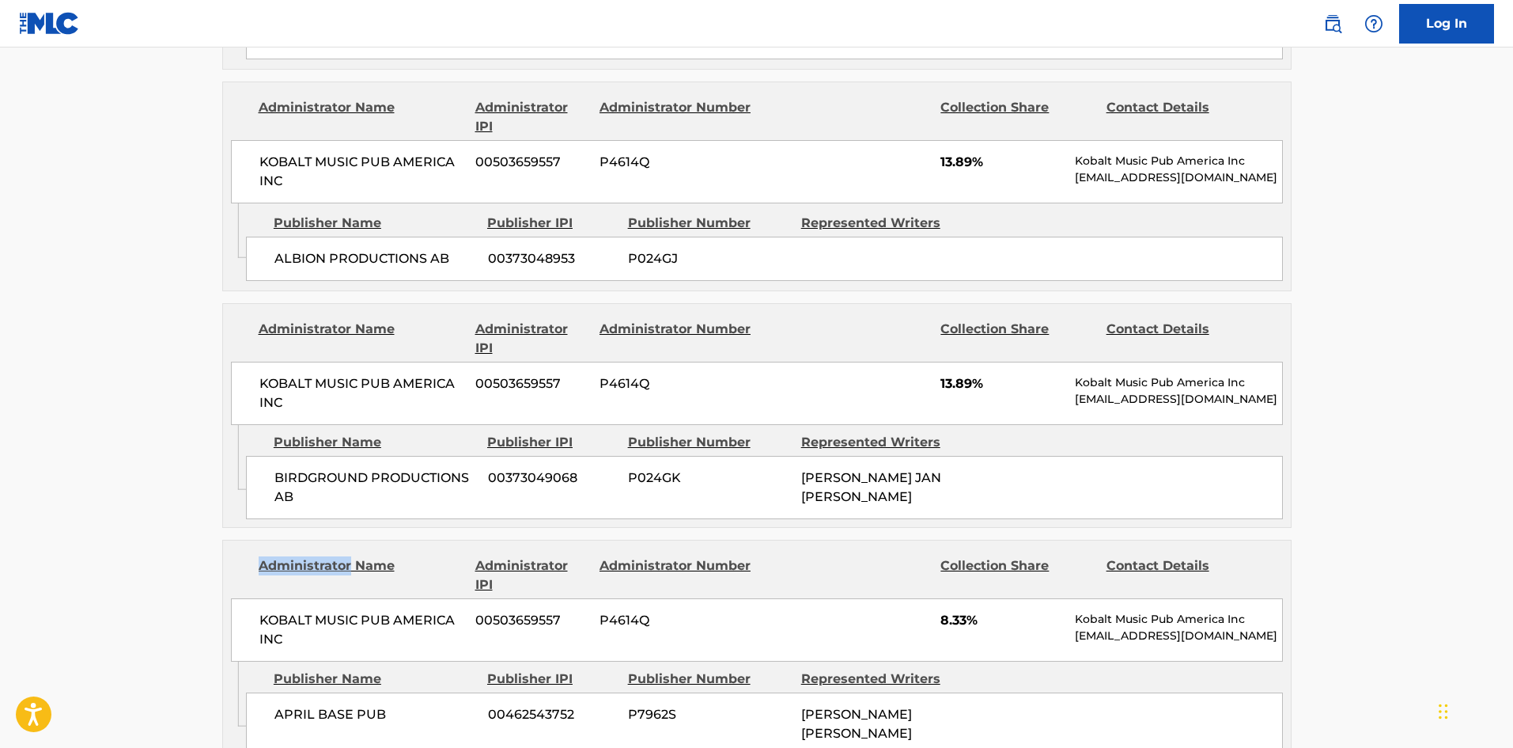
drag, startPoint x: 292, startPoint y: 482, endPoint x: 299, endPoint y: 463, distance: 20.3
click at [299, 540] on div "Administrator Name Administrator IPI Administrator Number Collection Share Cont…" at bounding box center [757, 600] width 1068 height 121
click at [291, 468] on span "BIRDGROUND PRODUCTIONS AB" at bounding box center [376, 487] width 202 height 38
drag, startPoint x: 291, startPoint y: 405, endPoint x: 307, endPoint y: 424, distance: 24.7
click at [307, 468] on span "BIRDGROUND PRODUCTIONS AB" at bounding box center [376, 487] width 202 height 38
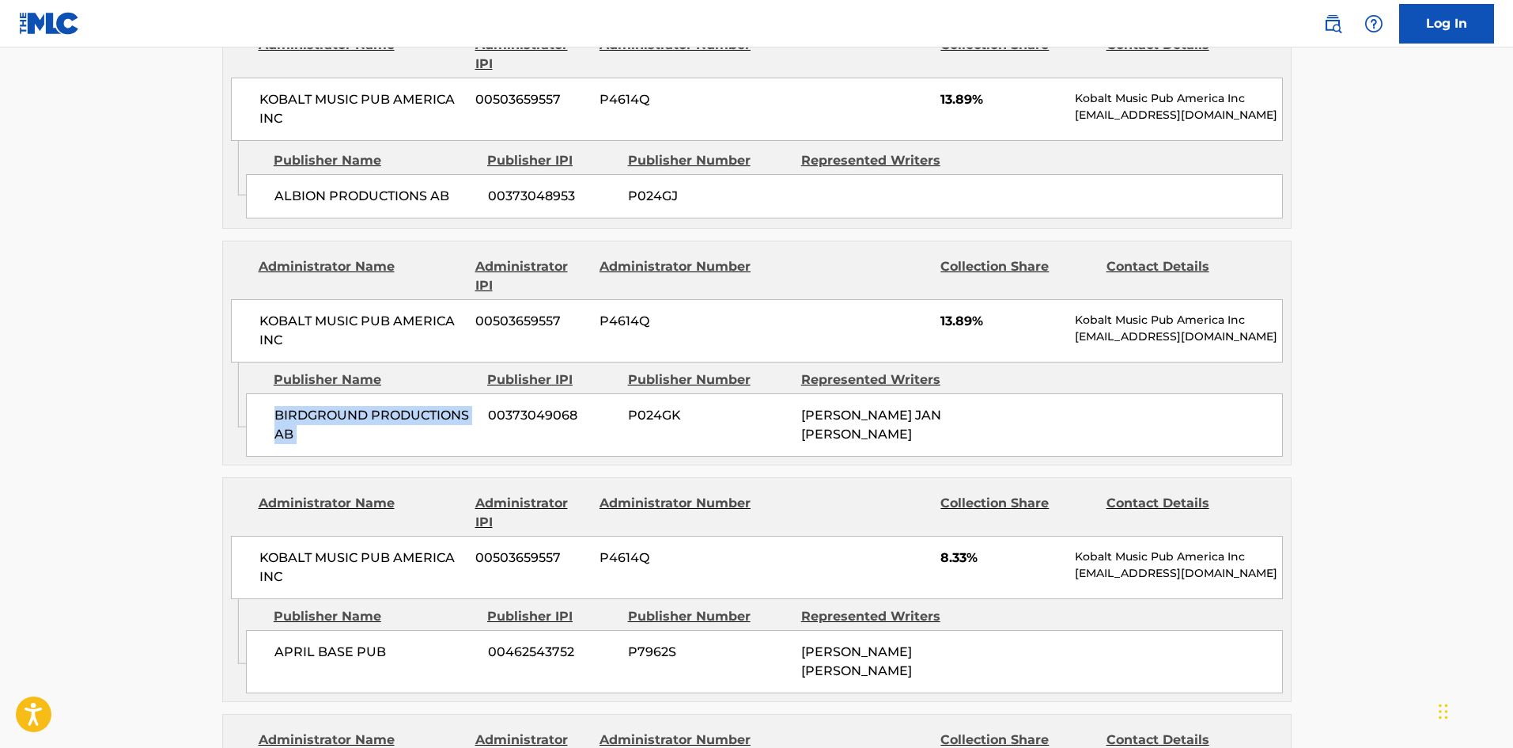
scroll to position [2215, 0]
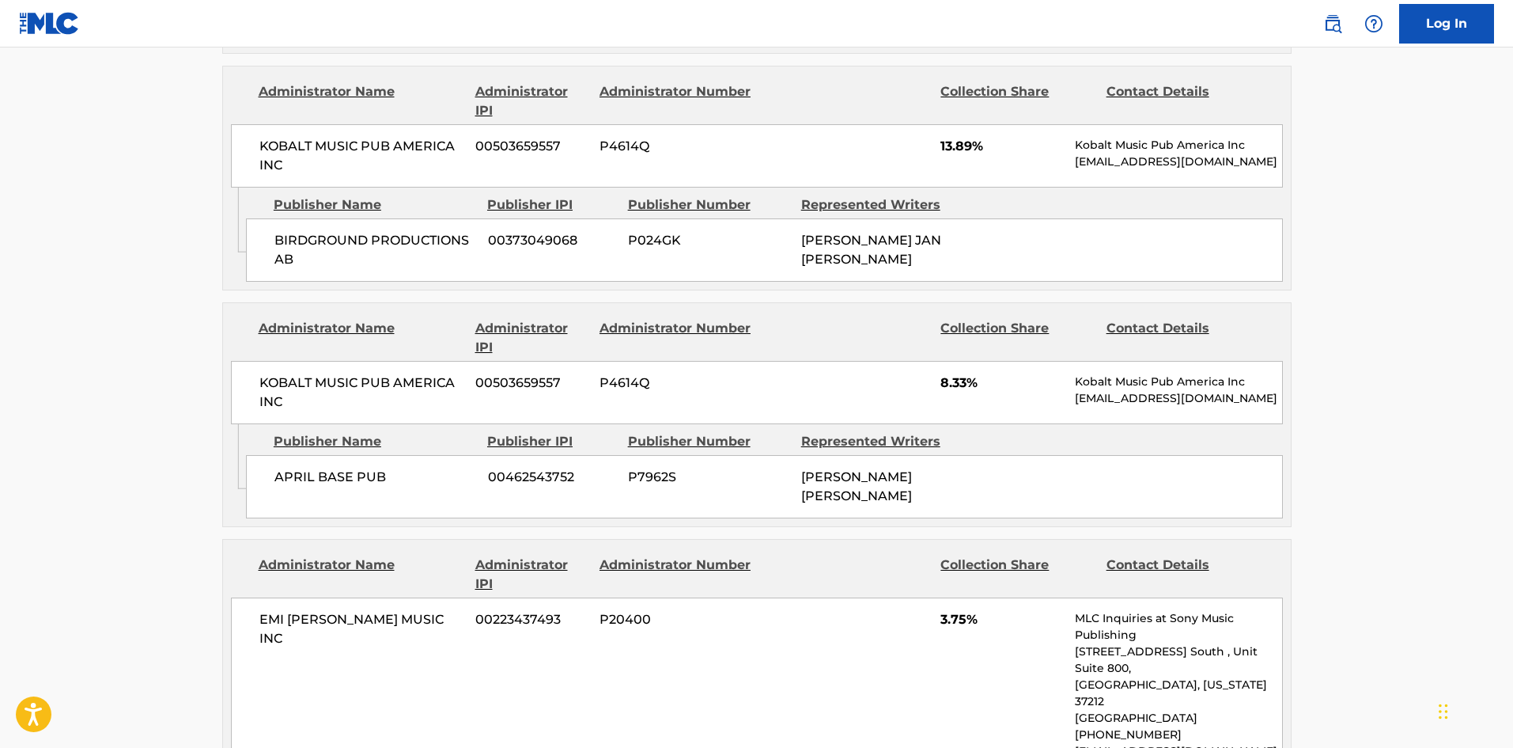
click at [286, 468] on span "APRIL BASE PUB" at bounding box center [376, 477] width 202 height 19
drag, startPoint x: 286, startPoint y: 412, endPoint x: 330, endPoint y: 411, distance: 43.5
click at [330, 468] on span "APRIL BASE PUB" at bounding box center [376, 477] width 202 height 19
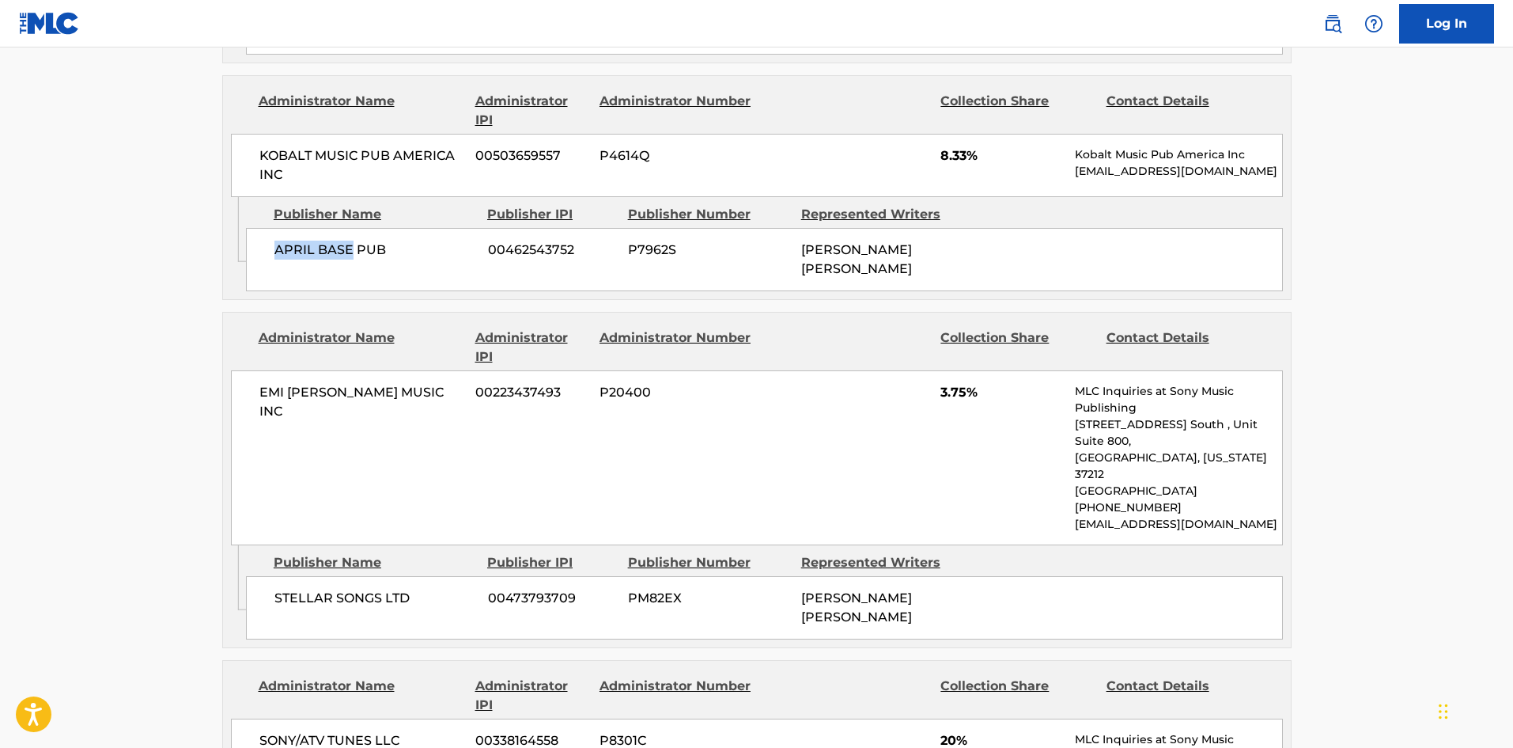
scroll to position [2453, 0]
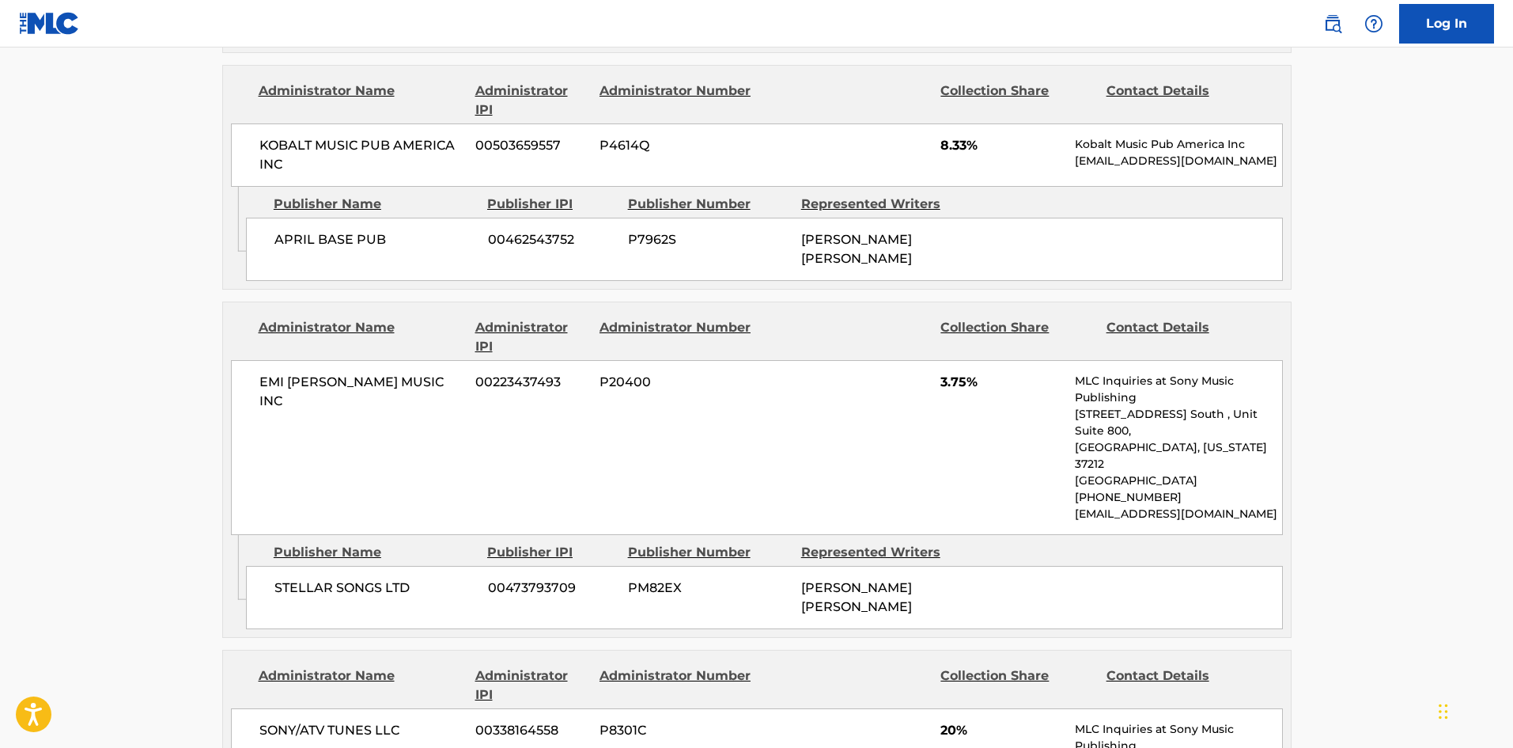
click at [277, 578] on span "STELLAR SONGS LTD" at bounding box center [376, 587] width 202 height 19
drag, startPoint x: 277, startPoint y: 490, endPoint x: 326, endPoint y: 489, distance: 49.1
click at [326, 578] on span "STELLAR SONGS LTD" at bounding box center [376, 587] width 202 height 19
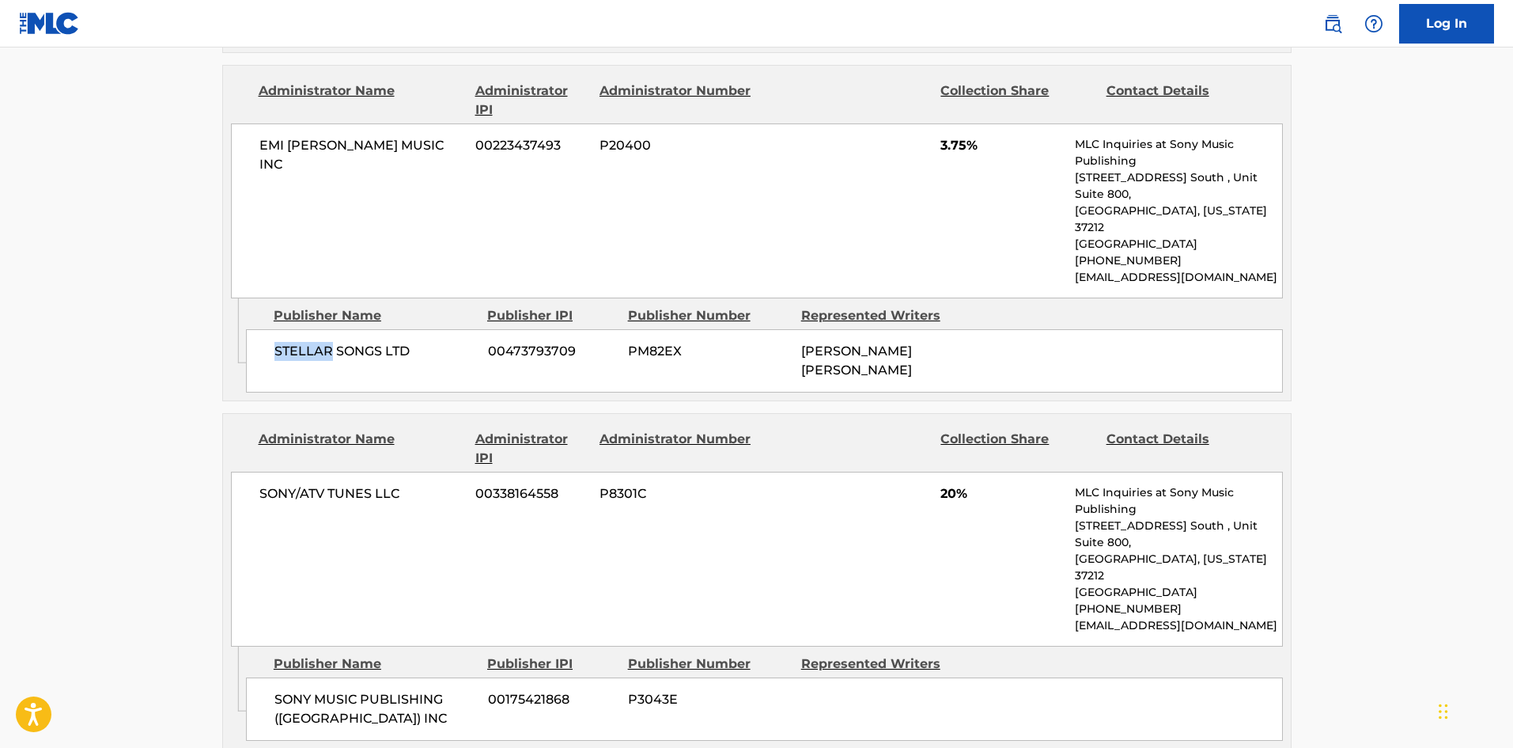
scroll to position [2690, 0]
click at [288, 689] on span "SONY MUSIC PUBLISHING ([GEOGRAPHIC_DATA]) INC" at bounding box center [376, 708] width 202 height 38
drag, startPoint x: 288, startPoint y: 562, endPoint x: 337, endPoint y: 593, distance: 57.9
click at [337, 689] on span "SONY MUSIC PUBLISHING ([GEOGRAPHIC_DATA]) INC" at bounding box center [376, 708] width 202 height 38
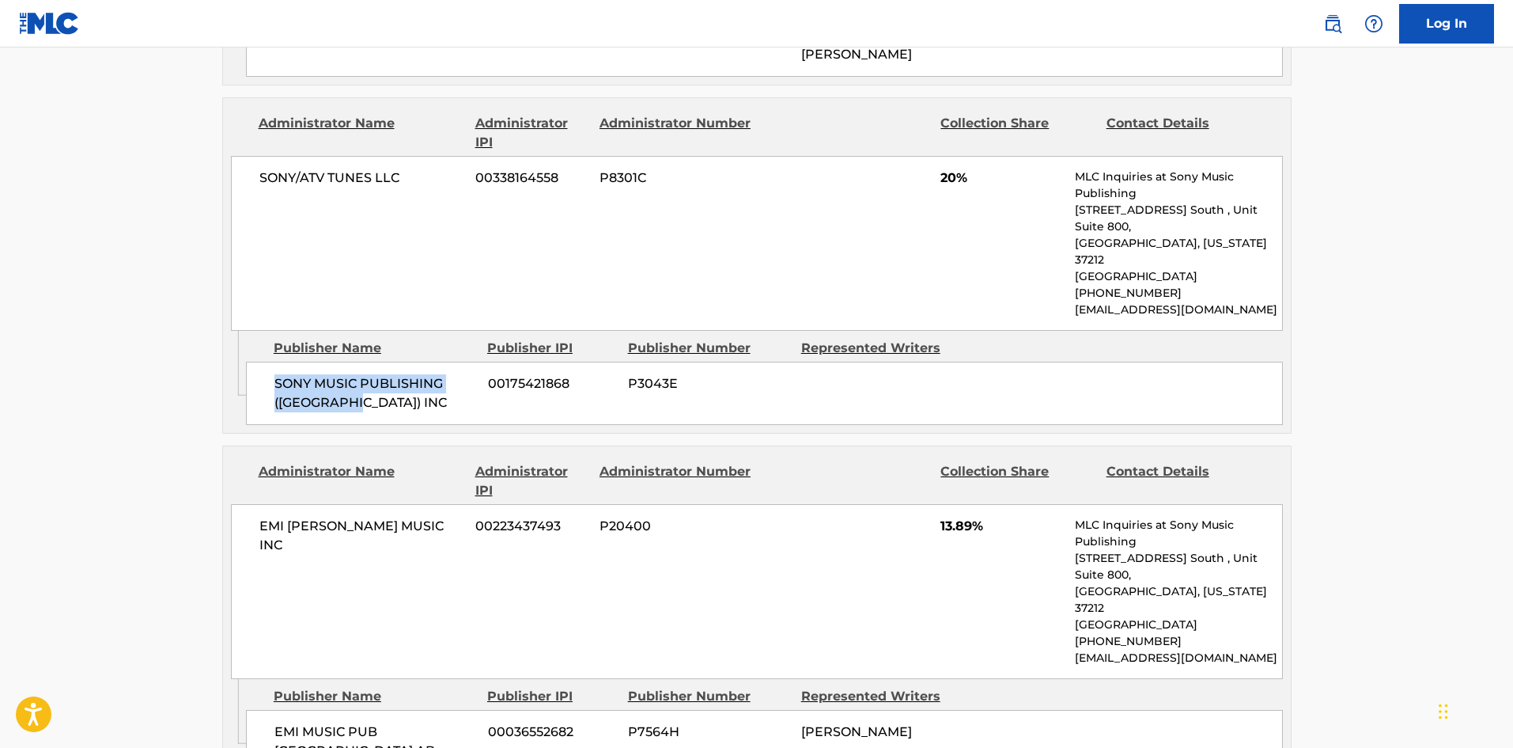
scroll to position [3006, 0]
click at [282, 721] on span "EMI MUSIC PUB [GEOGRAPHIC_DATA] AB" at bounding box center [376, 740] width 202 height 38
drag, startPoint x: 282, startPoint y: 566, endPoint x: 294, endPoint y: 580, distance: 18.5
click at [294, 721] on span "EMI MUSIC PUB [GEOGRAPHIC_DATA] AB" at bounding box center [376, 740] width 202 height 38
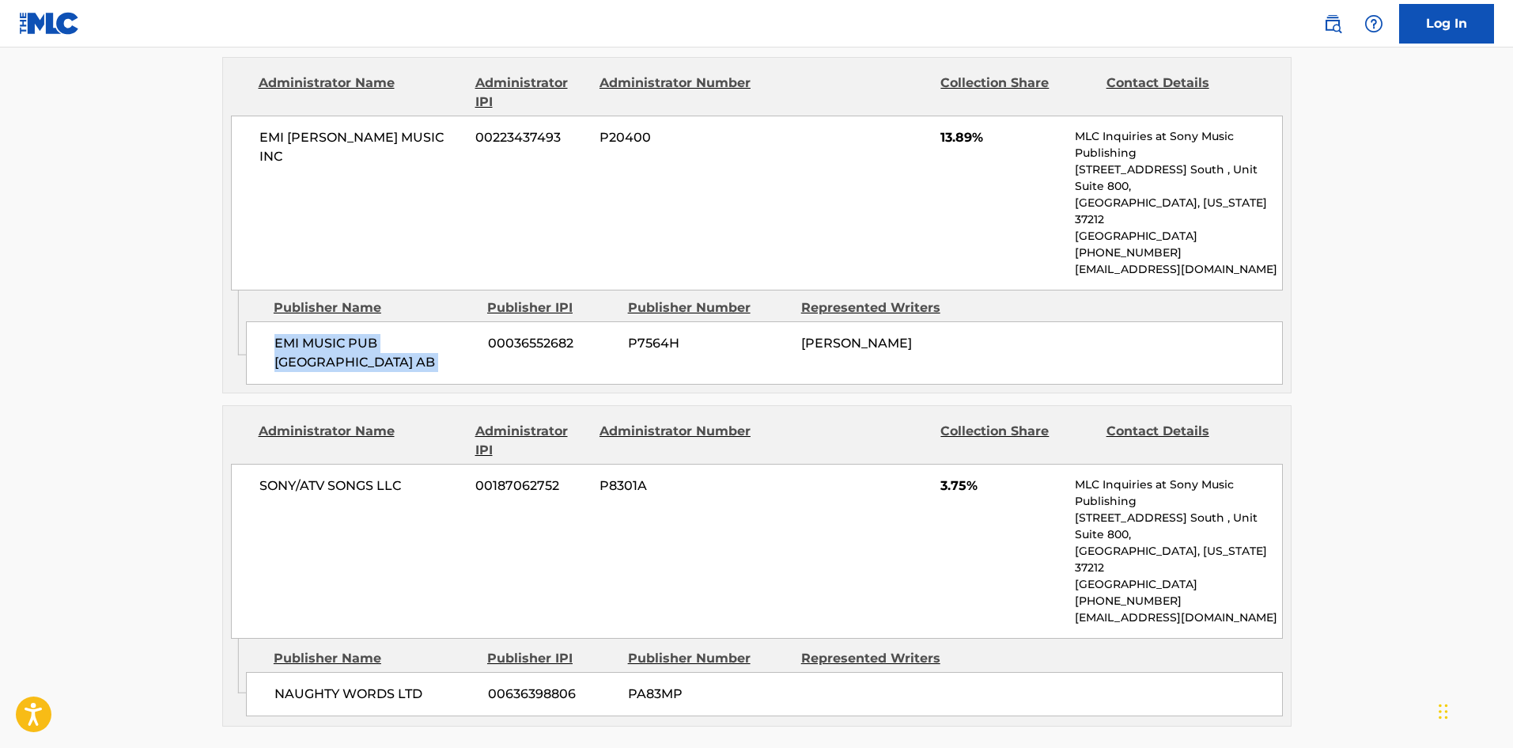
scroll to position [3402, 0]
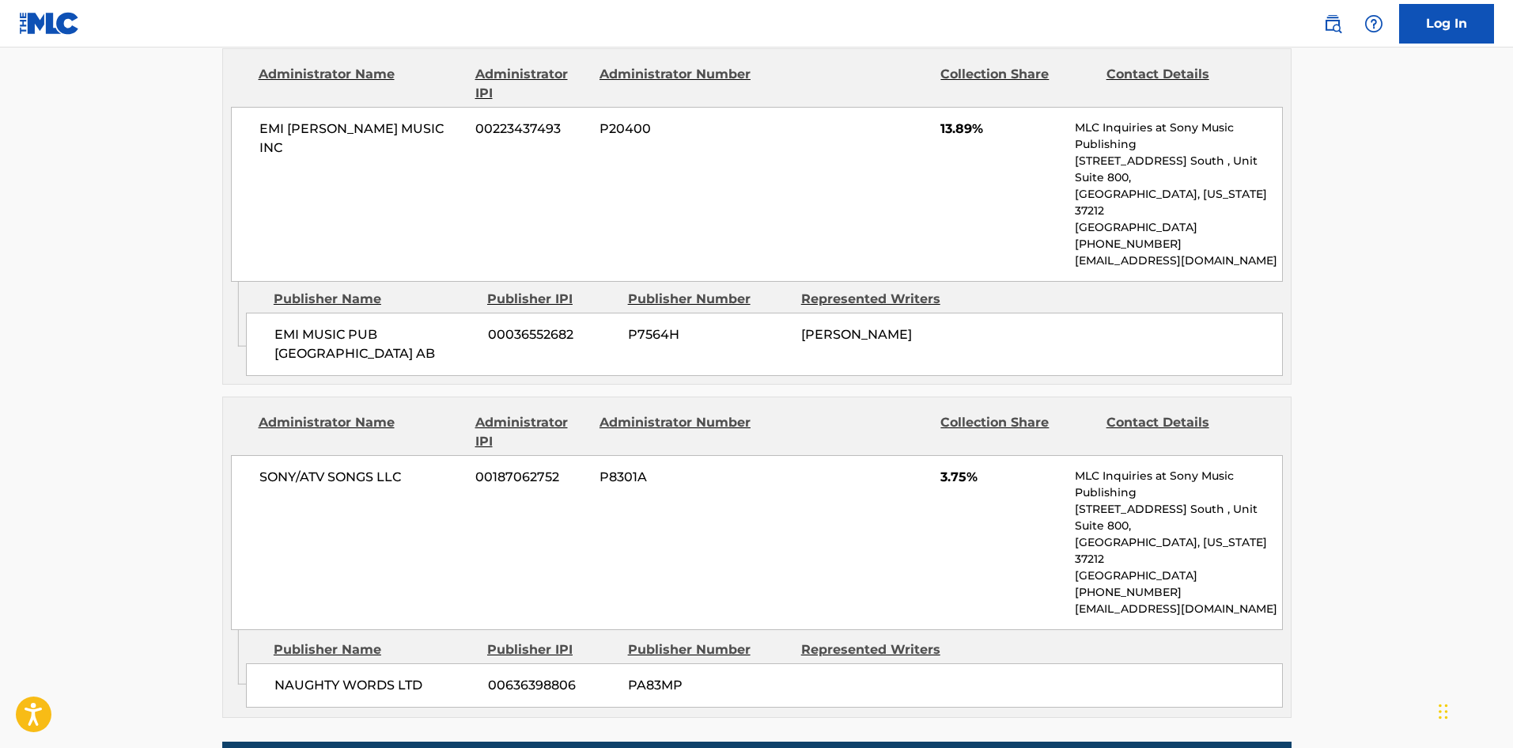
click at [285, 676] on span "NAUGHTY WORDS LTD" at bounding box center [376, 685] width 202 height 19
drag, startPoint x: 285, startPoint y: 476, endPoint x: 354, endPoint y: 477, distance: 69.6
click at [354, 676] on span "NAUGHTY WORDS LTD" at bounding box center [376, 685] width 202 height 19
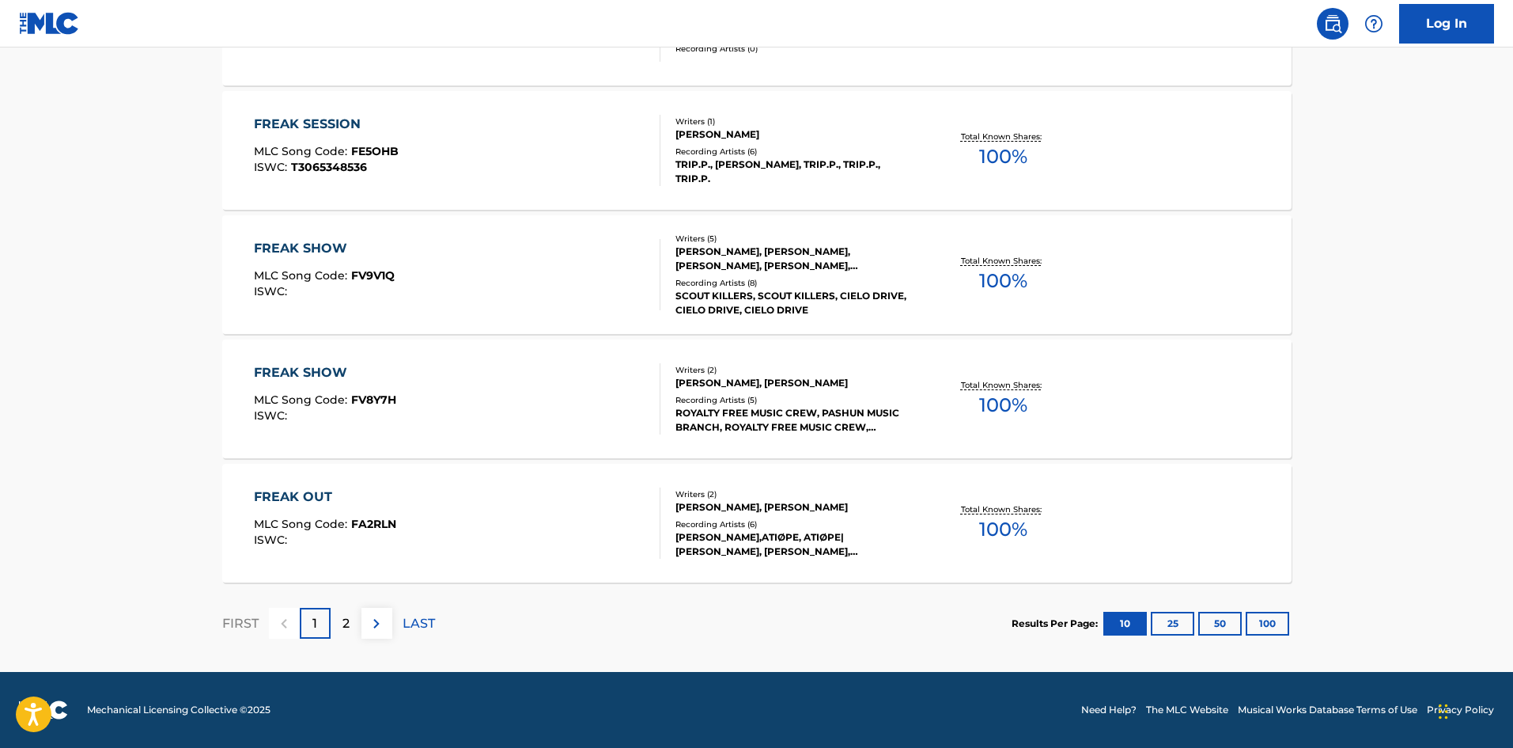
scroll to position [316, 0]
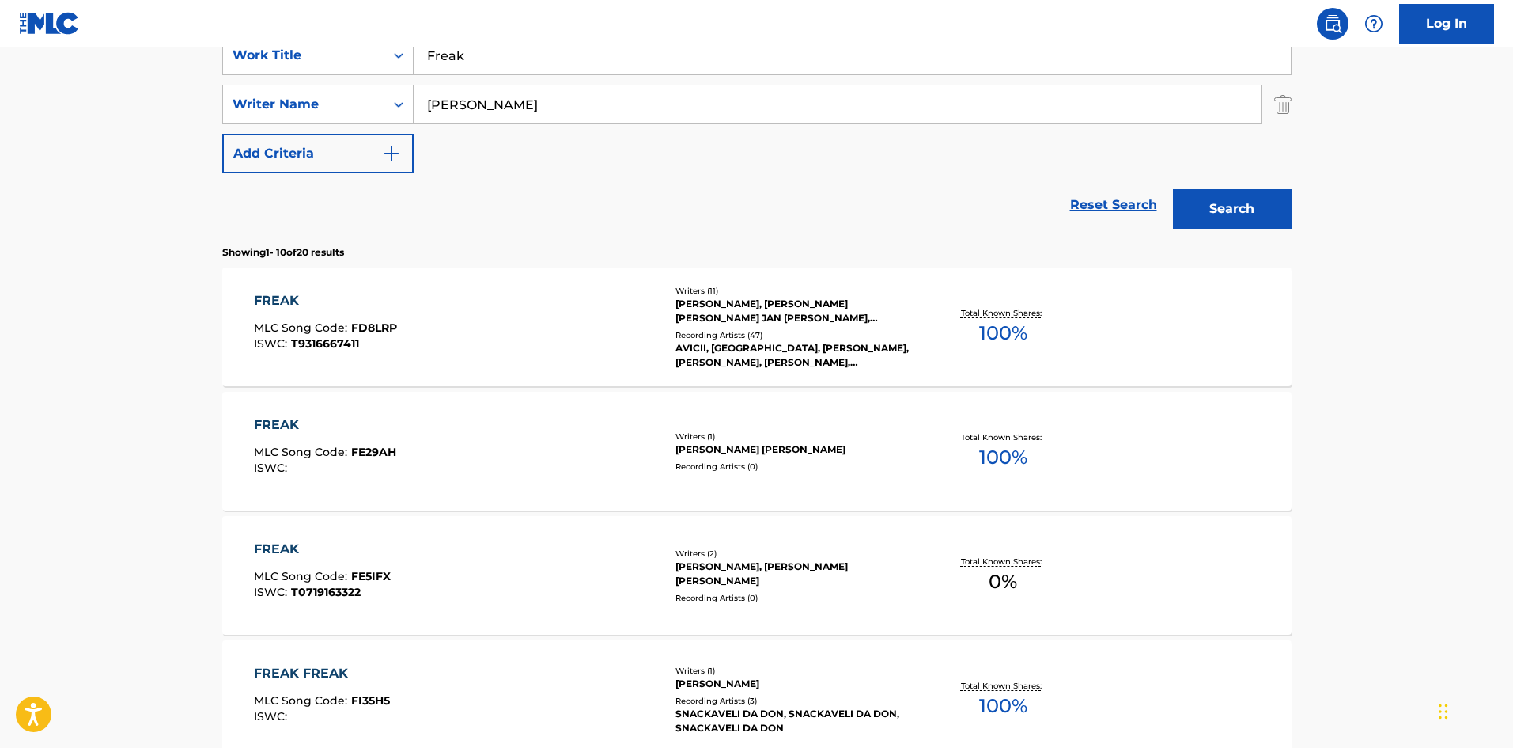
click at [535, 73] on input "Freak" at bounding box center [852, 55] width 877 height 38
paste input "Gonna Love Ya"
type input "Gonna Love Ya"
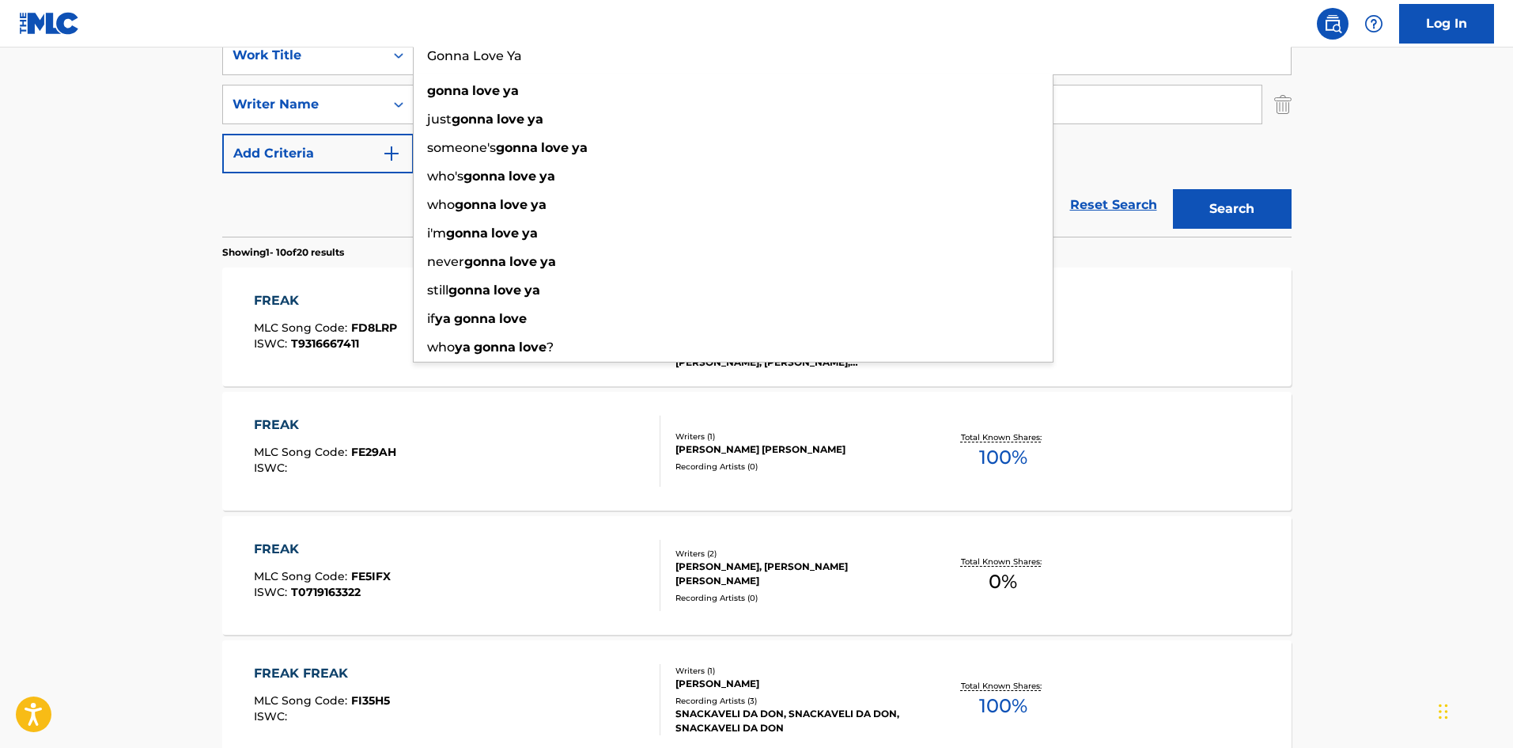
drag, startPoint x: 47, startPoint y: 257, endPoint x: 185, endPoint y: 197, distance: 150.9
click at [47, 257] on main "The MLC Public Work Search The accuracy and completeness of The MLC's data is d…" at bounding box center [756, 662] width 1513 height 1862
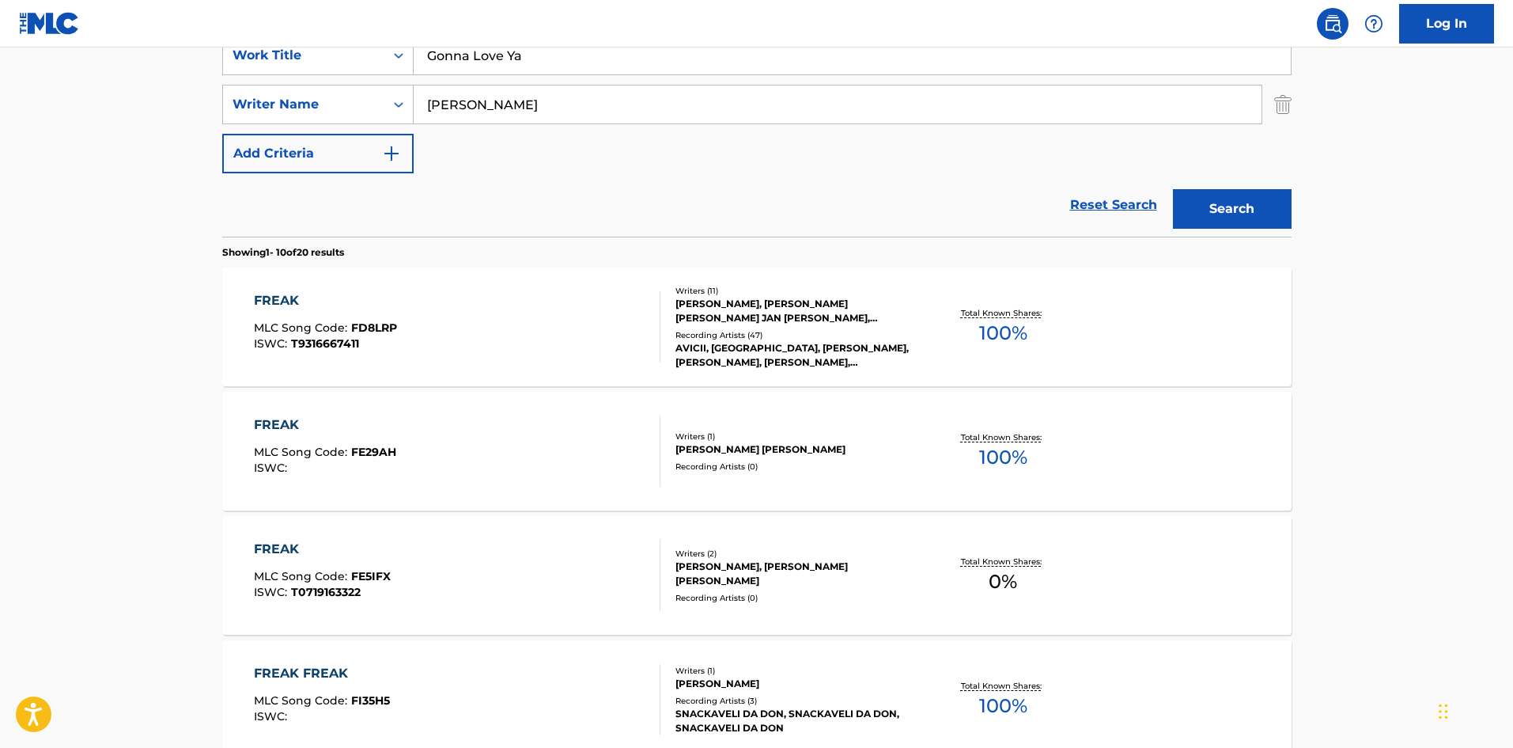
click at [631, 110] on input "[PERSON_NAME]" at bounding box center [838, 104] width 848 height 38
paste input "Cavazza"
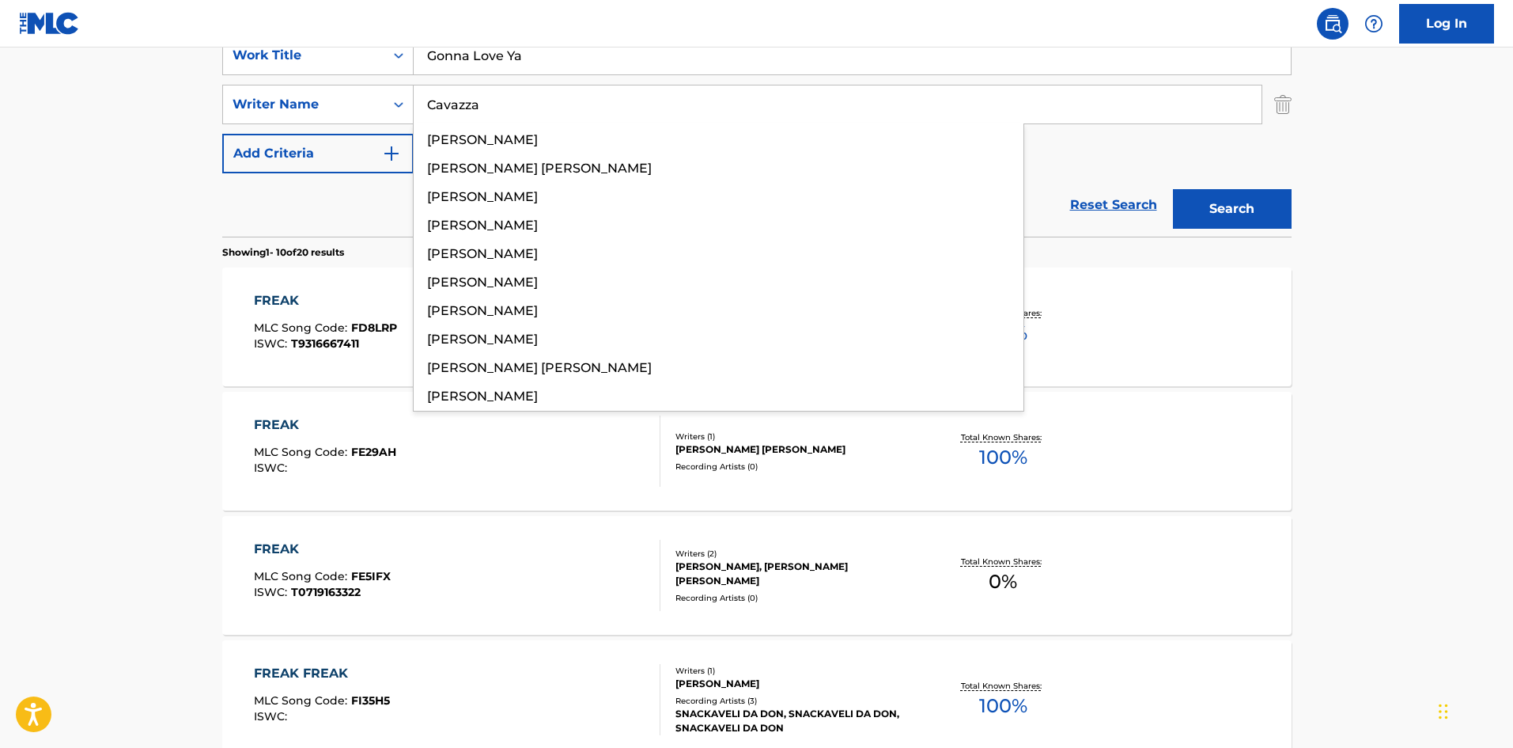
type input "Cavazza"
click at [1246, 226] on button "Search" at bounding box center [1232, 209] width 119 height 40
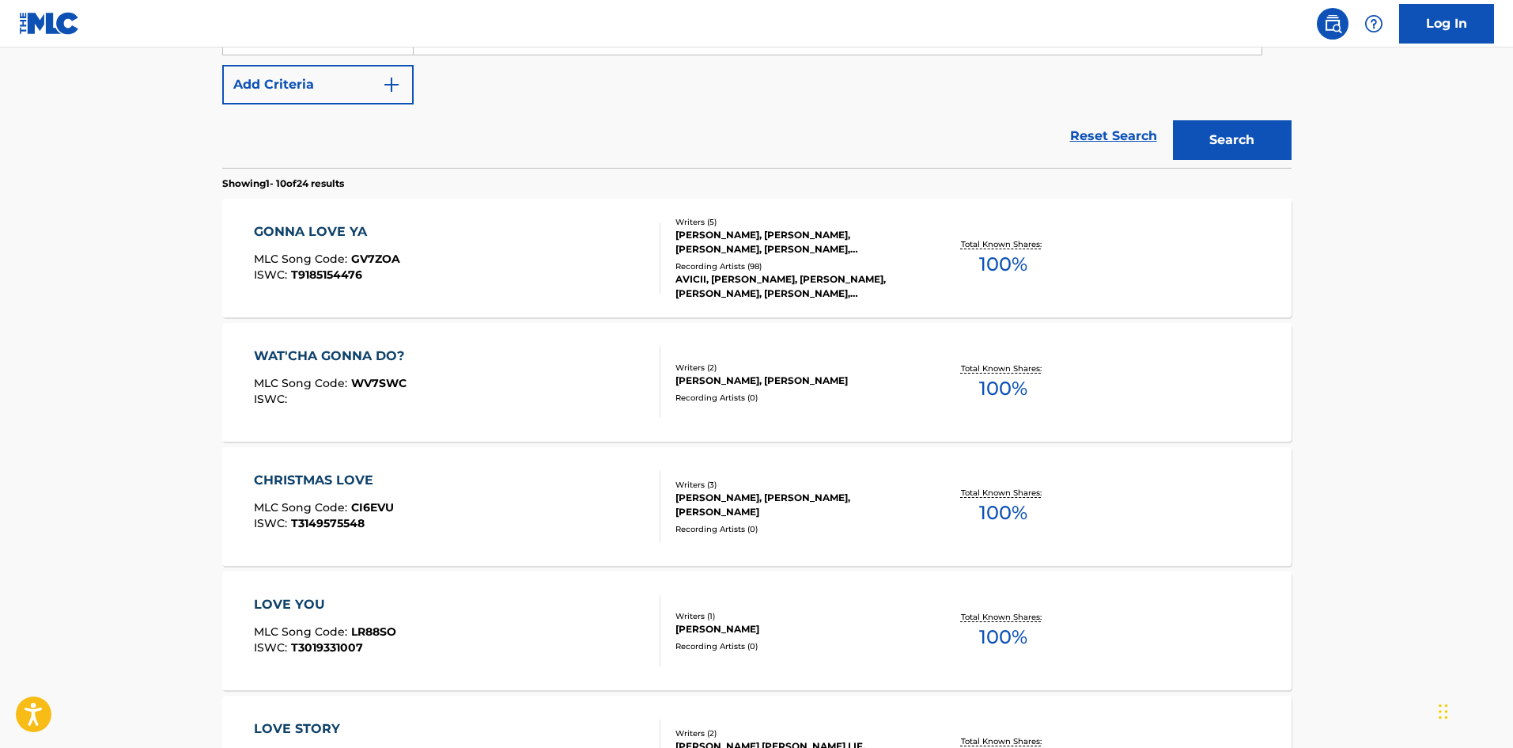
scroll to position [396, 0]
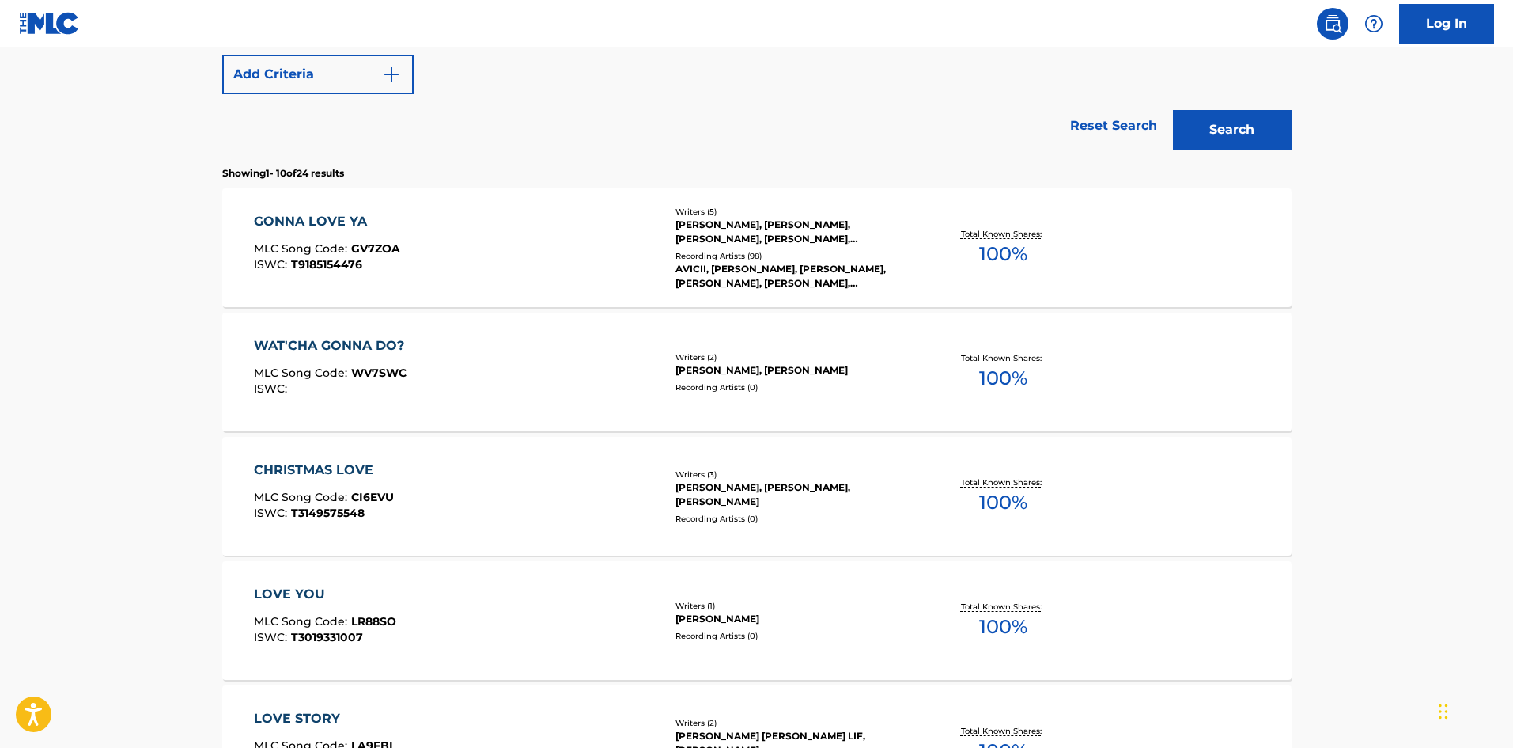
click at [367, 262] on div "ISWC : T9185154476" at bounding box center [327, 265] width 146 height 12
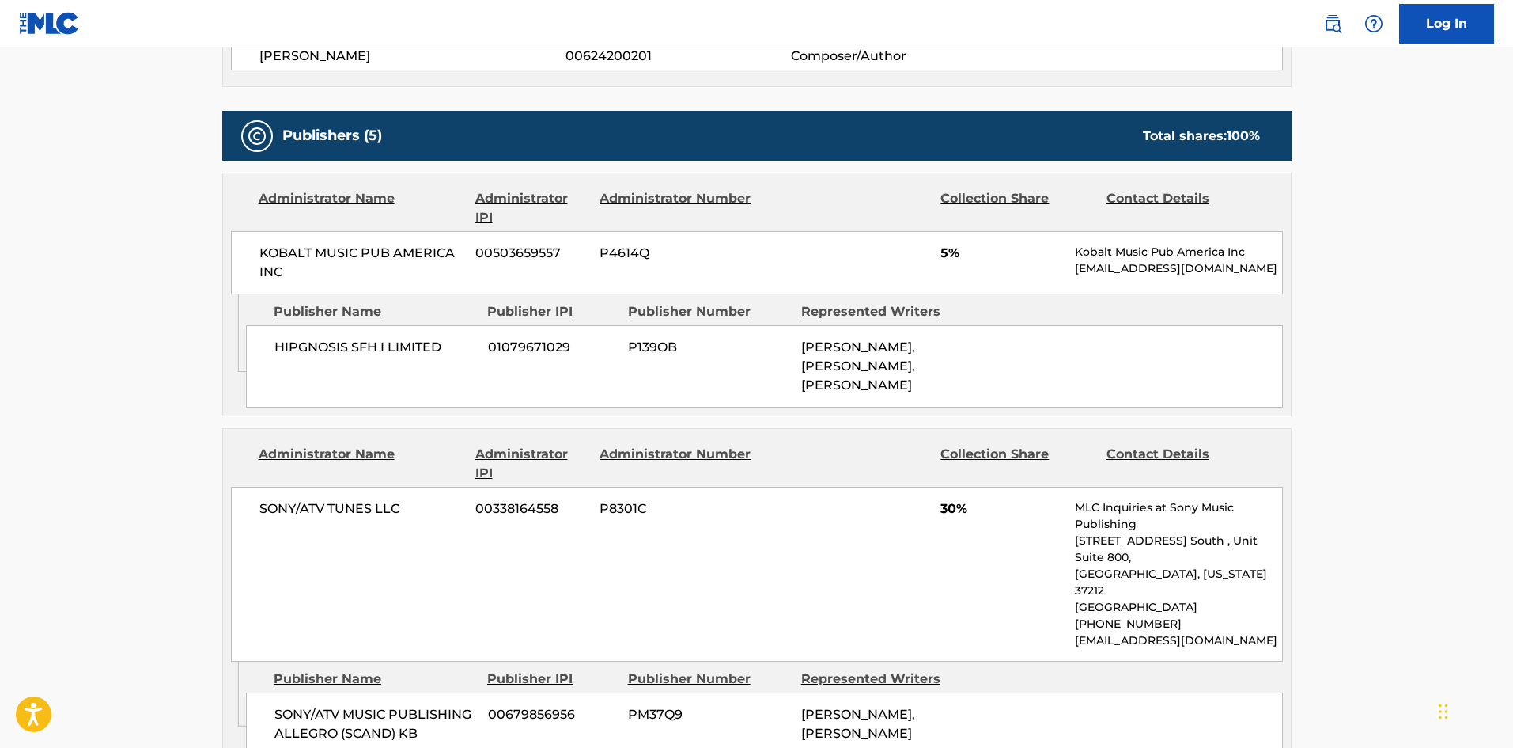
scroll to position [712, 0]
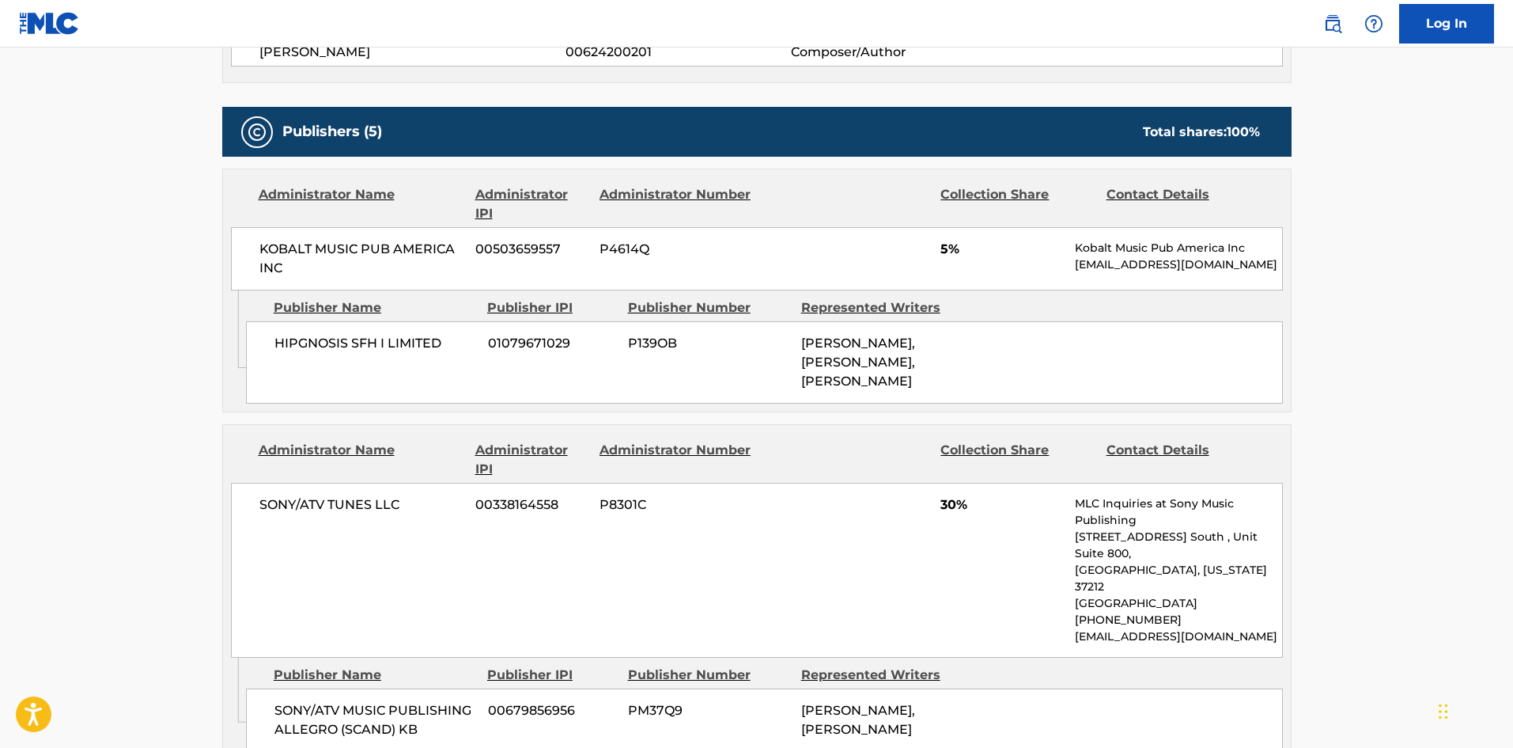
click at [289, 339] on span "HIPGNOSIS SFH I LIMITED" at bounding box center [376, 343] width 202 height 19
drag, startPoint x: 289, startPoint y: 339, endPoint x: 336, endPoint y: 349, distance: 48.6
click at [336, 349] on span "HIPGNOSIS SFH I LIMITED" at bounding box center [376, 343] width 202 height 19
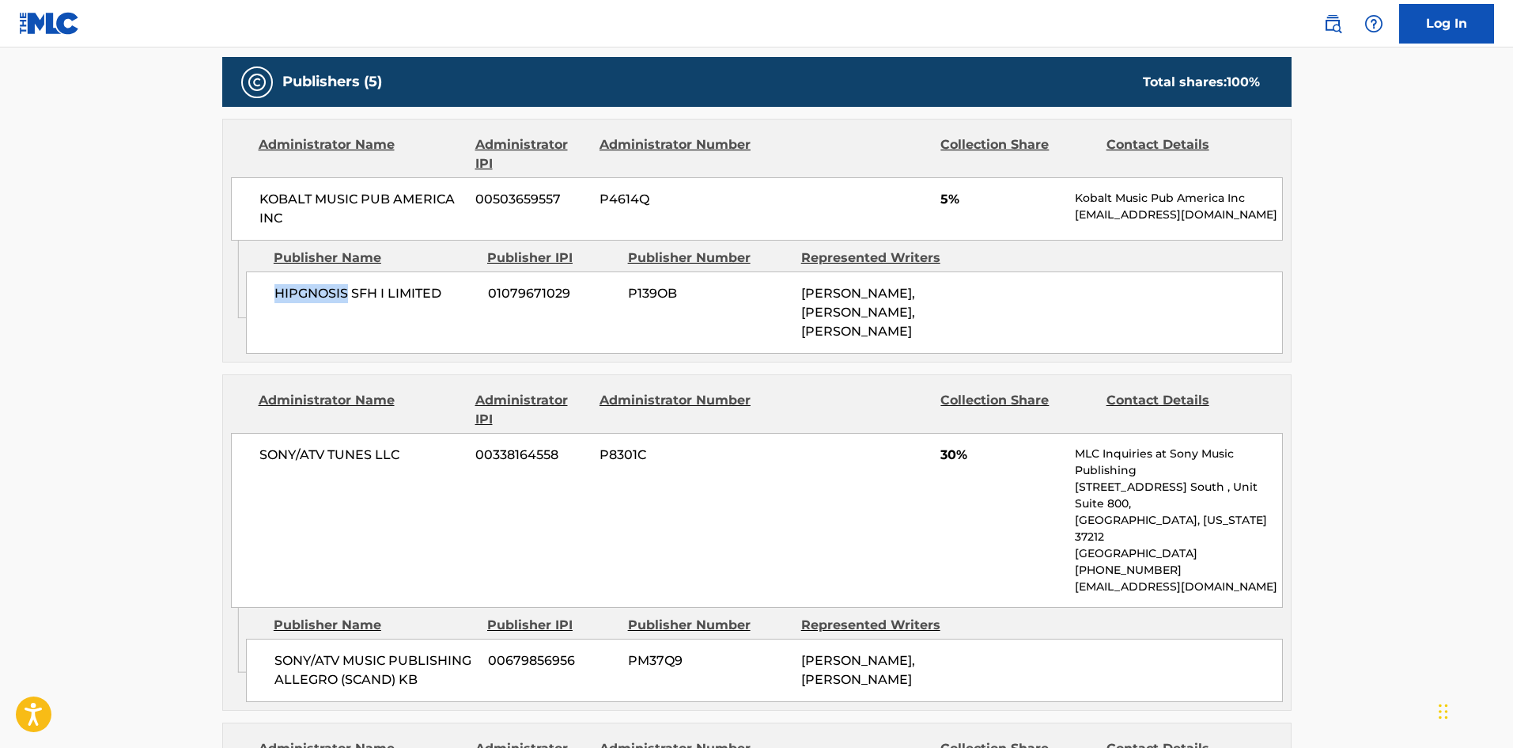
scroll to position [870, 0]
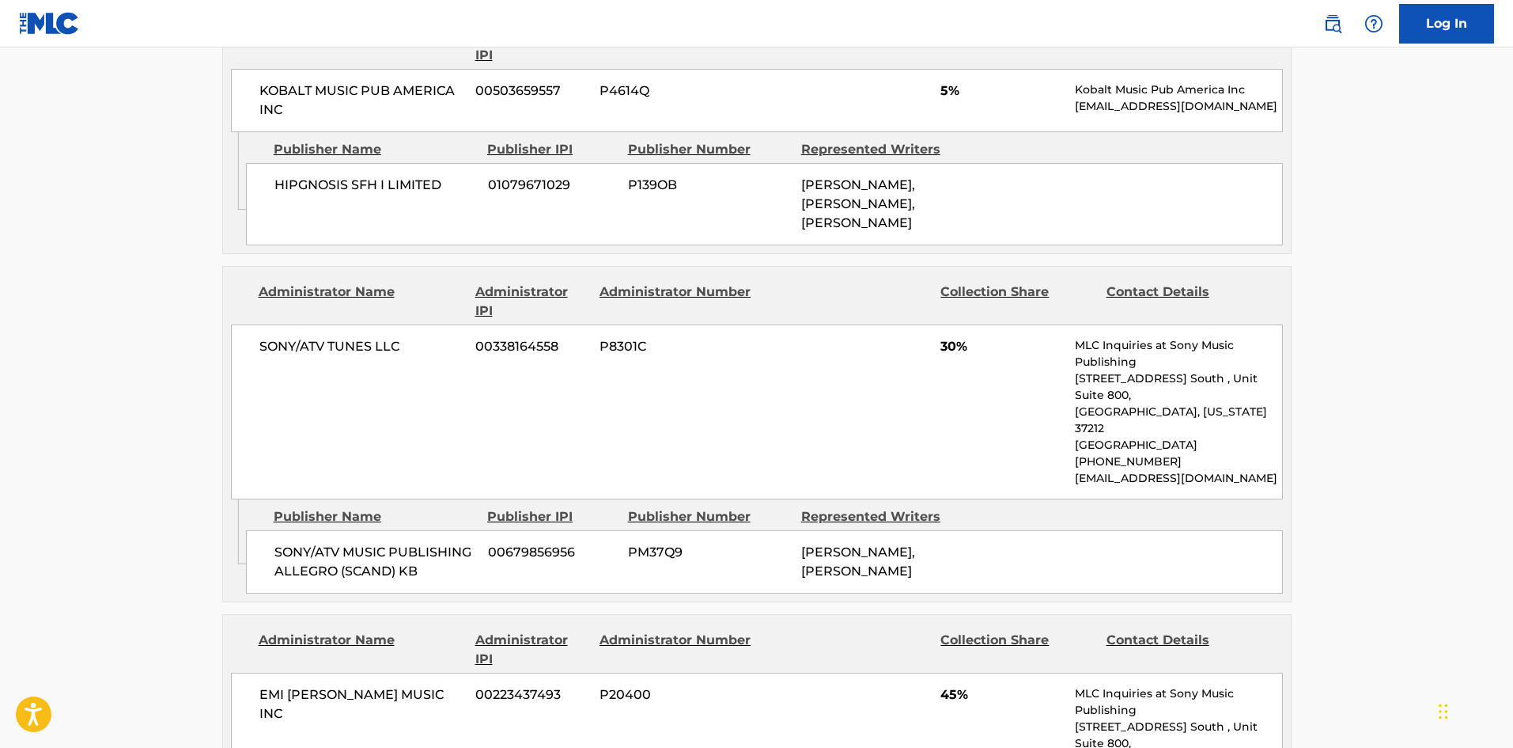
click at [294, 543] on span "SONY/ATV MUSIC PUBLISHING ALLEGRO (SCAND) KB" at bounding box center [376, 562] width 202 height 38
drag, startPoint x: 294, startPoint y: 517, endPoint x: 308, endPoint y: 545, distance: 31.8
click at [308, 545] on span "SONY/ATV MUSIC PUBLISHING ALLEGRO (SCAND) KB" at bounding box center [376, 562] width 202 height 38
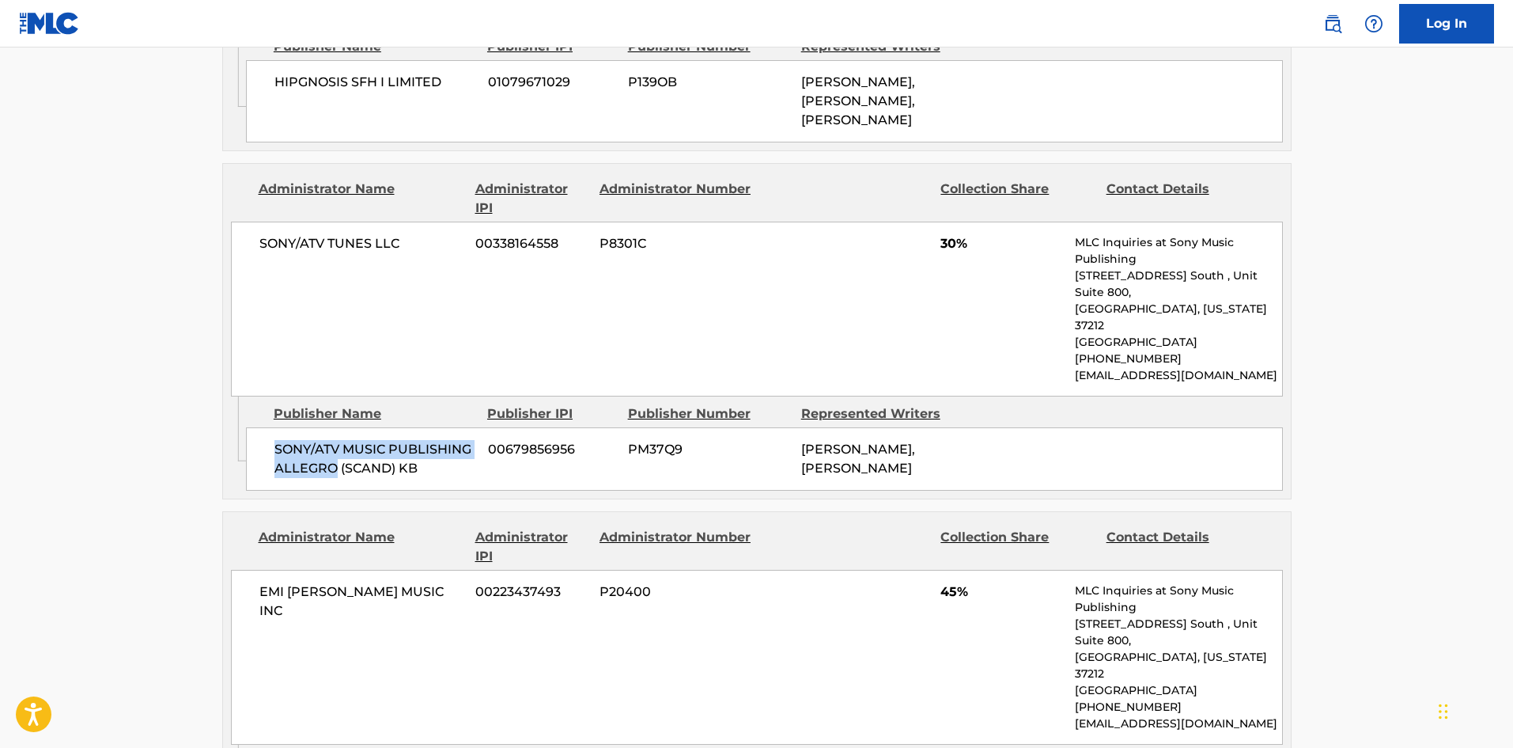
scroll to position [1187, 0]
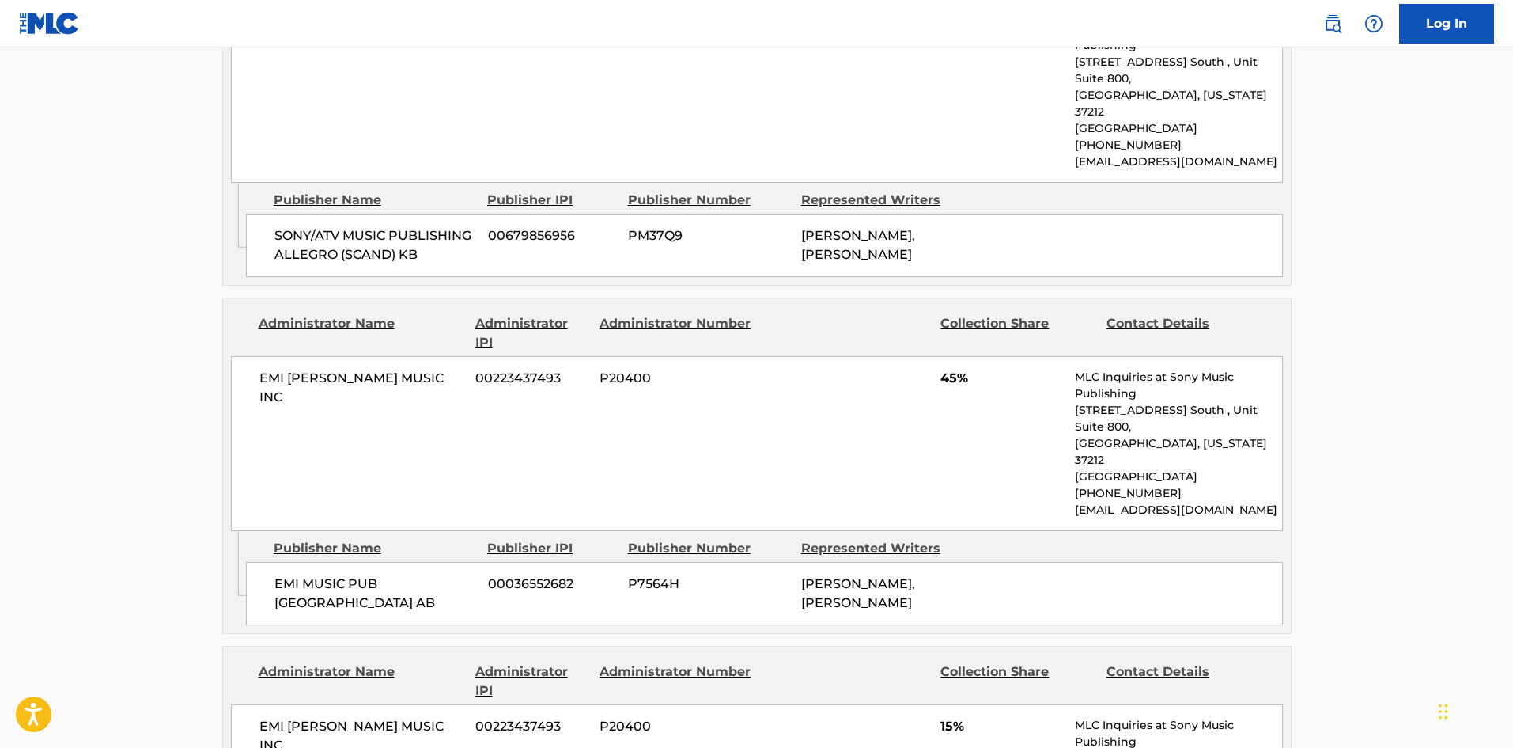
click at [286, 574] on span "EMI MUSIC PUB [GEOGRAPHIC_DATA] AB" at bounding box center [376, 593] width 202 height 38
drag, startPoint x: 297, startPoint y: 542, endPoint x: 400, endPoint y: 548, distance: 103.0
click at [400, 574] on span "EMI MUSIC PUB [GEOGRAPHIC_DATA] AB" at bounding box center [376, 593] width 202 height 38
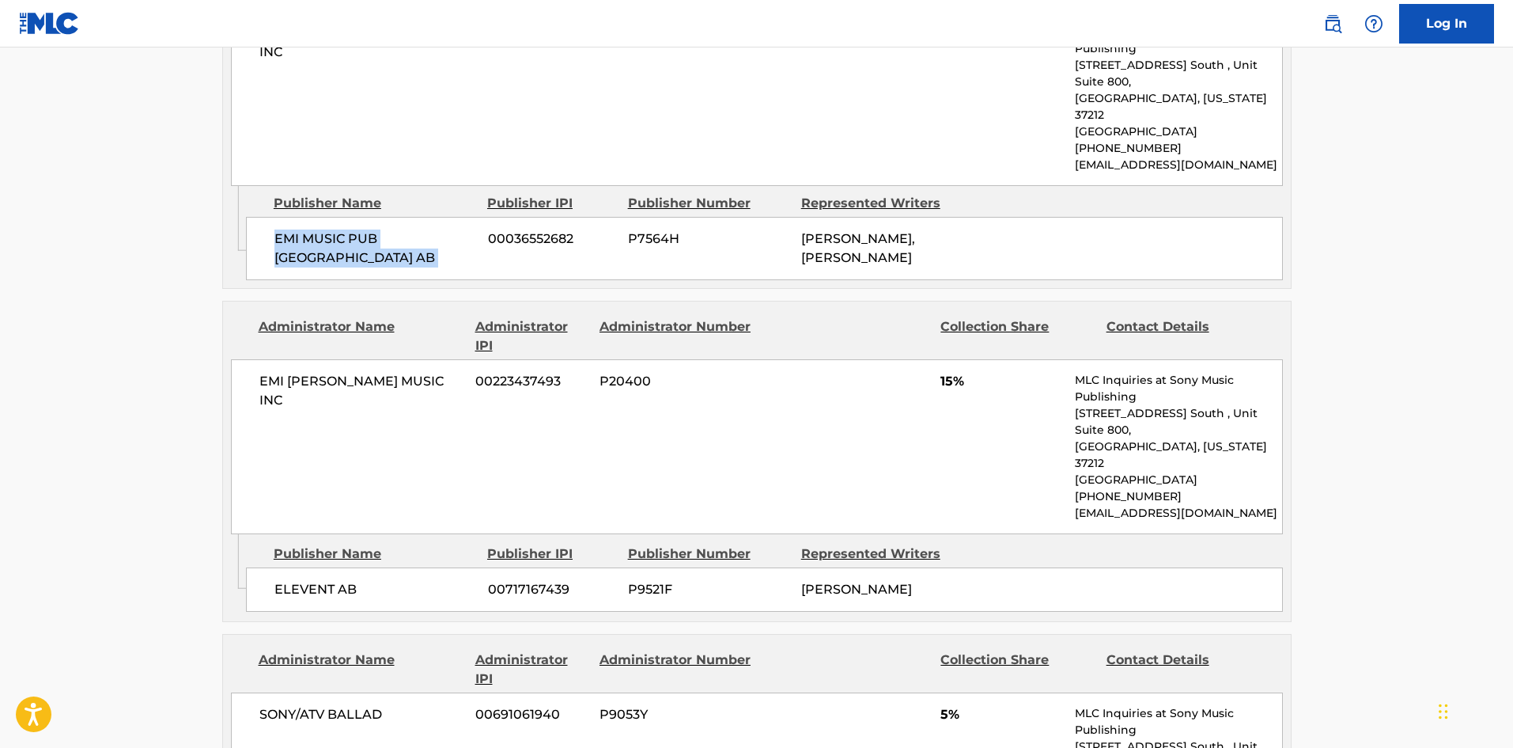
scroll to position [1582, 0]
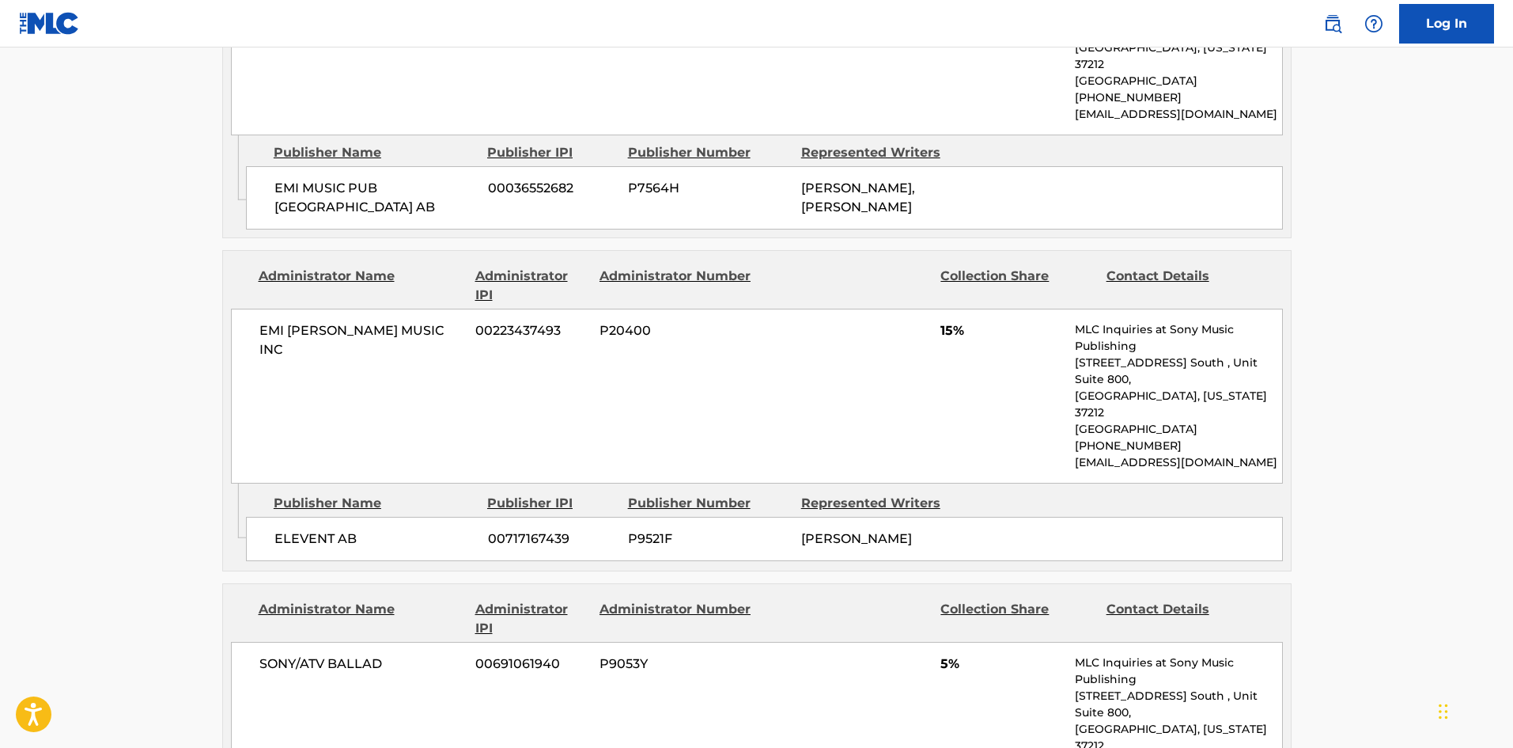
click at [290, 529] on span "ELEVENT AB" at bounding box center [376, 538] width 202 height 19
drag, startPoint x: 290, startPoint y: 479, endPoint x: 297, endPoint y: 474, distance: 9.2
click at [297, 529] on span "ELEVENT AB" at bounding box center [376, 538] width 202 height 19
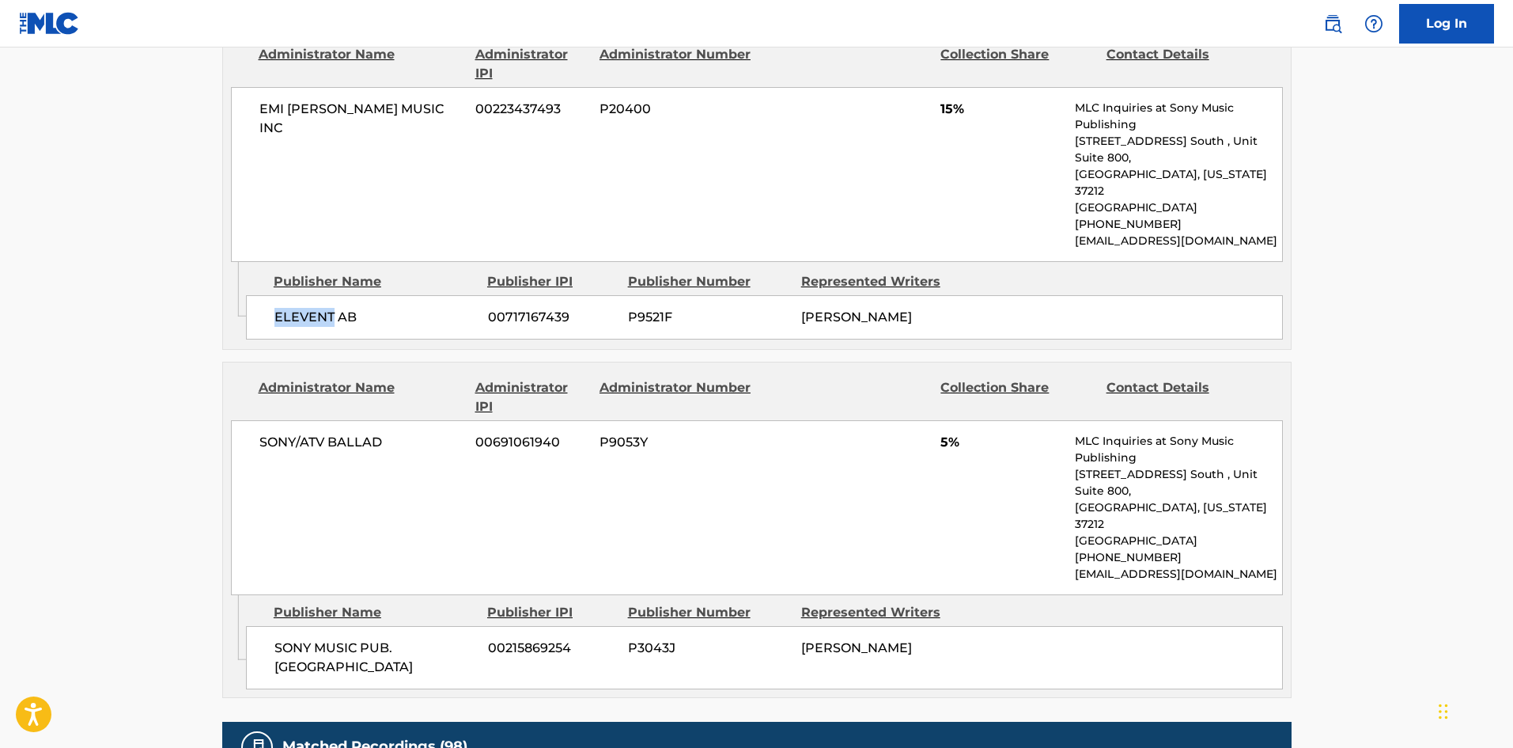
scroll to position [1820, 0]
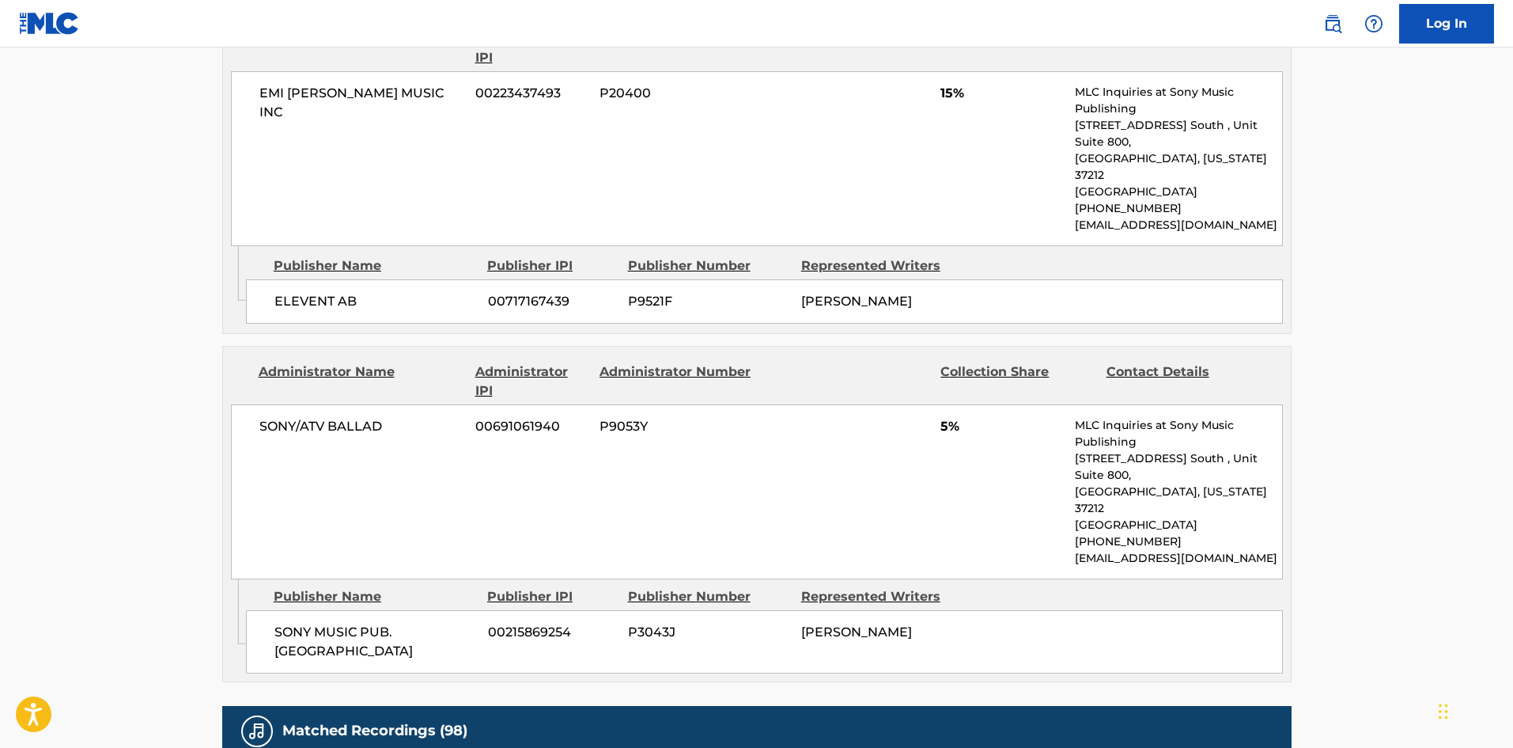
click at [289, 623] on span "SONY MUSIC PUB. [GEOGRAPHIC_DATA]" at bounding box center [376, 642] width 202 height 38
drag, startPoint x: 289, startPoint y: 547, endPoint x: 356, endPoint y: 580, distance: 75.0
click at [356, 623] on span "SONY MUSIC PUB. [GEOGRAPHIC_DATA]" at bounding box center [376, 642] width 202 height 38
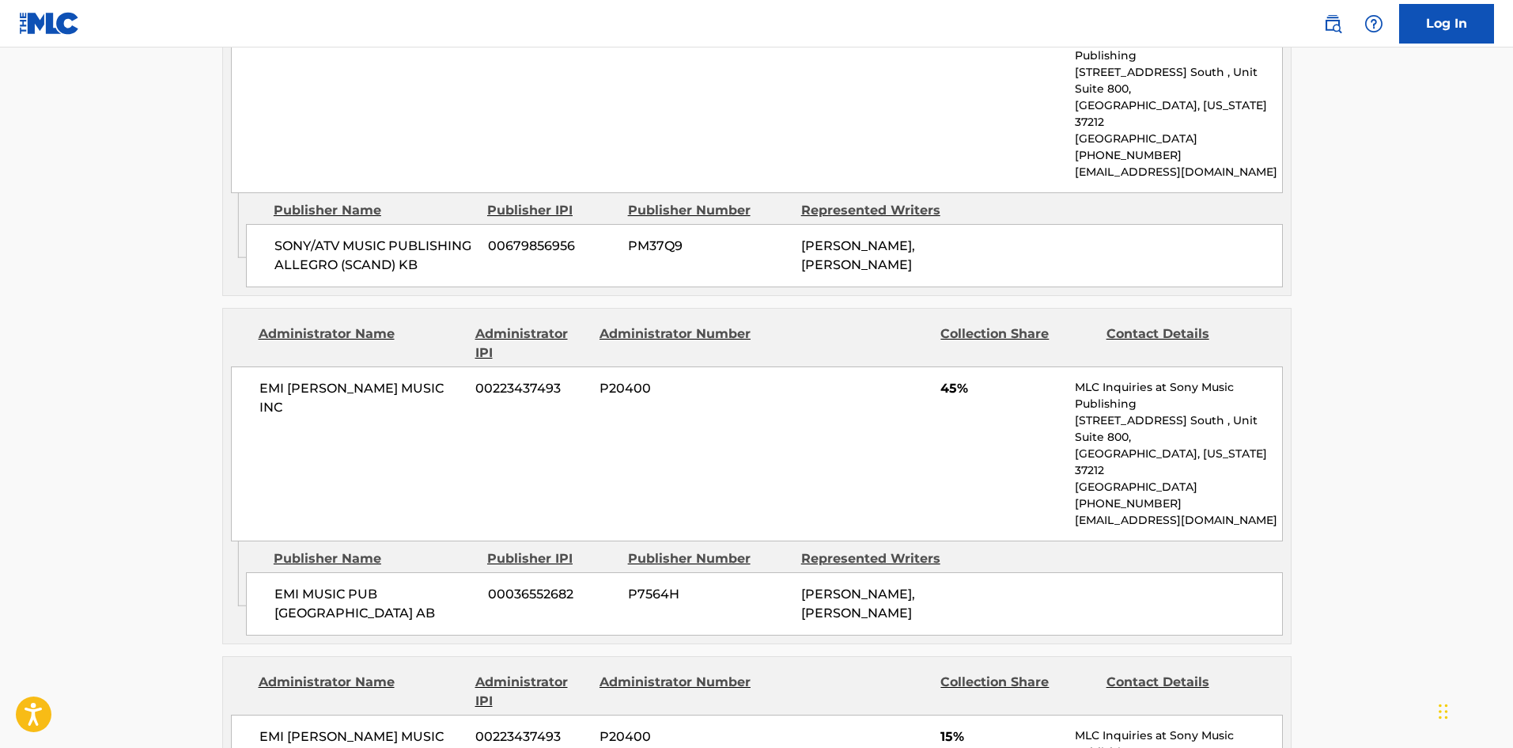
click at [1329, 23] on img at bounding box center [1333, 23] width 19 height 19
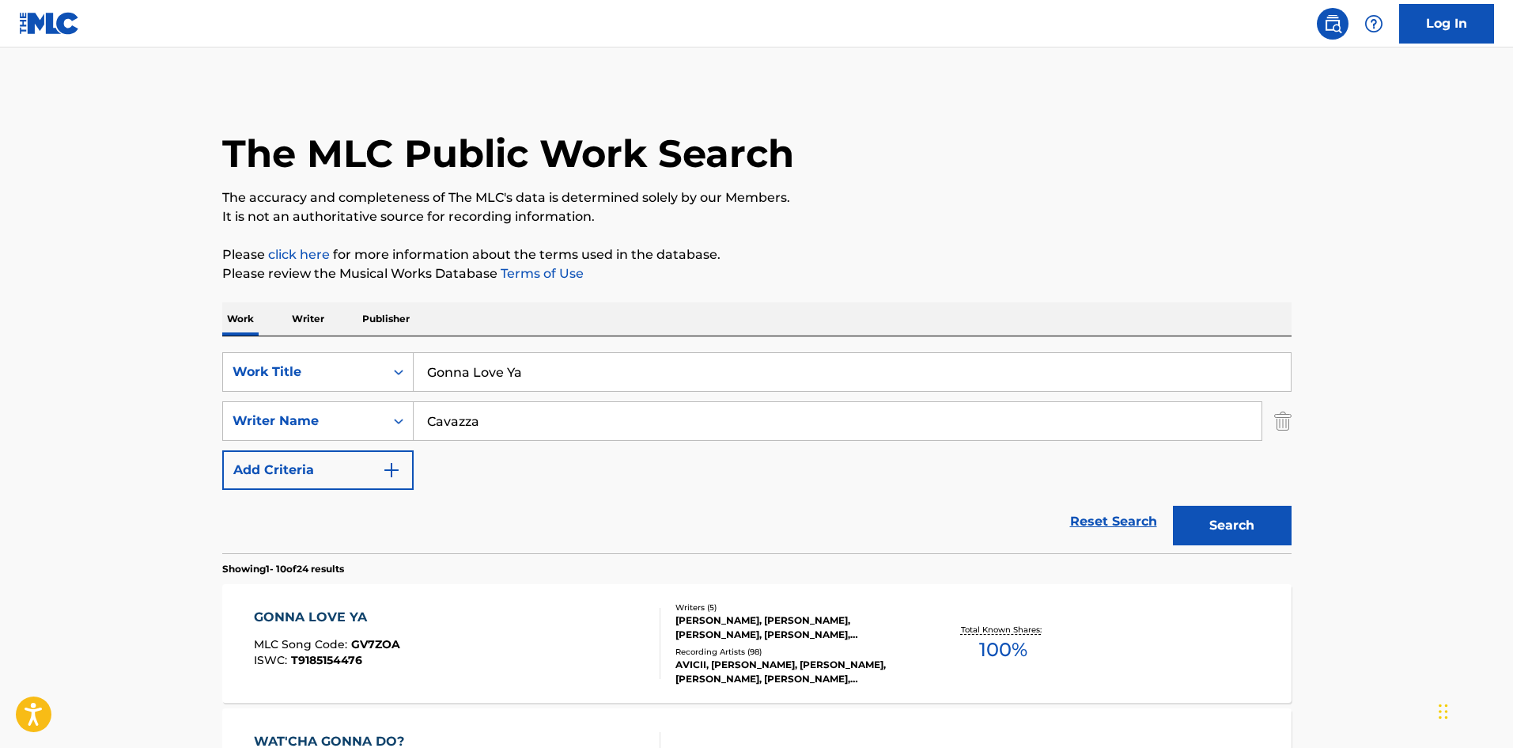
click at [1329, 23] on img at bounding box center [1333, 23] width 19 height 19
click at [559, 639] on div "GONNA LOVE YA MLC Song Code : GV7ZOA ISWC : T9185154476" at bounding box center [457, 643] width 407 height 71
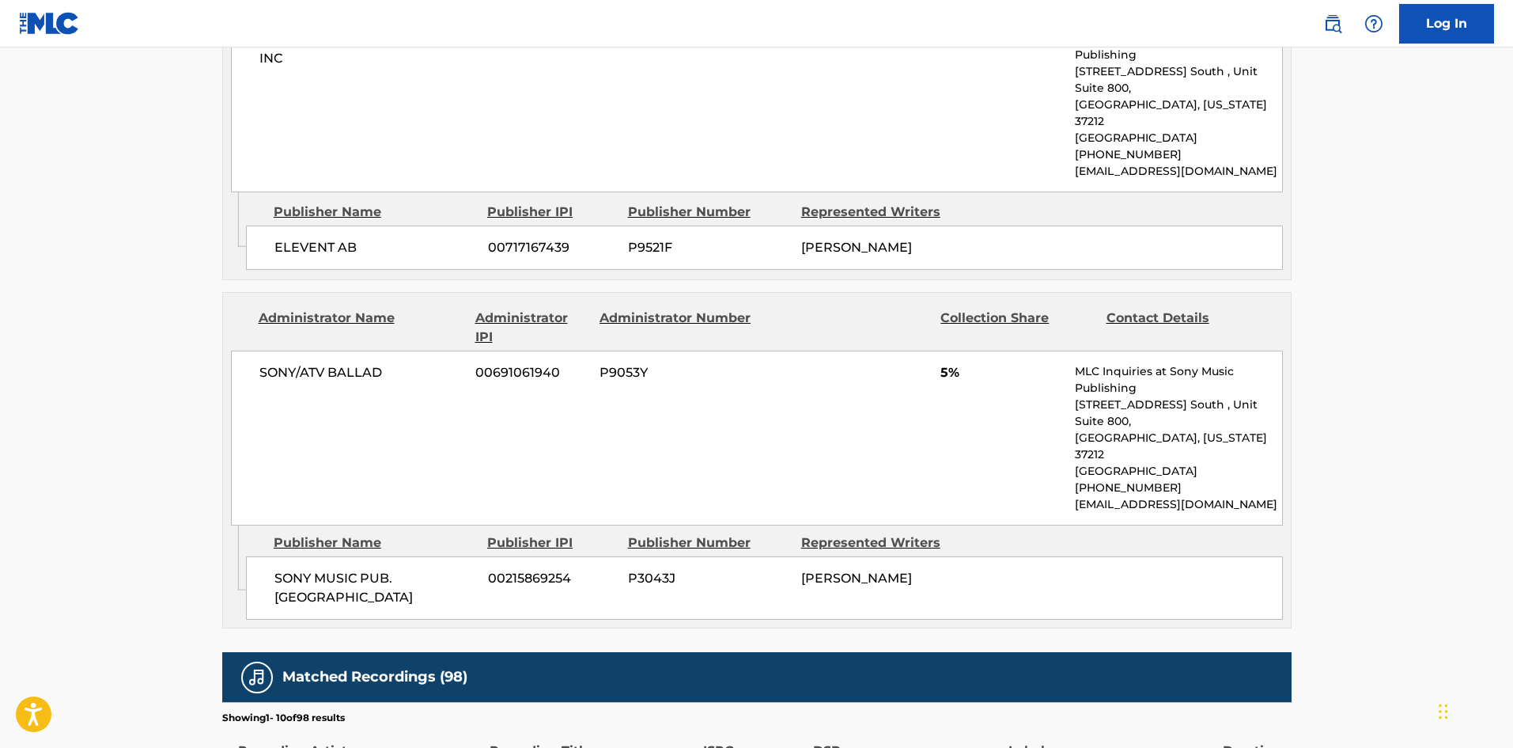
scroll to position [1899, 0]
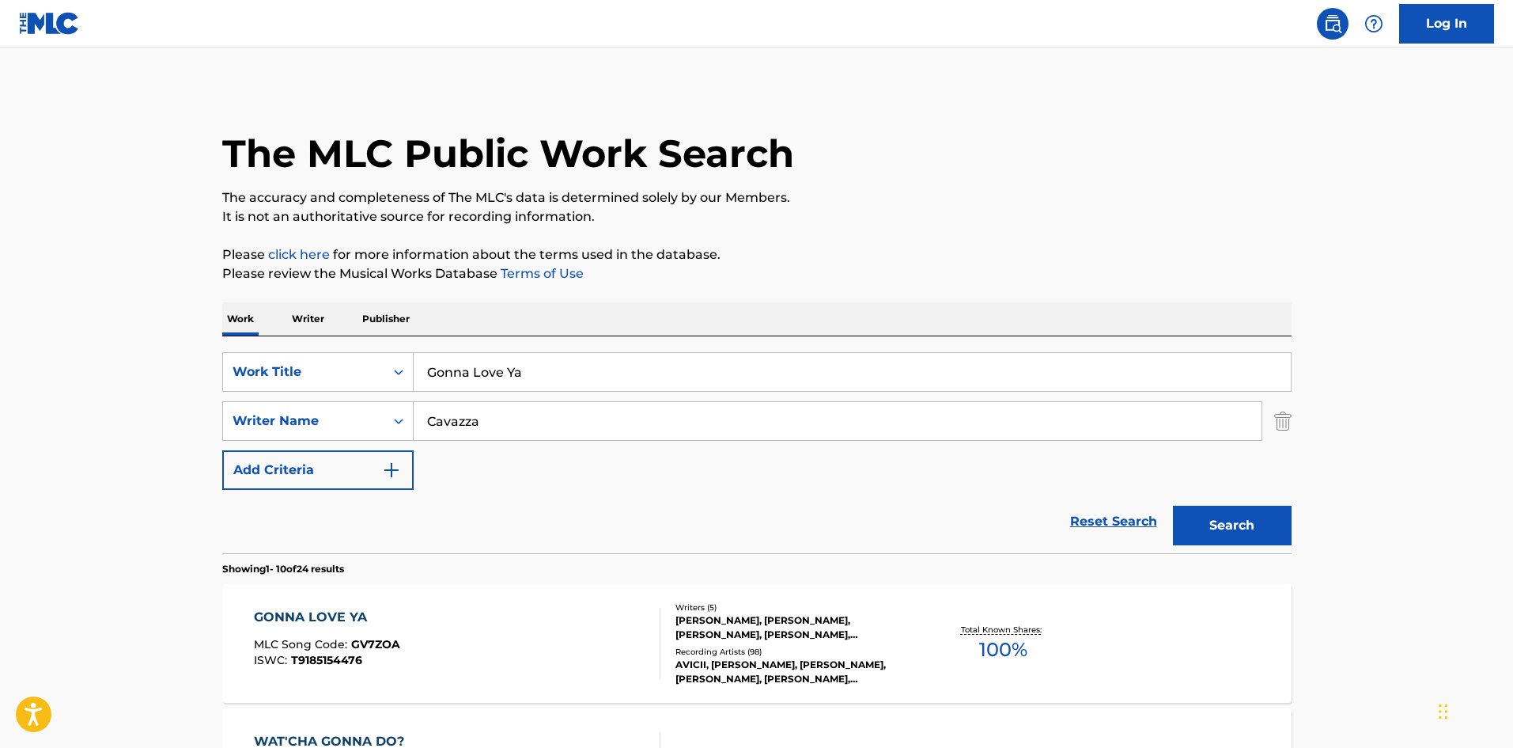
click at [546, 364] on input "Gonna Love Ya" at bounding box center [852, 372] width 877 height 38
paste input "Lay Me Down"
type input "Lay Me Down"
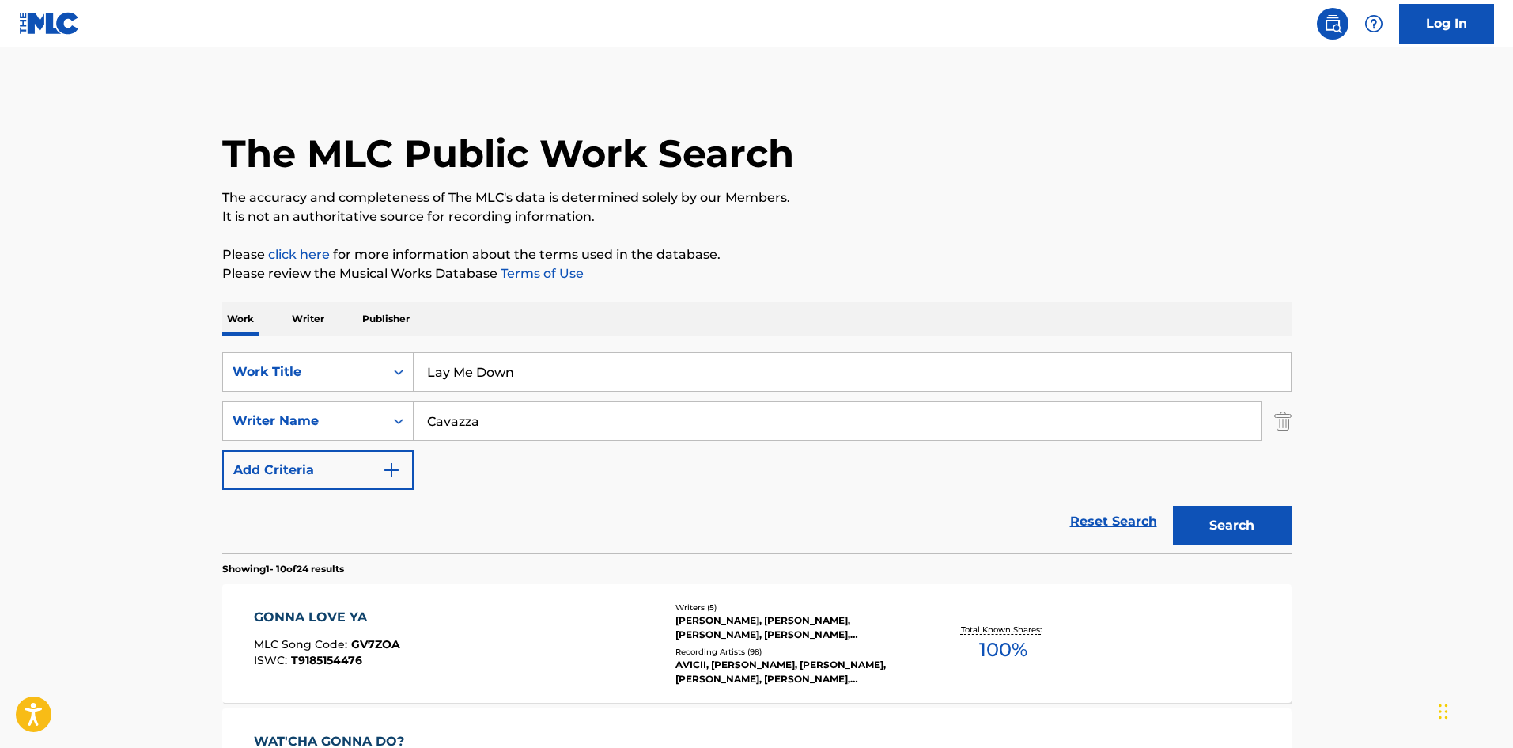
click at [507, 414] on input "Cavazza" at bounding box center [838, 421] width 848 height 38
paste input "[PERSON_NAME]"
type input "[PERSON_NAME]"
click at [1259, 523] on button "Search" at bounding box center [1232, 526] width 119 height 40
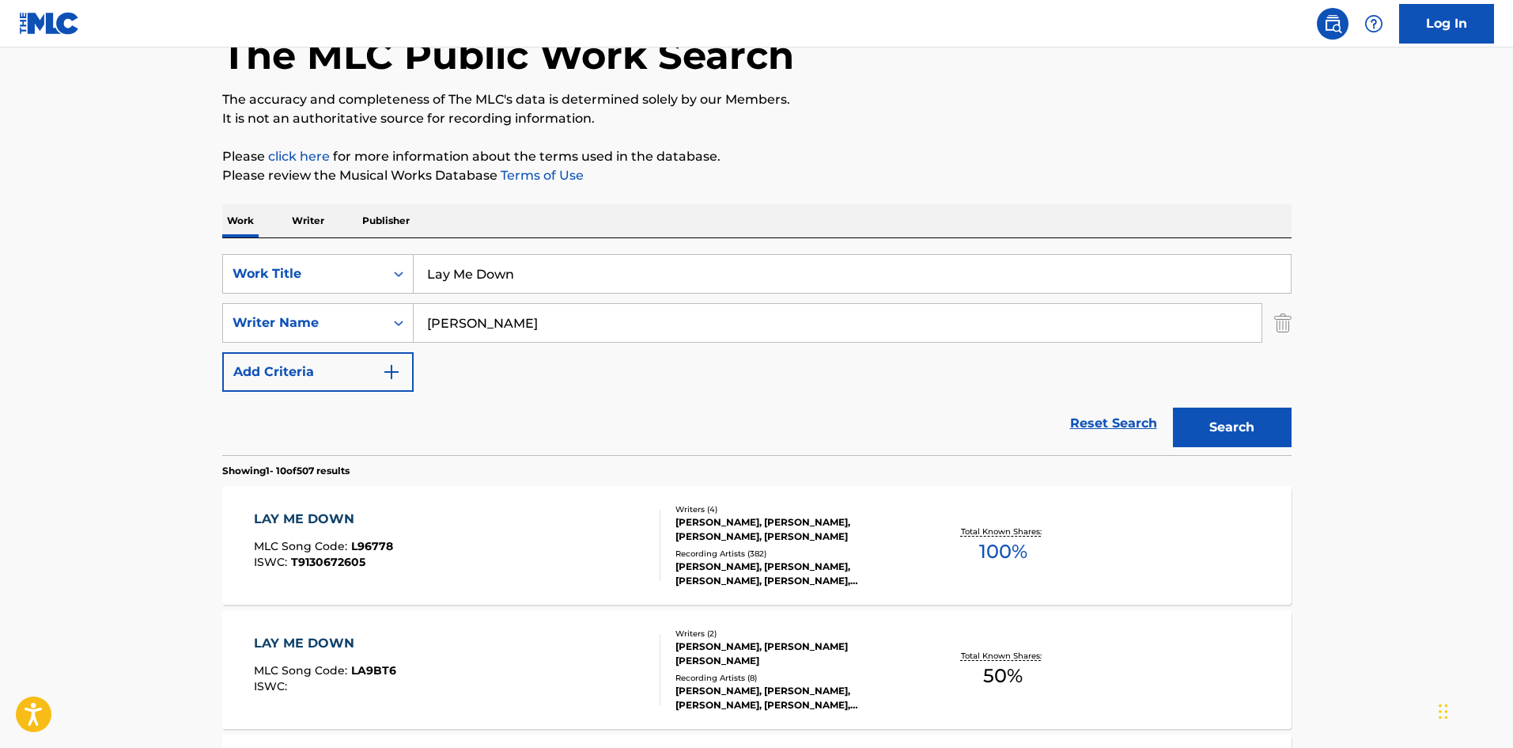
scroll to position [396, 0]
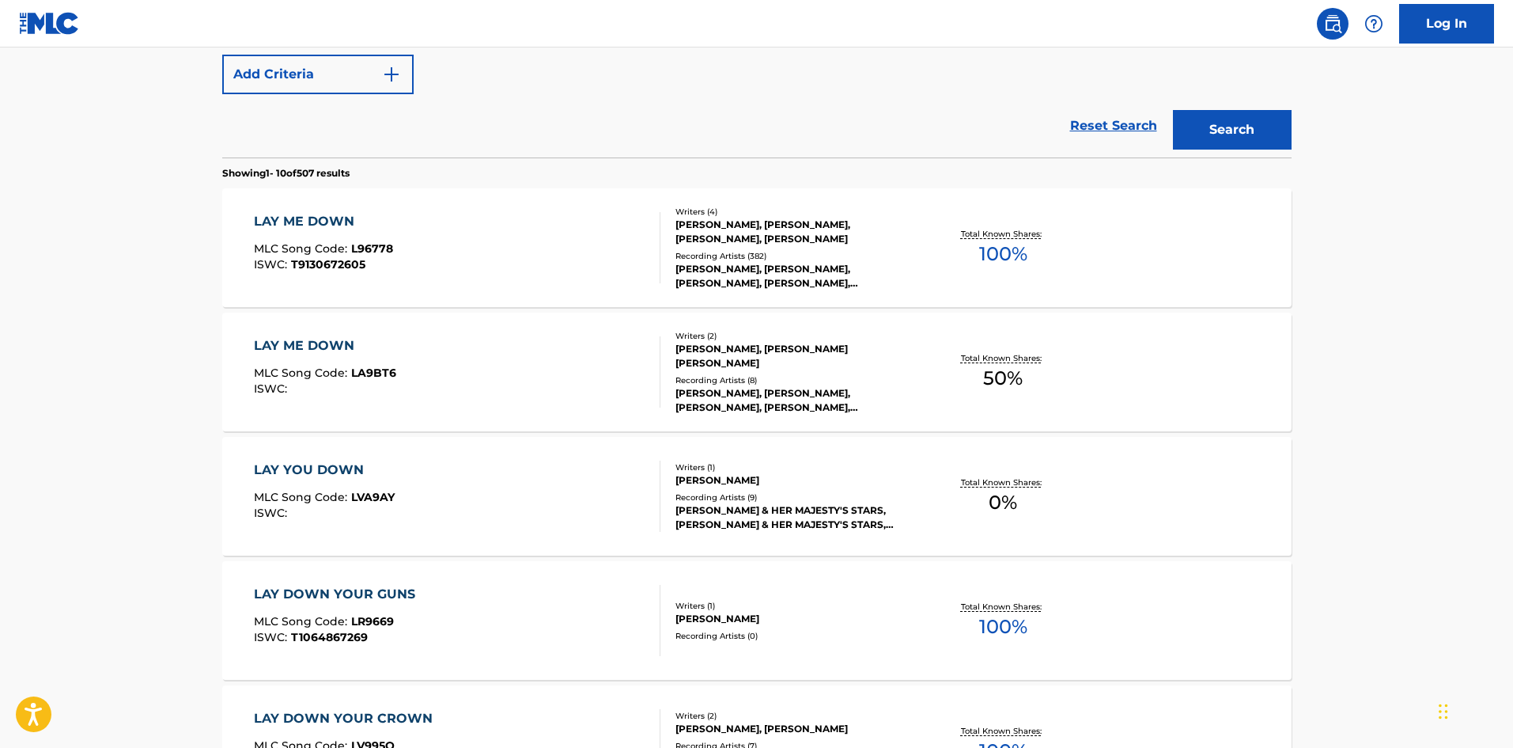
click at [363, 263] on span "T9130672605" at bounding box center [328, 264] width 74 height 14
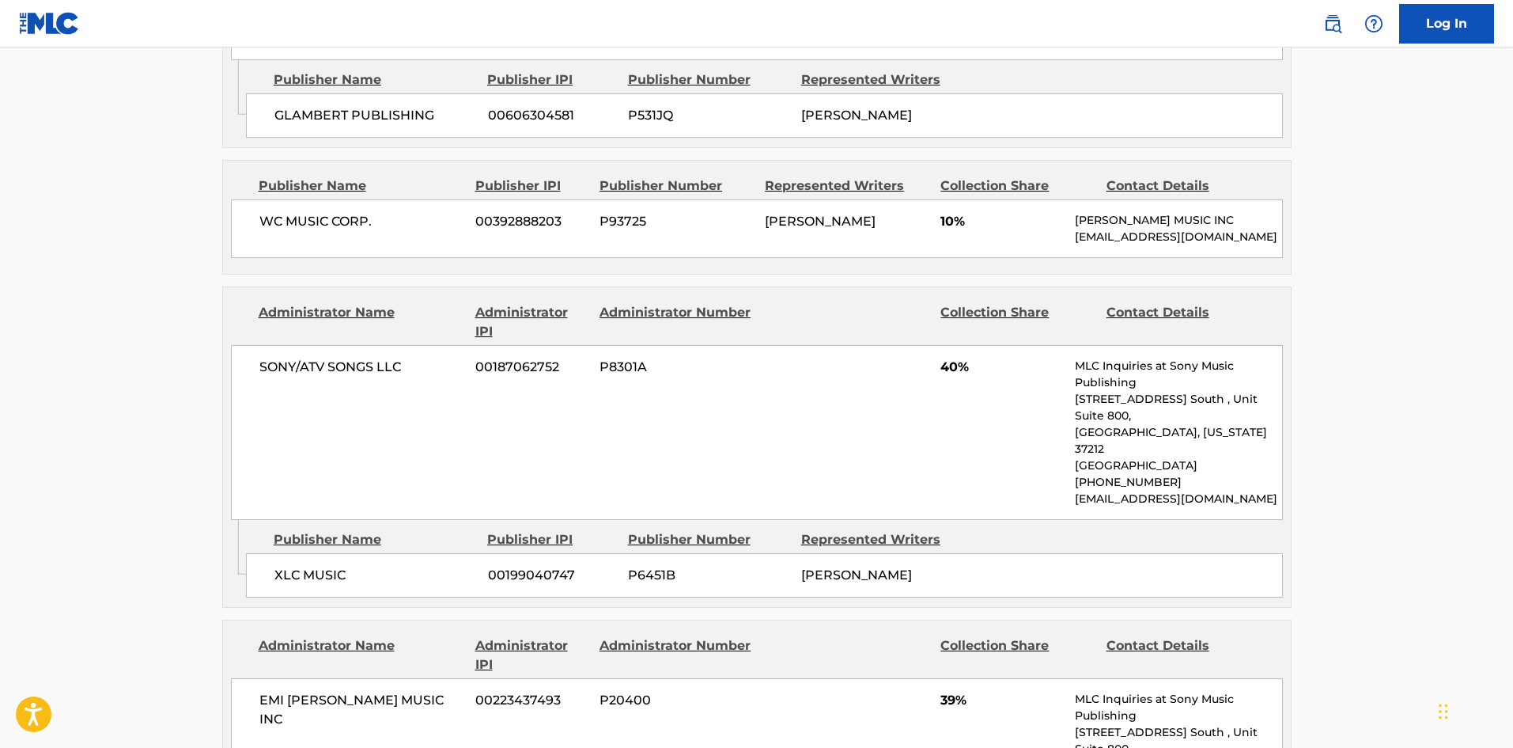
scroll to position [1108, 0]
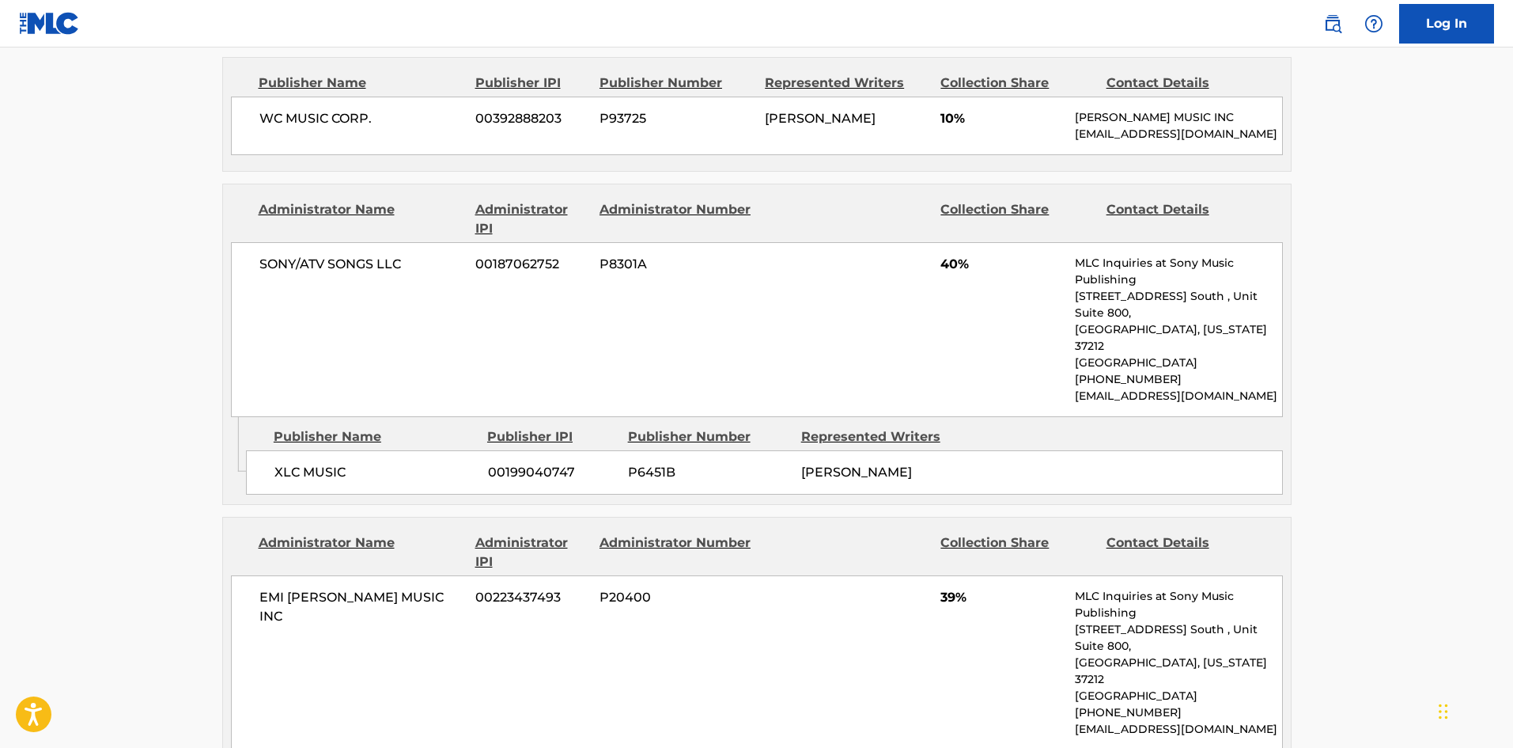
click at [286, 466] on span "XLC MUSIC" at bounding box center [376, 472] width 202 height 19
drag, startPoint x: 286, startPoint y: 466, endPoint x: 324, endPoint y: 472, distance: 39.3
click at [324, 472] on span "XLC MUSIC" at bounding box center [376, 472] width 202 height 19
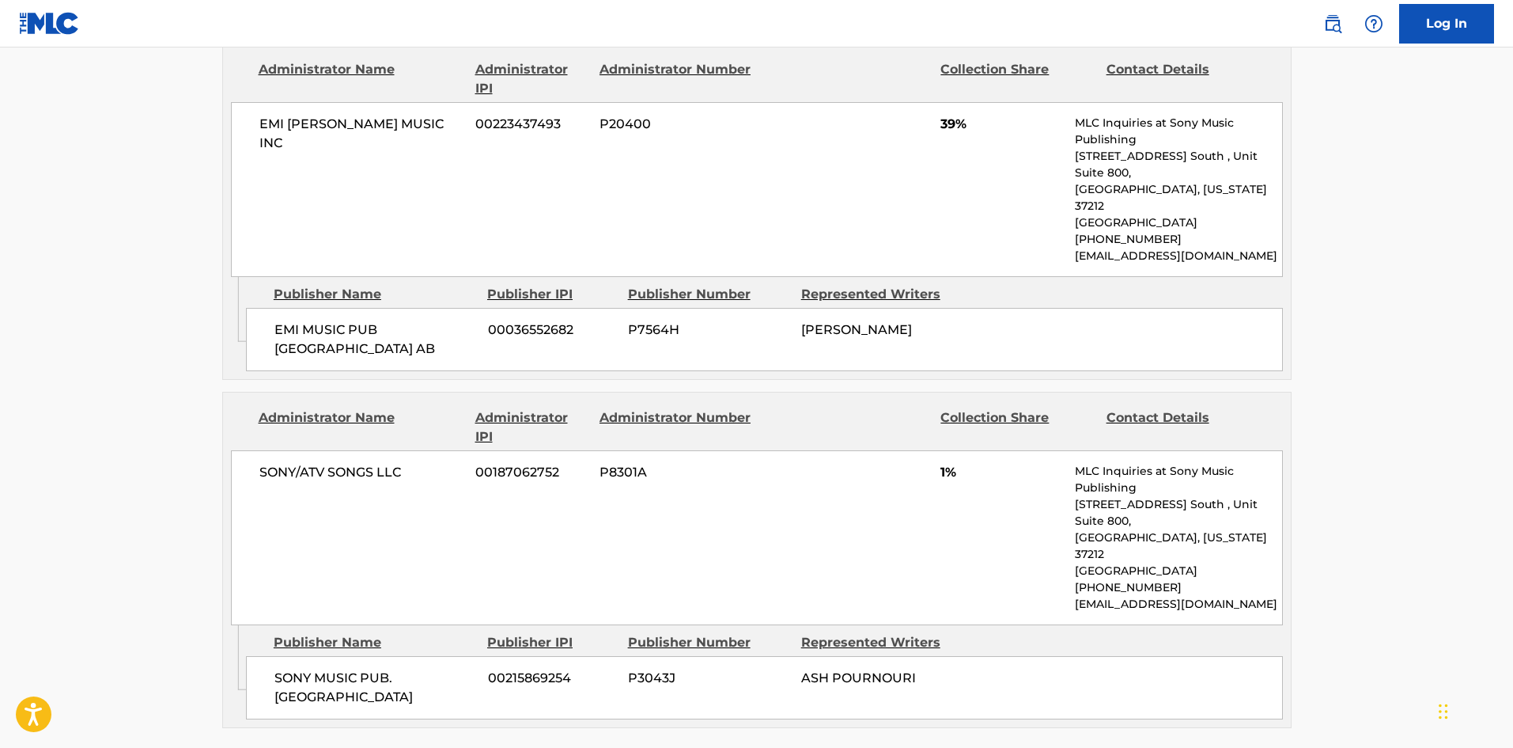
scroll to position [1582, 0]
click at [292, 667] on span "SONY MUSIC PUB. [GEOGRAPHIC_DATA]" at bounding box center [376, 686] width 202 height 38
drag, startPoint x: 292, startPoint y: 618, endPoint x: 374, endPoint y: 634, distance: 83.9
click at [374, 667] on span "SONY MUSIC PUB. [GEOGRAPHIC_DATA]" at bounding box center [376, 686] width 202 height 38
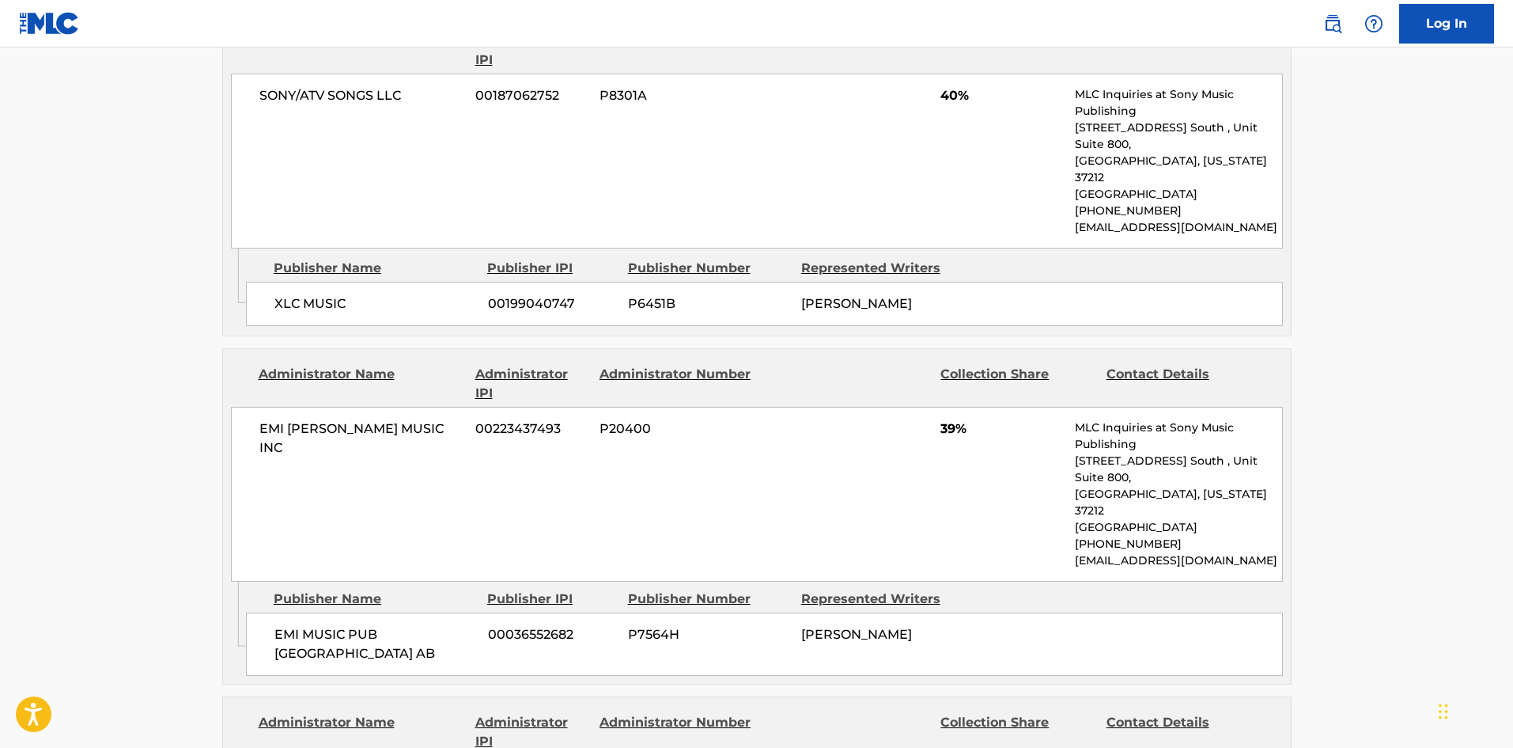
scroll to position [1266, 0]
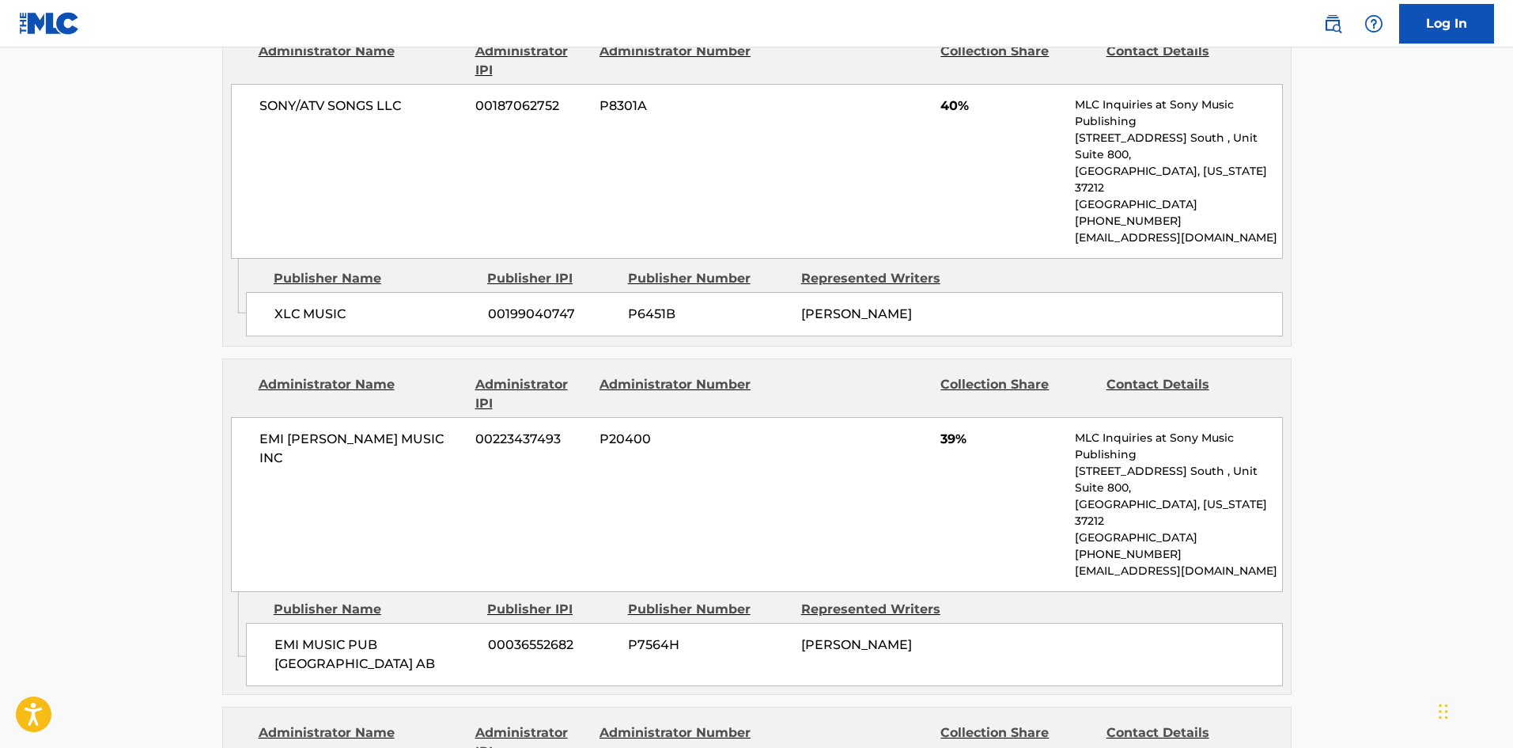
click at [267, 310] on div "XLC MUSIC 00199040747 P6451B [PERSON_NAME]" at bounding box center [764, 314] width 1037 height 44
drag, startPoint x: 267, startPoint y: 310, endPoint x: 309, endPoint y: 311, distance: 42.7
click at [309, 311] on div "XLC MUSIC 00199040747 P6451B [PERSON_NAME]" at bounding box center [764, 314] width 1037 height 44
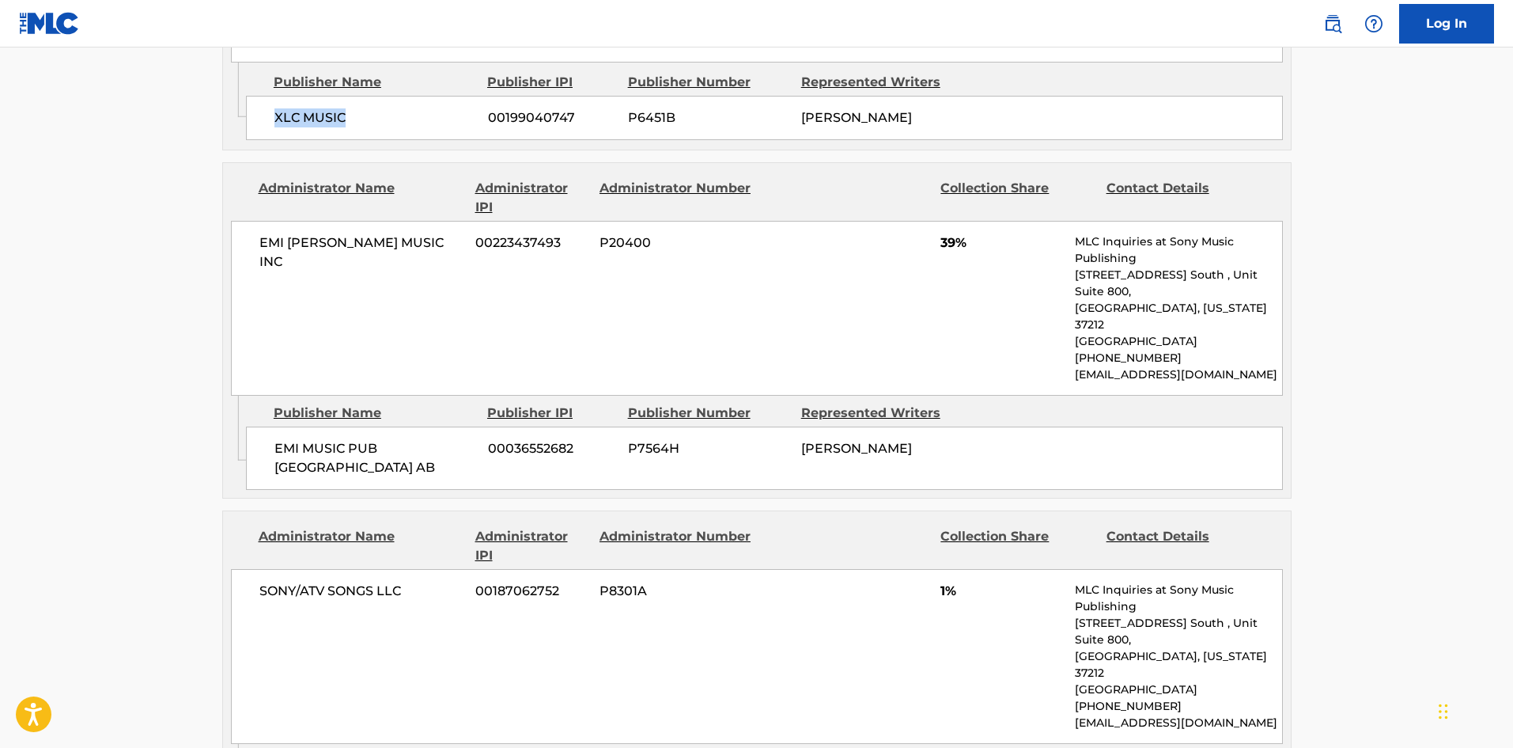
scroll to position [1503, 0]
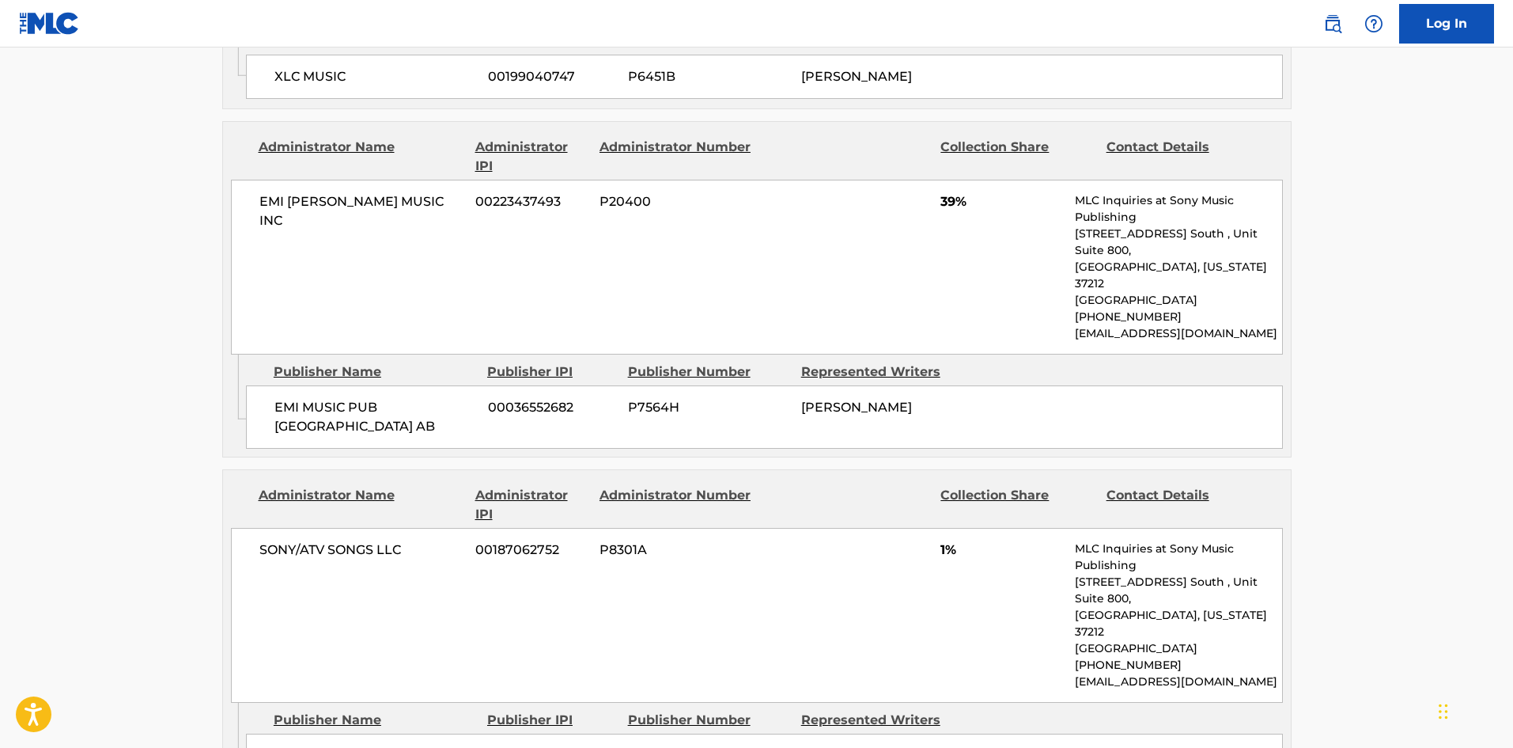
click at [282, 398] on span "EMI MUSIC PUB [GEOGRAPHIC_DATA] AB" at bounding box center [376, 417] width 202 height 38
drag, startPoint x: 282, startPoint y: 395, endPoint x: 296, endPoint y: 421, distance: 29.4
click at [296, 421] on div "EMI MUSIC PUB SCANDINAVIA AB 00036552682 P7564H [PERSON_NAME]" at bounding box center [764, 416] width 1037 height 63
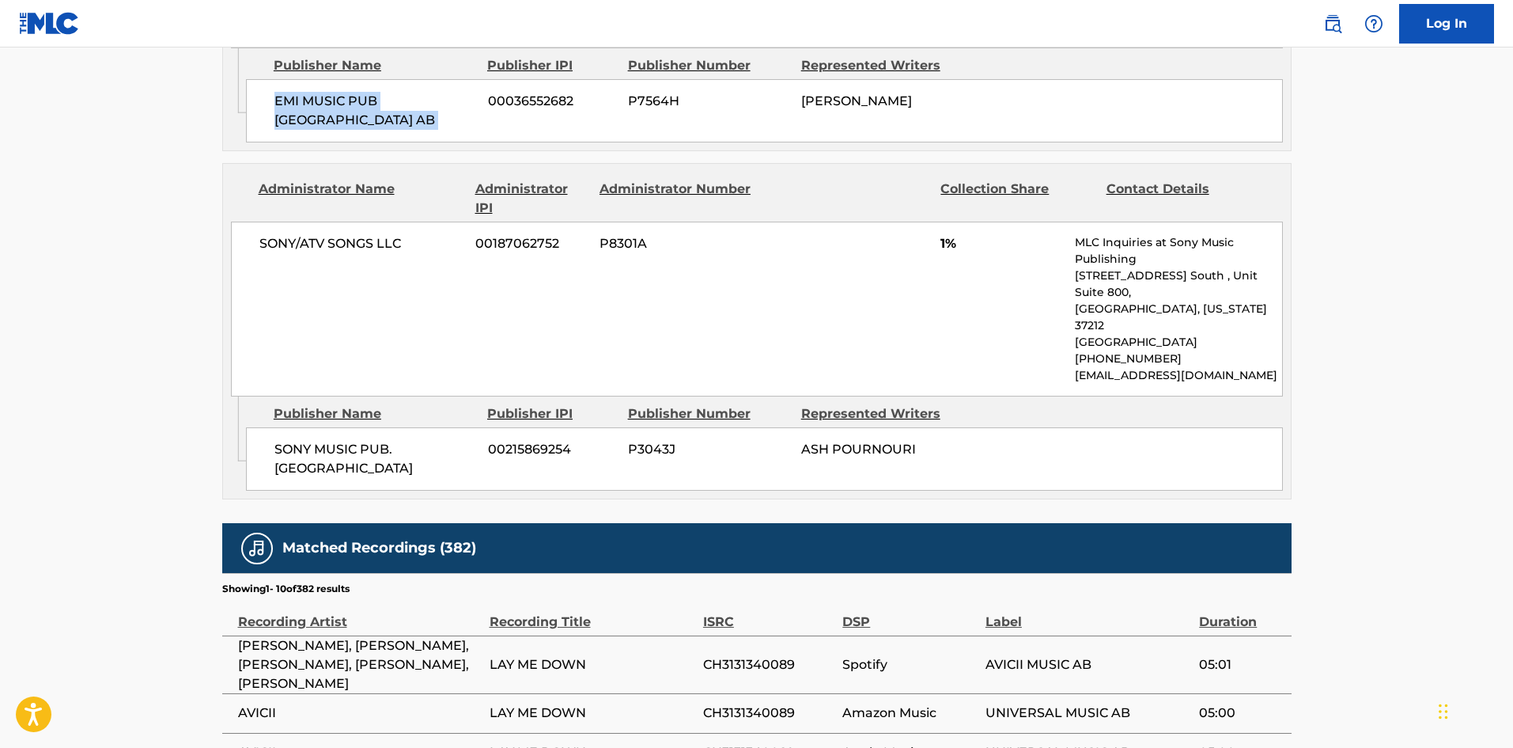
scroll to position [1820, 0]
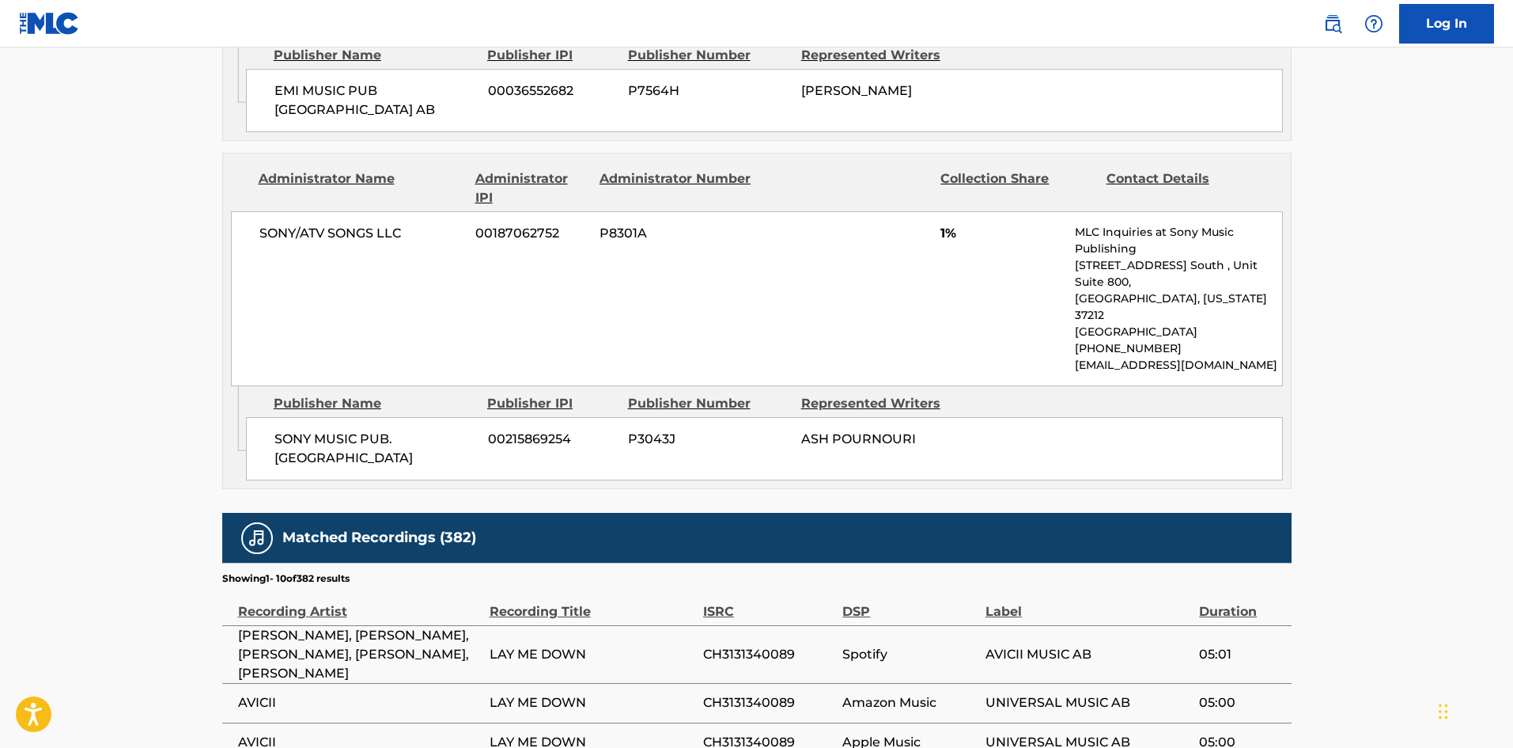
click at [283, 417] on div "SONY MUSIC PUB. SCANDINAVIA 00215869254 P3043J ASH POURNOURI" at bounding box center [764, 448] width 1037 height 63
drag, startPoint x: 283, startPoint y: 373, endPoint x: 364, endPoint y: 410, distance: 88.5
click at [364, 417] on div "SONY MUSIC PUB. SCANDINAVIA 00215869254 P3043J ASH POURNOURI" at bounding box center [764, 448] width 1037 height 63
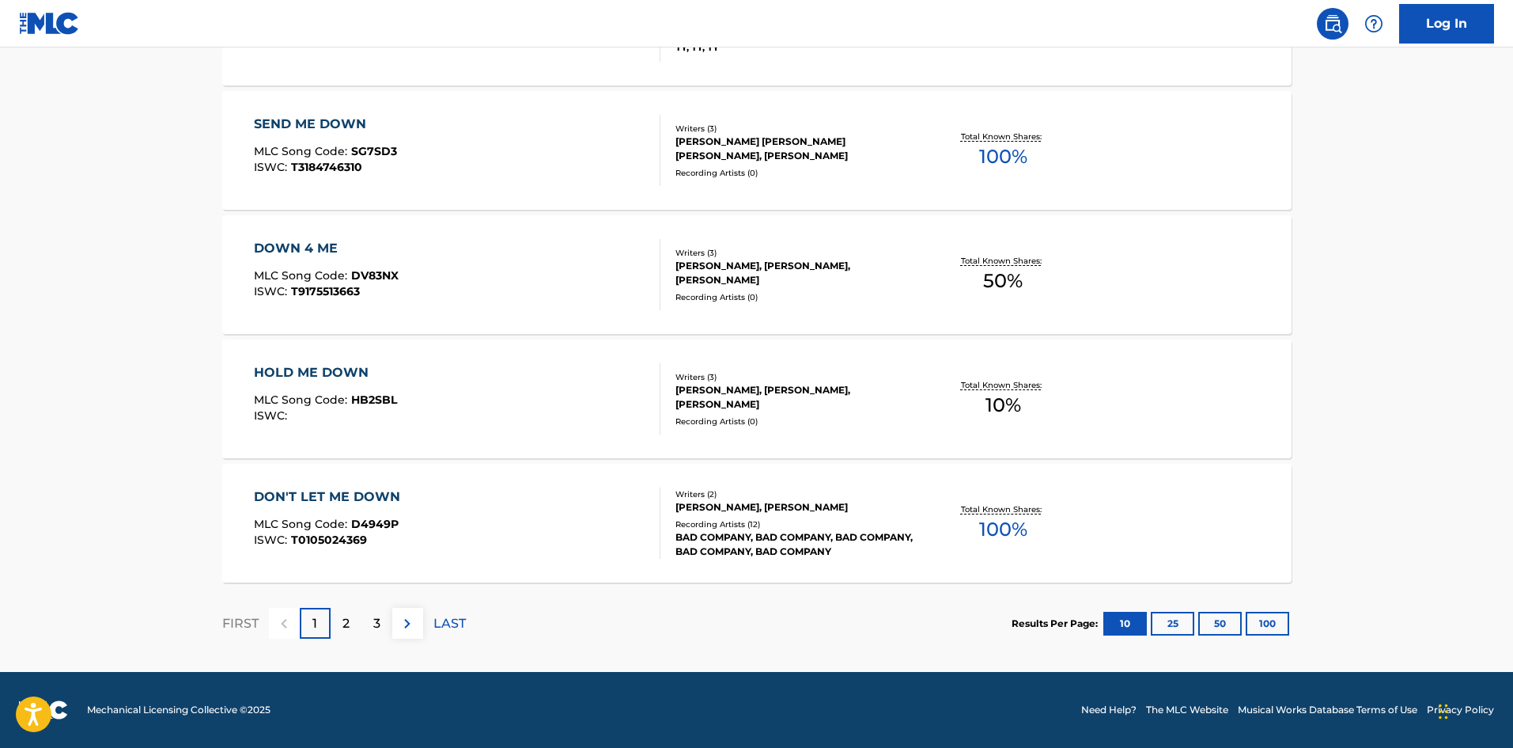
scroll to position [486, 0]
